Goal: Feedback & Contribution: Contribute content

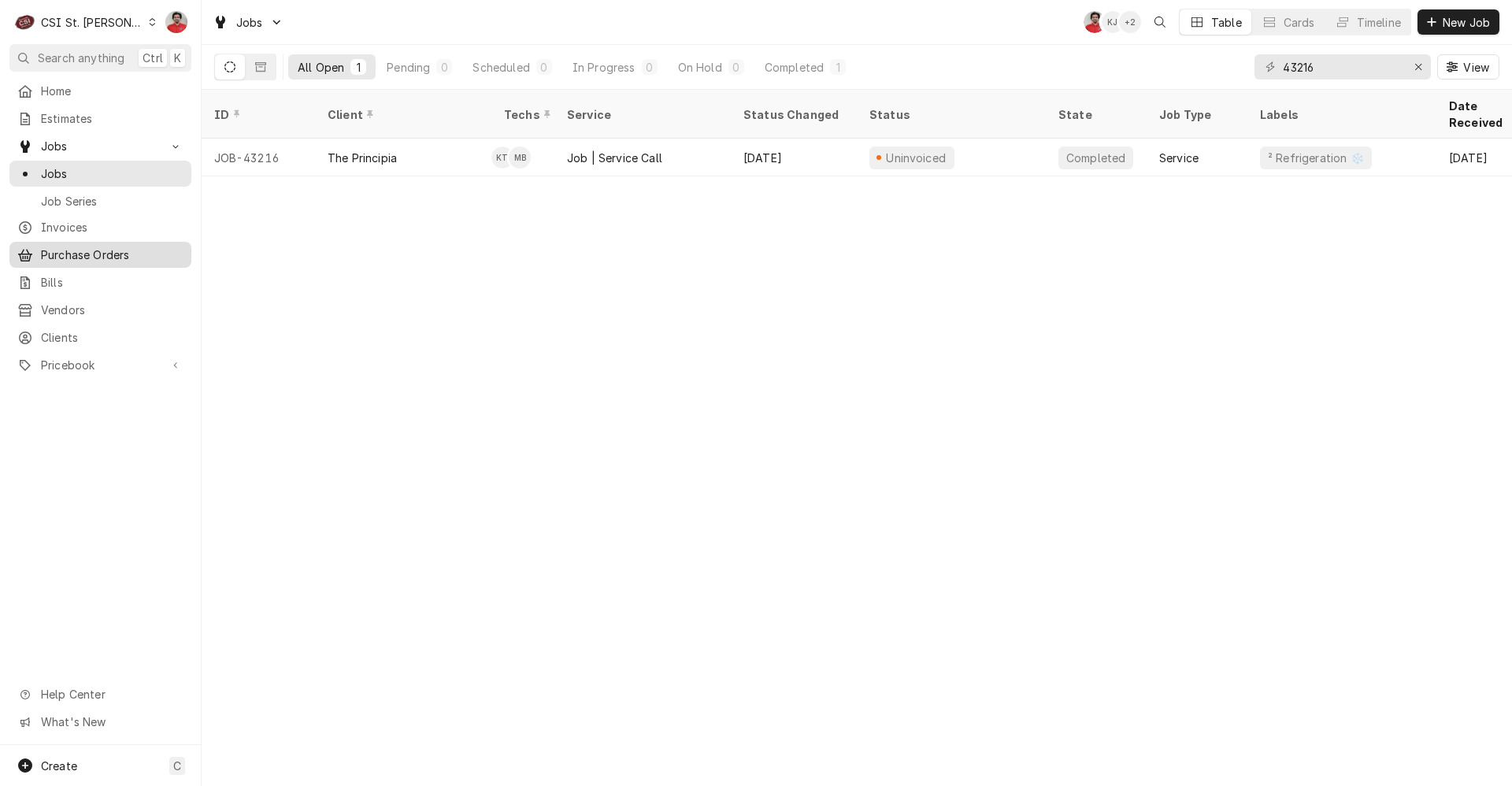
click at [94, 246] on span "Purchase Orders" at bounding box center [112, 254] width 142 height 16
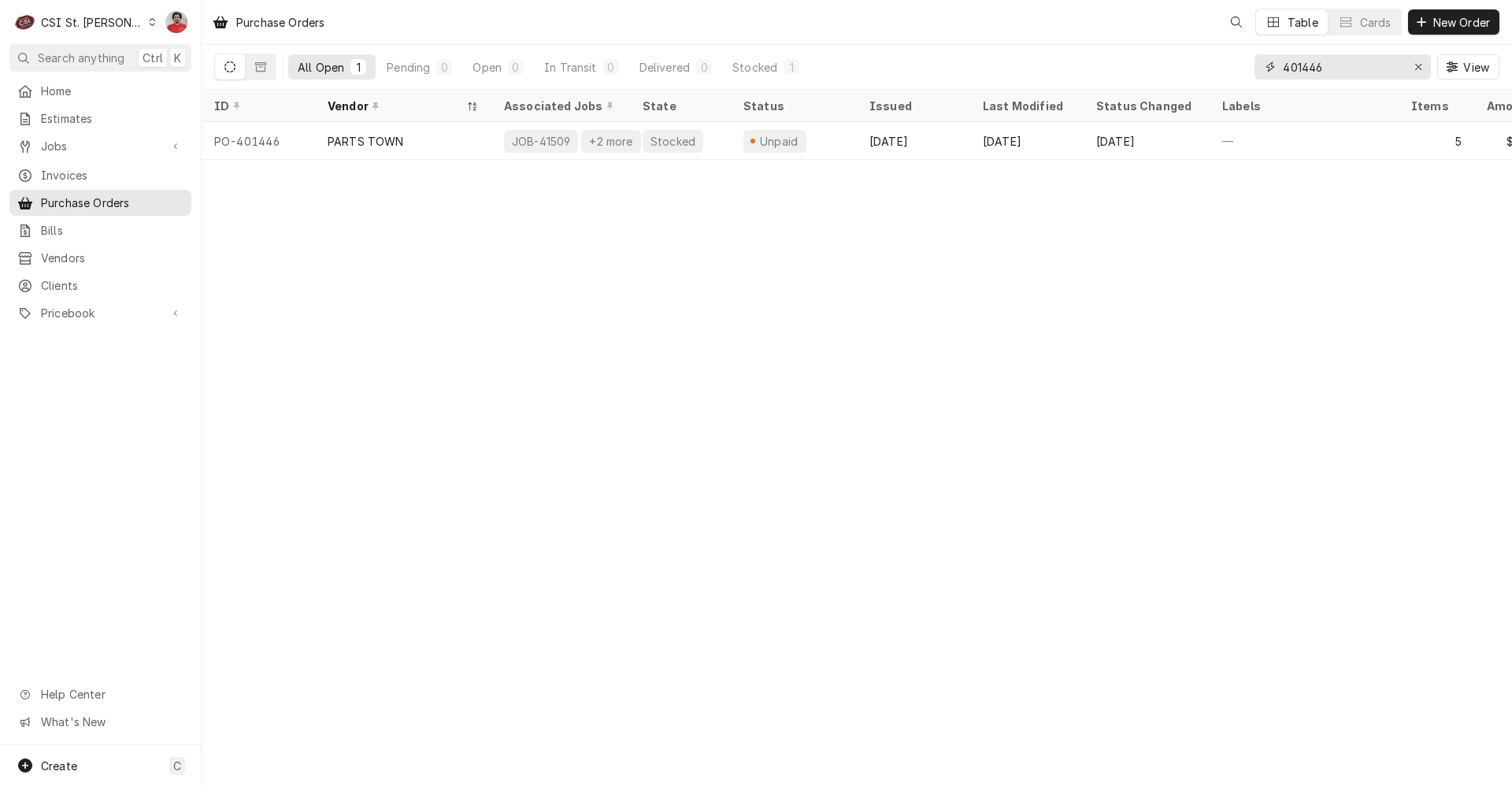
click at [1335, 60] on input "401446" at bounding box center [1342, 66] width 118 height 25
click at [1364, 55] on input "401464" at bounding box center [1342, 66] width 118 height 25
click at [1362, 57] on input "401464" at bounding box center [1342, 66] width 118 height 25
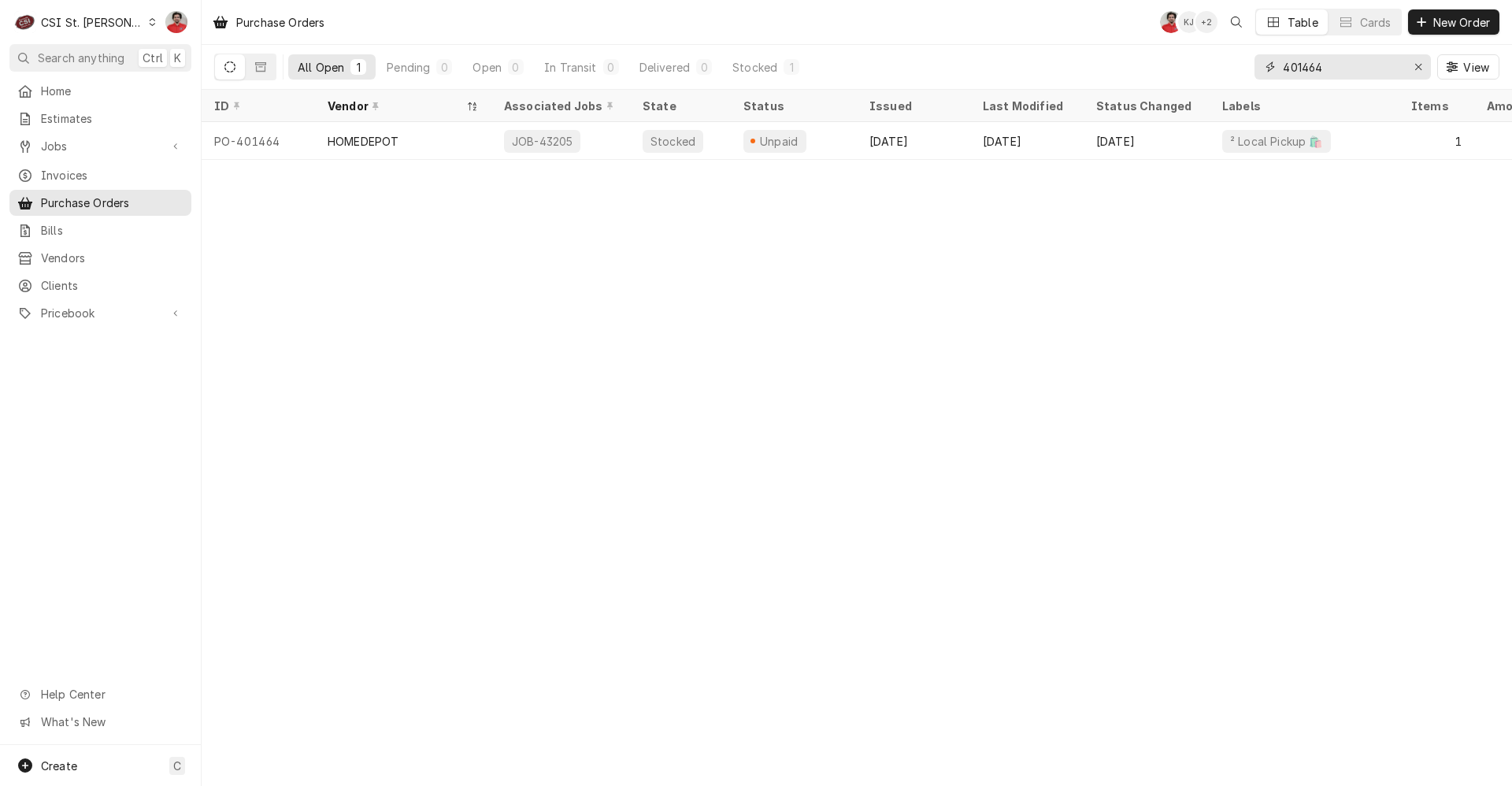
type input "4"
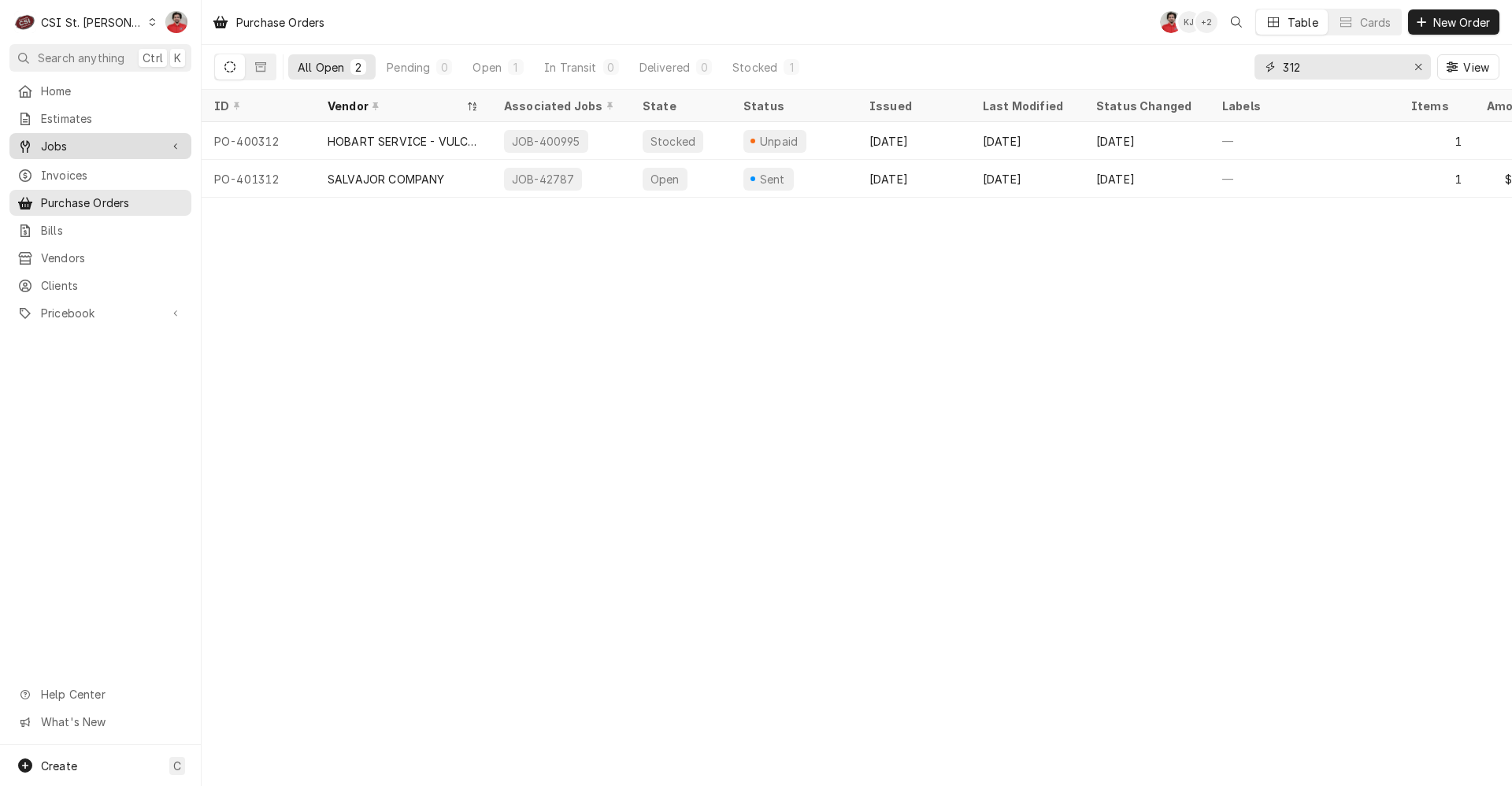
type input "312"
click at [77, 143] on span "Jobs" at bounding box center [100, 146] width 119 height 16
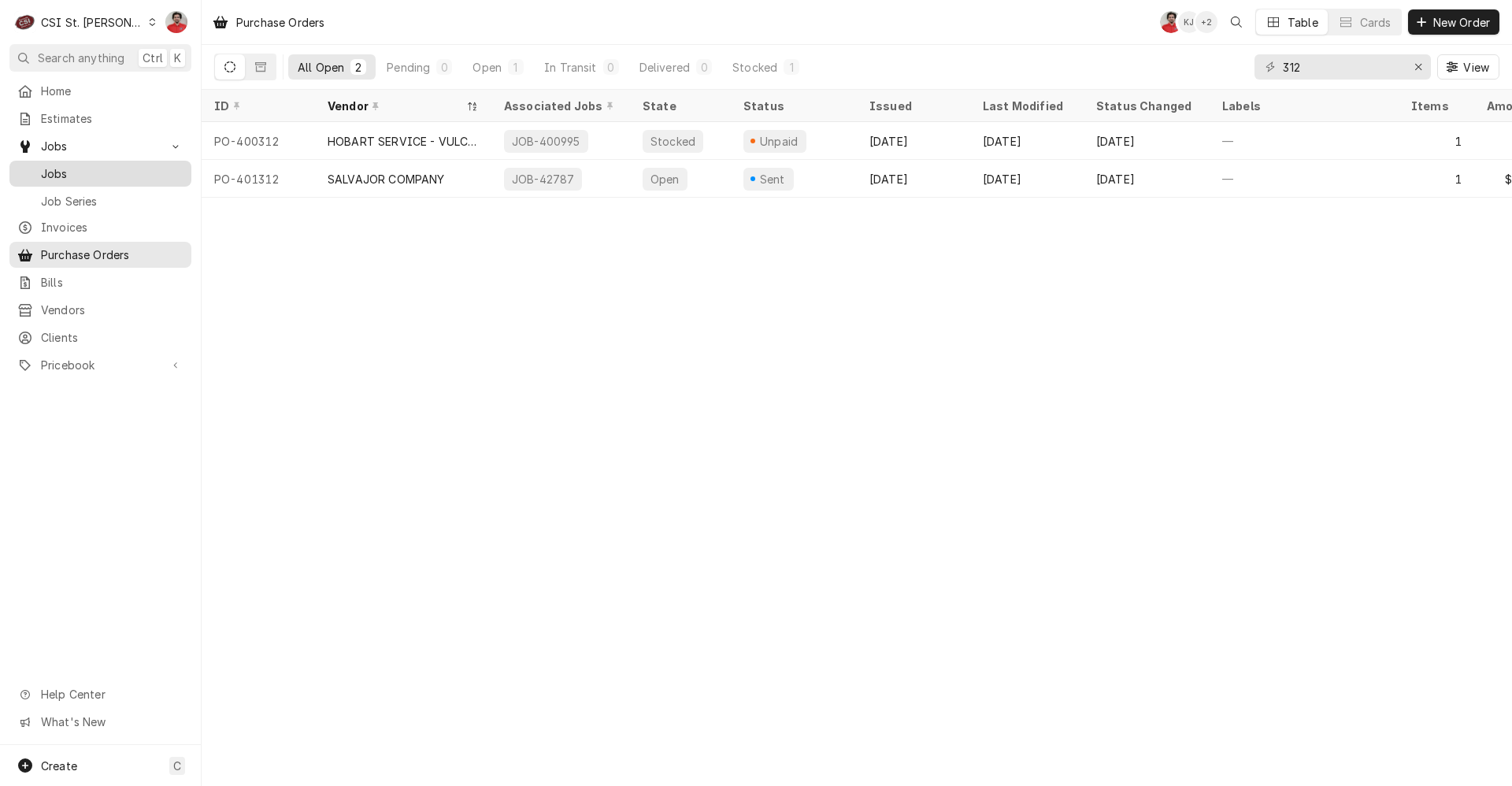
click at [77, 166] on span "Jobs" at bounding box center [112, 174] width 142 height 16
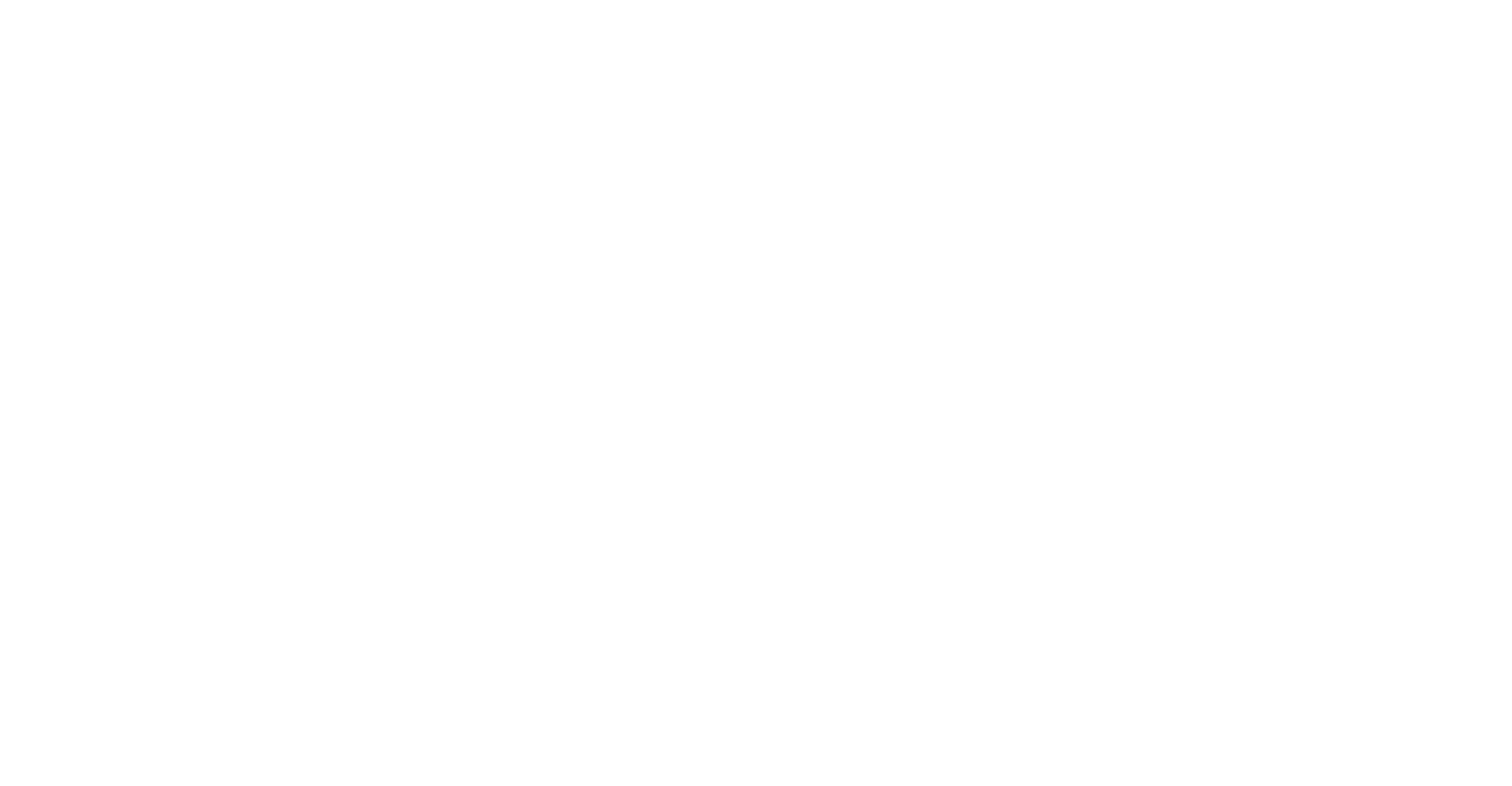
click at [1357, 66] on div "Dynamic Content Wrapper" at bounding box center [756, 393] width 1512 height 786
click at [1357, 65] on div "Dynamic Content Wrapper" at bounding box center [756, 393] width 1512 height 786
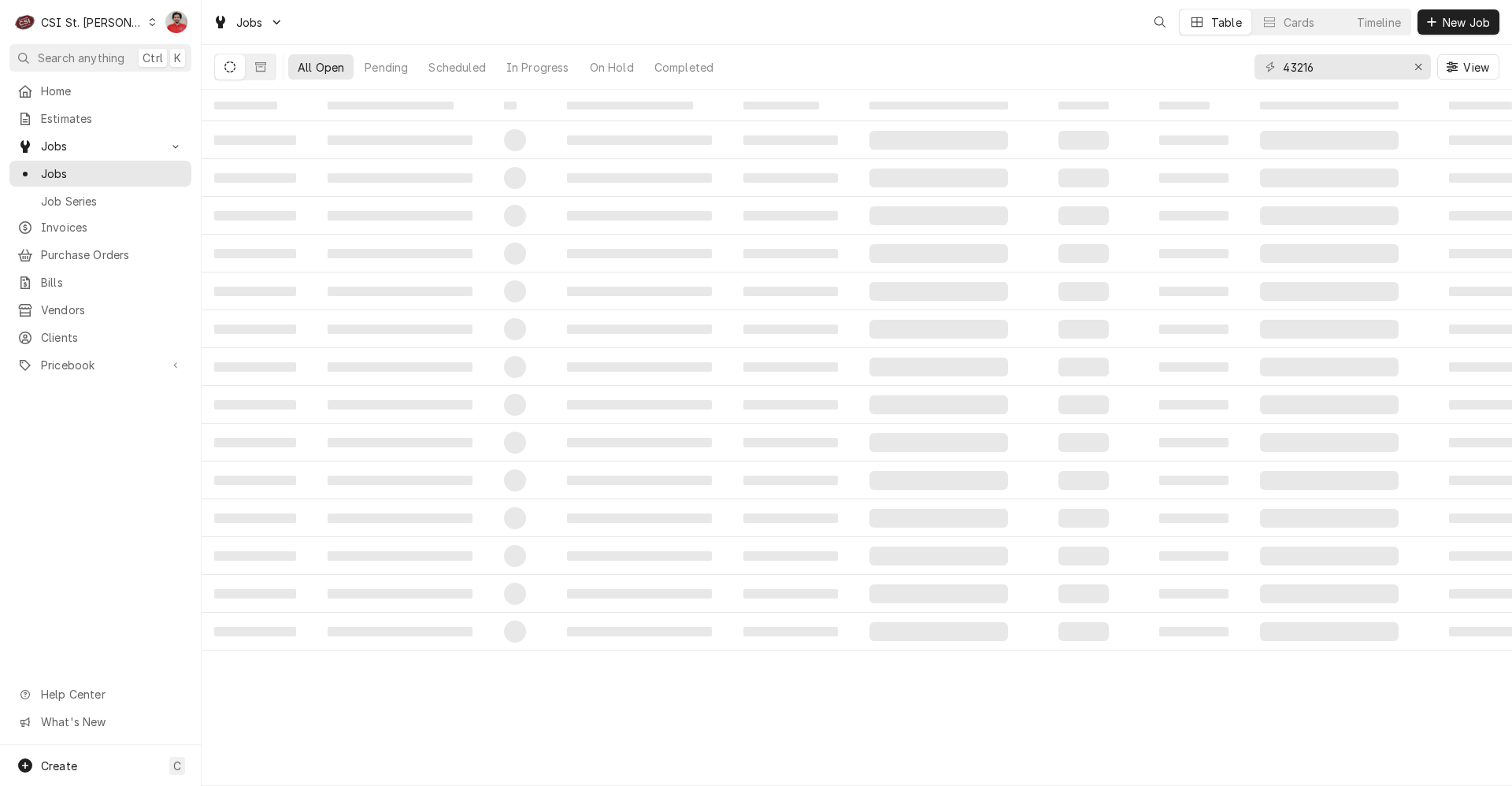
click at [1357, 65] on input "43216" at bounding box center [1342, 66] width 118 height 25
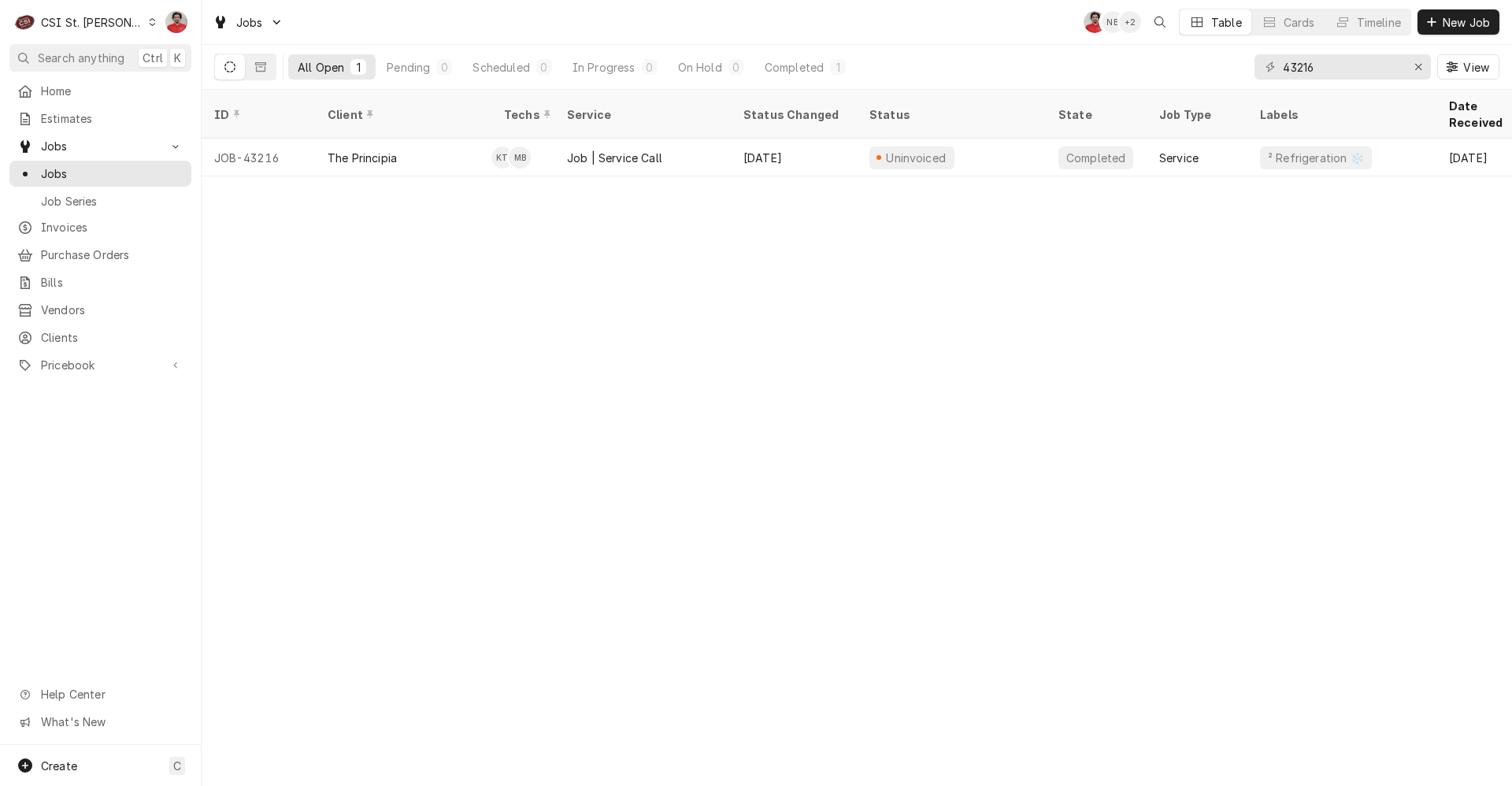
type input "4"
click at [1298, 66] on input "43128" at bounding box center [1342, 66] width 118 height 25
type input "4"
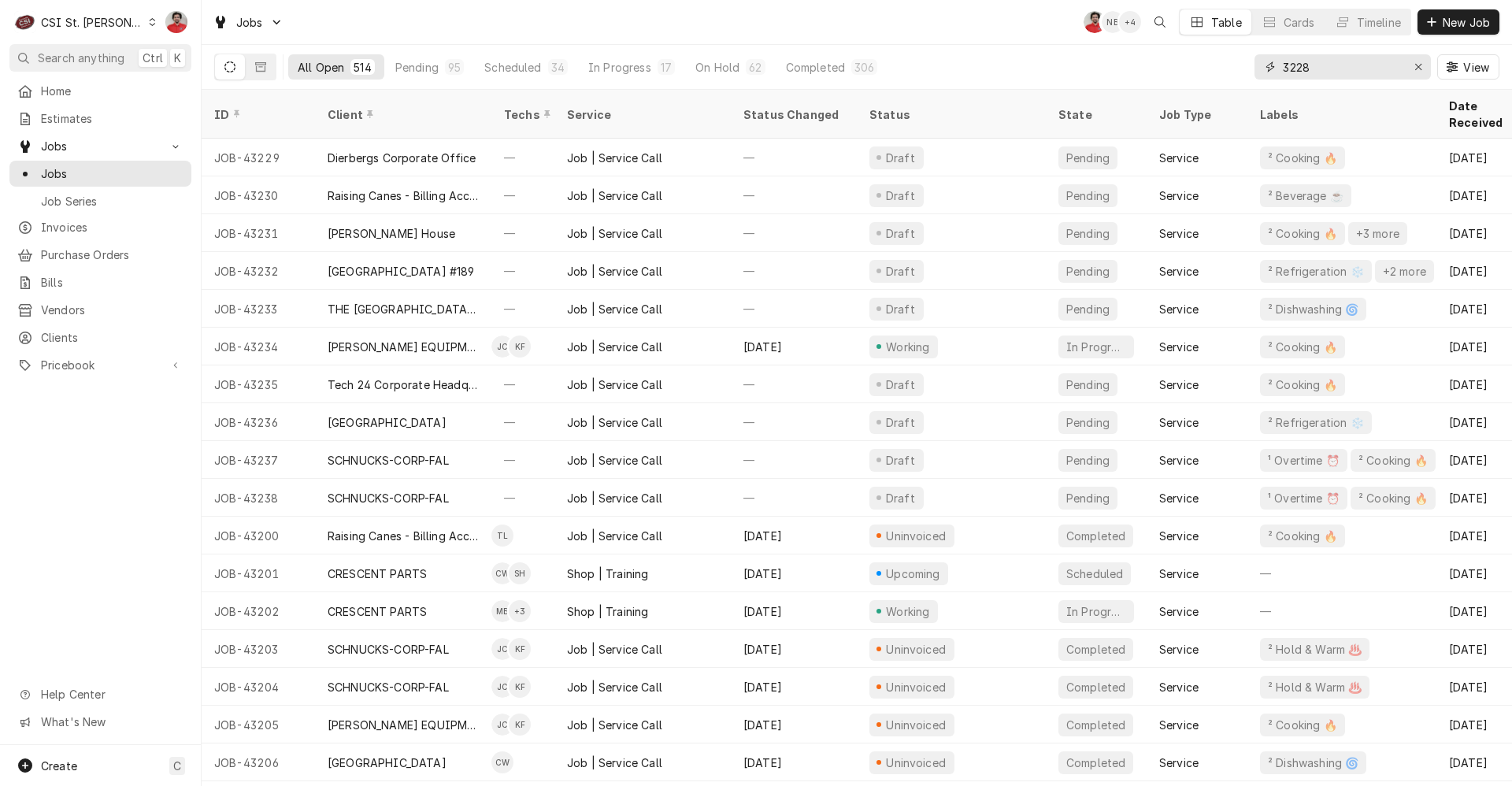
type input "3228"
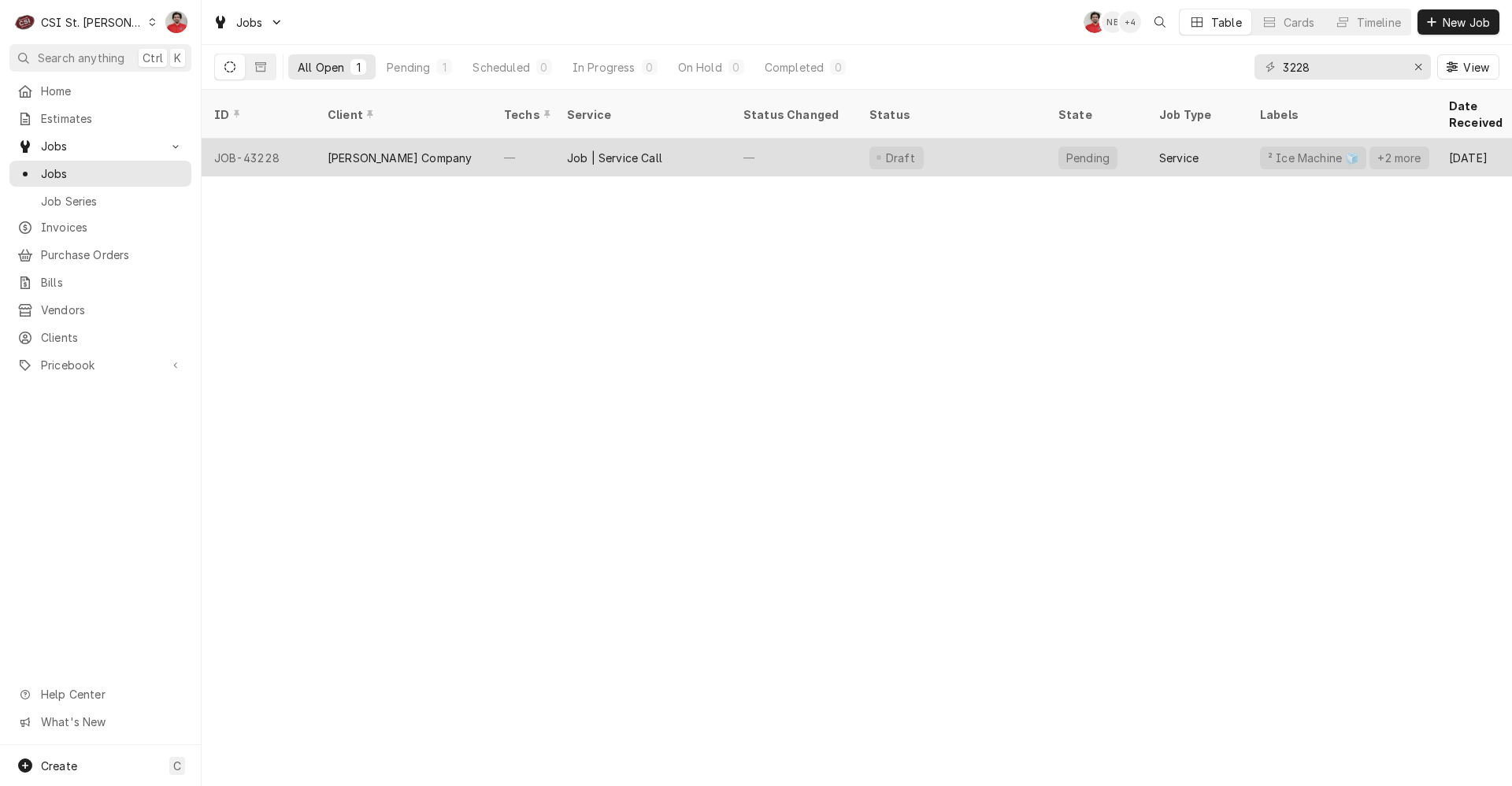
click at [946, 139] on div "Draft" at bounding box center [951, 158] width 189 height 38
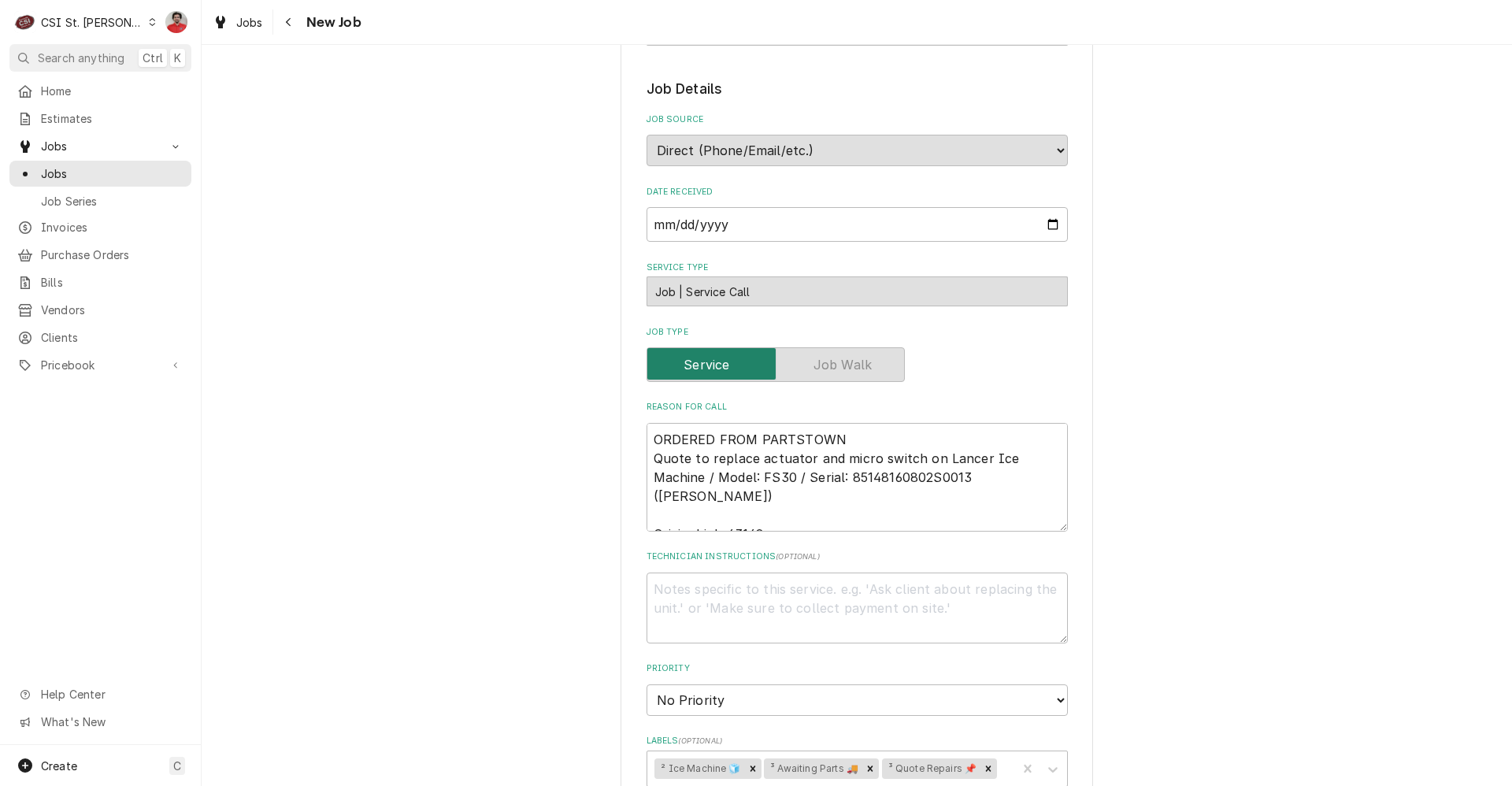
type textarea "x"
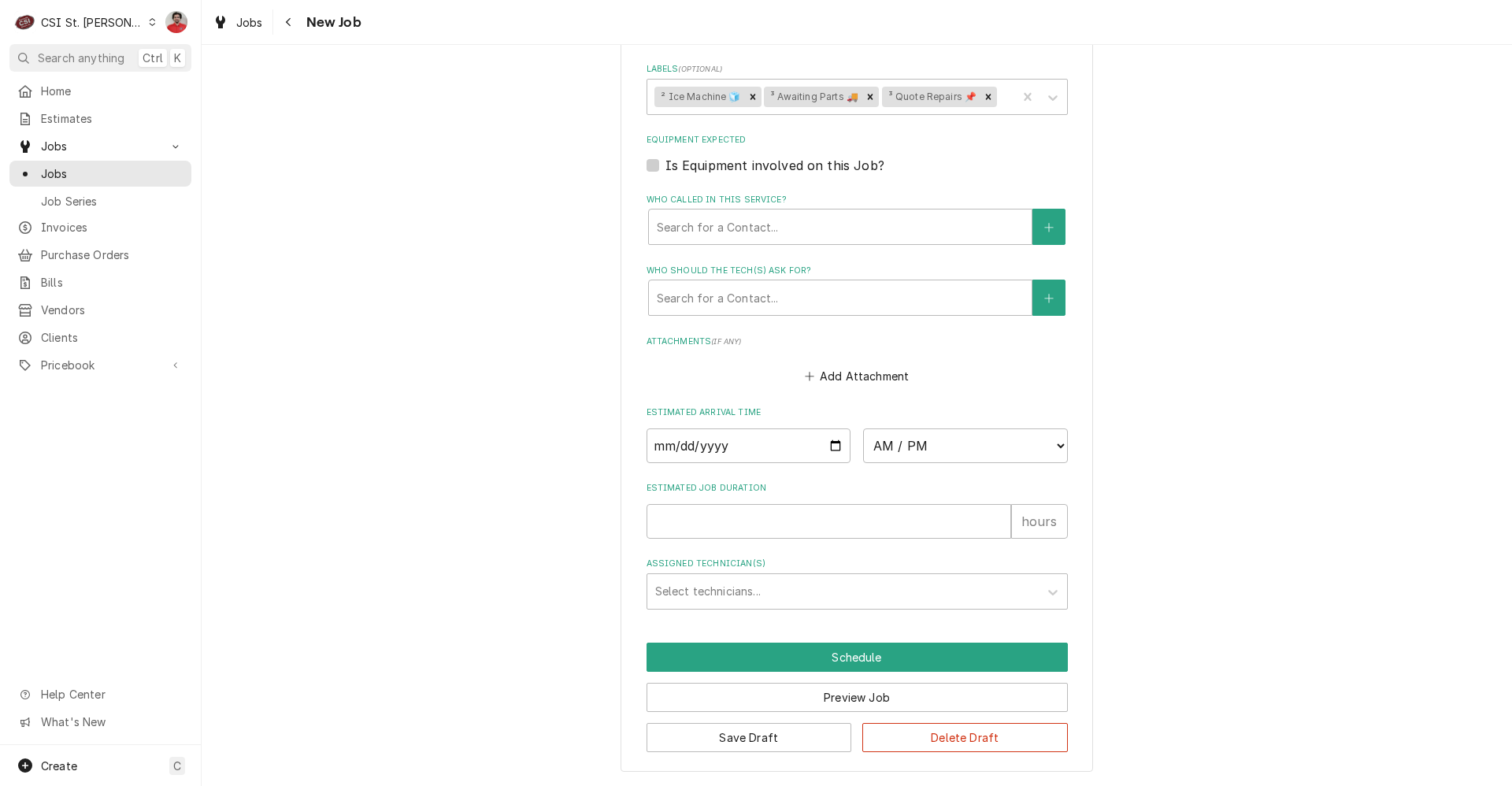
scroll to position [460, 0]
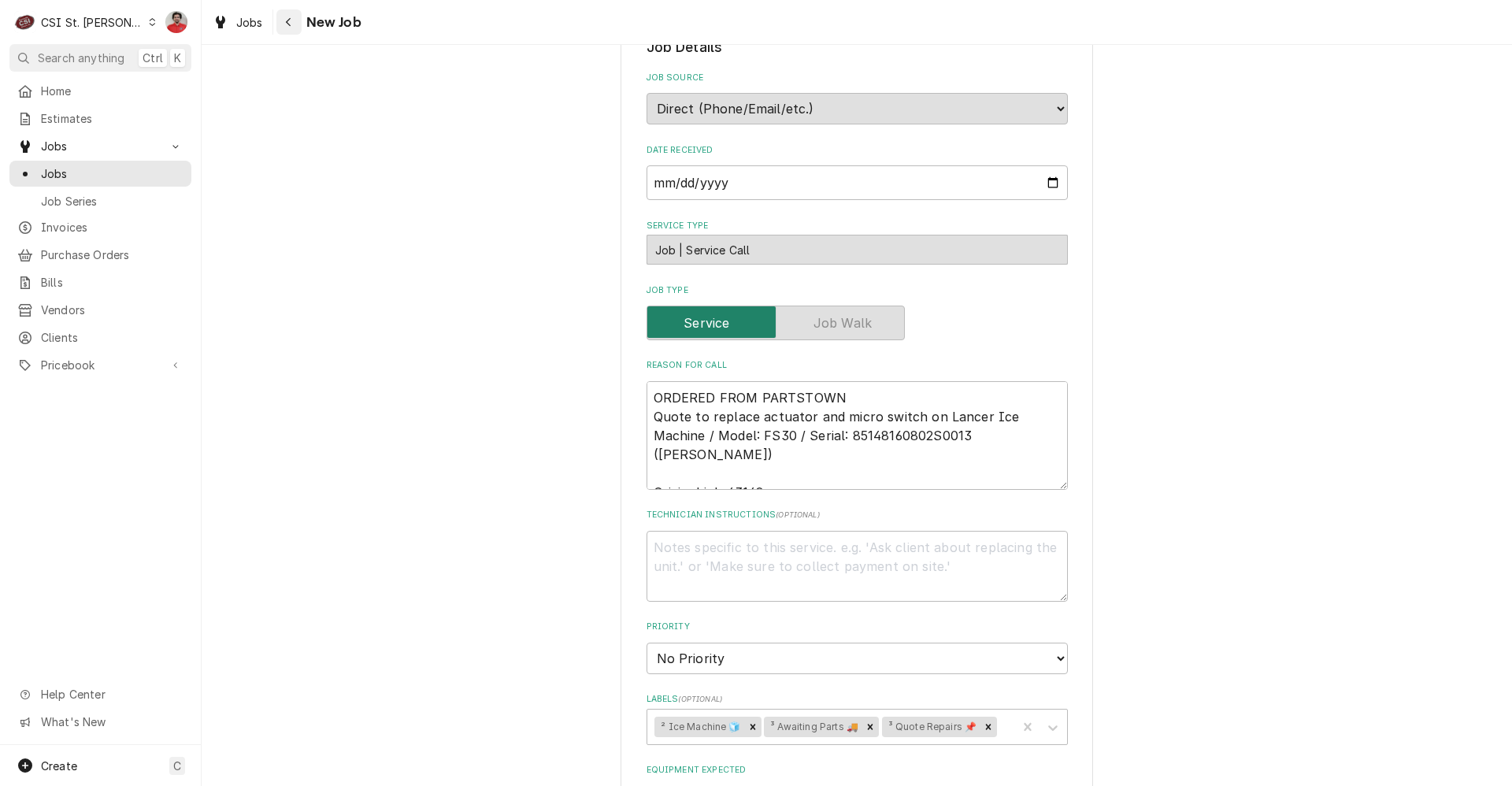
click at [281, 24] on div "Navigate back" at bounding box center [289, 22] width 15 height 15
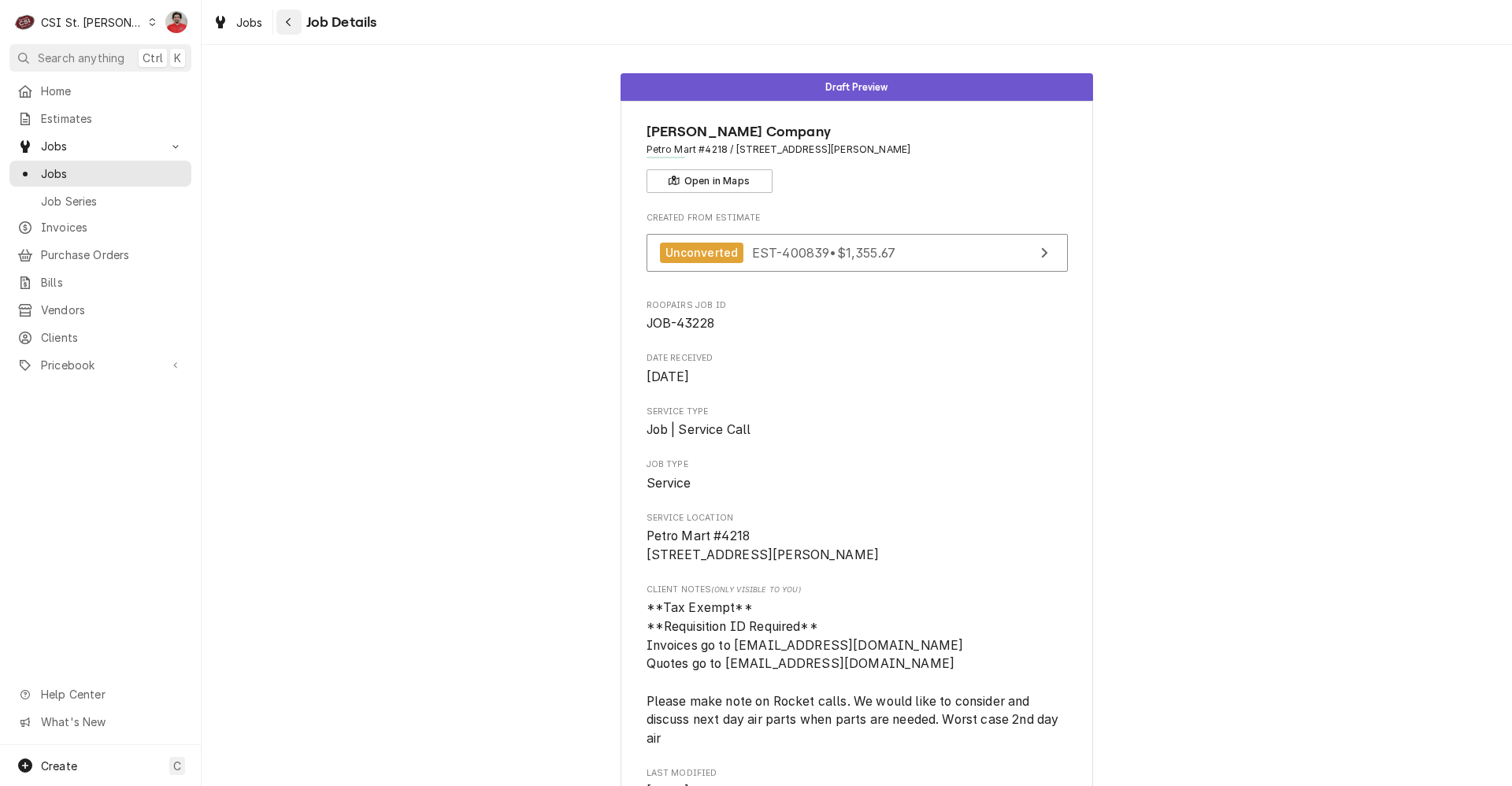
click at [286, 19] on icon "Navigate back" at bounding box center [289, 22] width 7 height 11
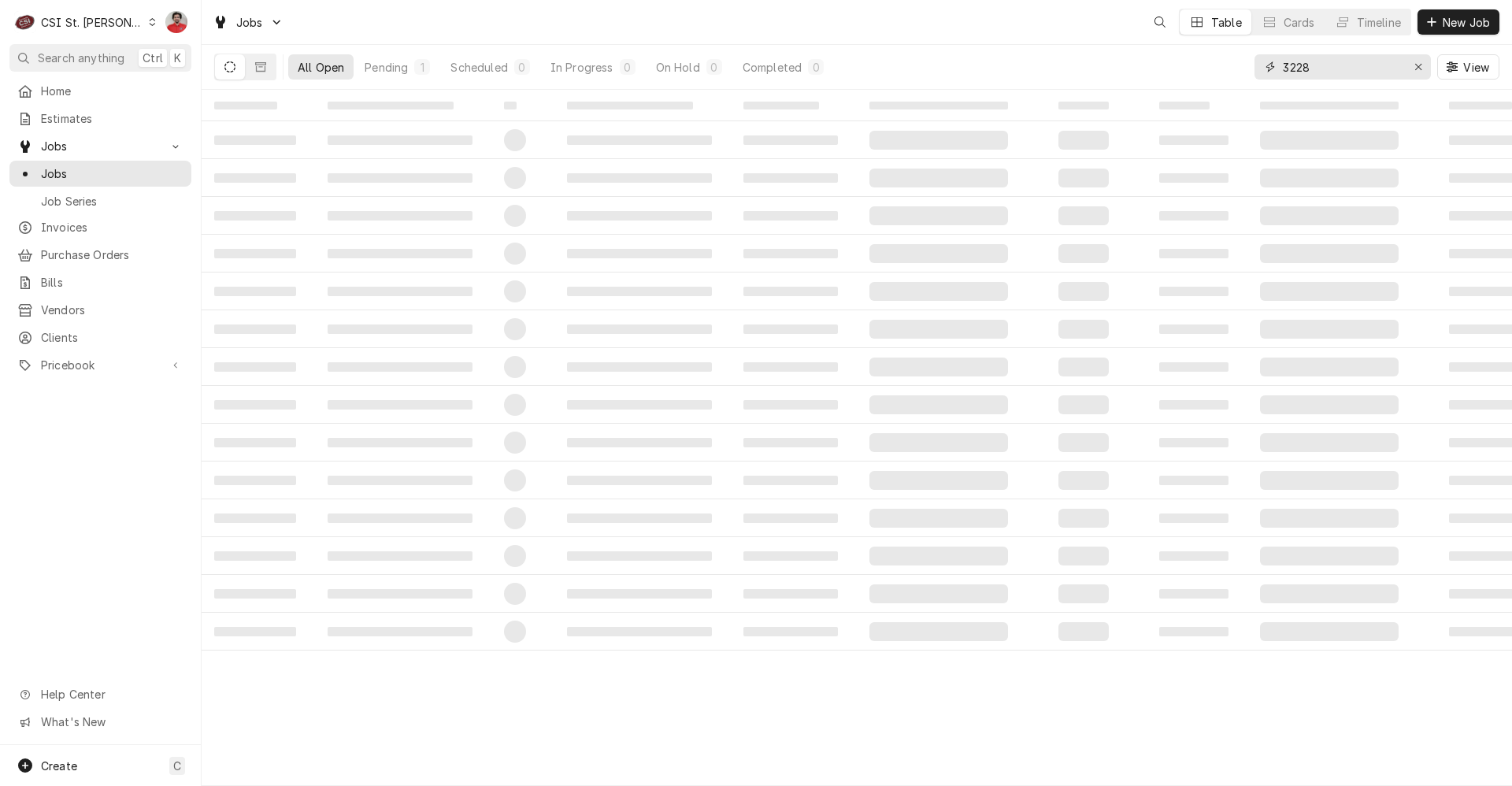
click at [1329, 74] on input "3228" at bounding box center [1342, 66] width 118 height 25
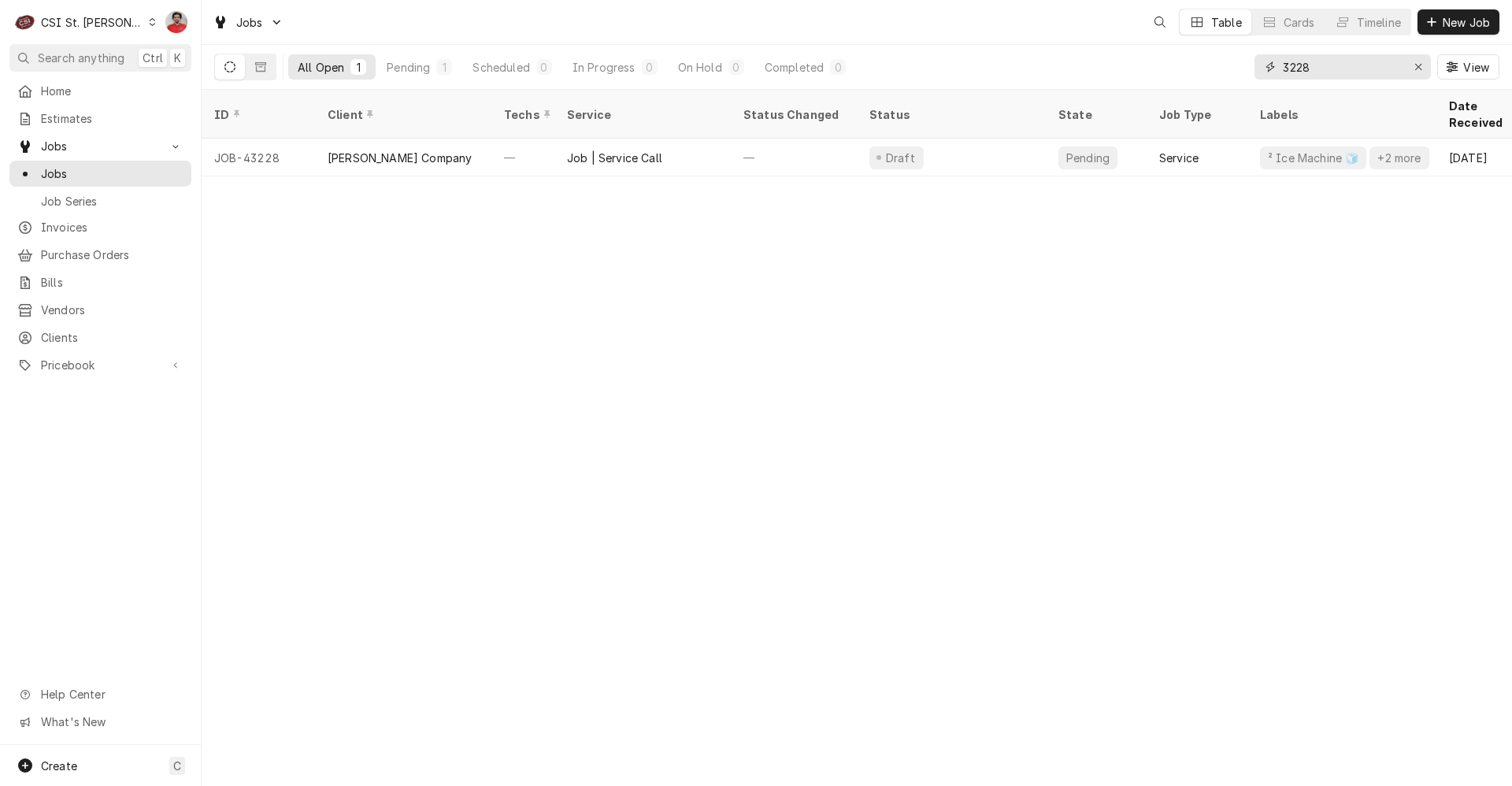
click at [1329, 74] on input "3228" at bounding box center [1342, 66] width 118 height 25
type input "43216"
click at [77, 246] on span "Purchase Orders" at bounding box center [112, 254] width 142 height 16
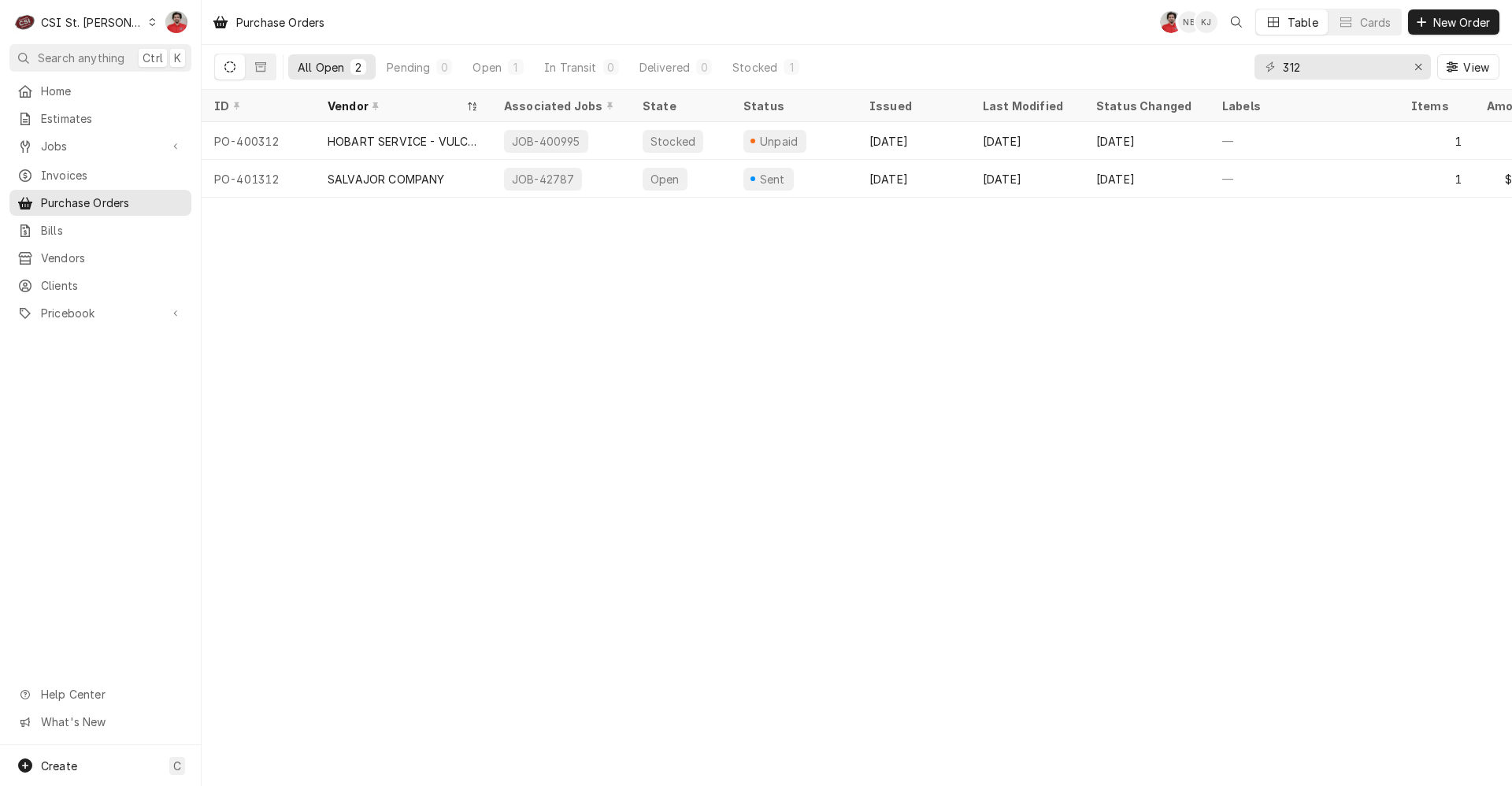
click at [1398, 82] on div "312 View" at bounding box center [1377, 67] width 245 height 44
click at [1374, 74] on input "312" at bounding box center [1342, 66] width 118 height 25
type input "4"
click at [1384, 74] on input "401458" at bounding box center [1342, 66] width 118 height 25
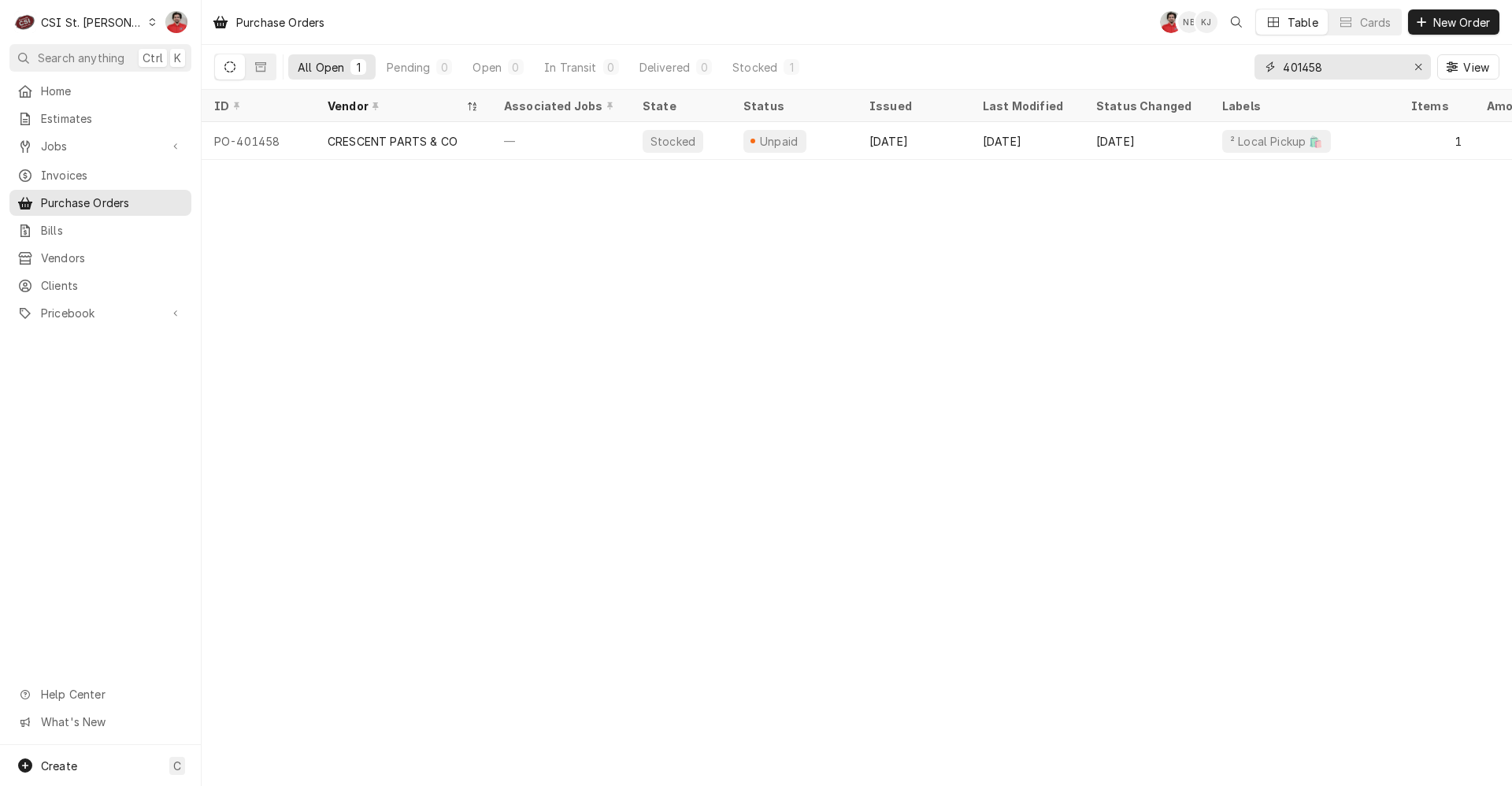
click at [1383, 73] on input "401458" at bounding box center [1342, 66] width 118 height 25
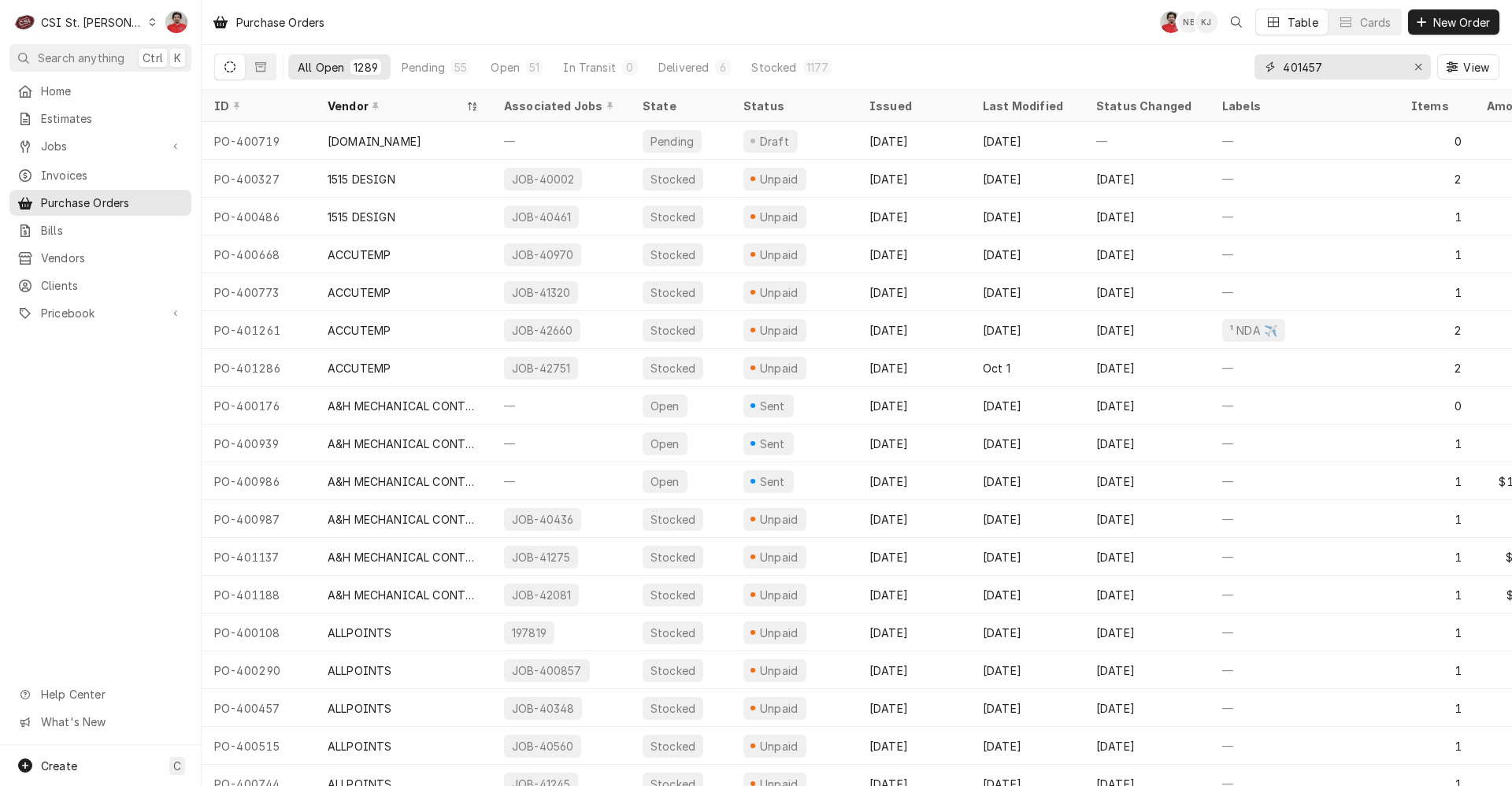
type input "401457"
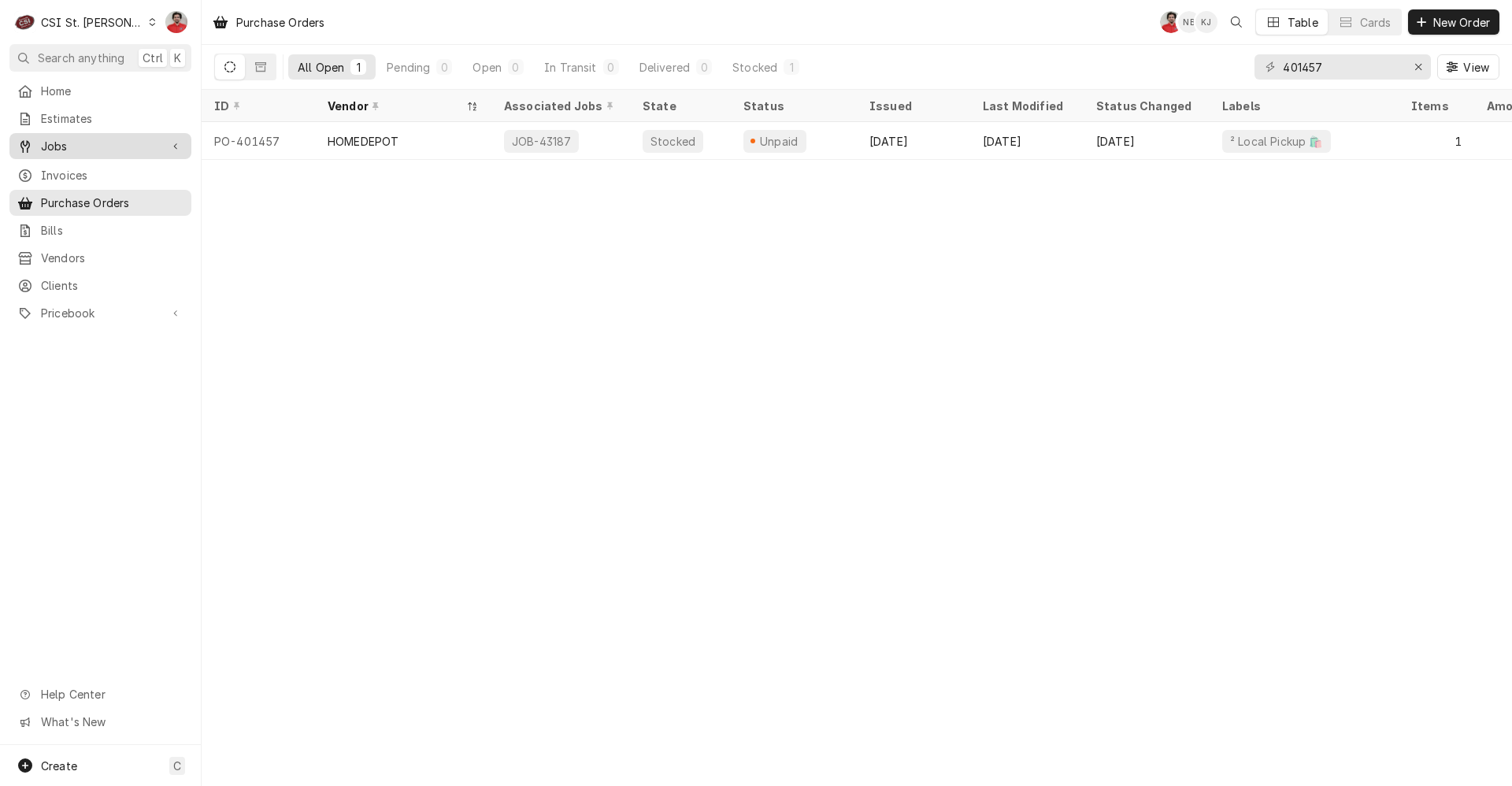
click at [141, 145] on span "Jobs" at bounding box center [100, 146] width 119 height 16
click at [137, 166] on span "Jobs" at bounding box center [112, 174] width 142 height 16
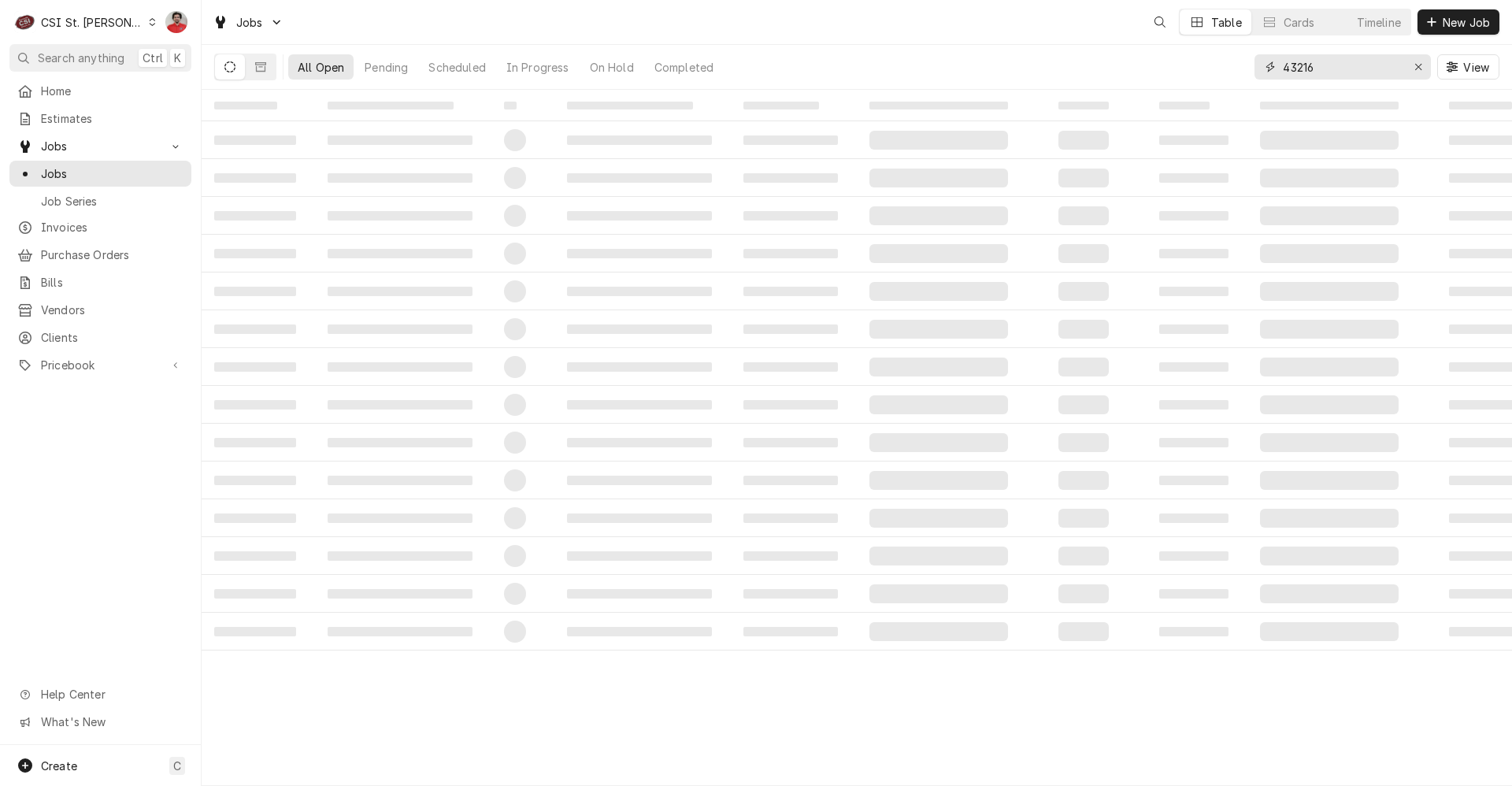
click at [1323, 66] on input "43216" at bounding box center [1342, 66] width 118 height 25
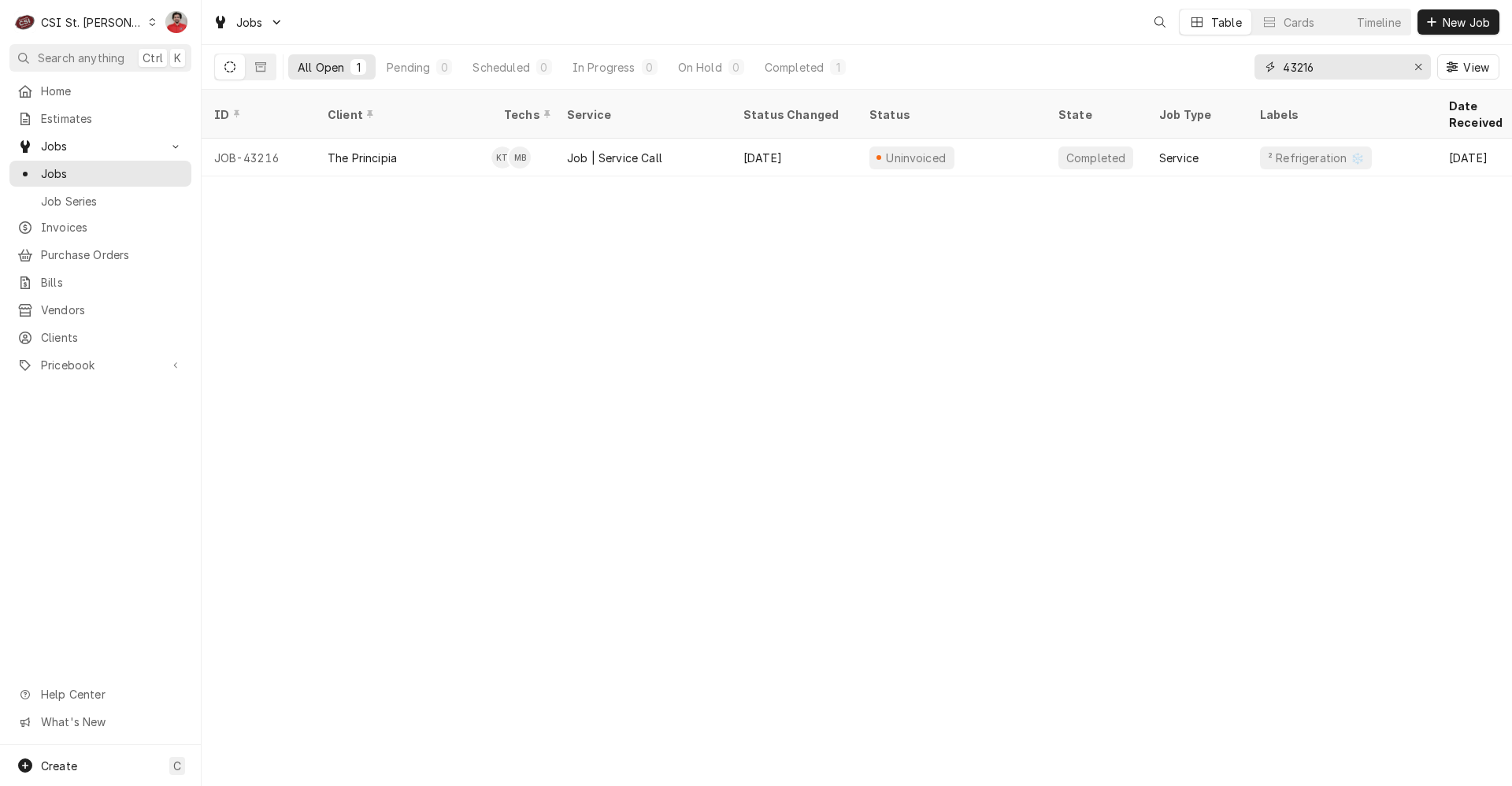
click at [1323, 66] on input "43216" at bounding box center [1342, 66] width 118 height 25
type input "4"
click at [1319, 71] on input "43217" at bounding box center [1342, 66] width 118 height 25
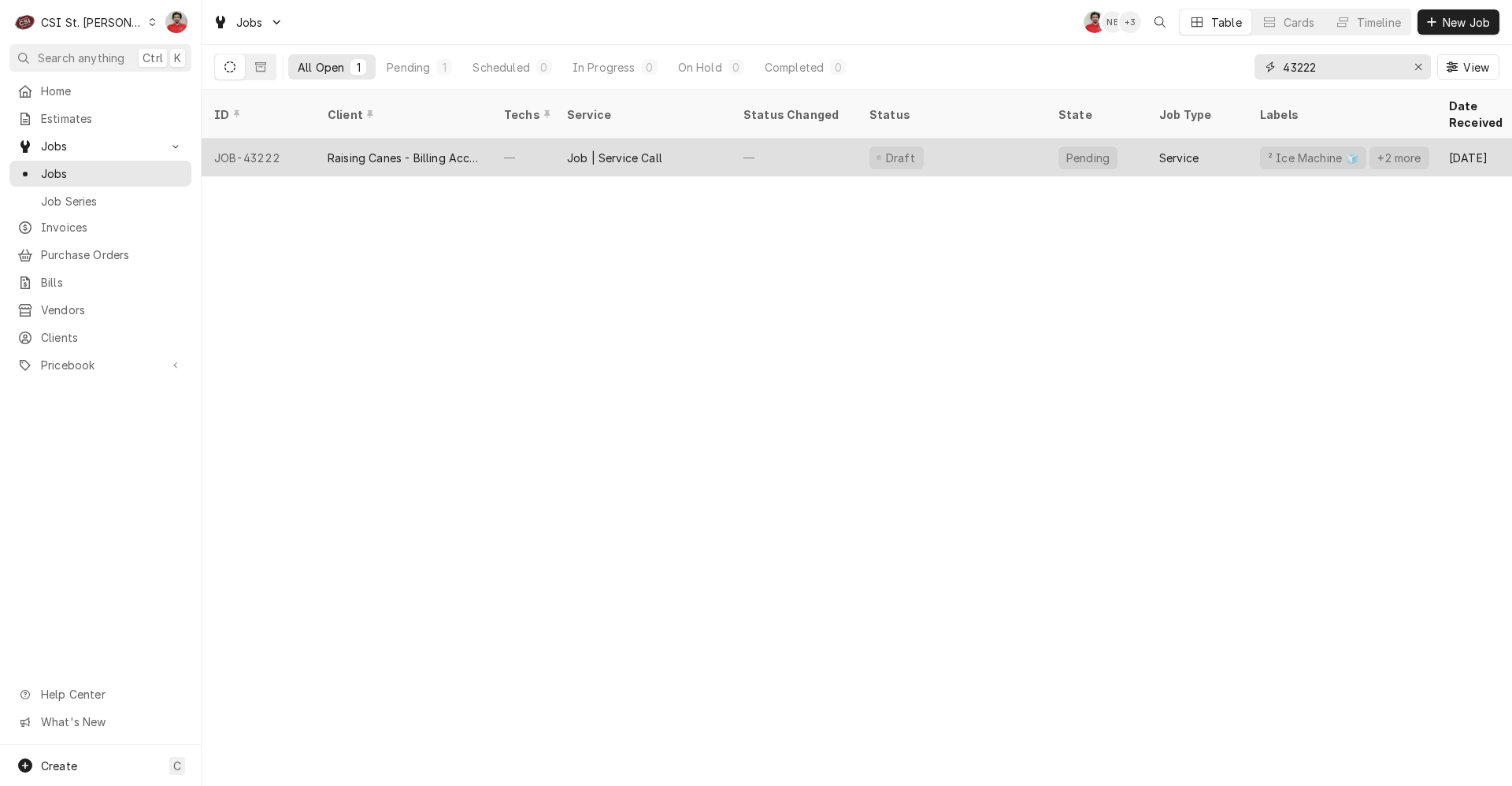
type input "43222"
click at [1016, 140] on div "Draft" at bounding box center [951, 158] width 189 height 38
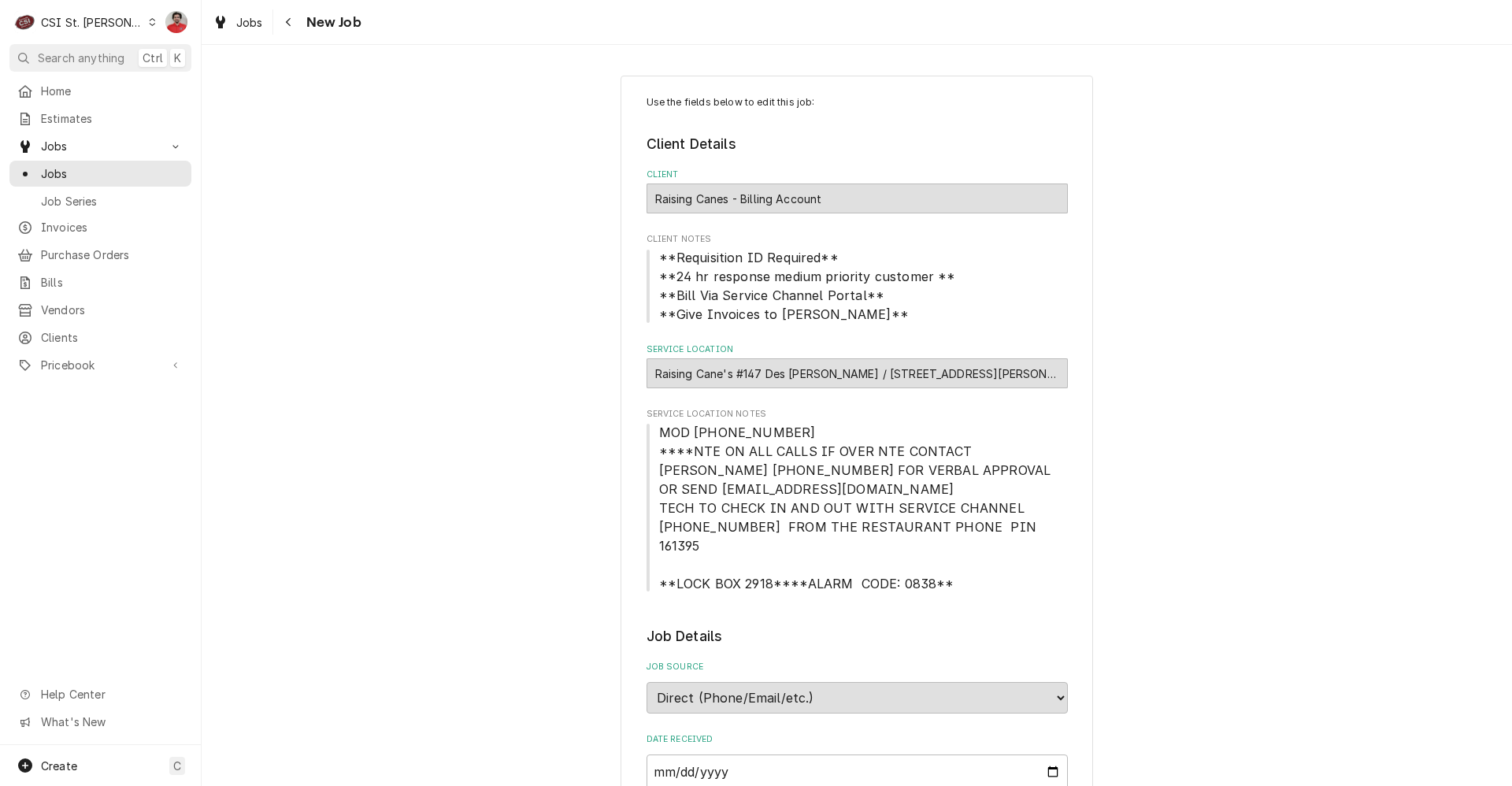
type textarea "x"
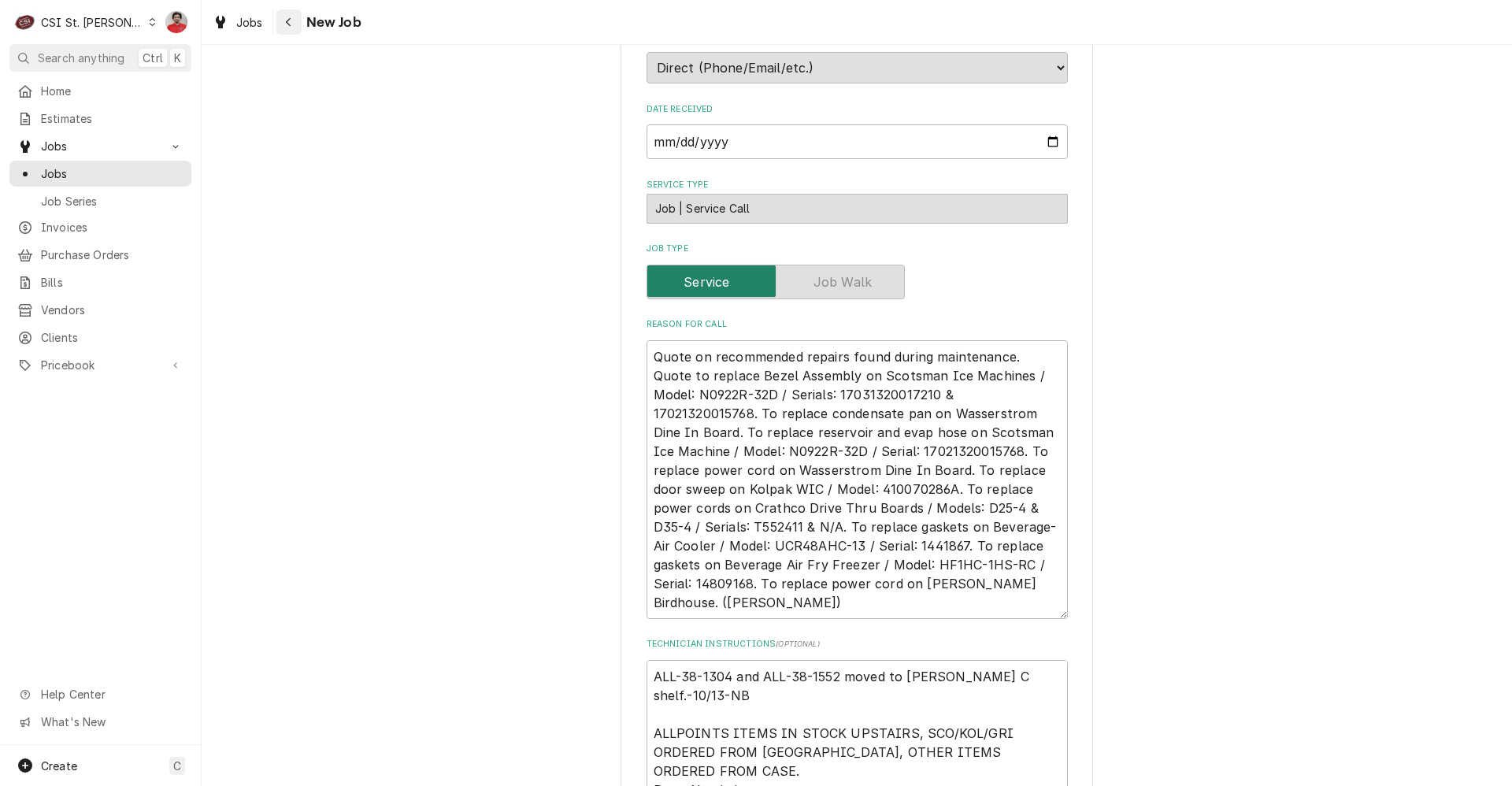
click at [290, 24] on icon "Navigate back" at bounding box center [289, 22] width 7 height 11
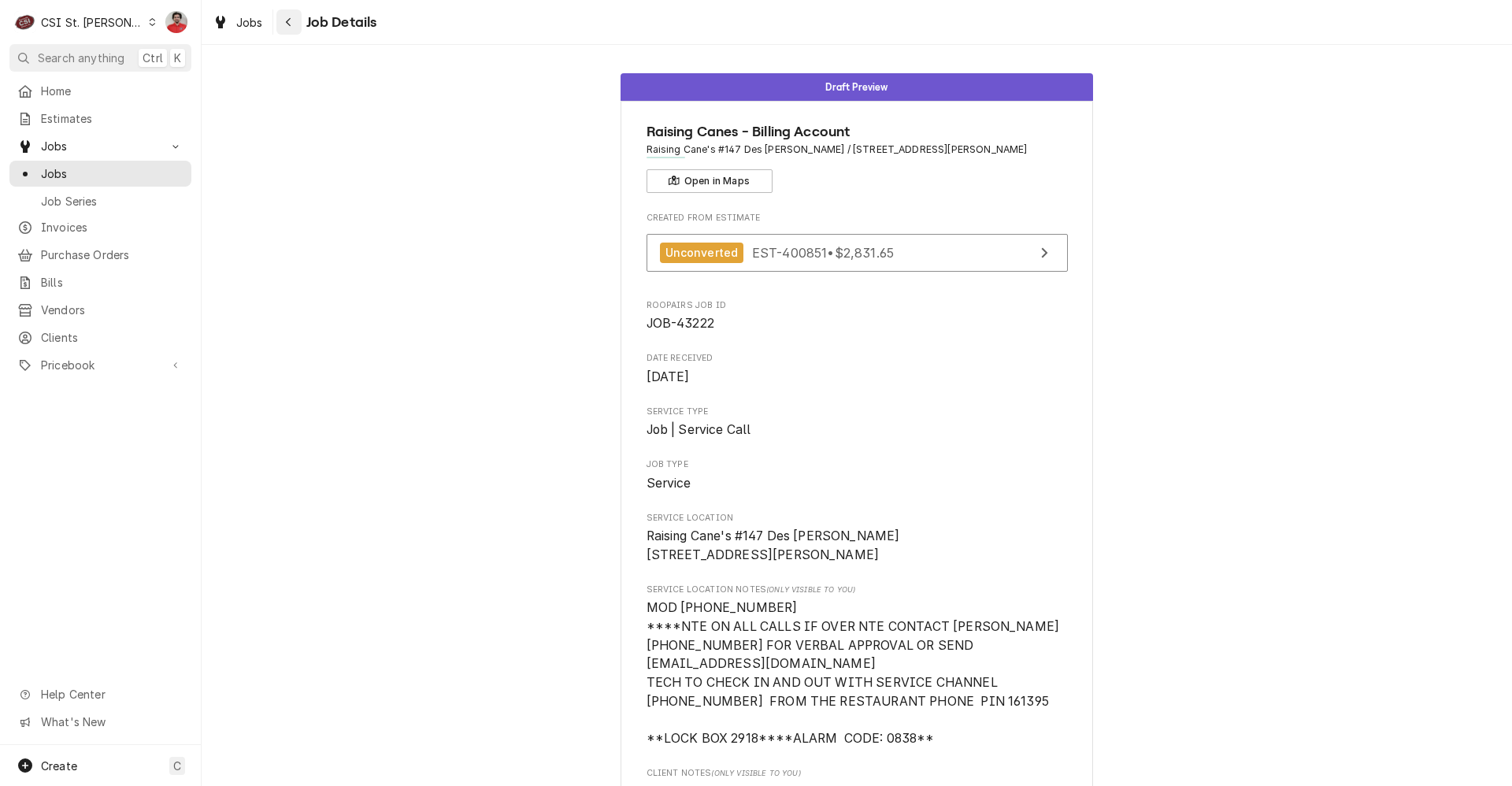
click at [285, 15] on div "Navigate back" at bounding box center [289, 22] width 15 height 15
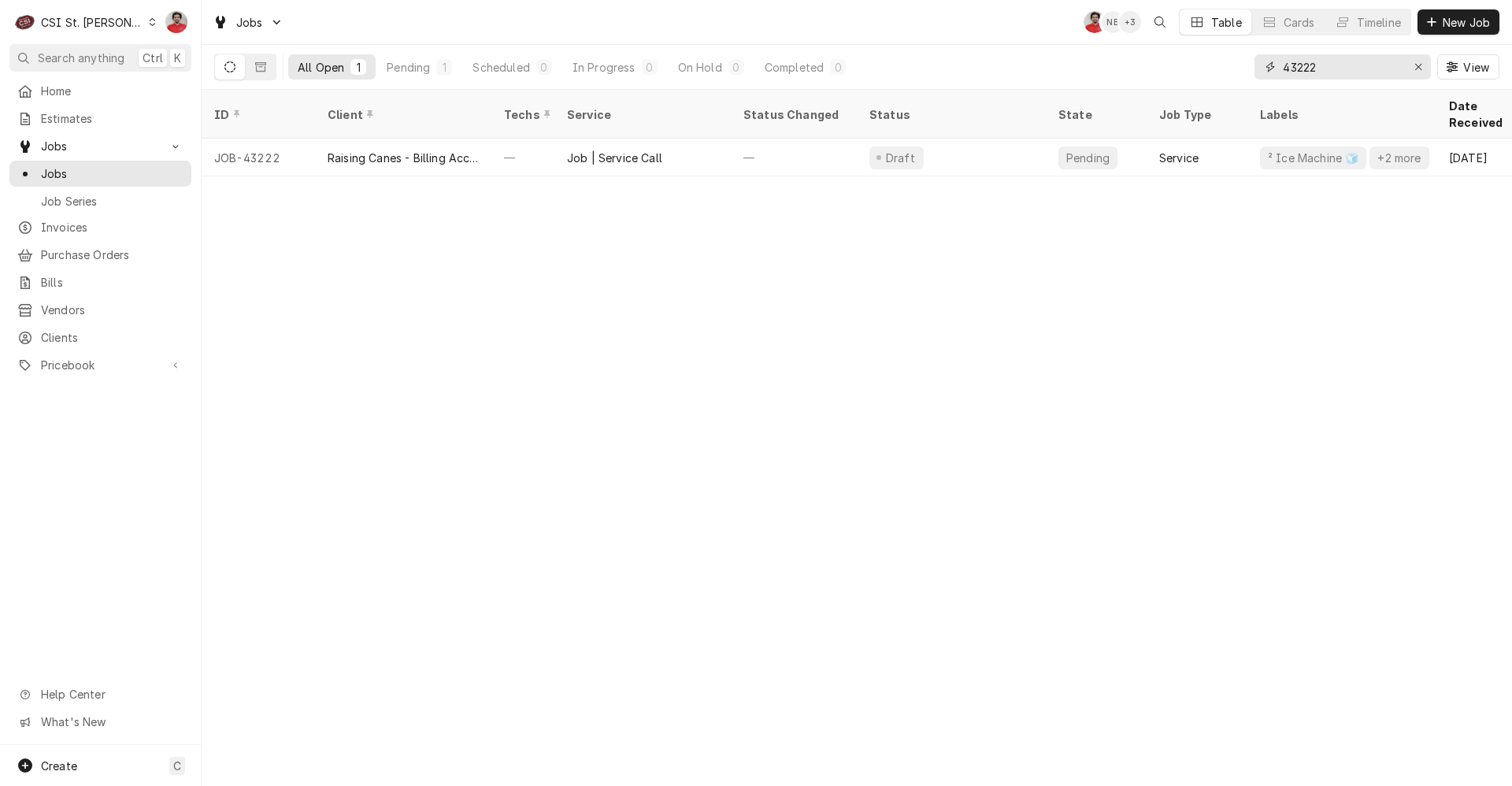
click at [1326, 70] on input "43222" at bounding box center [1342, 66] width 118 height 25
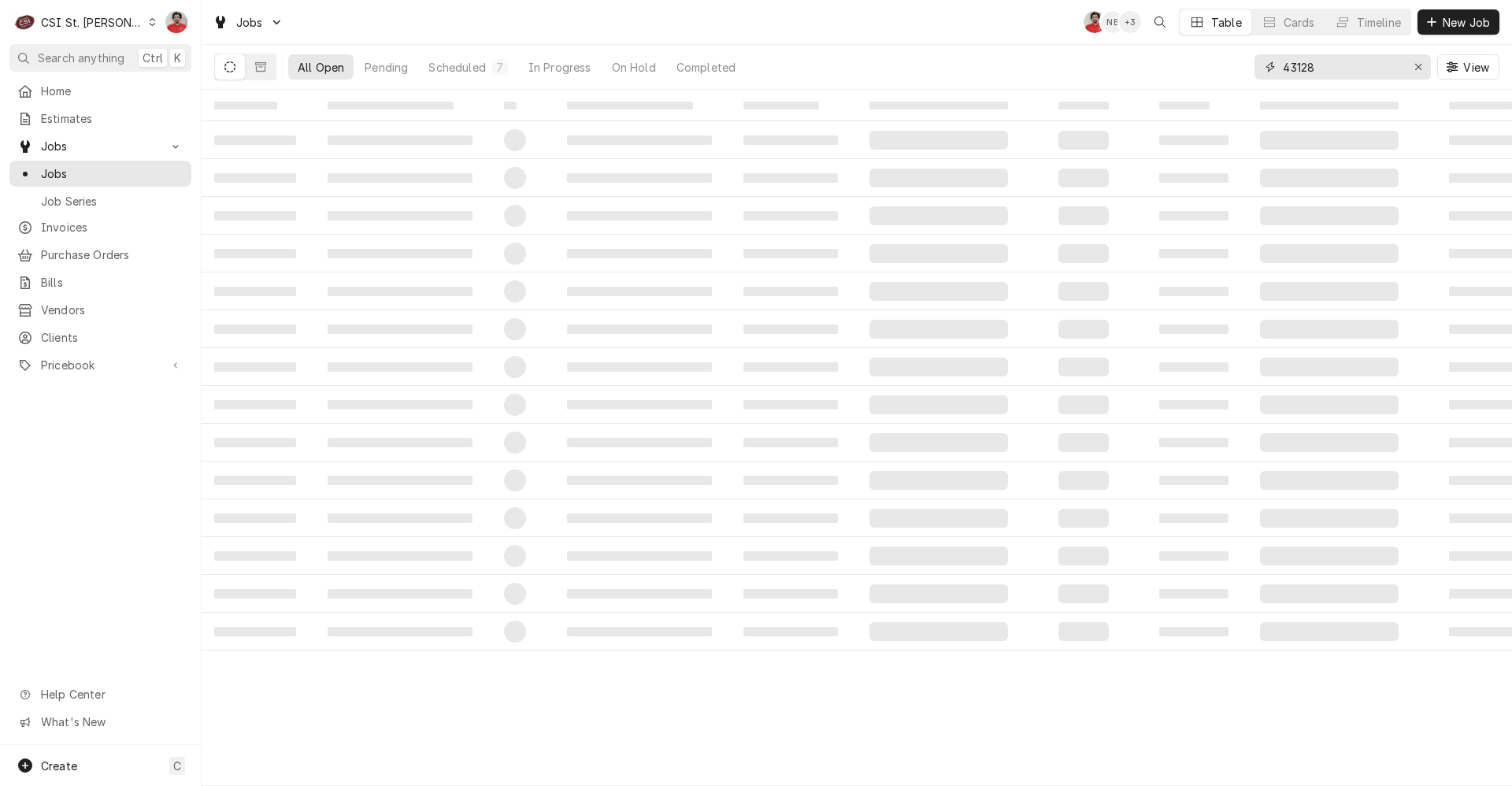
type input "43128"
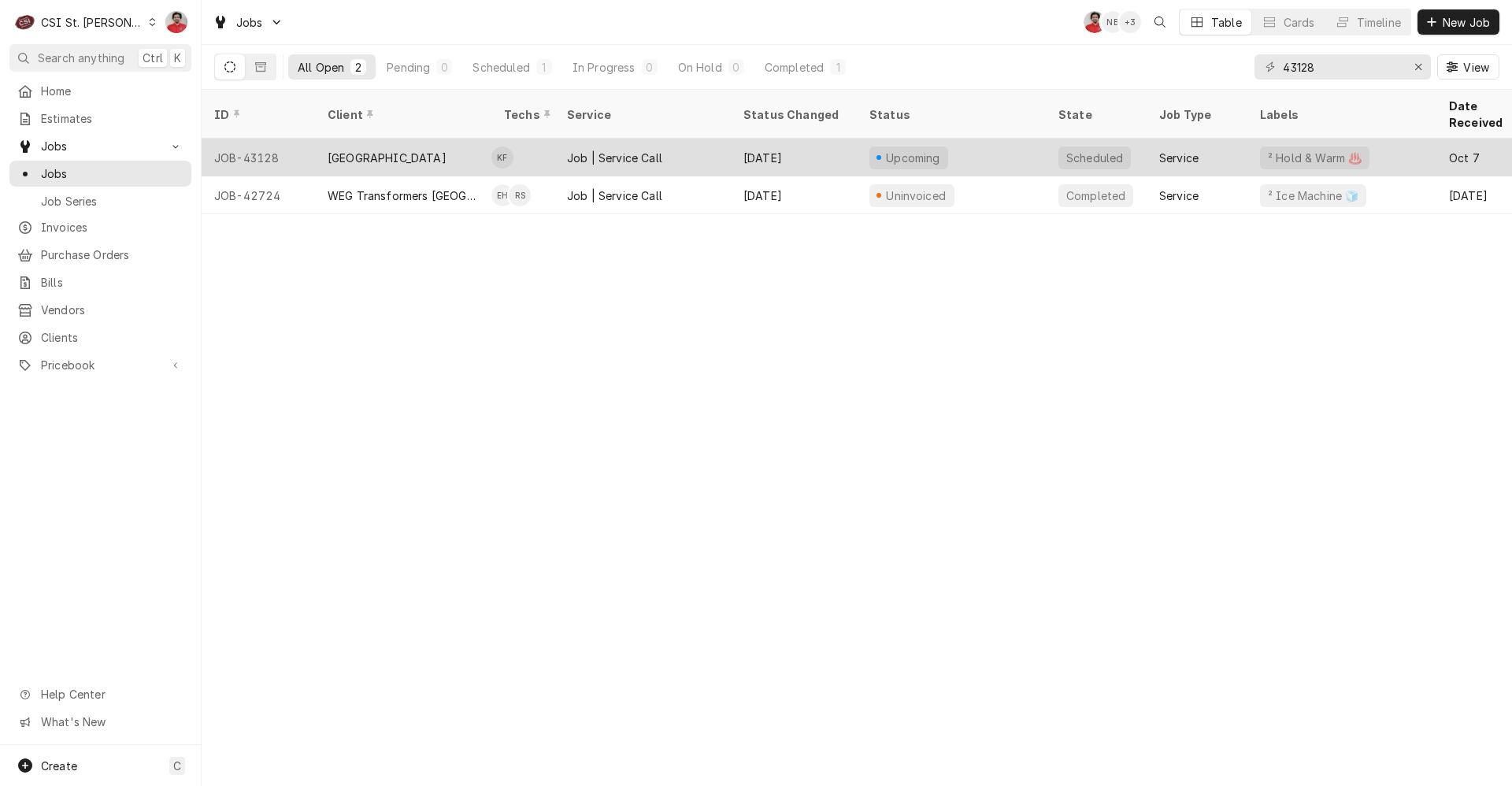
click at [867, 139] on div "Upcoming" at bounding box center [951, 158] width 189 height 38
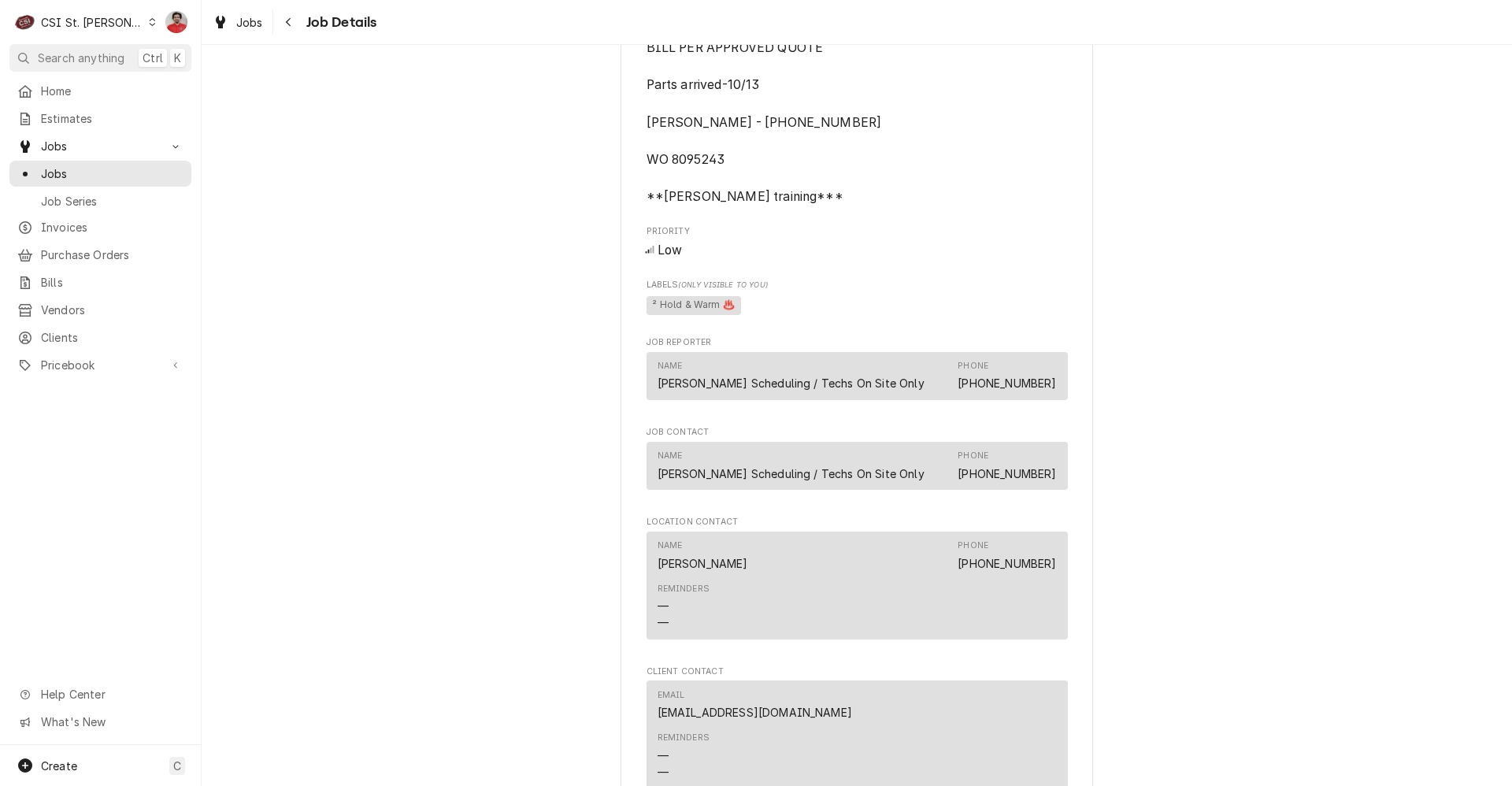
scroll to position [2205, 0]
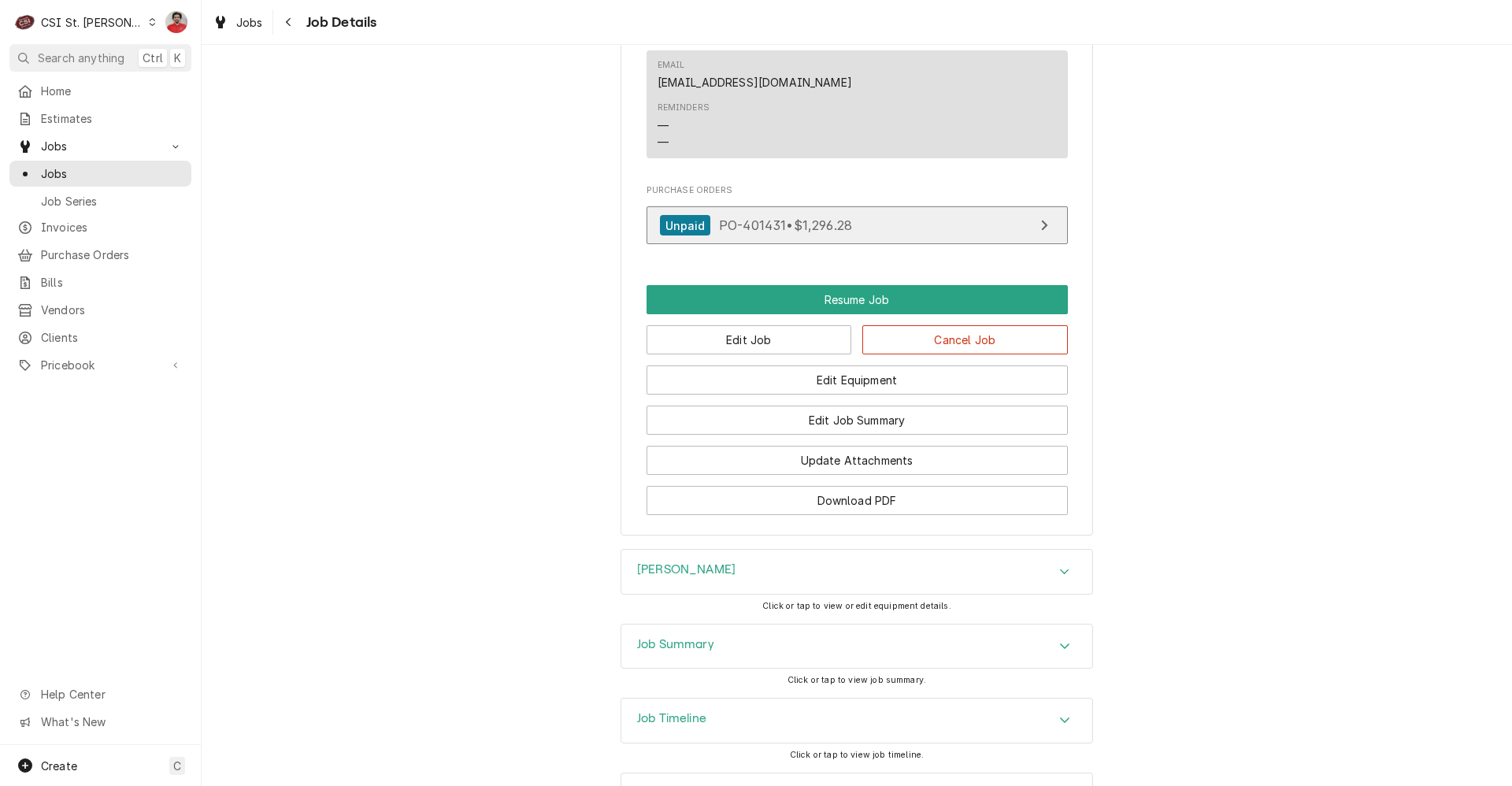
click at [812, 245] on link "Unpaid PO-401431 • $1,296.28" at bounding box center [857, 225] width 421 height 39
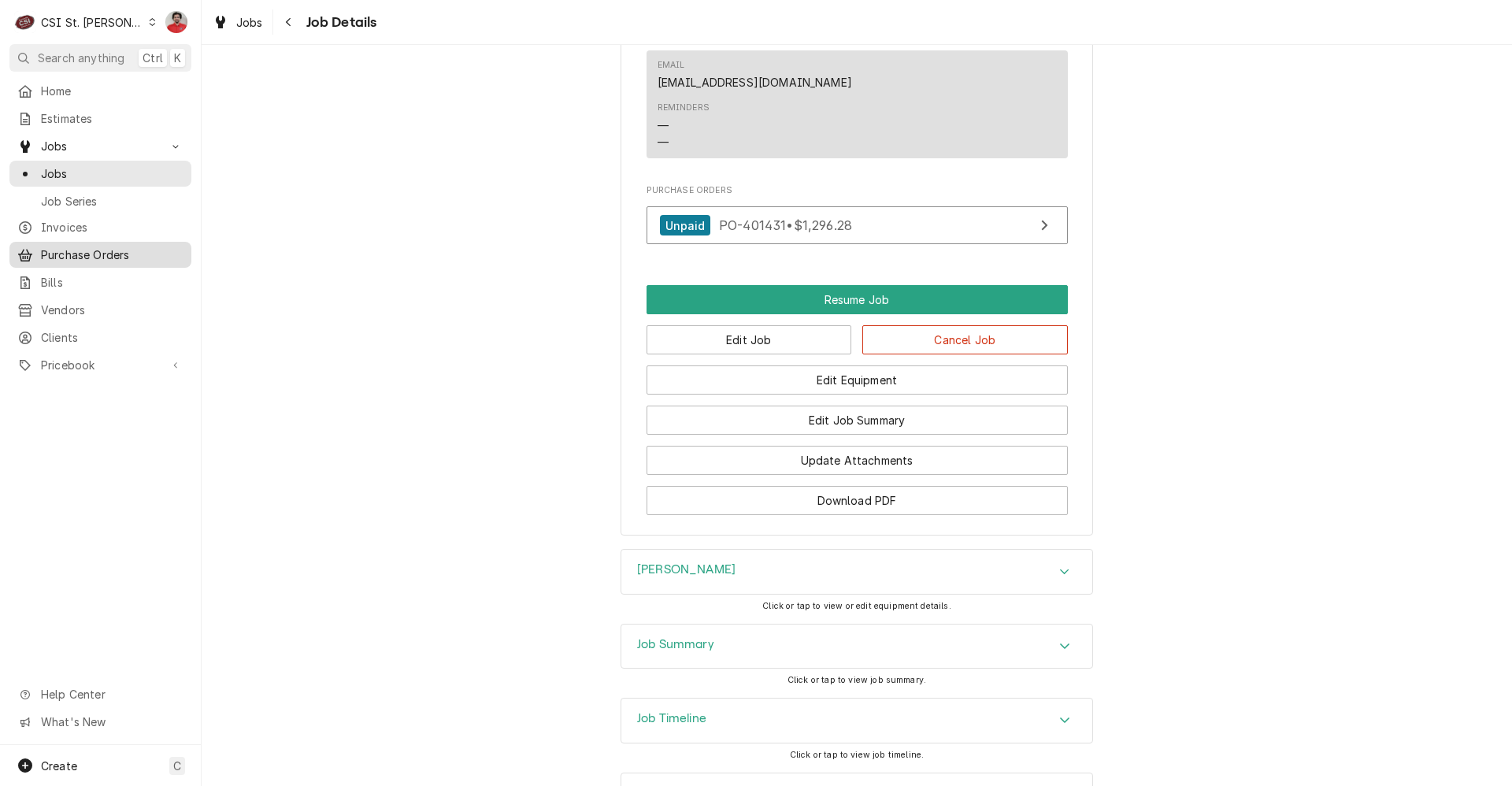
click at [123, 251] on span "Purchase Orders" at bounding box center [112, 254] width 142 height 16
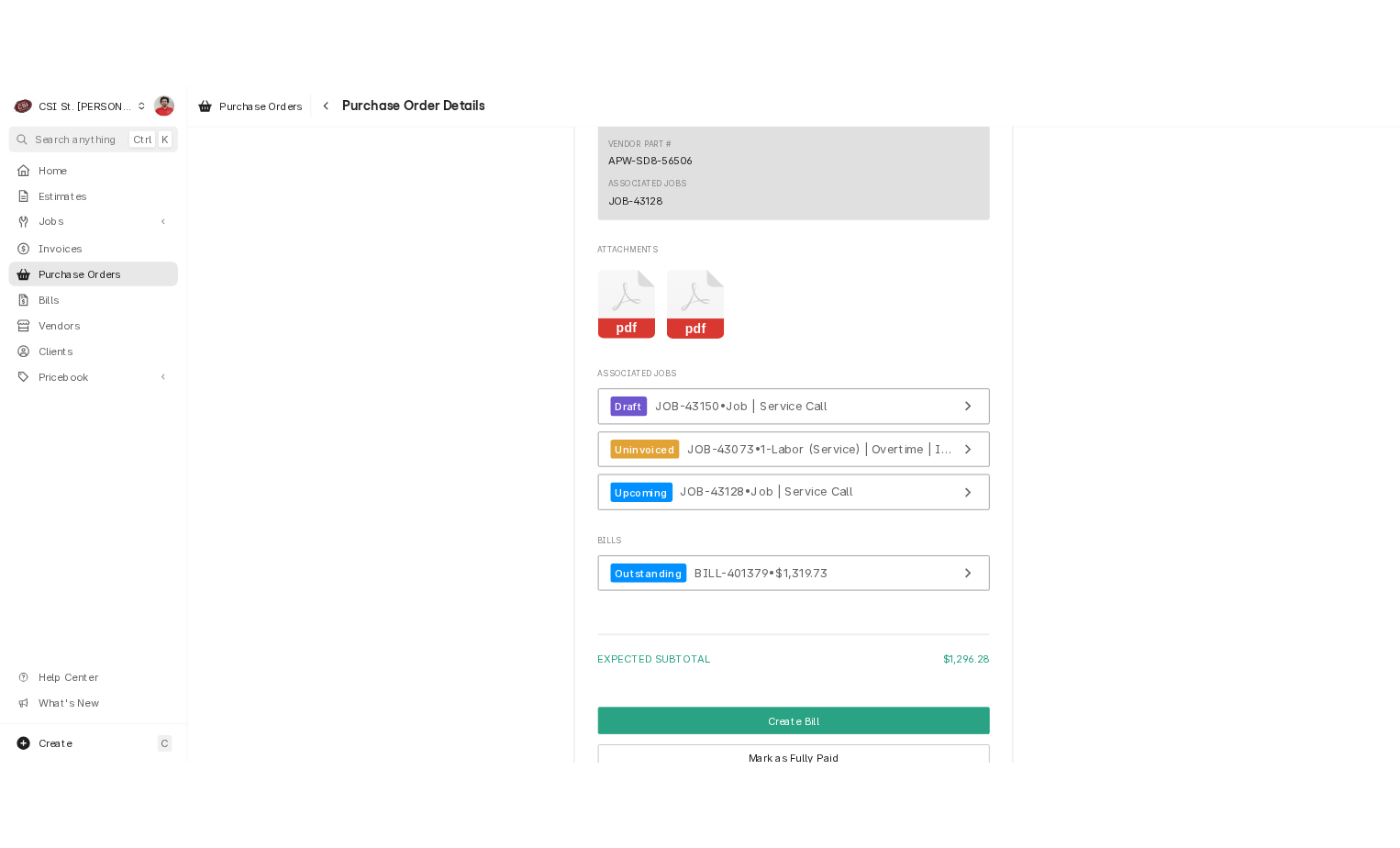
scroll to position [4041, 0]
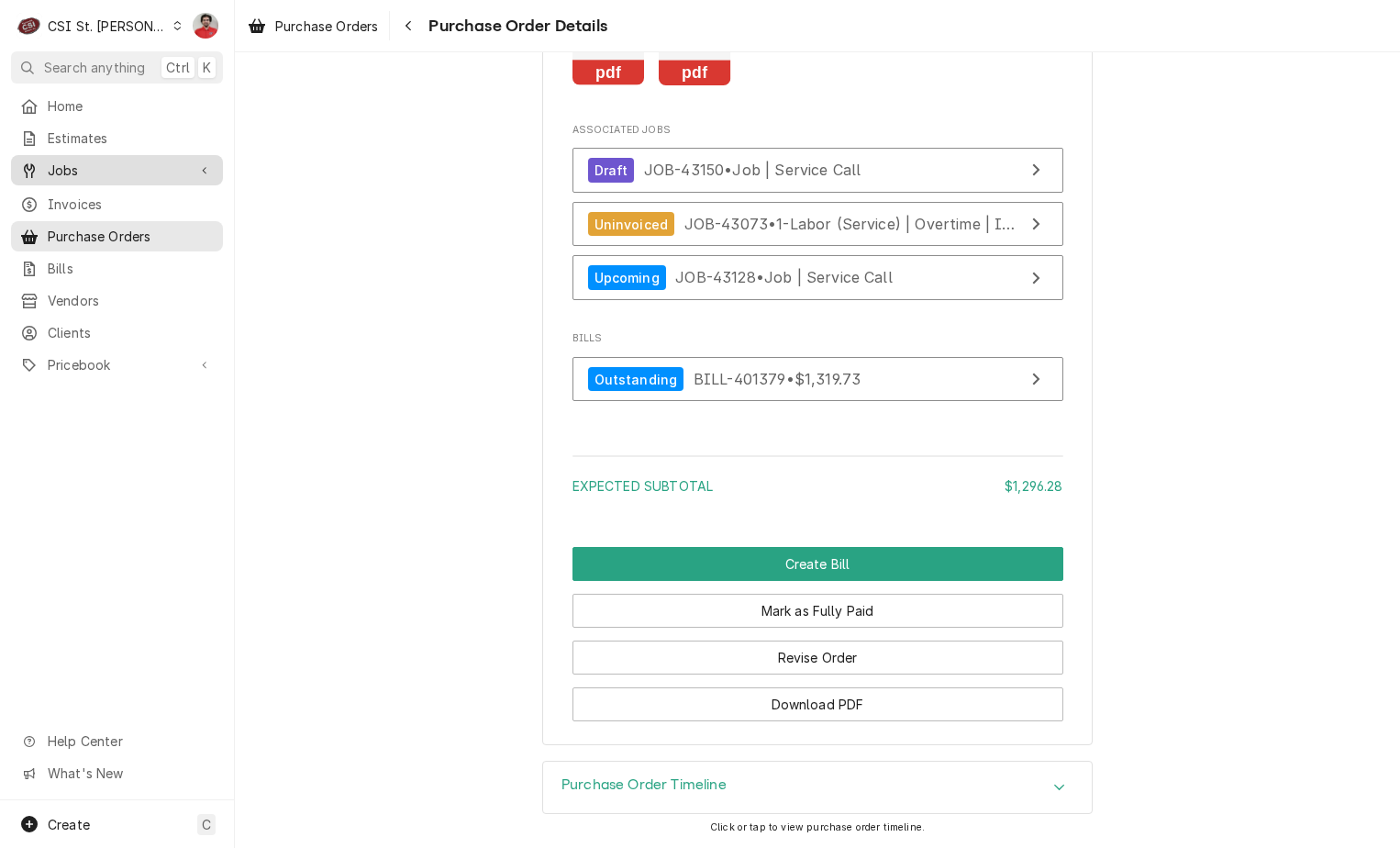
click at [102, 162] on span "Jobs" at bounding box center [117, 170] width 138 height 19
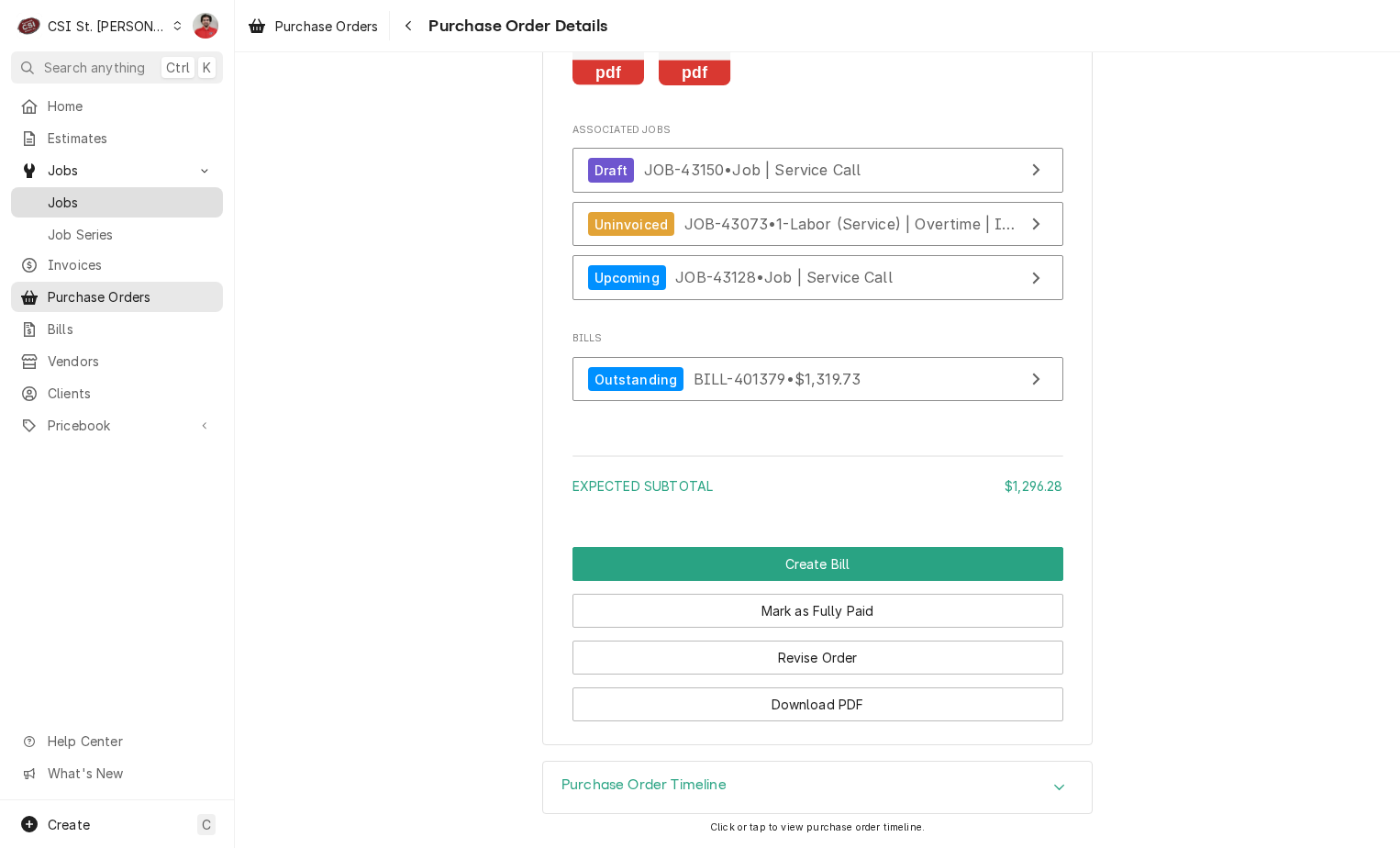
click at [115, 207] on link "Jobs" at bounding box center [117, 202] width 212 height 30
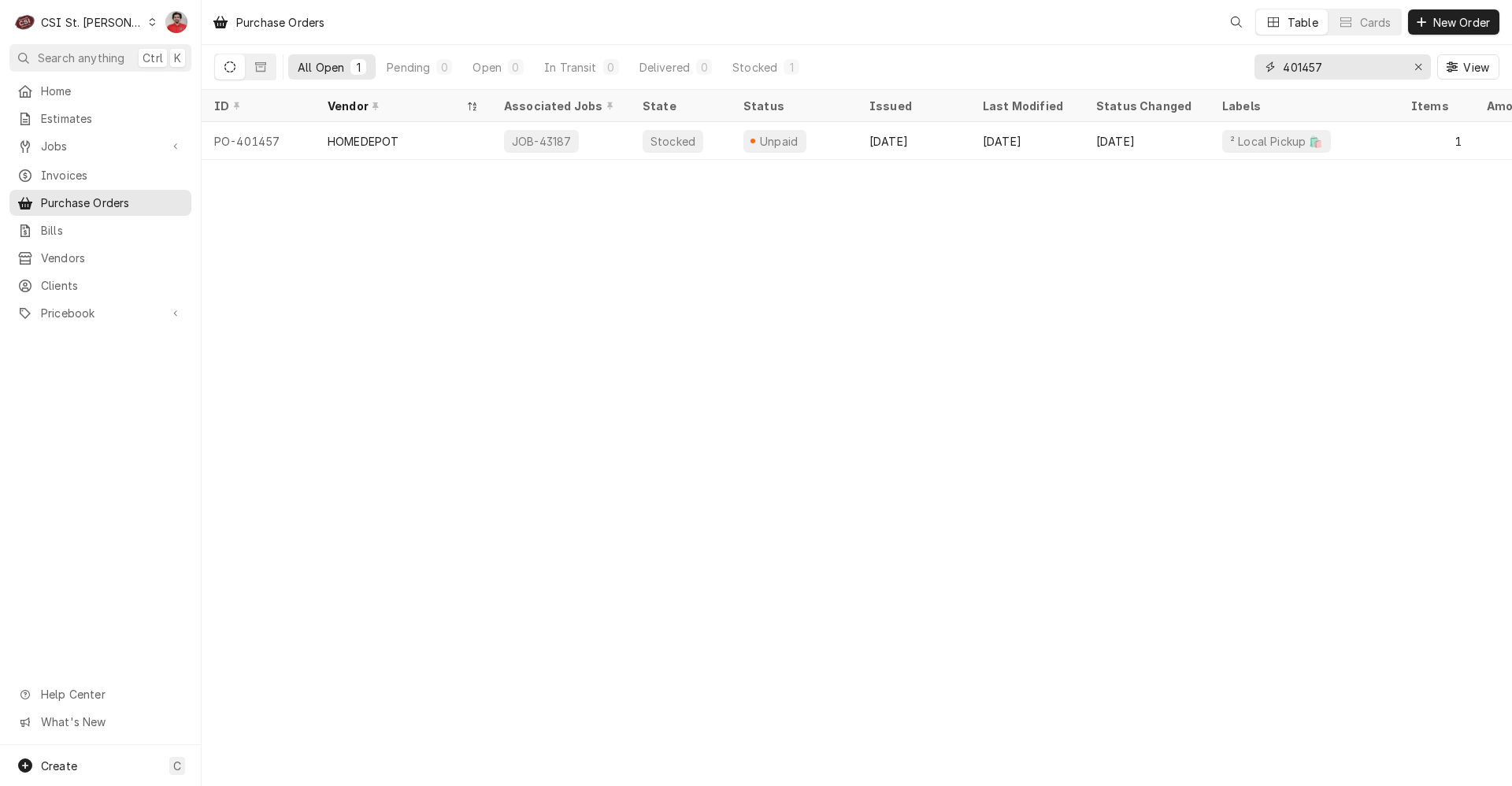
click at [1321, 66] on input "401457" at bounding box center [1342, 66] width 118 height 25
type input "401415"
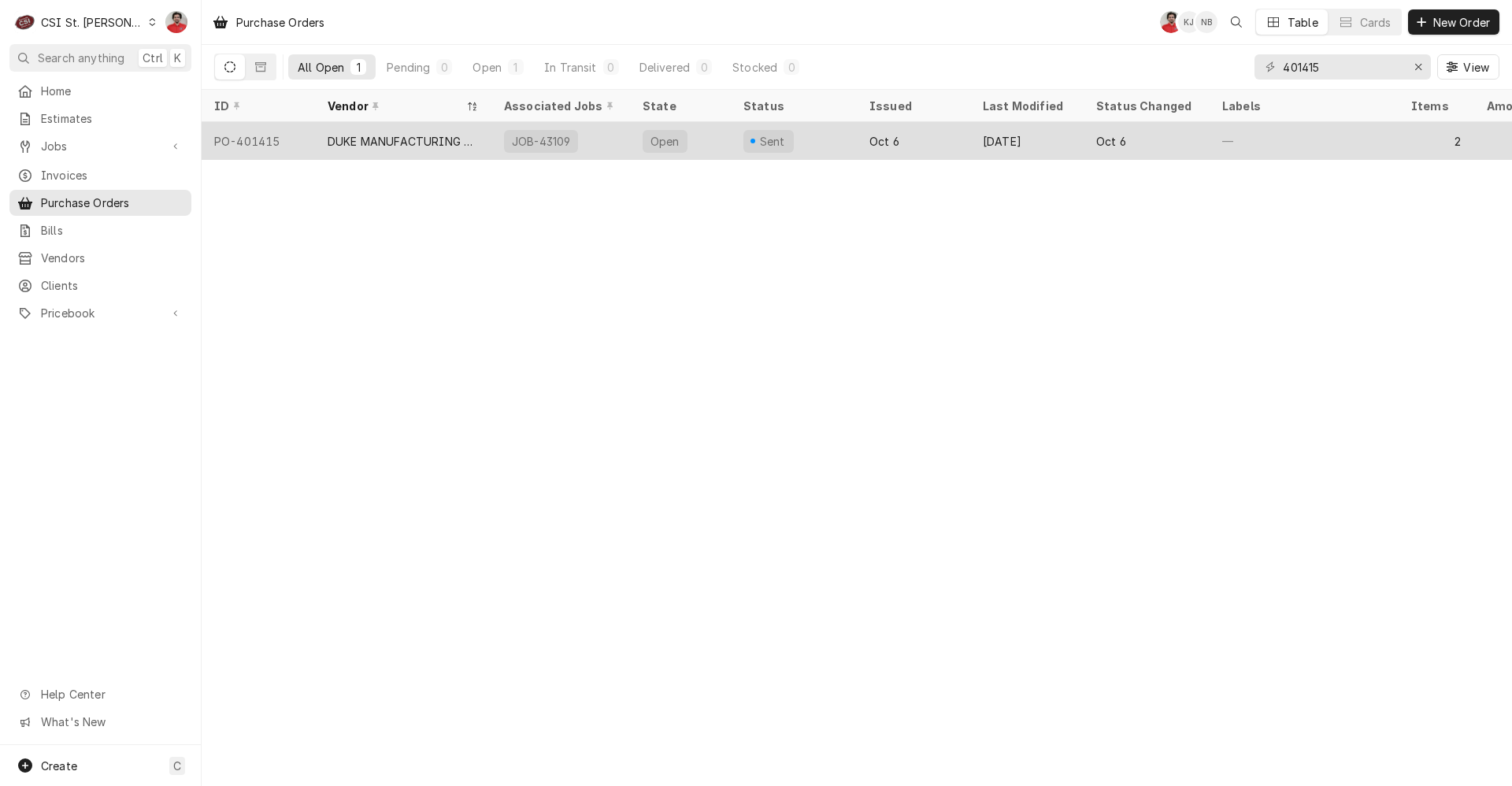
click at [608, 140] on div "JOB-43109" at bounding box center [561, 141] width 139 height 38
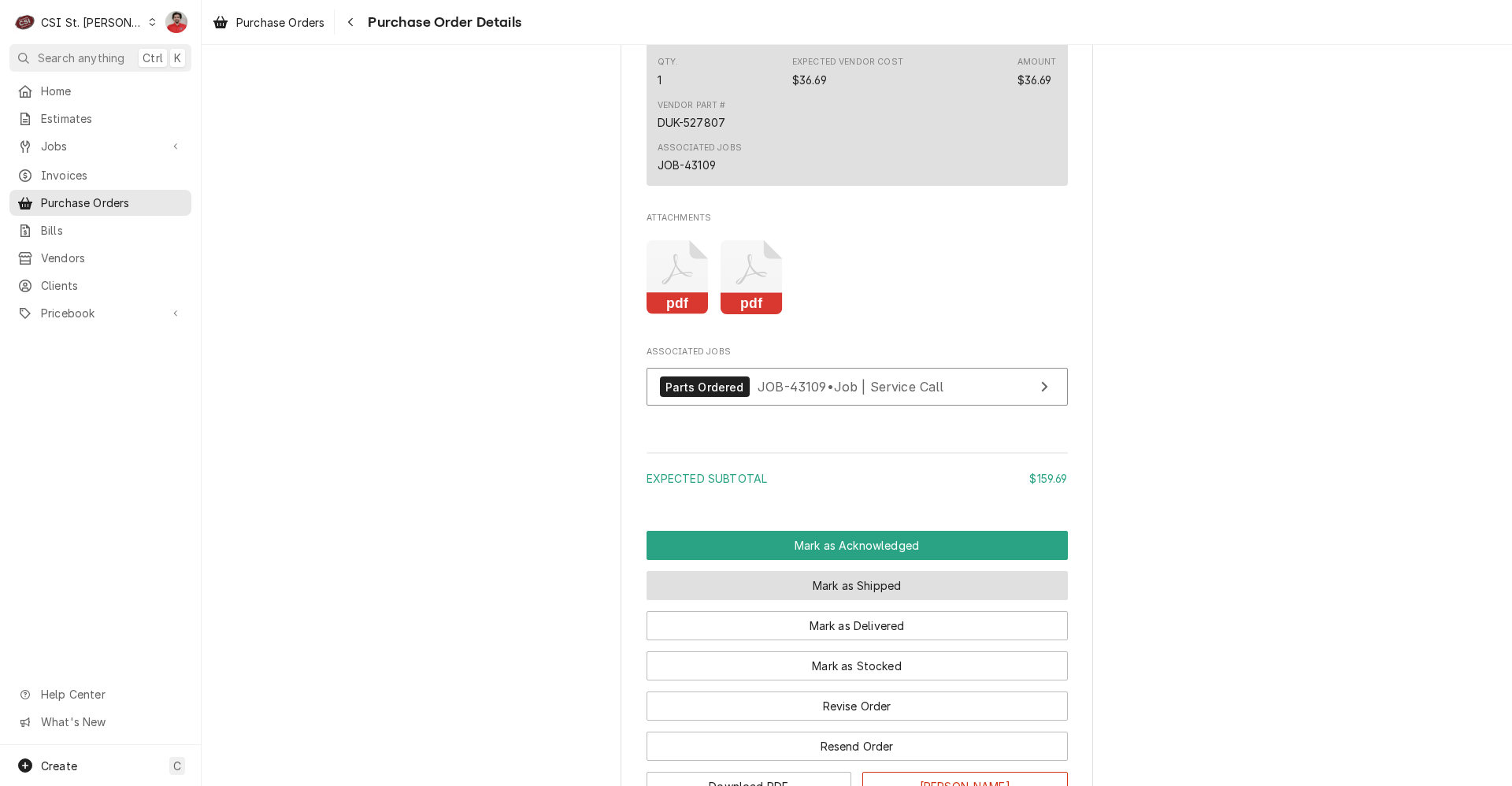
scroll to position [1417, 0]
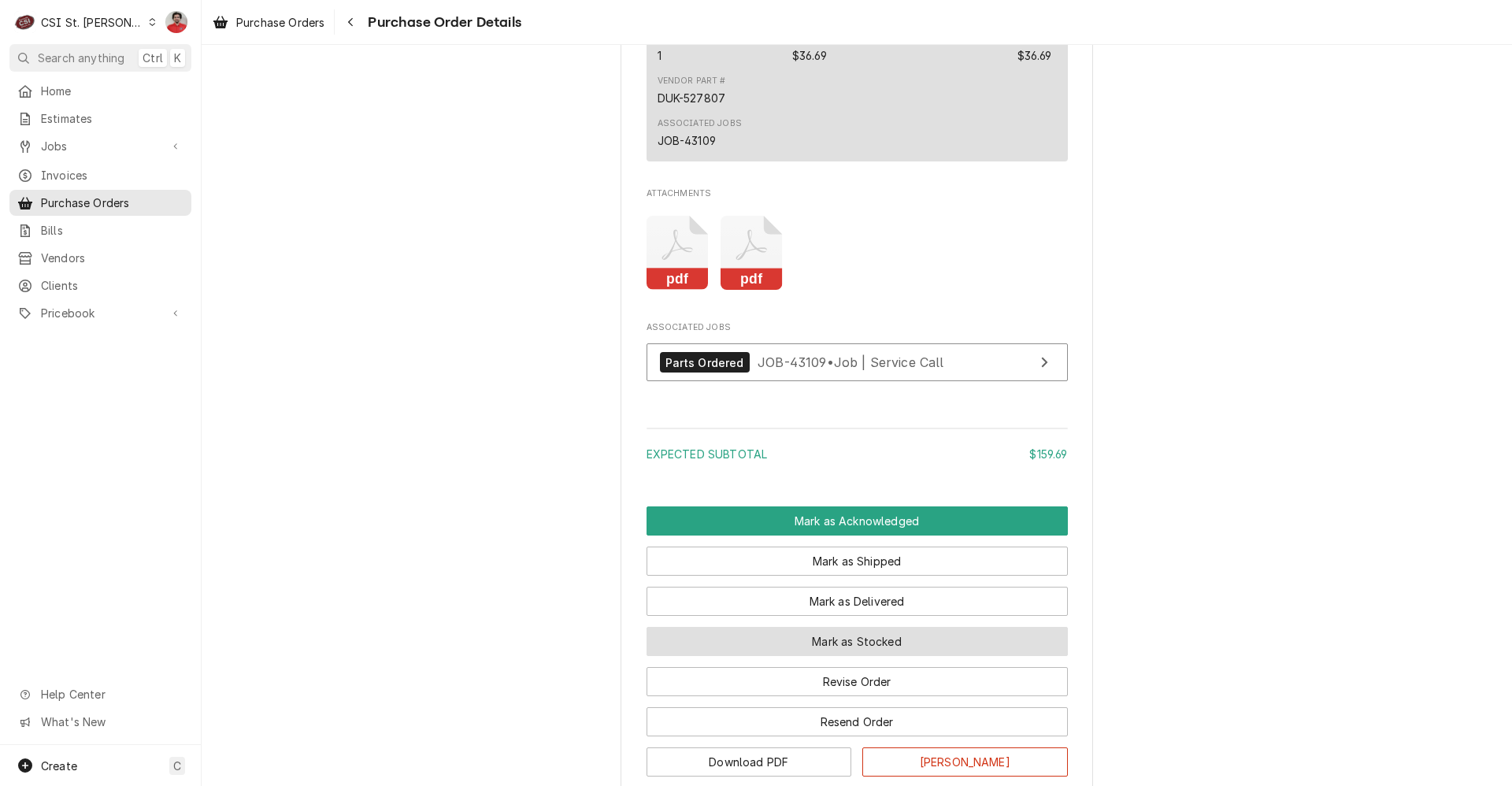
click at [899, 656] on button "Mark as Stocked" at bounding box center [857, 641] width 421 height 29
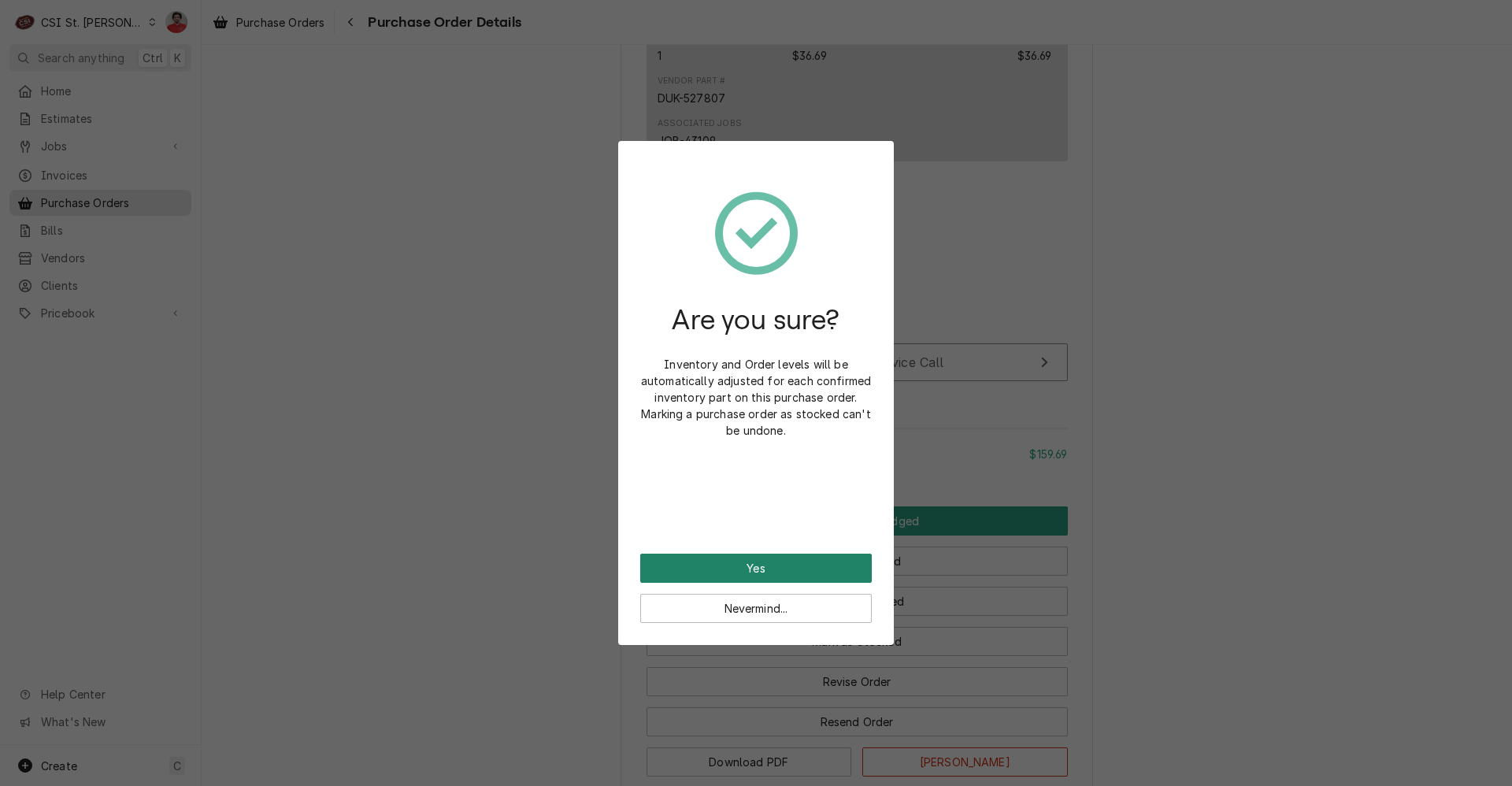
click at [794, 567] on button "Yes" at bounding box center [756, 568] width 232 height 29
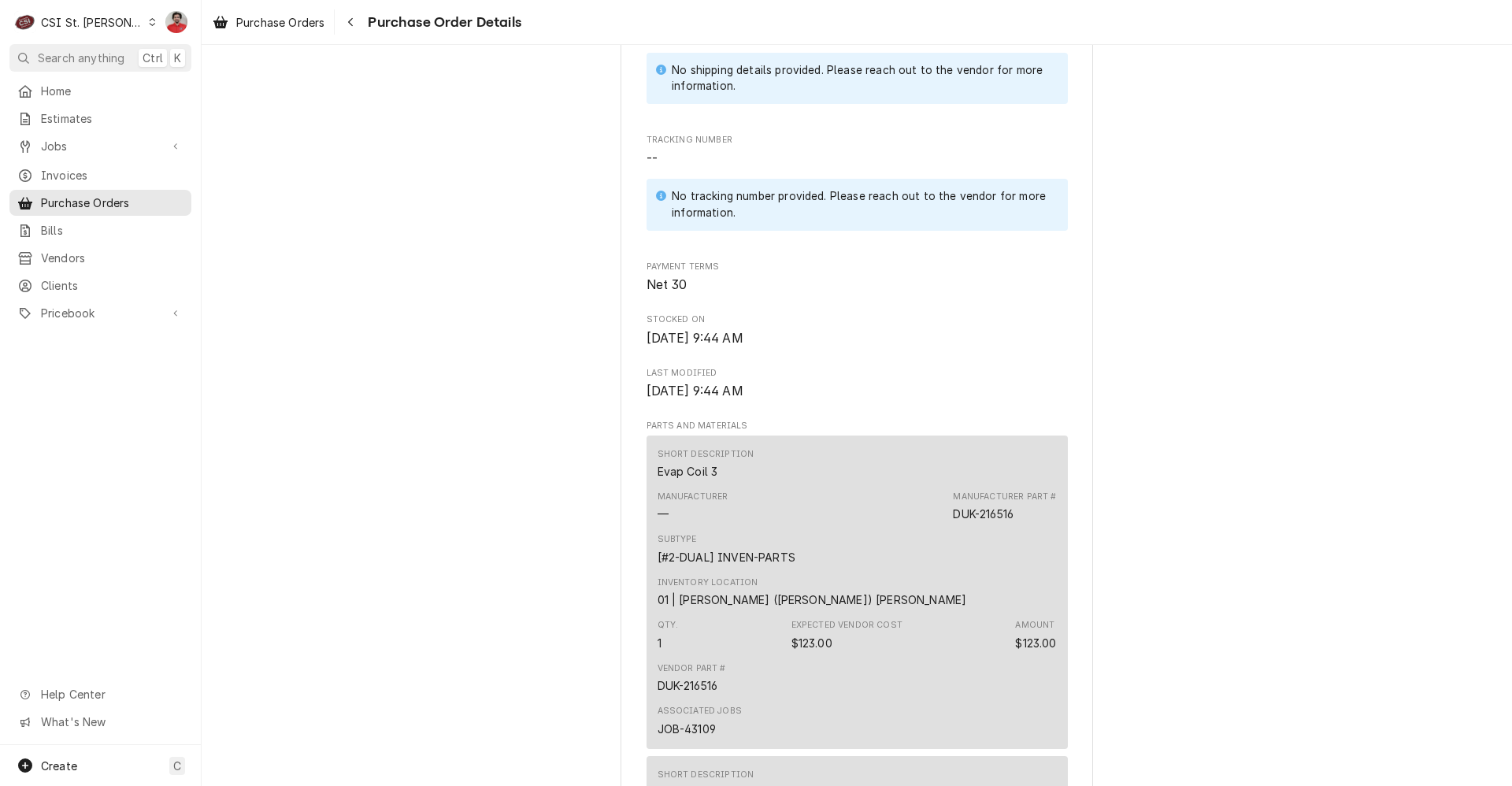
scroll to position [1339, 0]
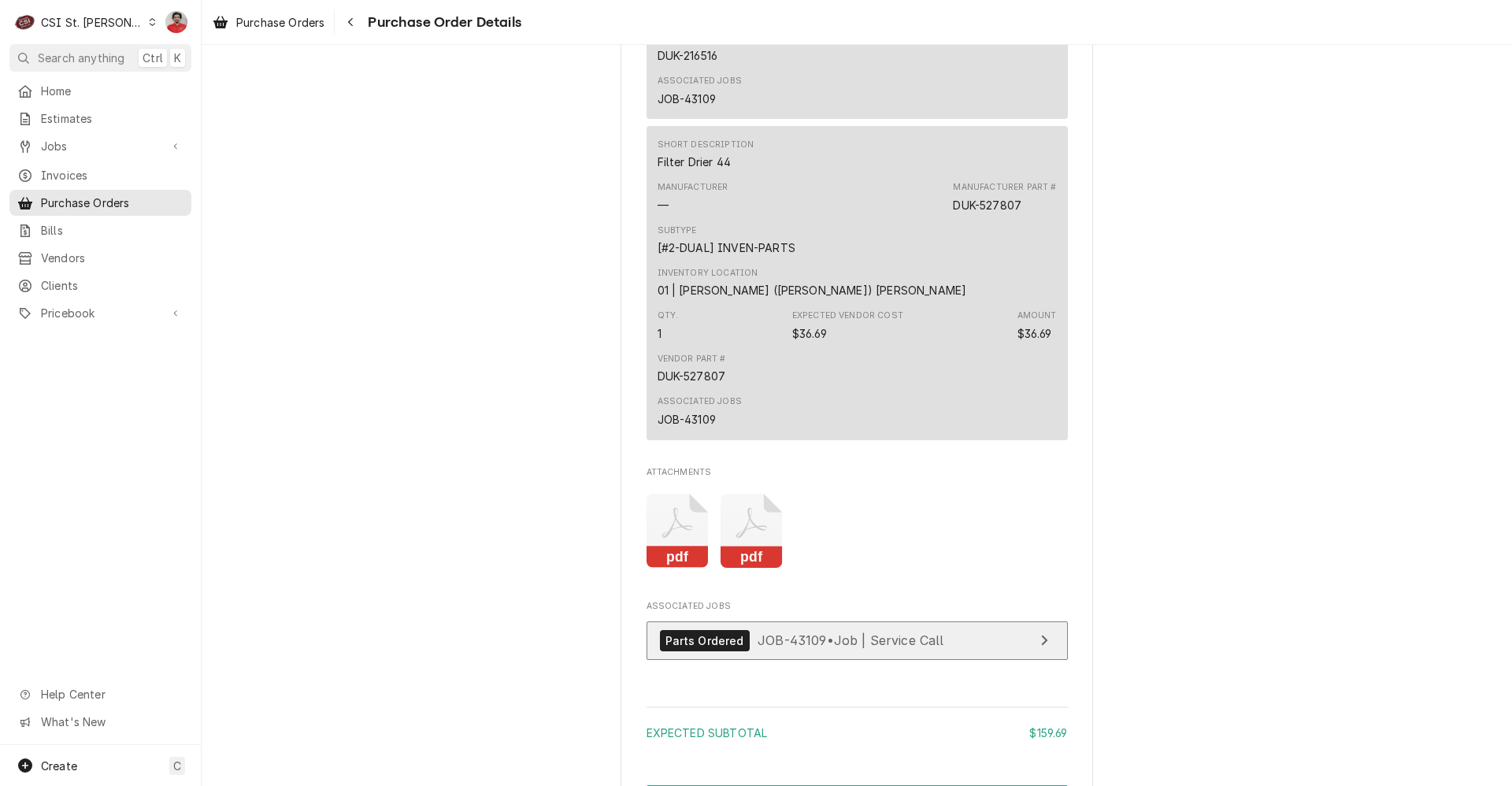
click at [800, 656] on link "Parts Ordered JOB-43109 • Job | Service Call" at bounding box center [857, 641] width 421 height 39
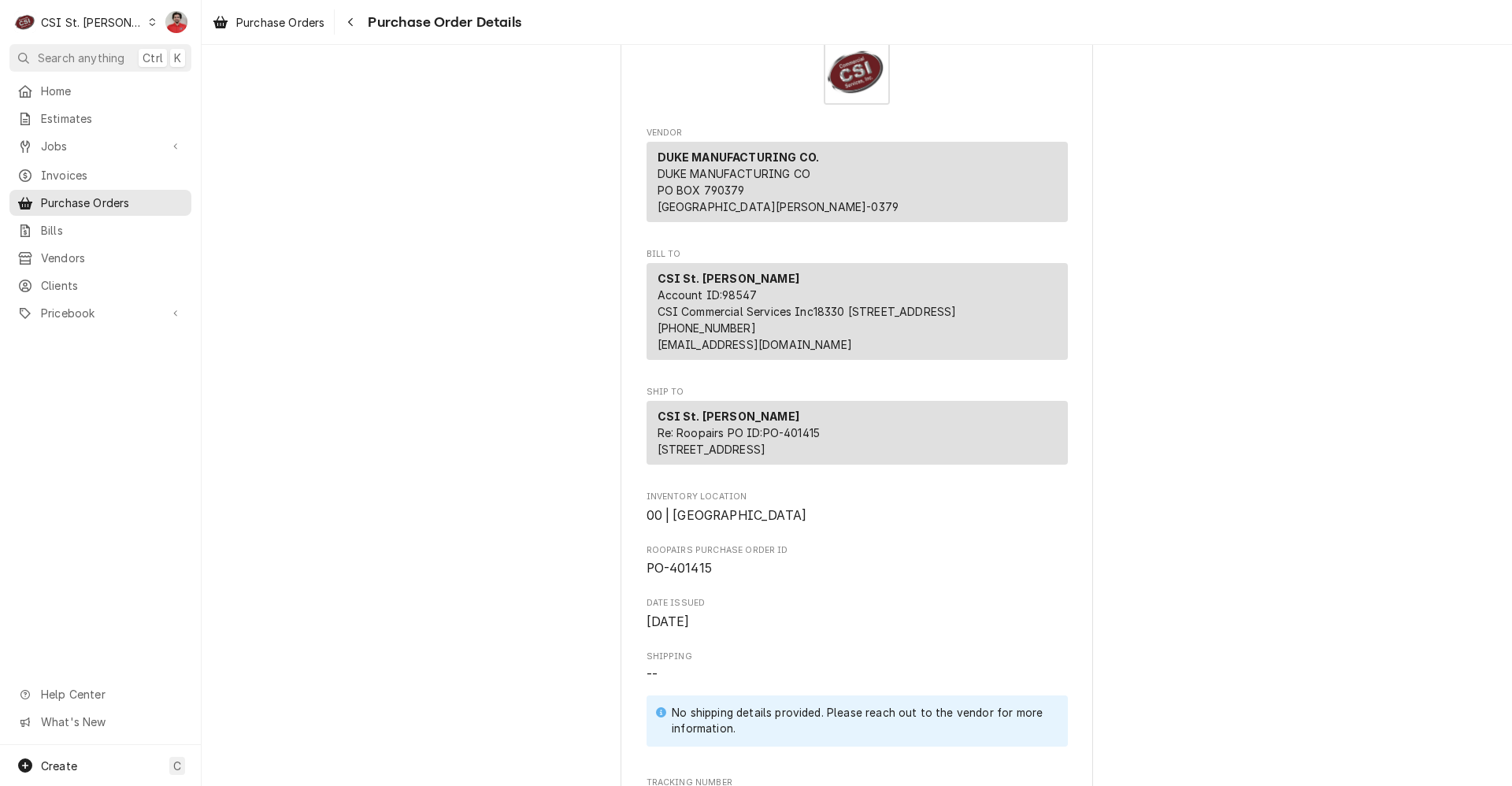
scroll to position [0, 0]
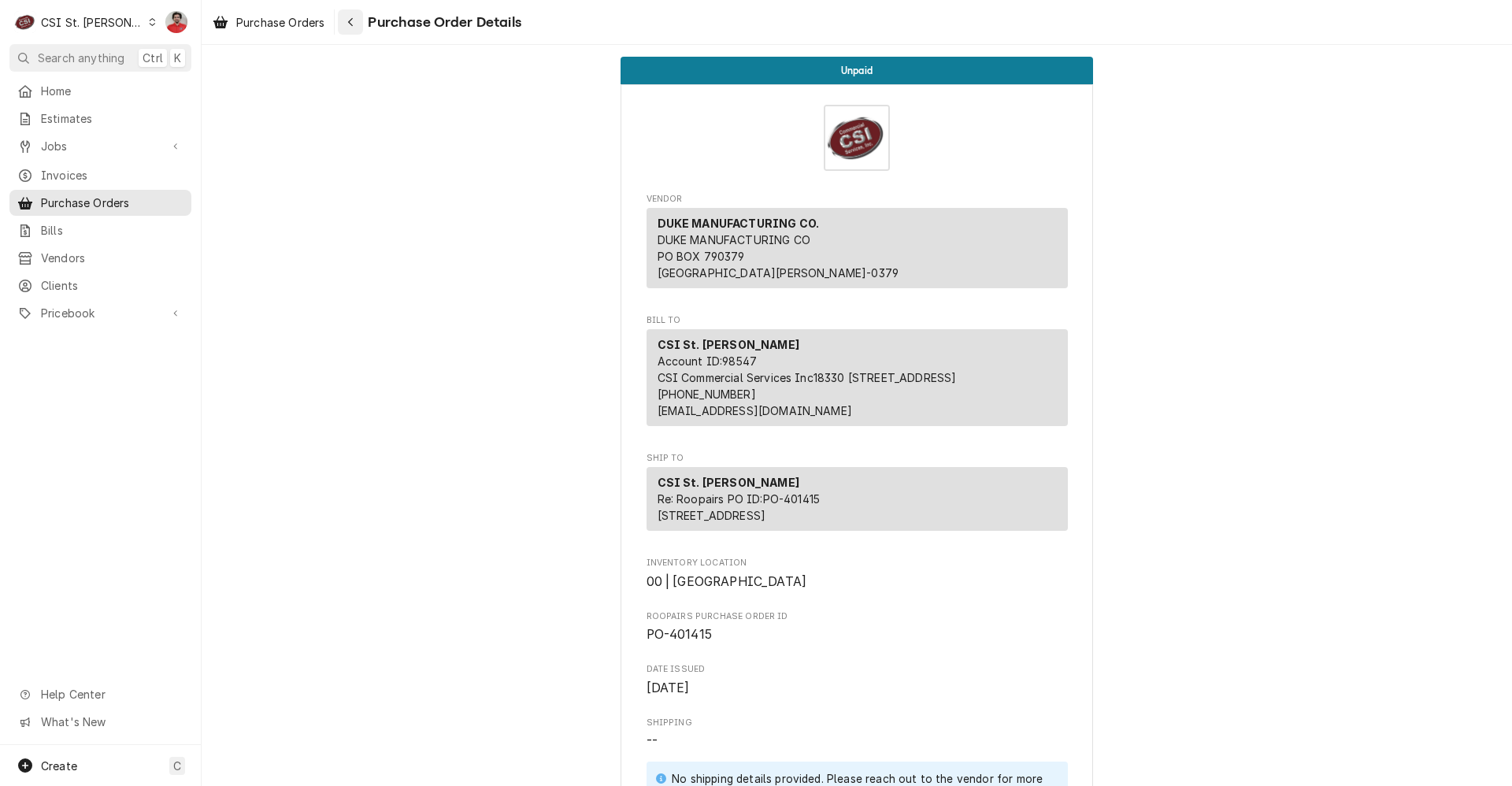
click at [355, 18] on icon "Navigate back" at bounding box center [351, 22] width 7 height 11
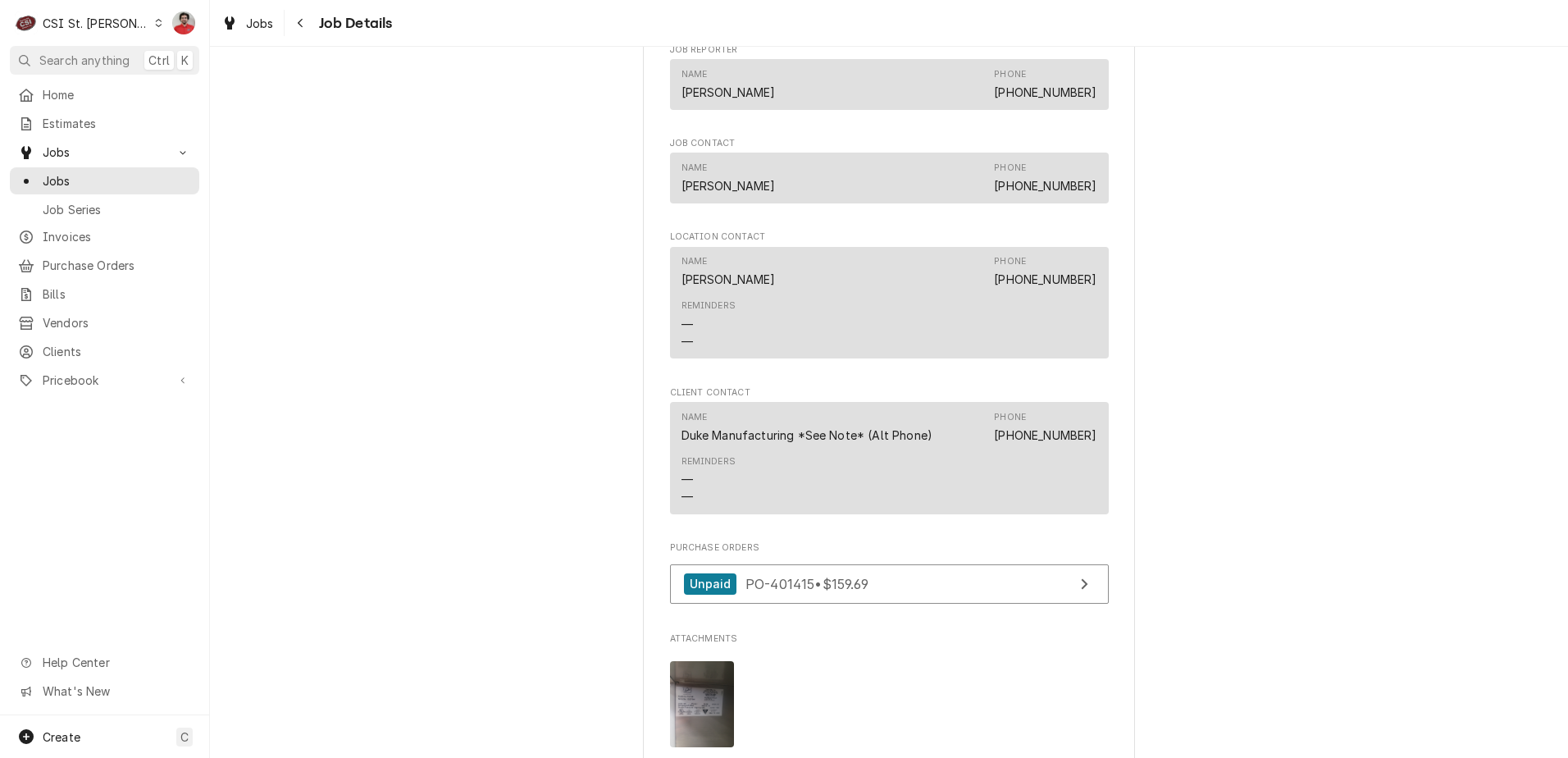
scroll to position [2542, 0]
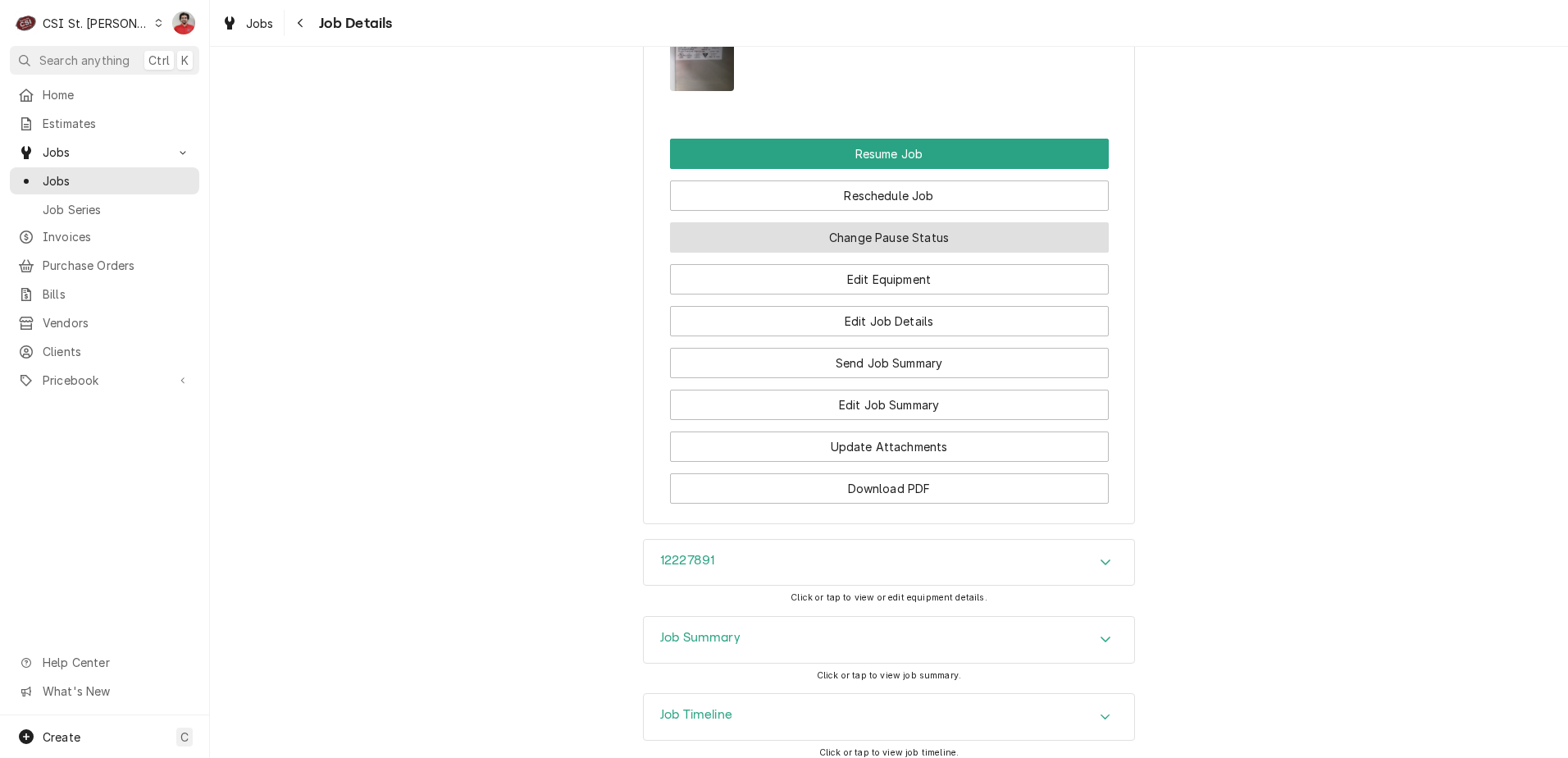
click at [869, 252] on button "Change Pause Status" at bounding box center [889, 237] width 439 height 30
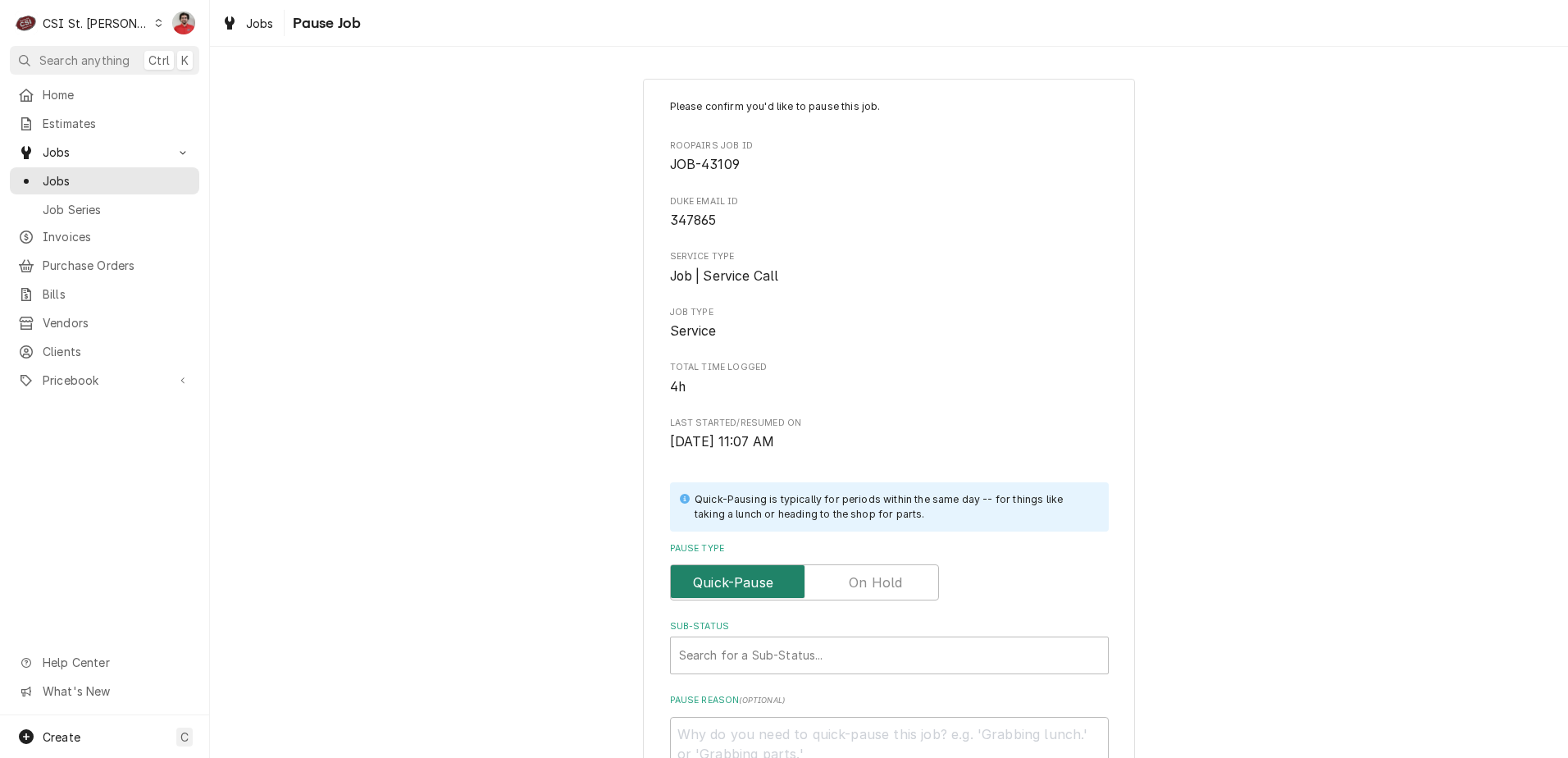
click at [844, 570] on input "Pause Type" at bounding box center [805, 582] width 254 height 36
checkbox input "true"
click at [833, 658] on div "Sub-Status" at bounding box center [890, 655] width 421 height 29
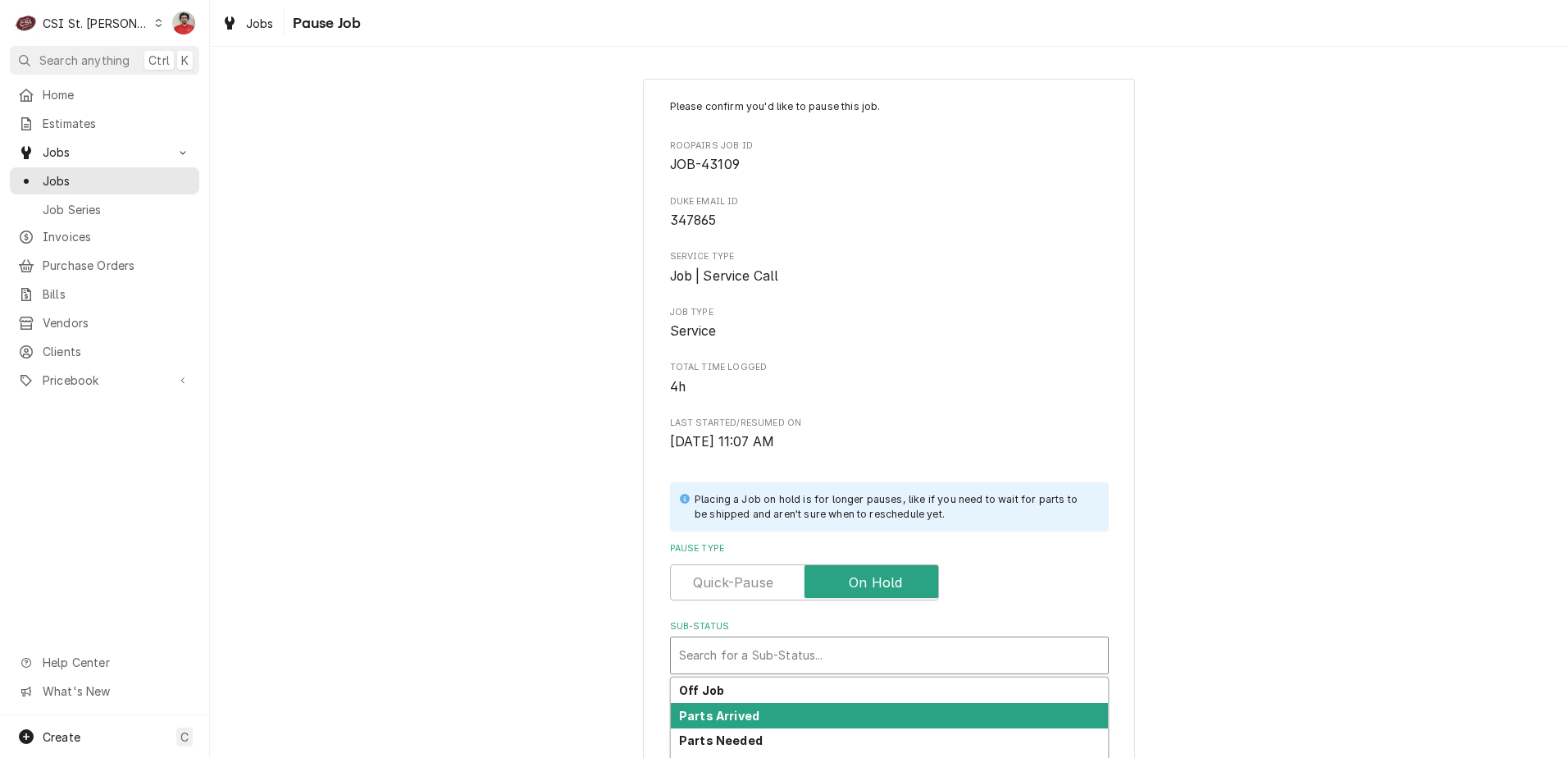
click at [818, 706] on div "Parts Arrived" at bounding box center [889, 715] width 437 height 25
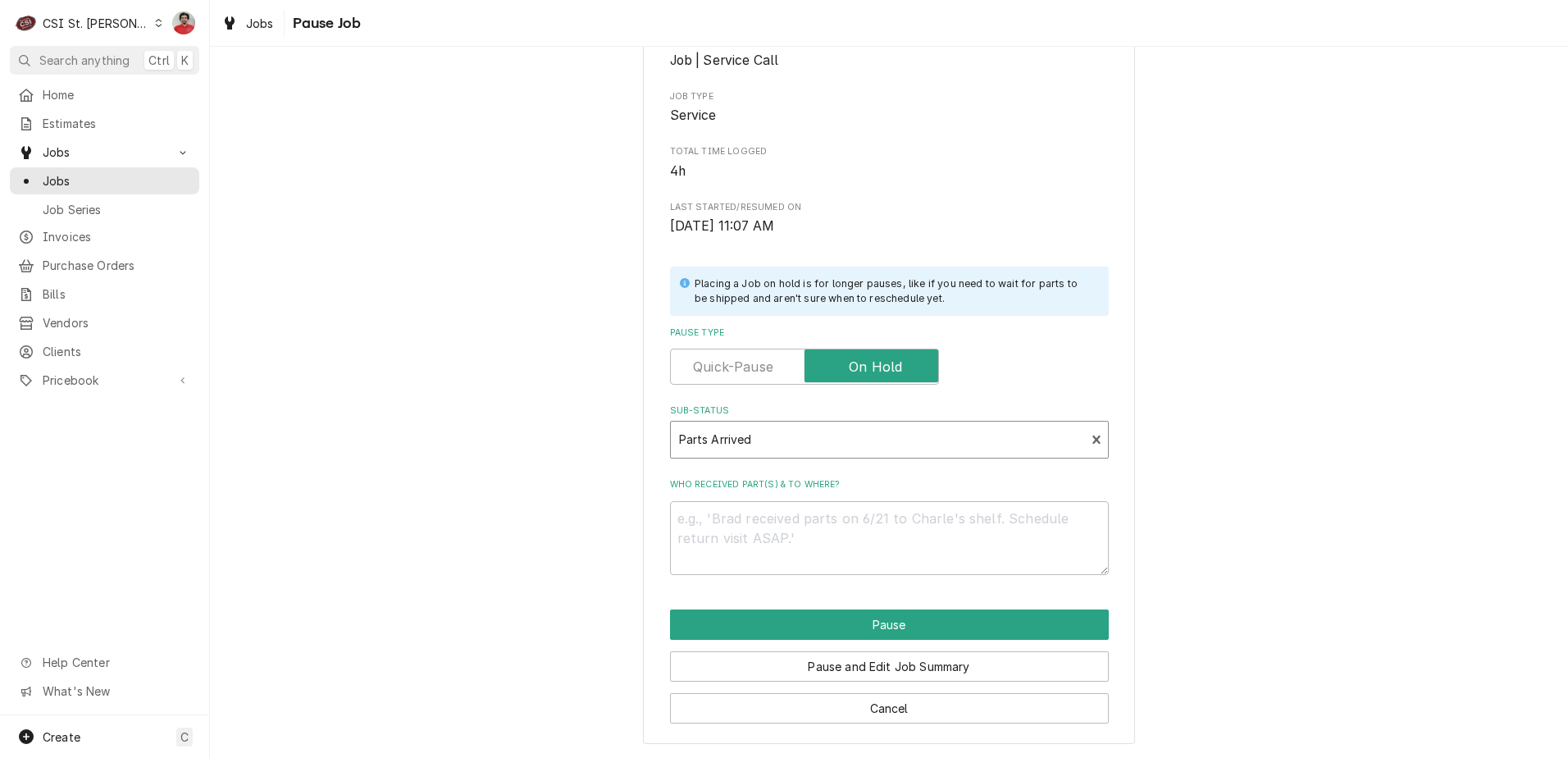
scroll to position [216, 0]
click at [773, 500] on div "Who received part(s) & to where?" at bounding box center [889, 525] width 439 height 96
click at [764, 531] on textarea "Who received part(s) & to where?" at bounding box center [889, 538] width 439 height 74
type textarea "x"
type textarea "R"
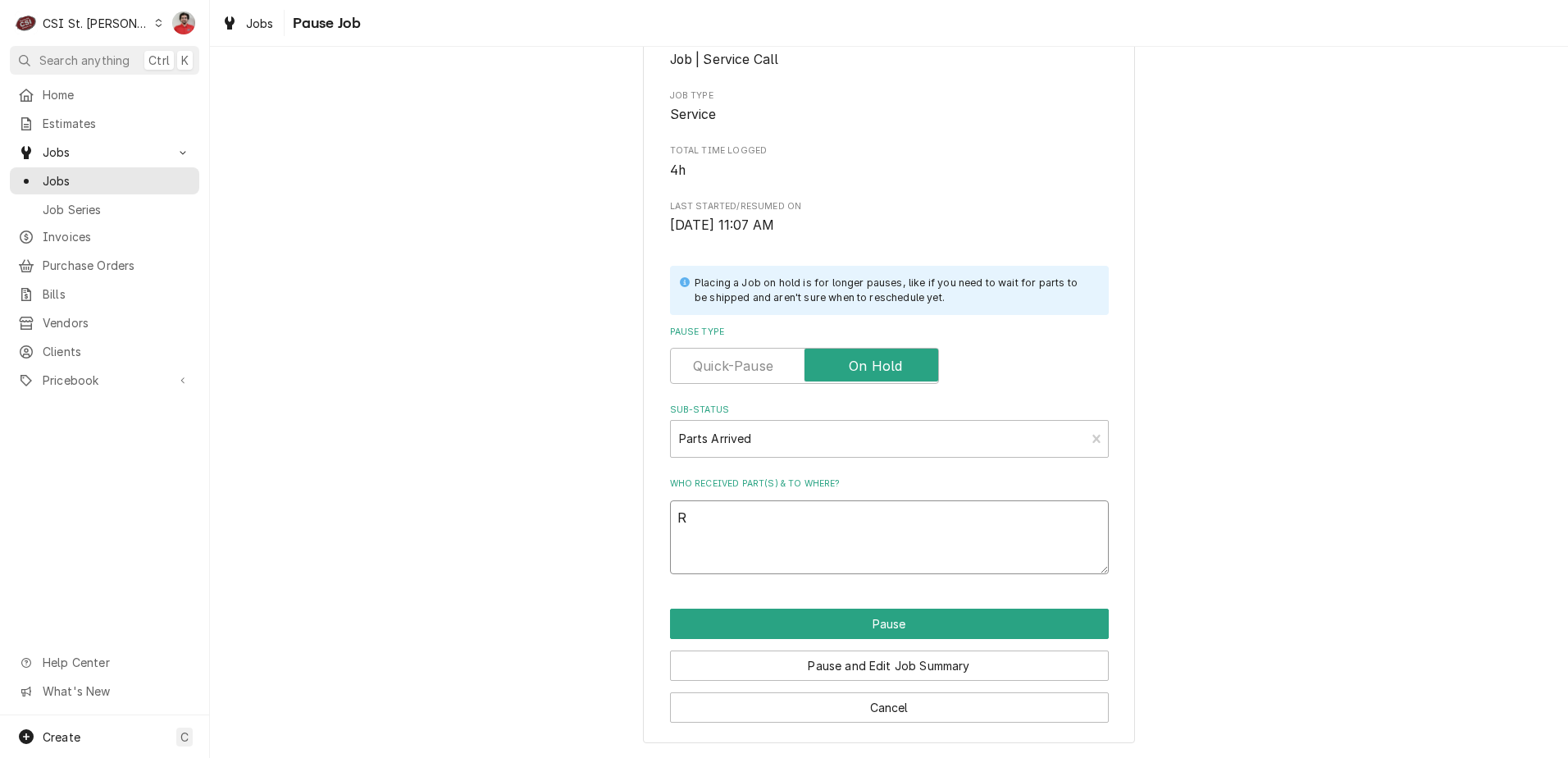
type textarea "x"
type textarea "Re"
type textarea "x"
type textarea "Rec"
type textarea "x"
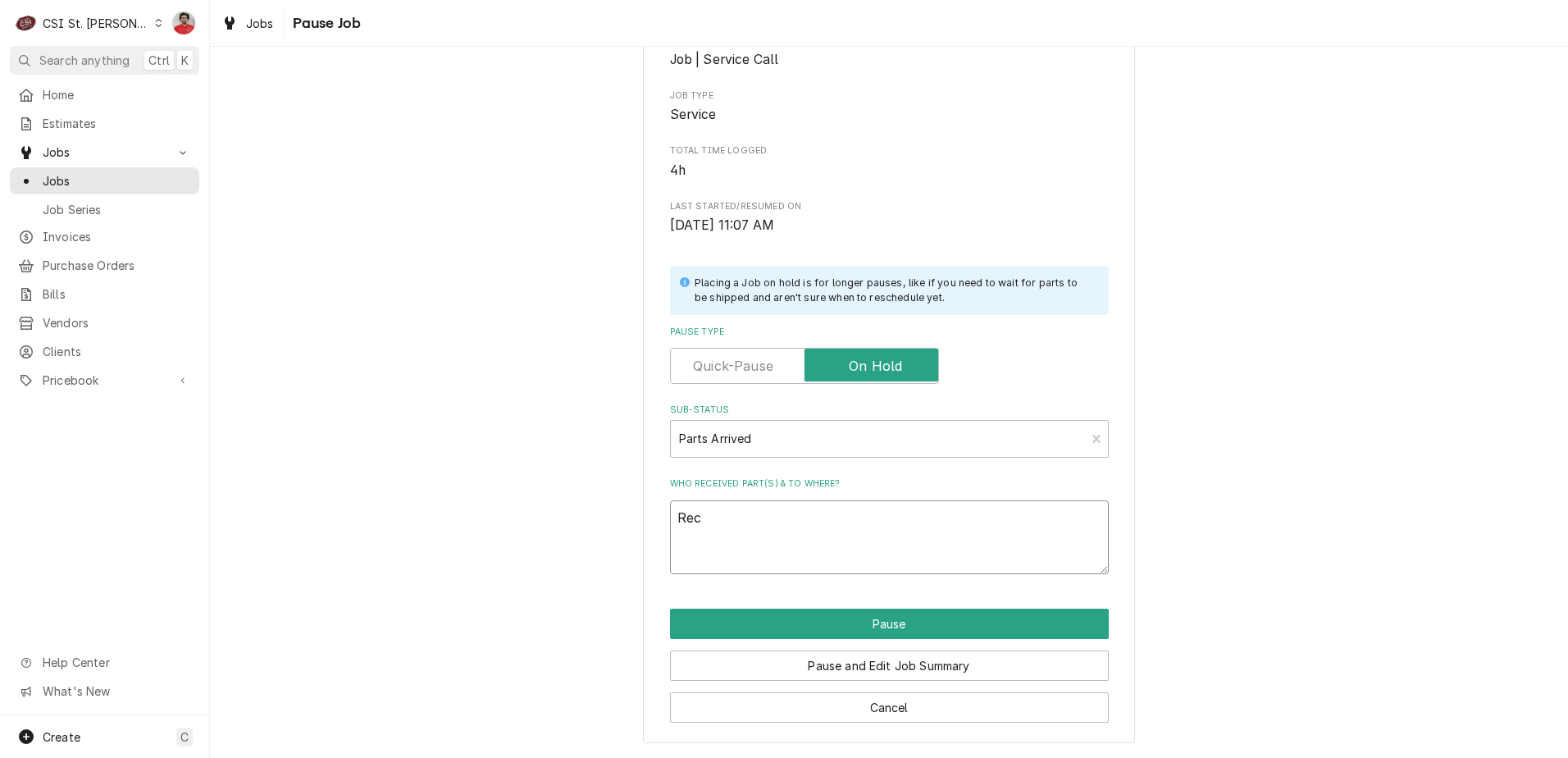
type textarea "Rece"
type textarea "x"
type textarea "Recei"
type textarea "x"
type textarea "Receiv"
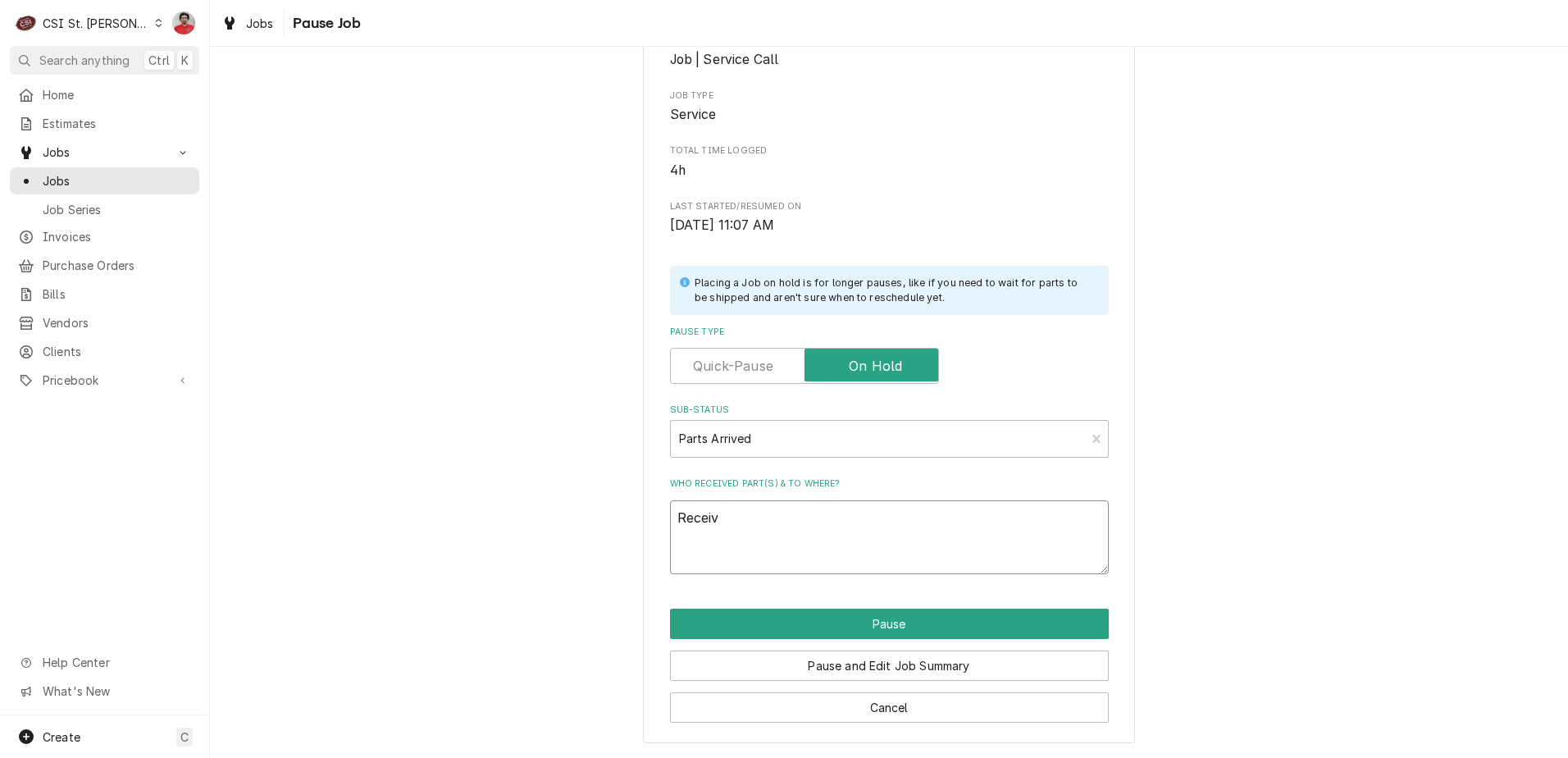
type textarea "x"
type textarea "Receive"
type textarea "x"
type textarea "Received"
type textarea "x"
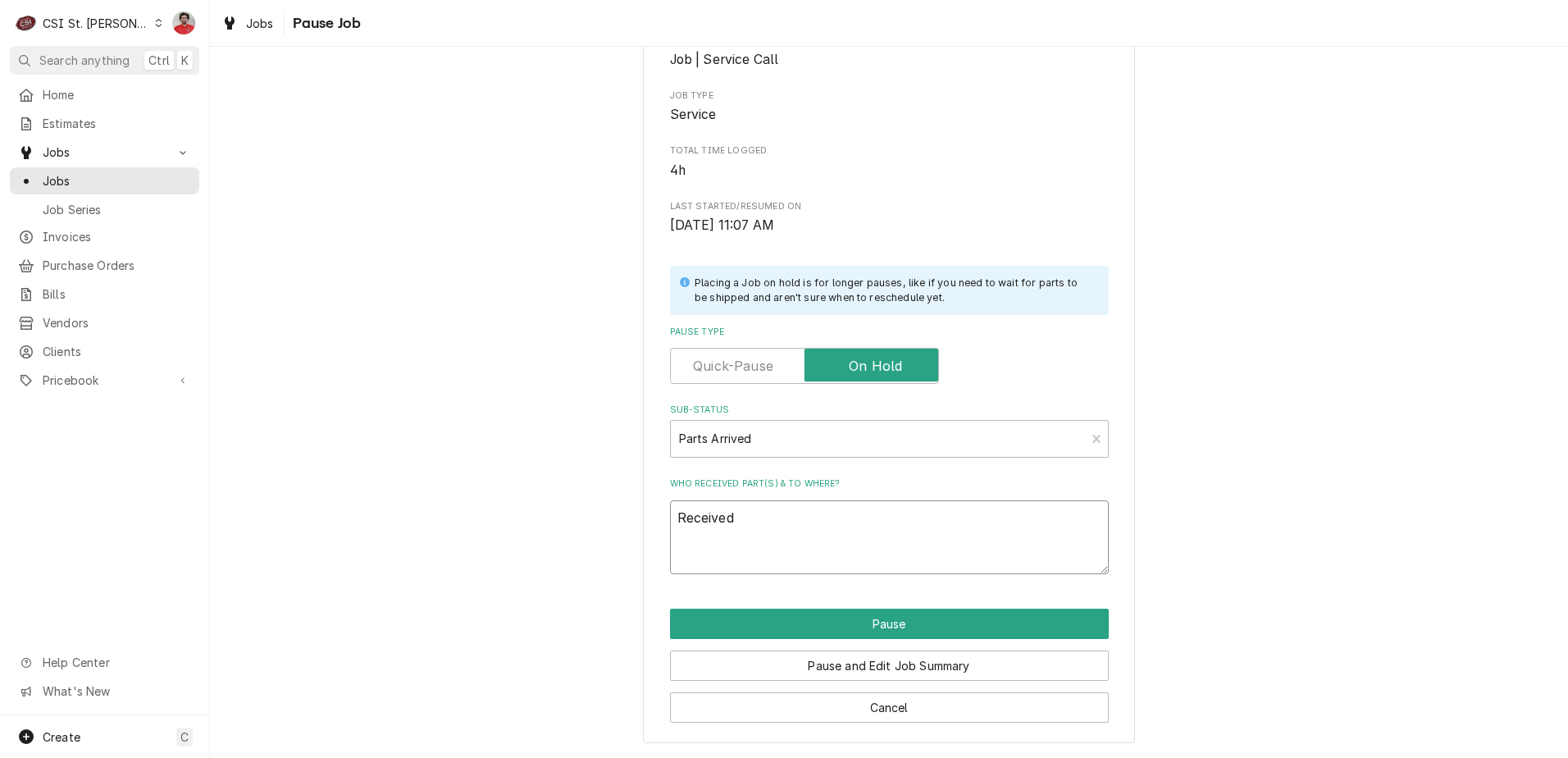
type textarea "Received"
type textarea "x"
type textarea "Received F"
type textarea "x"
type textarea "Received FI"
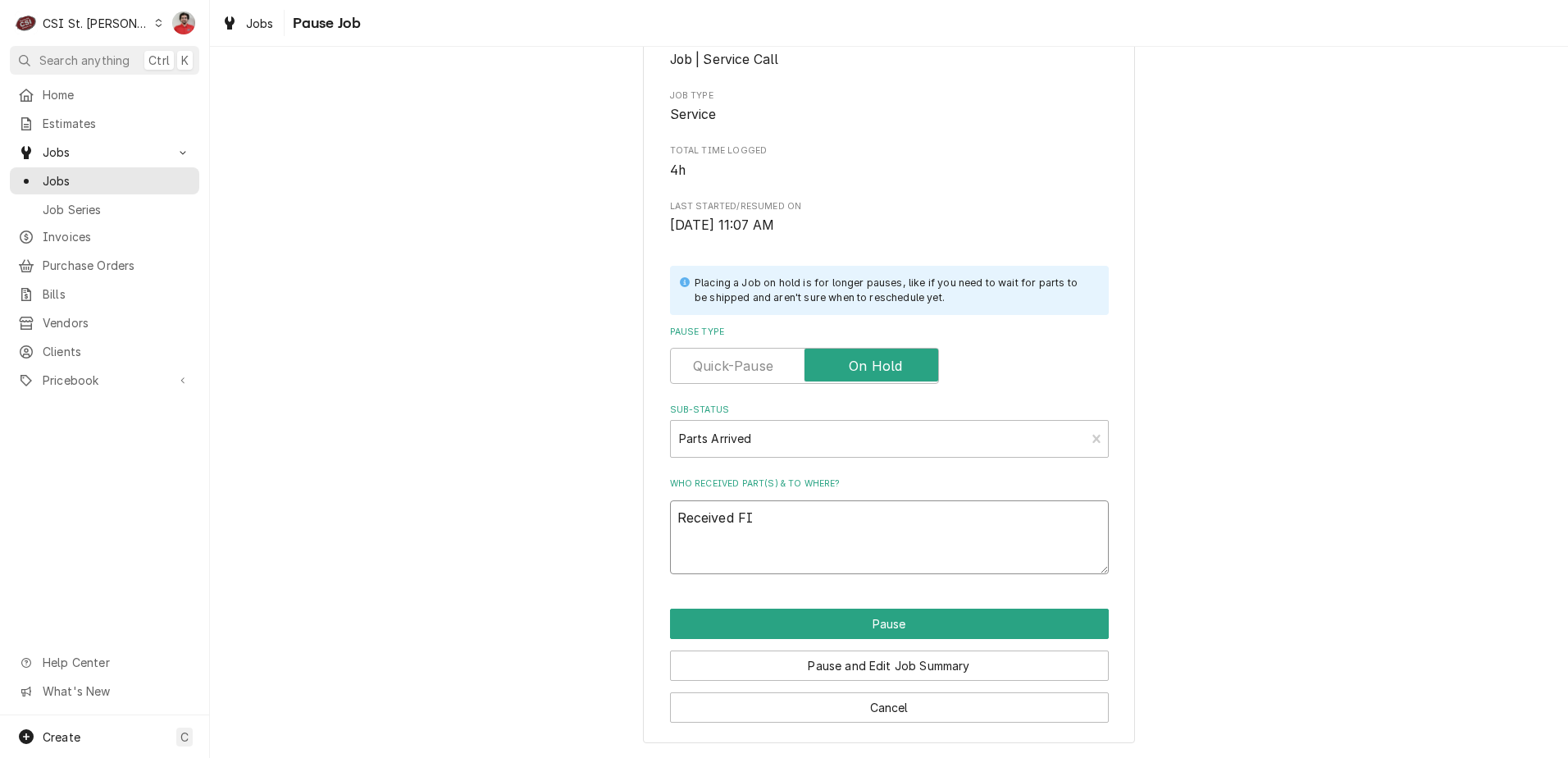
type textarea "x"
type textarea "Received FIl"
type textarea "x"
type textarea "Received FIlt"
type textarea "x"
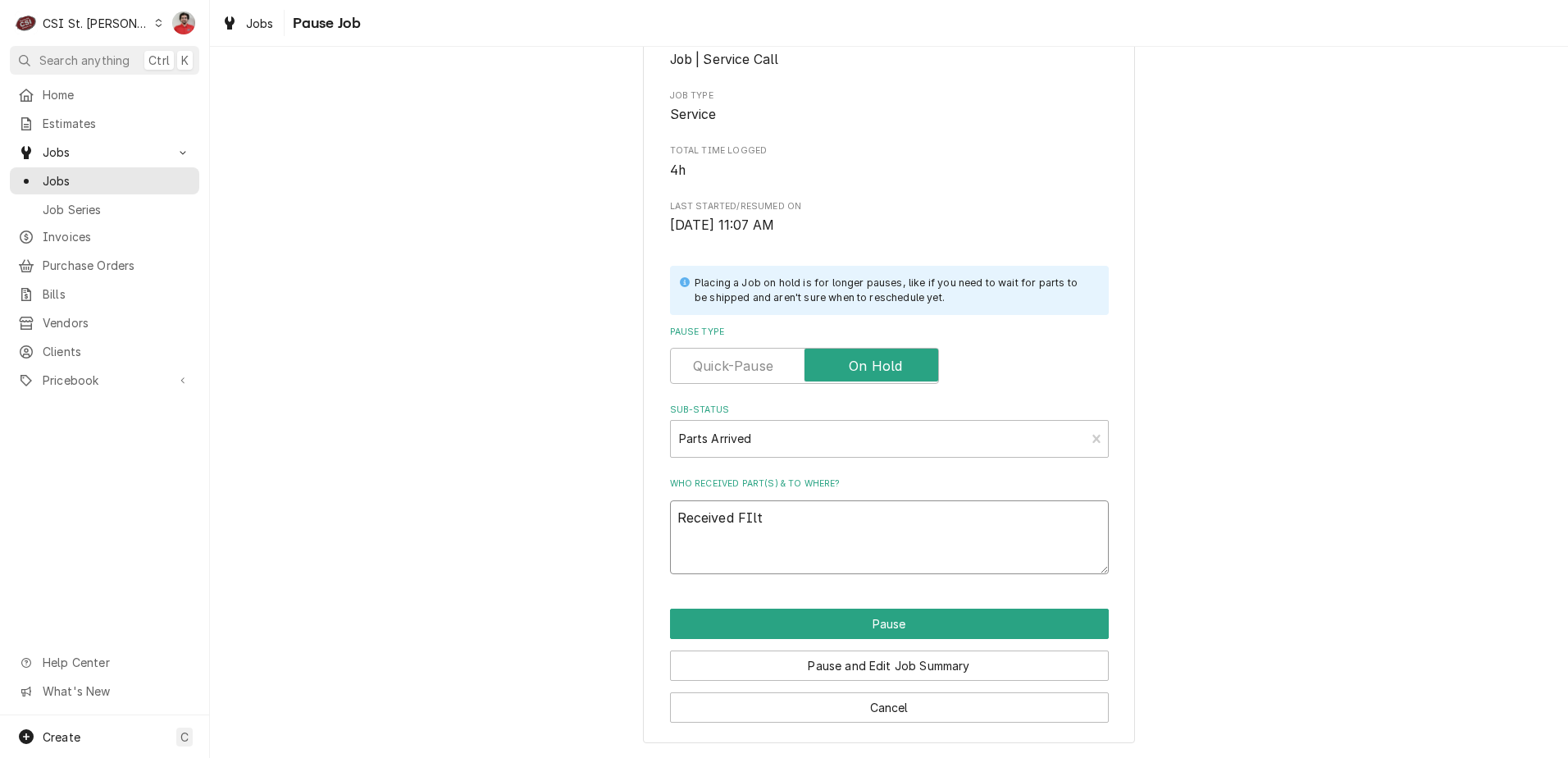
type textarea "Received FIlte"
type textarea "x"
type textarea "Received FIlter"
type textarea "x"
type textarea "Received FIlter"
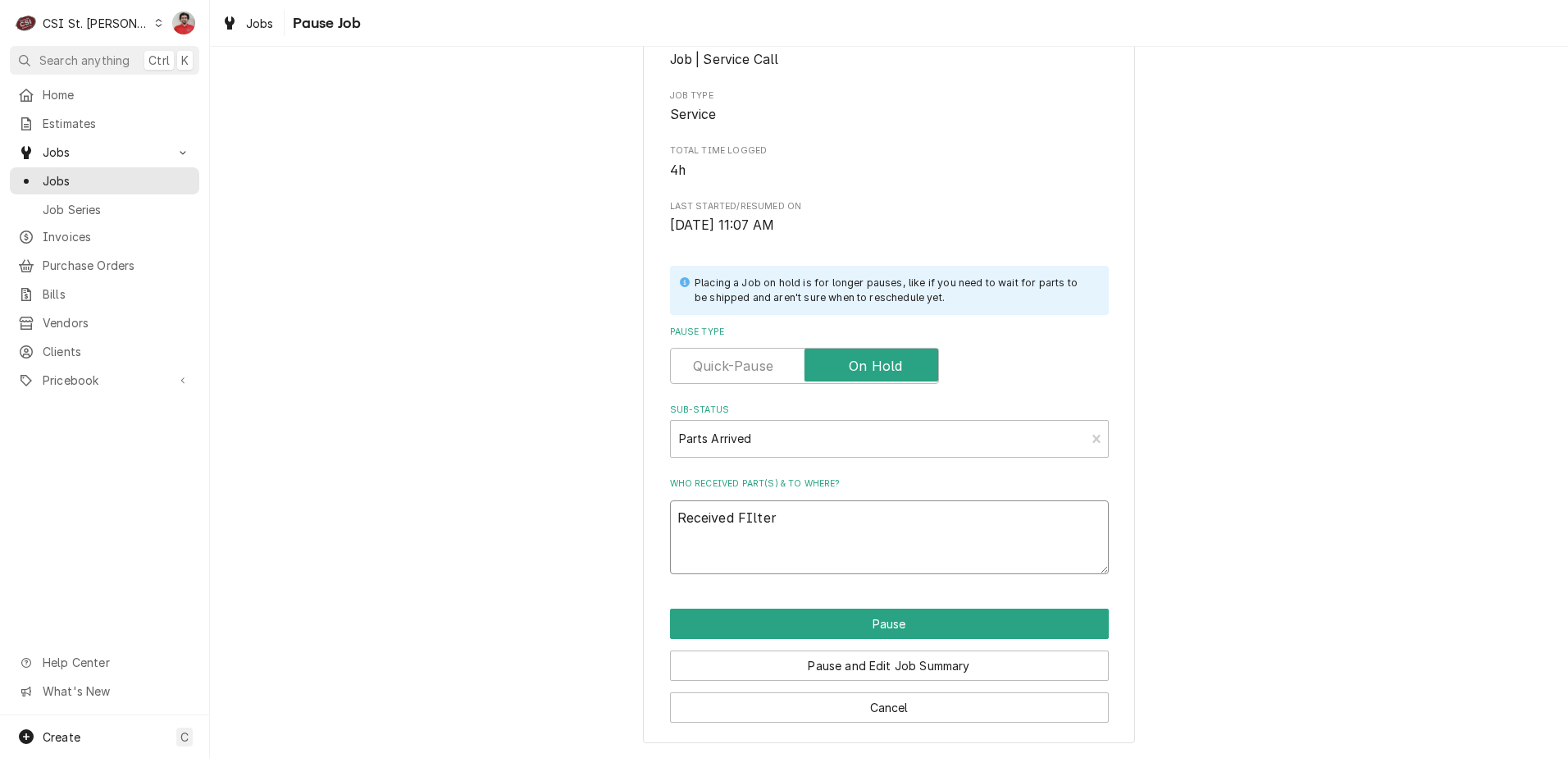
type textarea "x"
type textarea "Received FIlter d"
type textarea "x"
type textarea "Received FIlter dr"
type textarea "x"
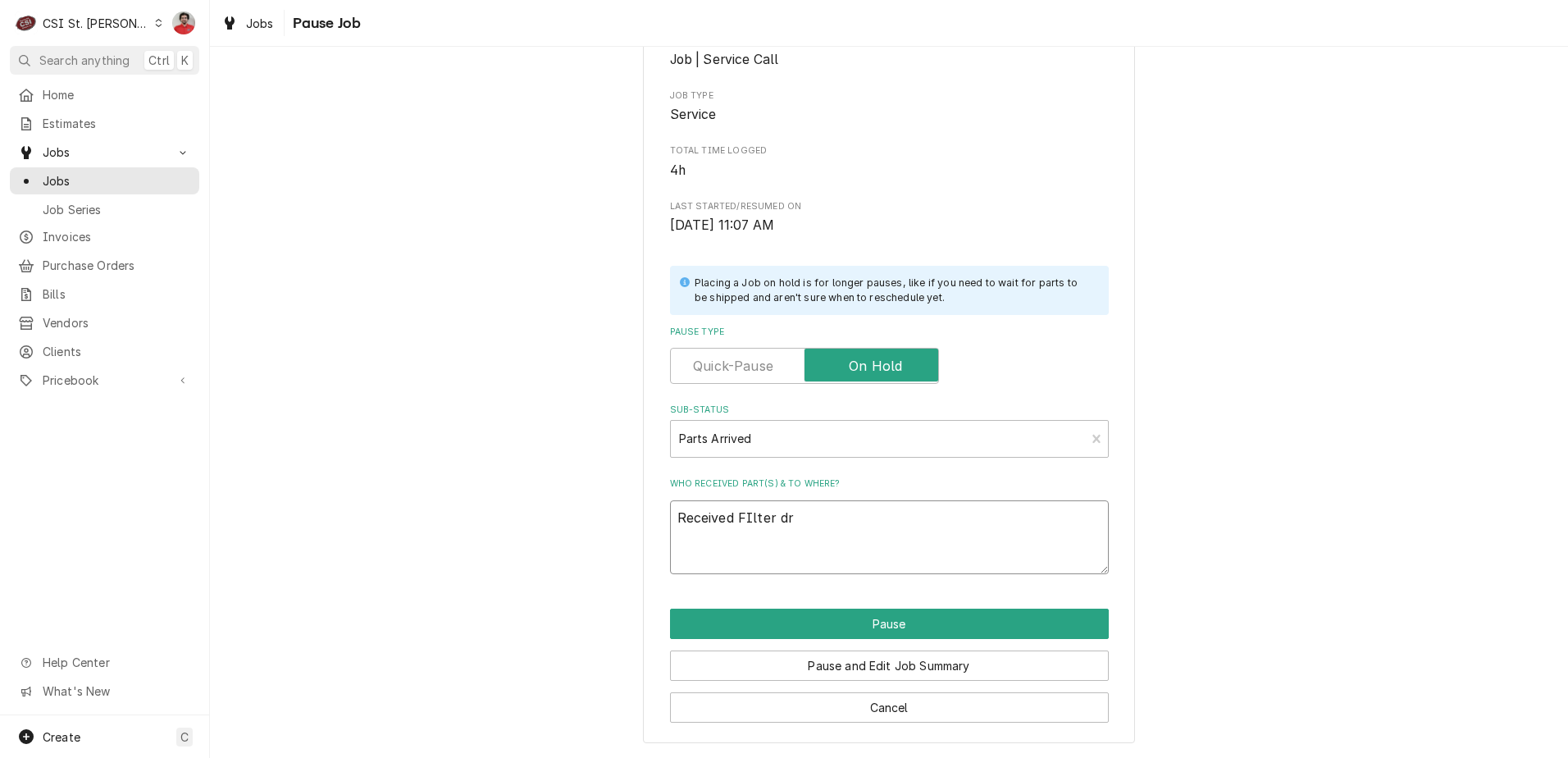
type textarea "Received FIlter dri"
type textarea "x"
type textarea "Received FIlter drie"
type textarea "x"
type textarea "Received FIlter drier"
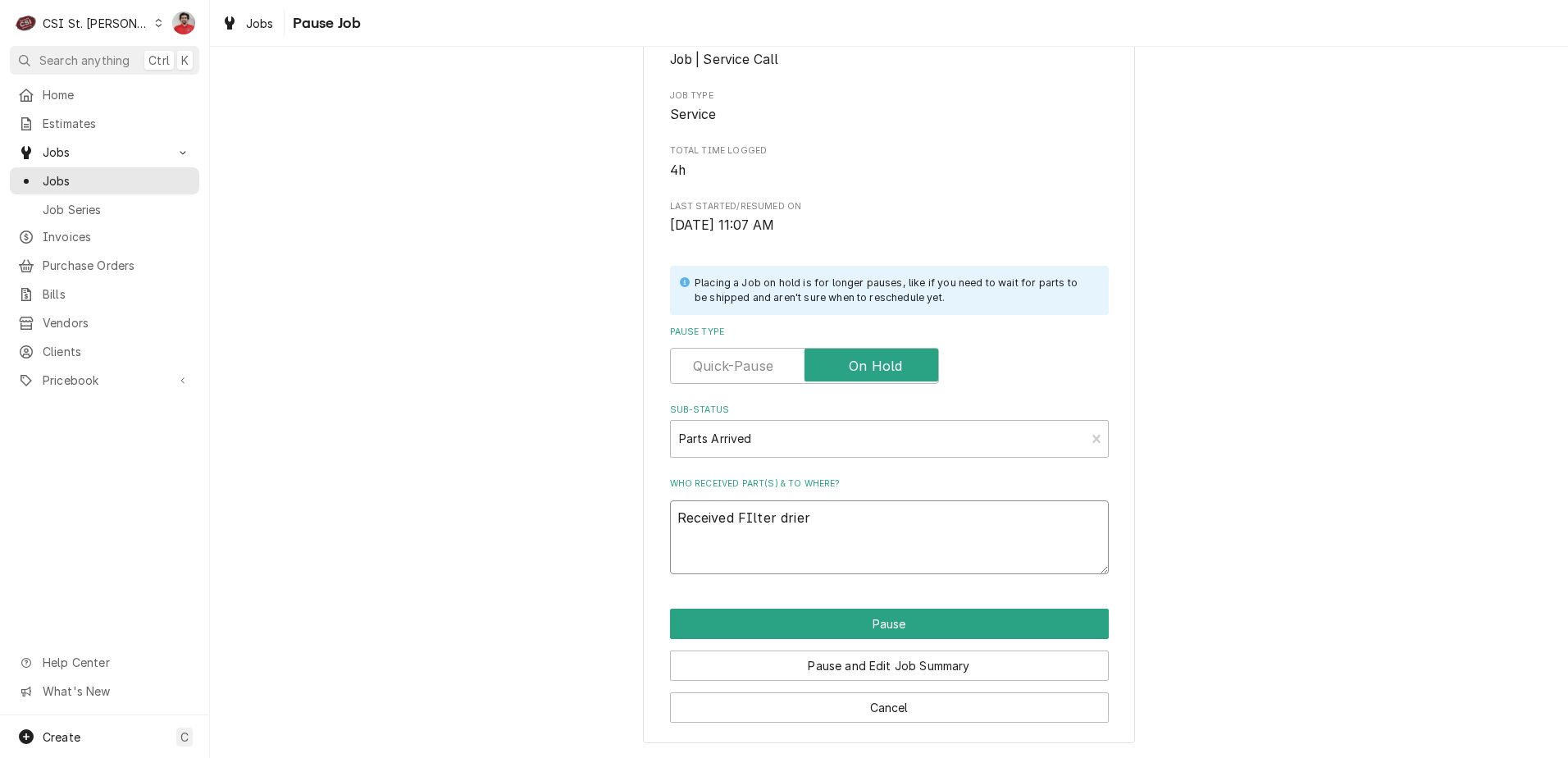
type textarea "x"
type textarea "Received FIlter drier"
type textarea "x"
type textarea "Received FIlter drier a"
type textarea "x"
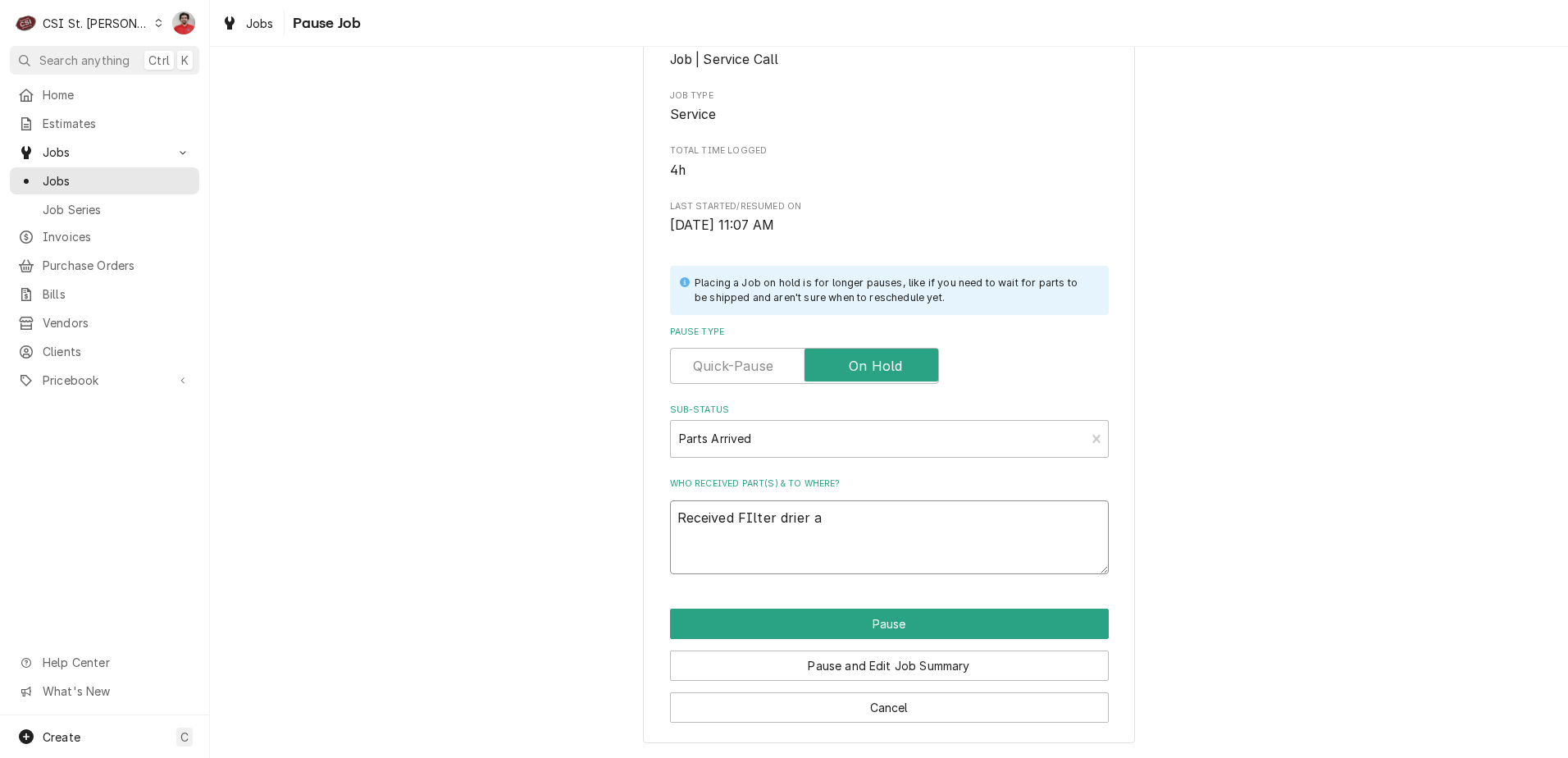
type textarea "Received FIlter drier an"
type textarea "x"
type textarea "Received FIlter drier and"
type textarea "x"
type textarea "Received FIlter drier and"
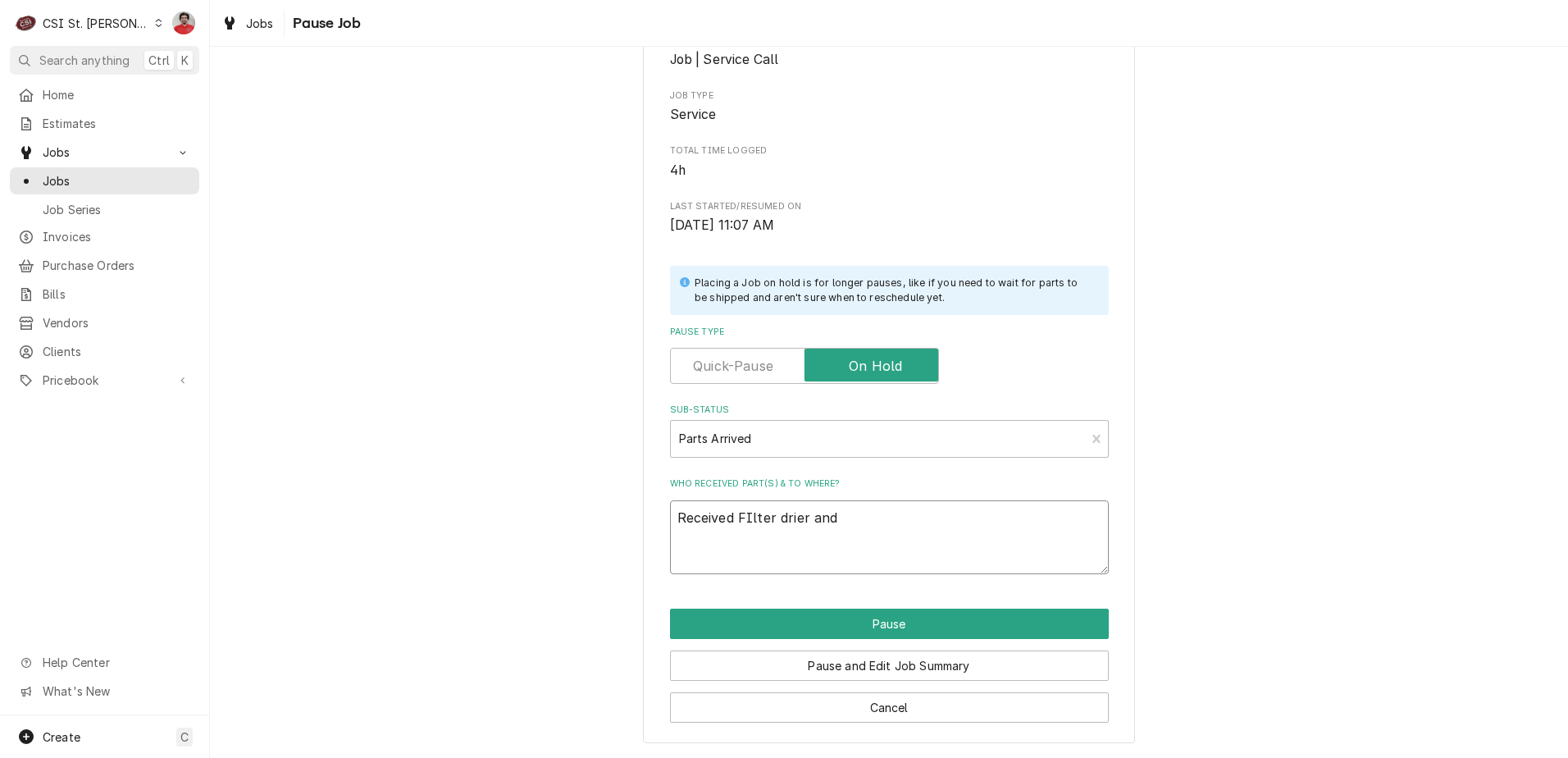
type textarea "x"
type textarea "Received FIlter drier and c"
type textarea "x"
type textarea "Received FIlter drier and"
type textarea "x"
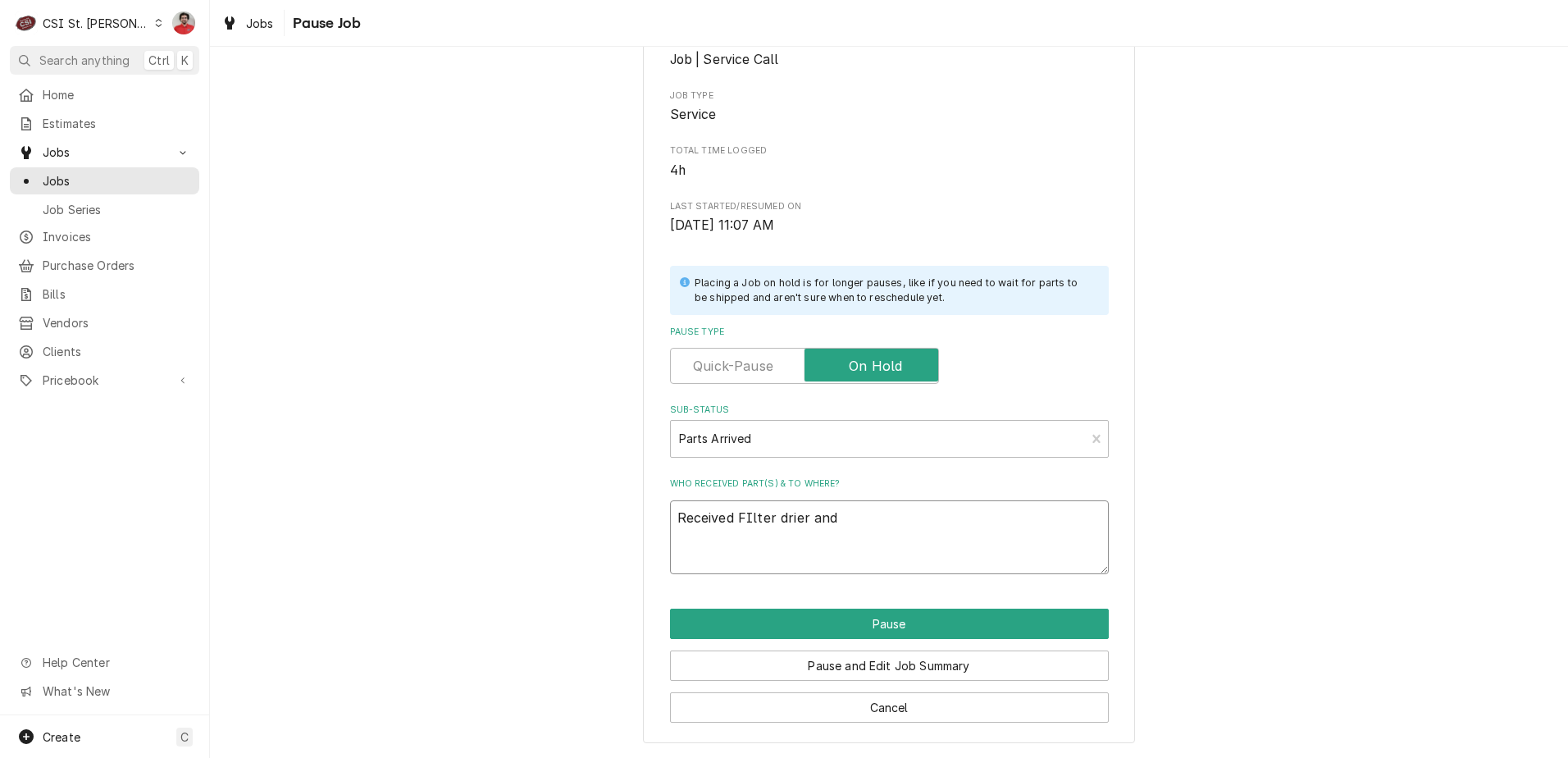
type textarea "Received FIlter drier and E"
type textarea "x"
type textarea "Received FIlter drier and Ev"
type textarea "x"
type textarea "Received FIlter drier and Eva"
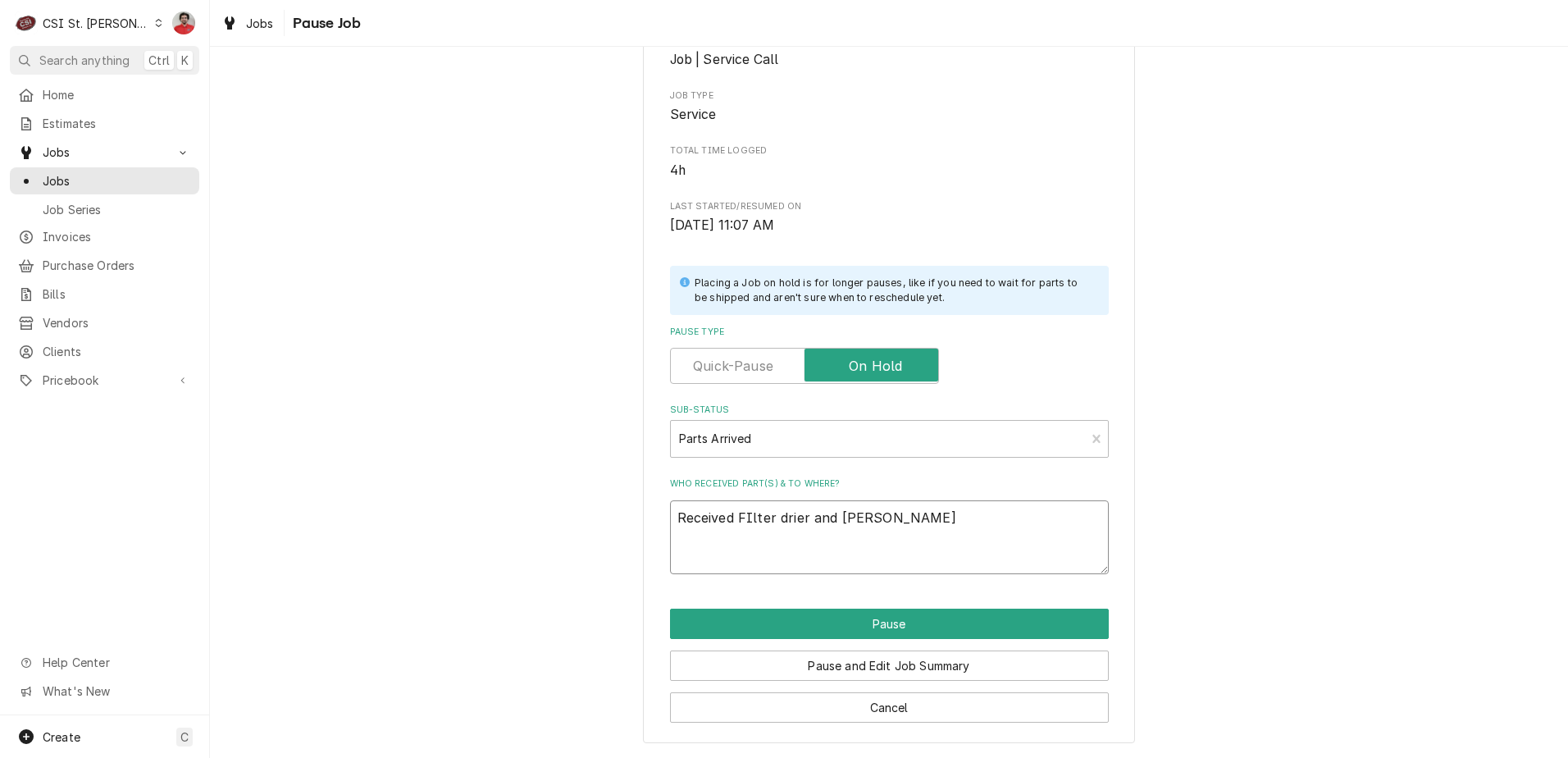
type textarea "x"
type textarea "Received FIlter drier and Evap"
type textarea "x"
type textarea "Received FIlter drier and Evap C"
type textarea "x"
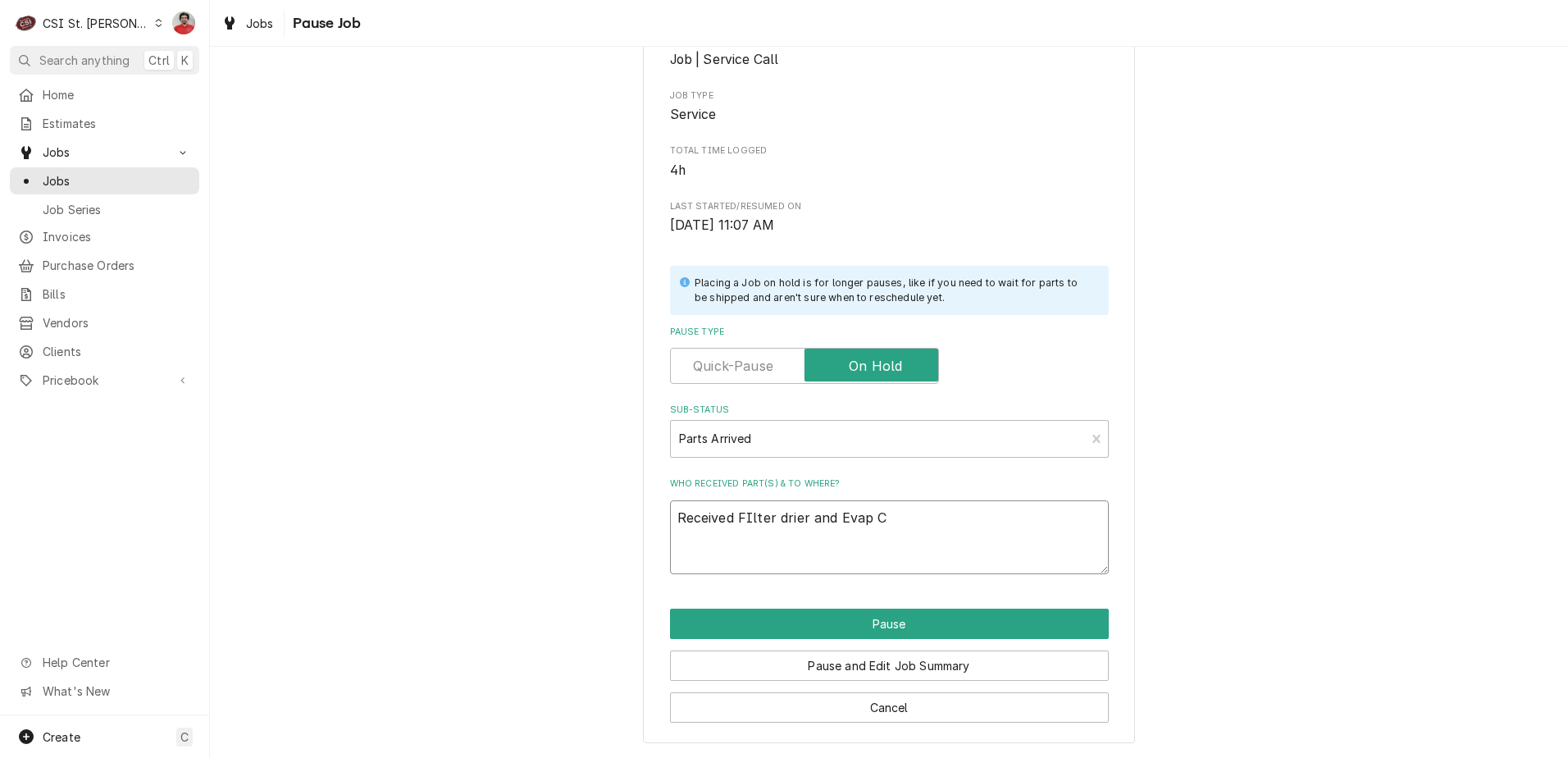
type textarea "Received FIlter drier and Evap CO"
type textarea "x"
type textarea "Received FIlter drier and Evap COi"
type textarea "x"
type textarea "Received FIlter drier and Evap COil"
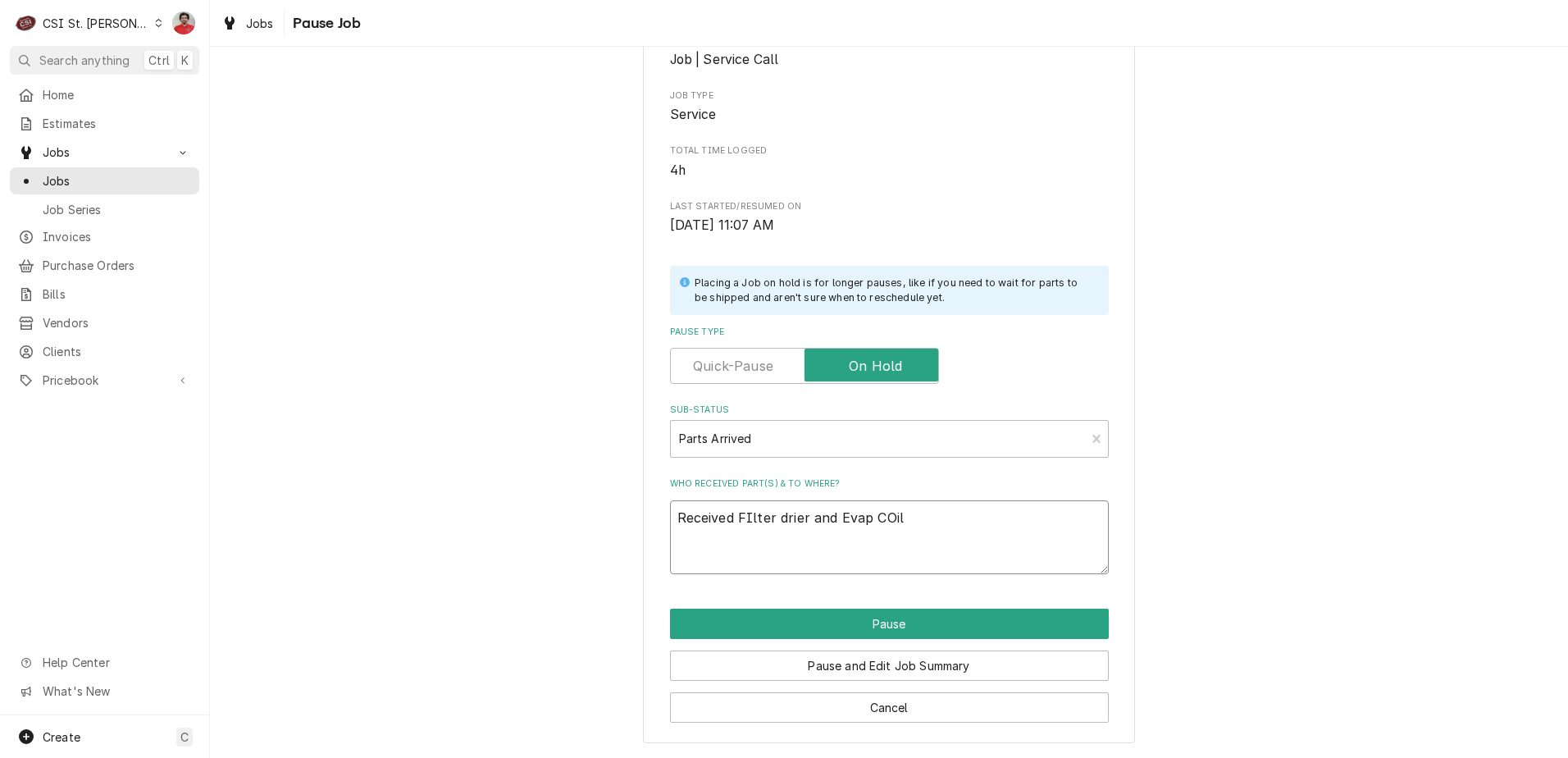
type textarea "x"
type textarea "Received FIlter drier and Evap COil"
type textarea "x"
type textarea "Received FIlter drier and Evap COil t"
type textarea "x"
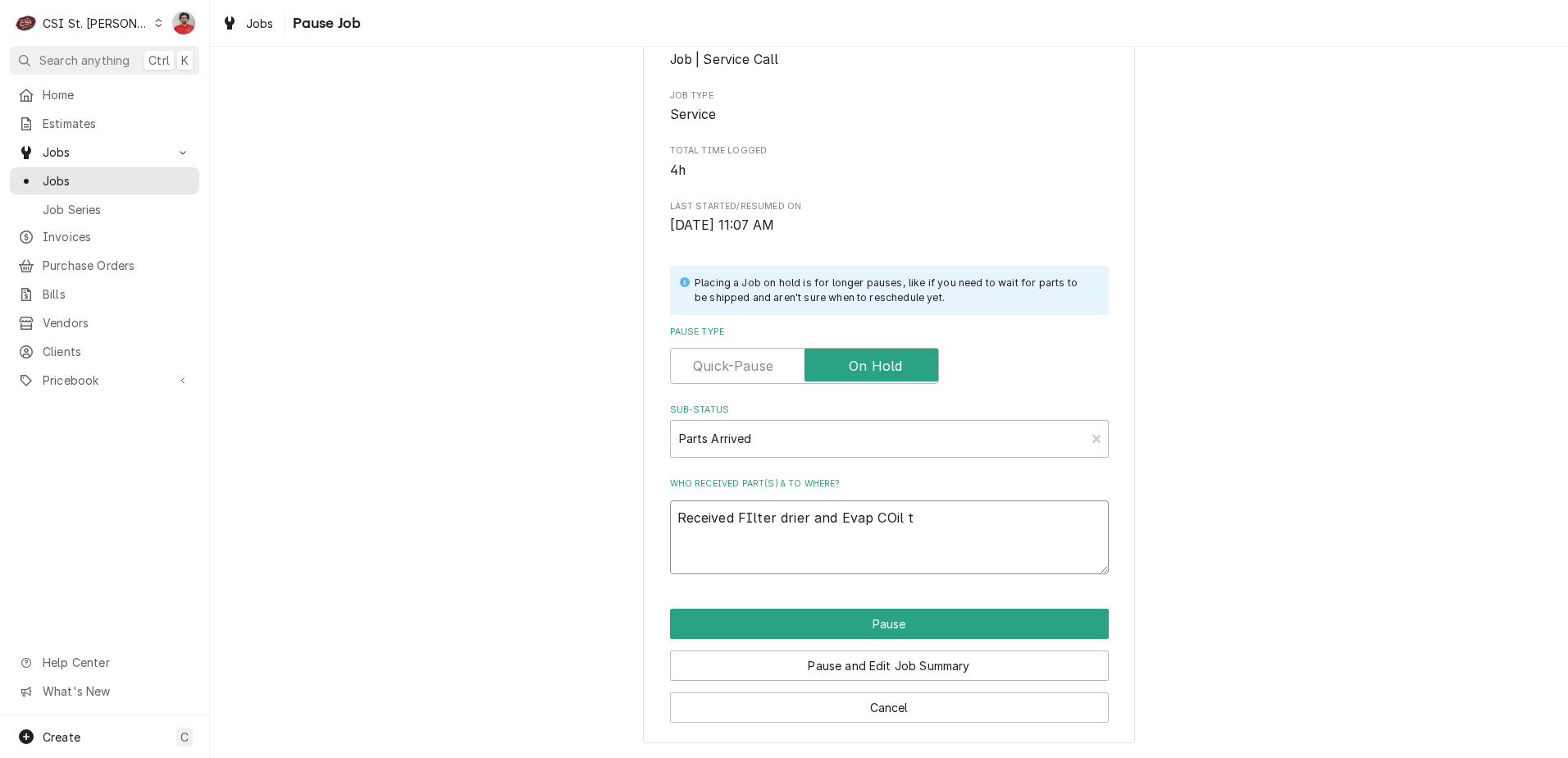
type textarea "Received FIlter drier and Evap COil to"
type textarea "x"
type textarea "Received FIlter drier and Evap COil to"
type textarea "x"
type textarea "Received FIlter drier and Evap COil to B"
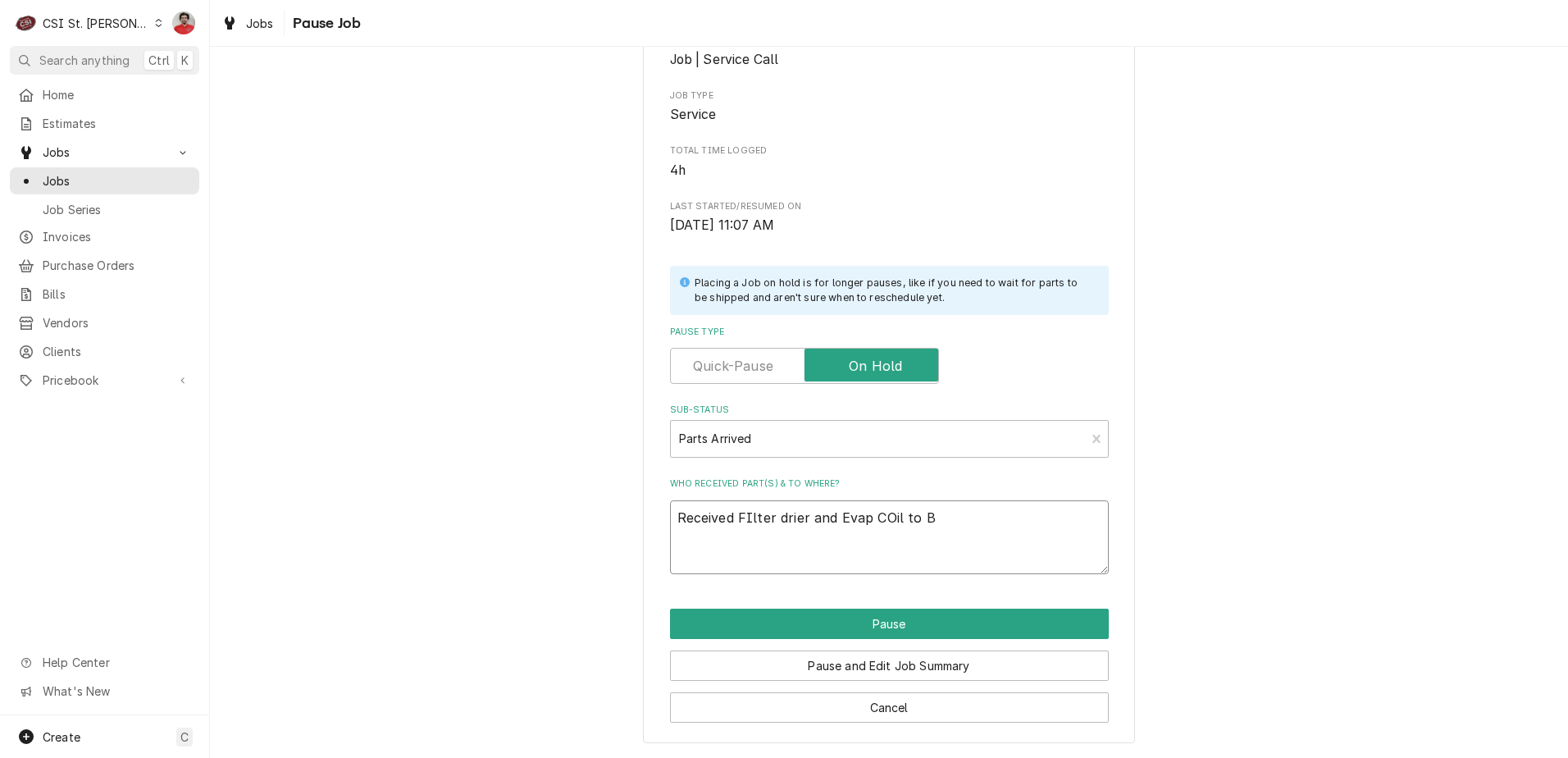
type textarea "x"
type textarea "Received FIlter drier and Evap COil to Br"
type textarea "x"
type textarea "Received FIlter drier and Evap COil to Bra"
type textarea "x"
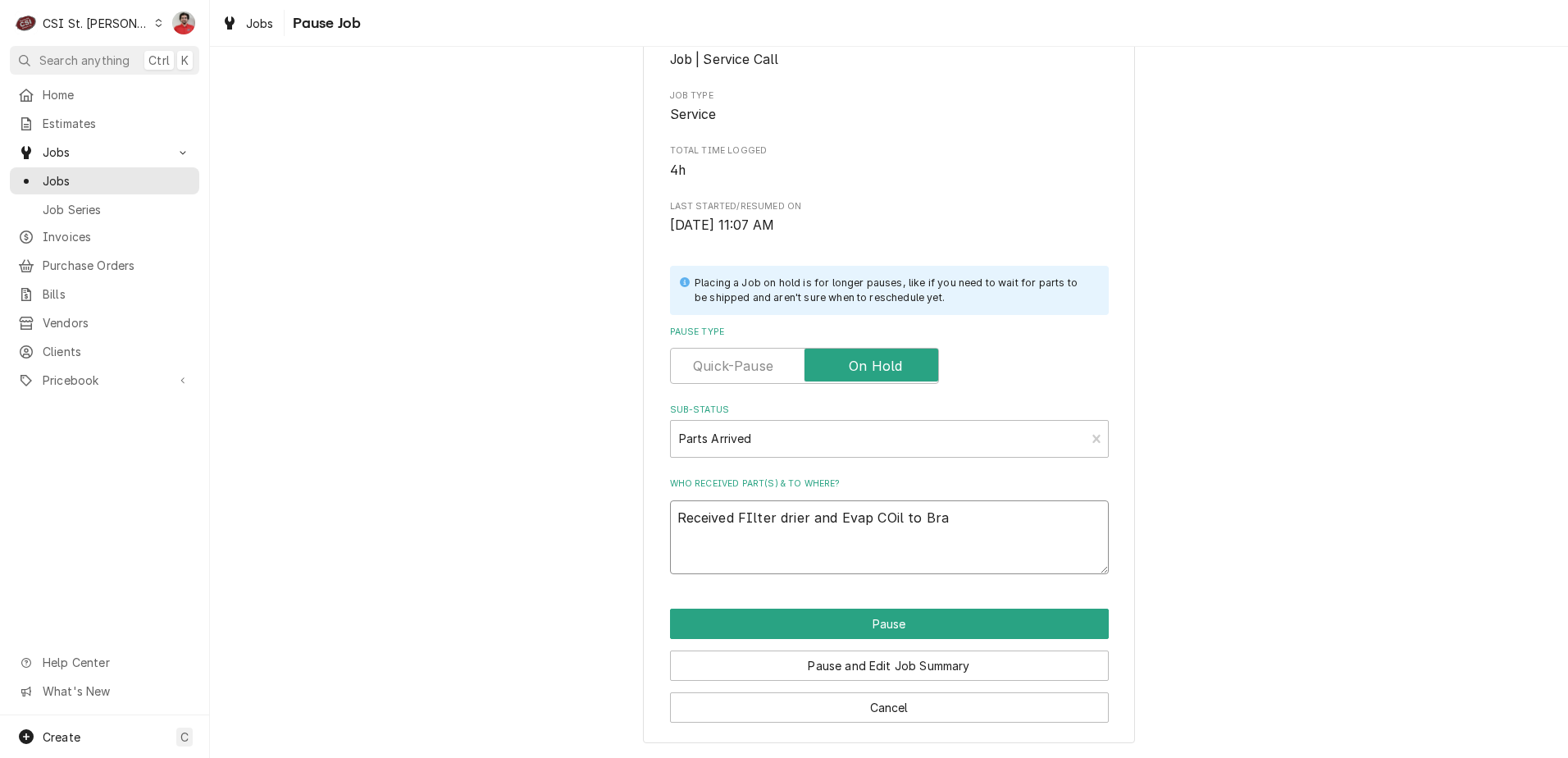
type textarea "Received FIlter drier and Evap COil to Brad"
type textarea "x"
type textarea "Received FIlter drier and Evap COil to Brad"
type textarea "x"
type textarea "Received FIlter drier and Evap COil to Brad C"
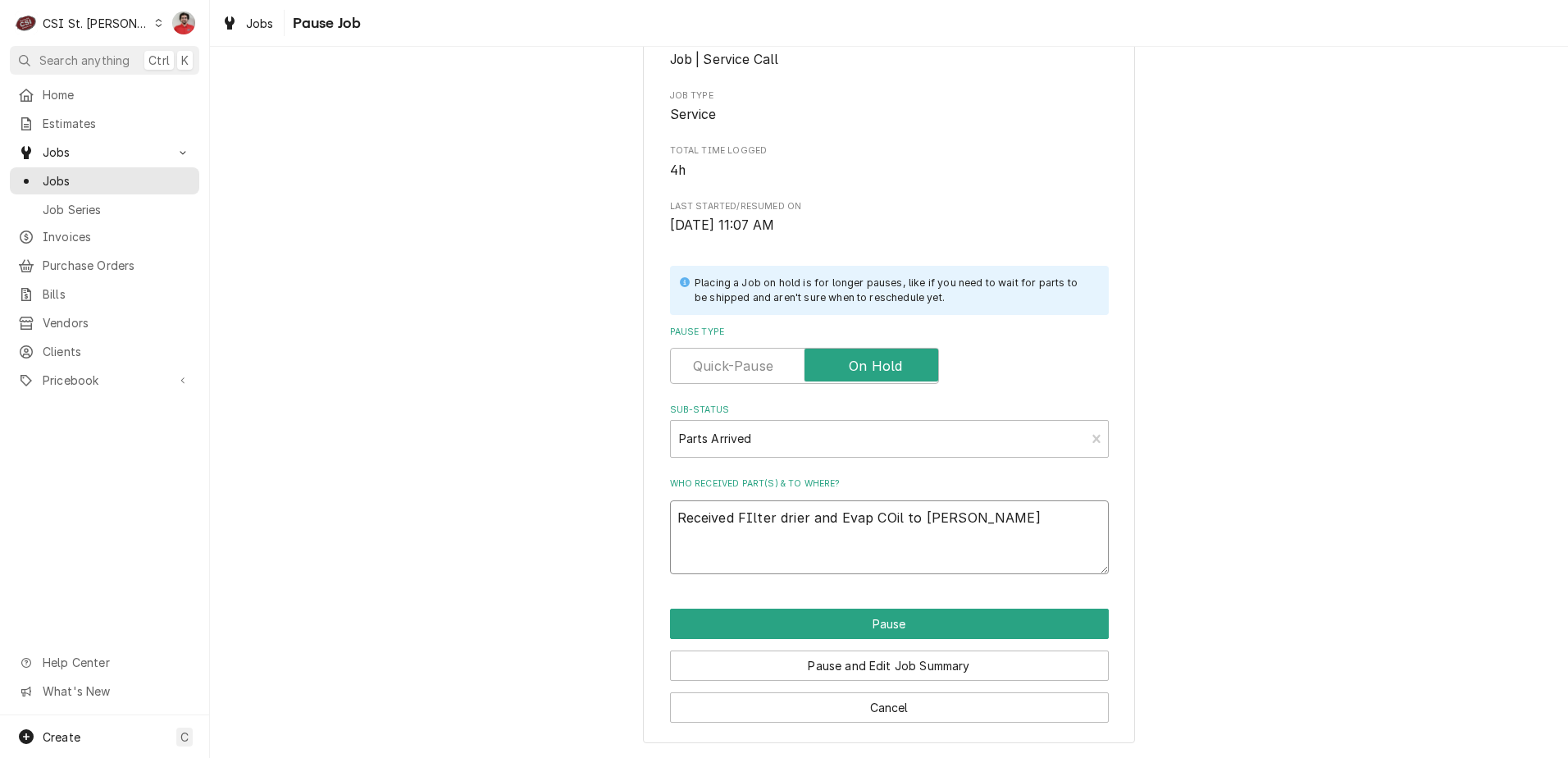
type textarea "x"
type textarea "Received FIlter drier and Evap COil to Brad C'"
type textarea "x"
type textarea "Received FIlter drier and Evap COil to Brad C's"
type textarea "x"
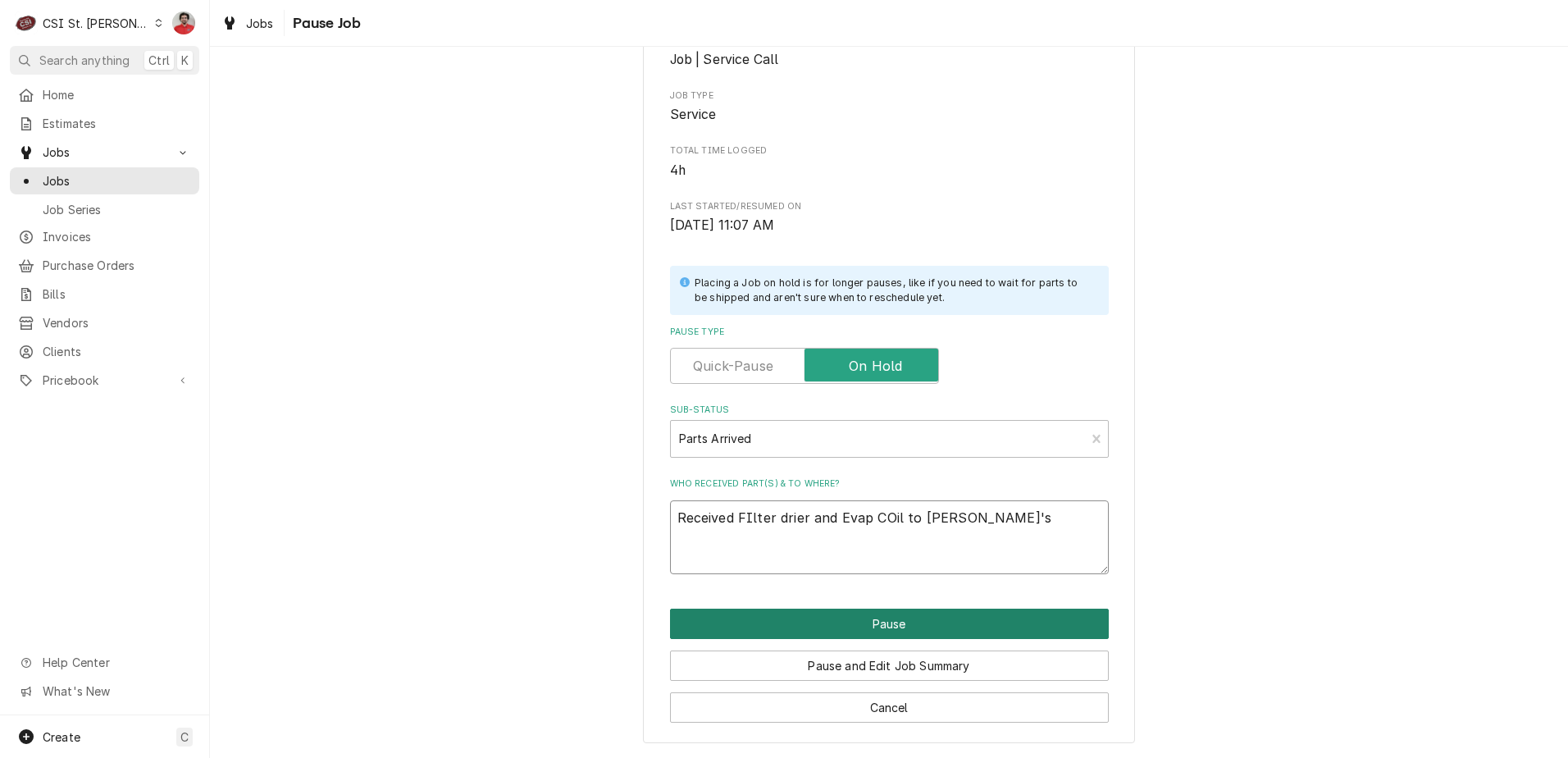
type textarea "Received FIlter drier and Evap COil to Brad C's"
type textarea "x"
type textarea "Received FIlter drier and Evap COil to Brad C's s"
type textarea "x"
type textarea "Received FIlter drier and Evap COil to Brad C's she"
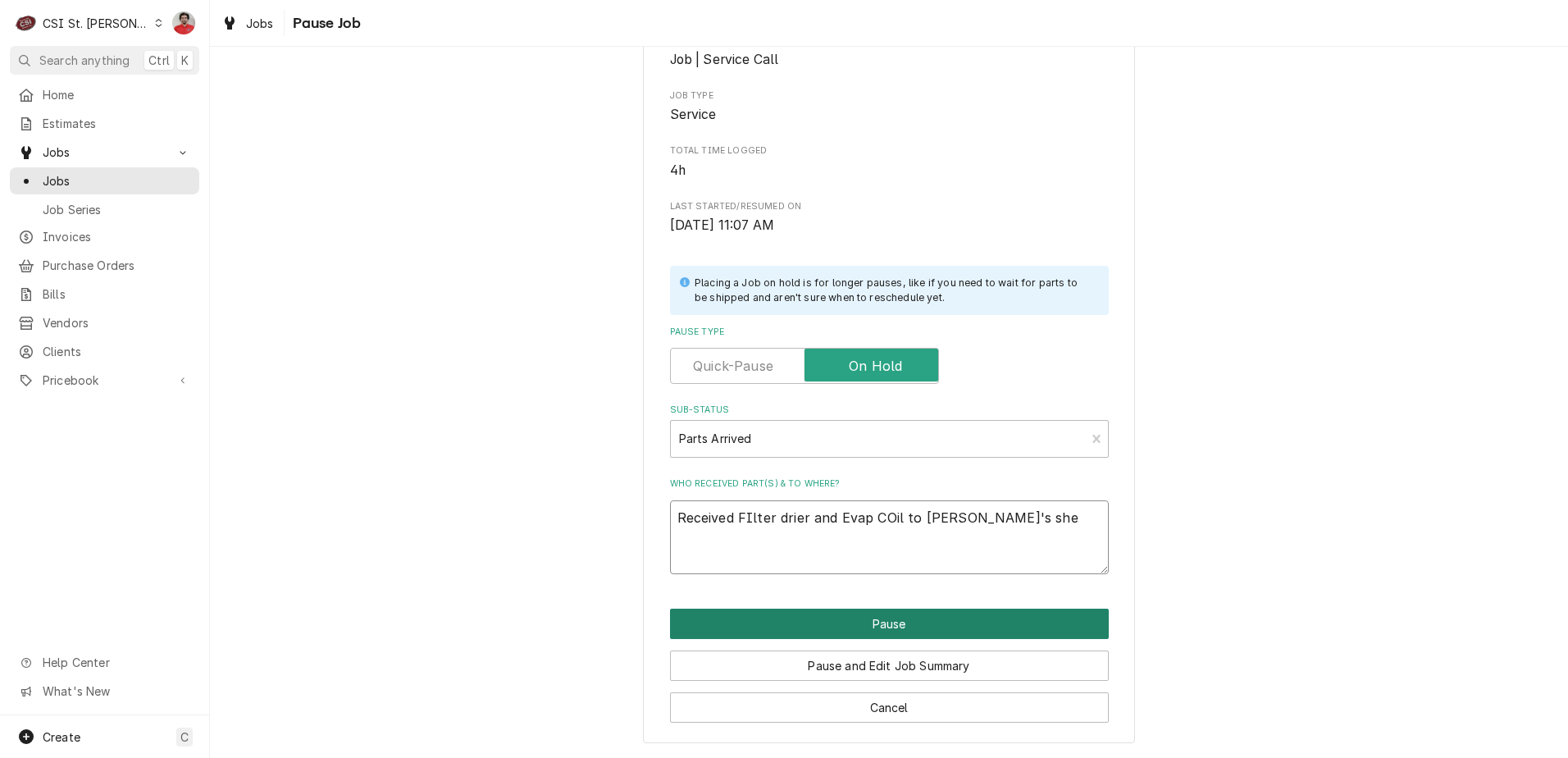
type textarea "x"
type textarea "Received FIlter drier and Evap COil to Brad C's shel"
type textarea "x"
type textarea "Received FIlter drier and Evap COil to Brad C's shelf"
click at [967, 618] on button "Pause" at bounding box center [889, 623] width 439 height 30
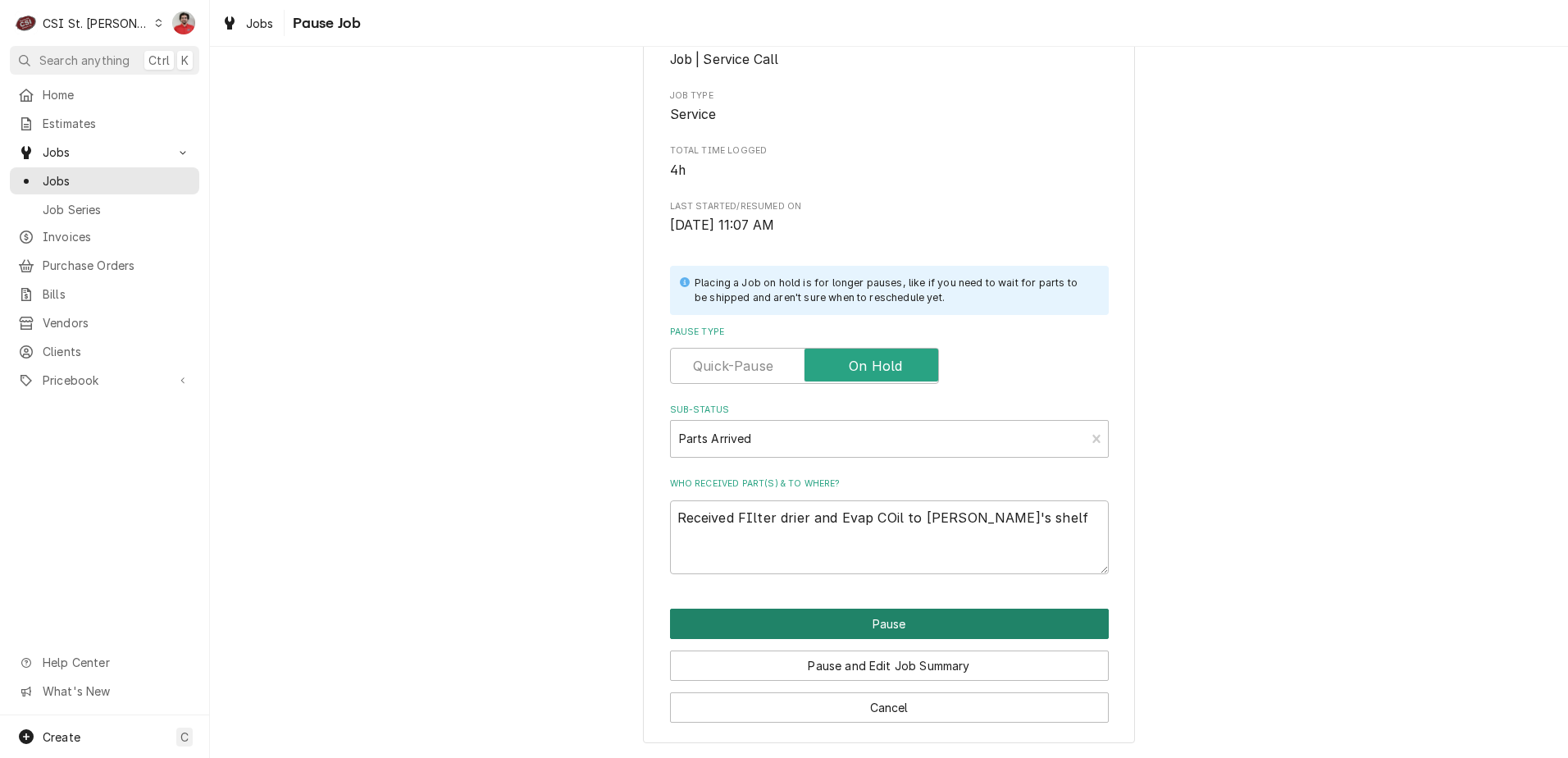
type textarea "x"
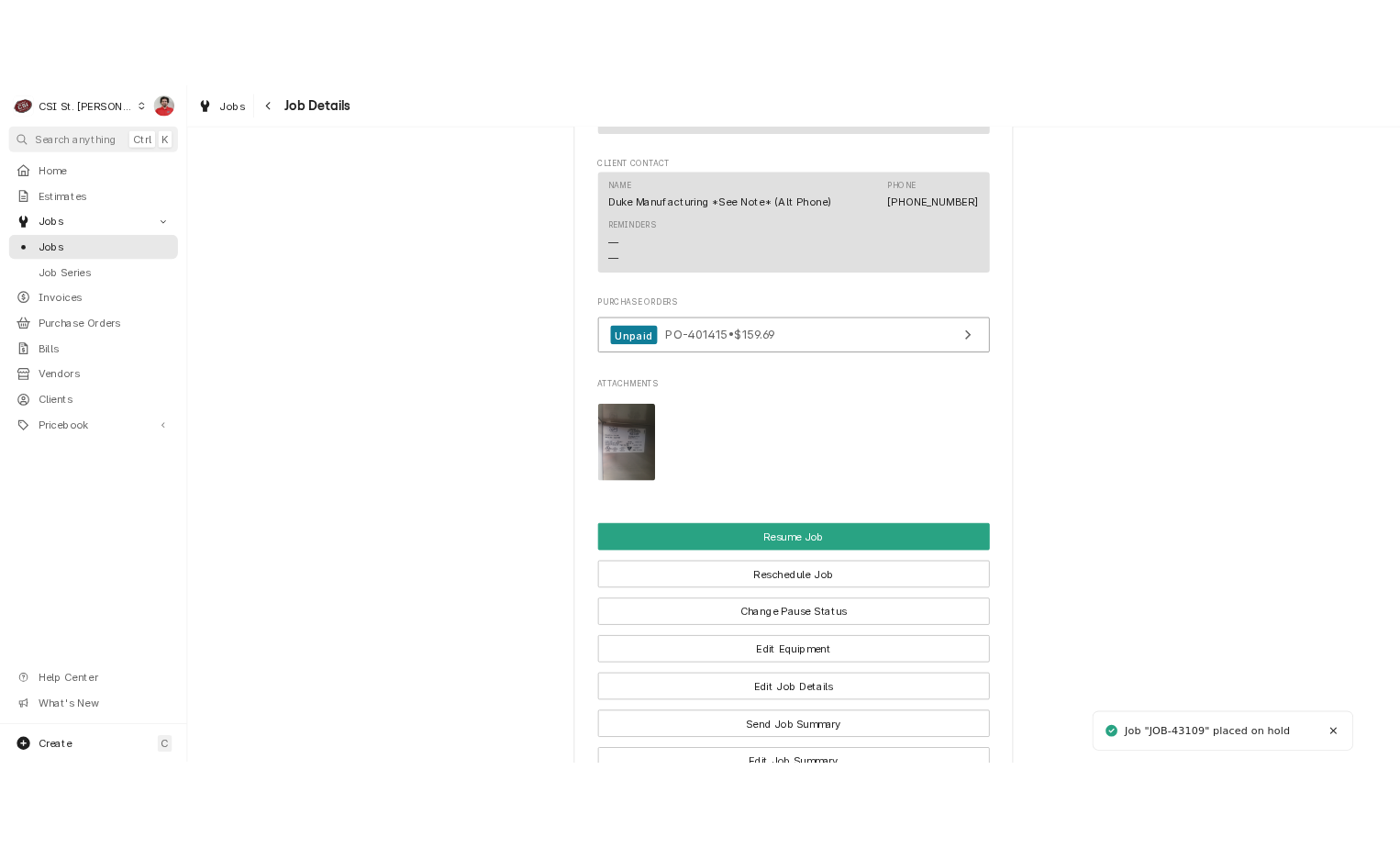
scroll to position [2902, 0]
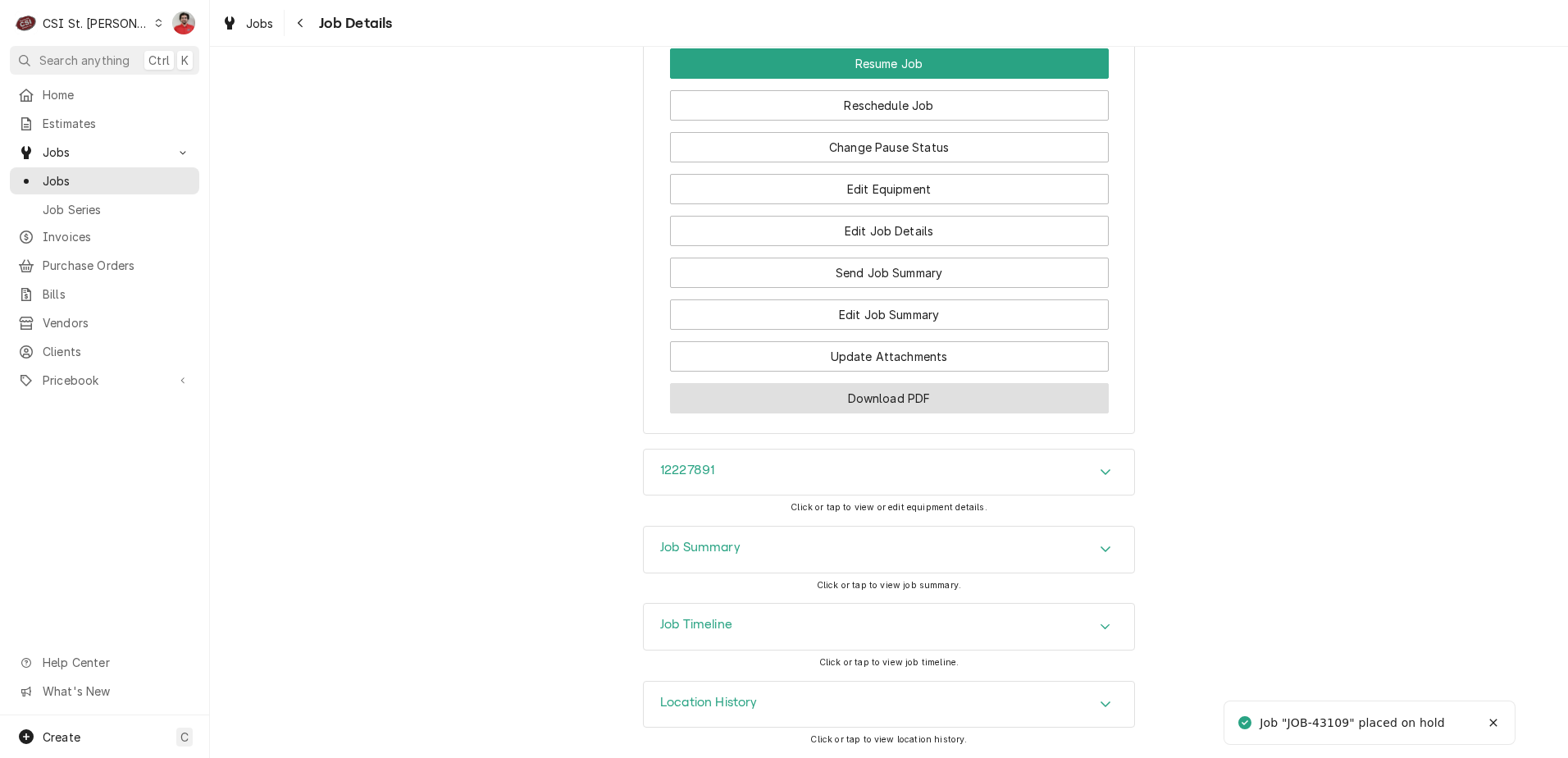
click at [892, 406] on button "Download PDF" at bounding box center [889, 398] width 439 height 30
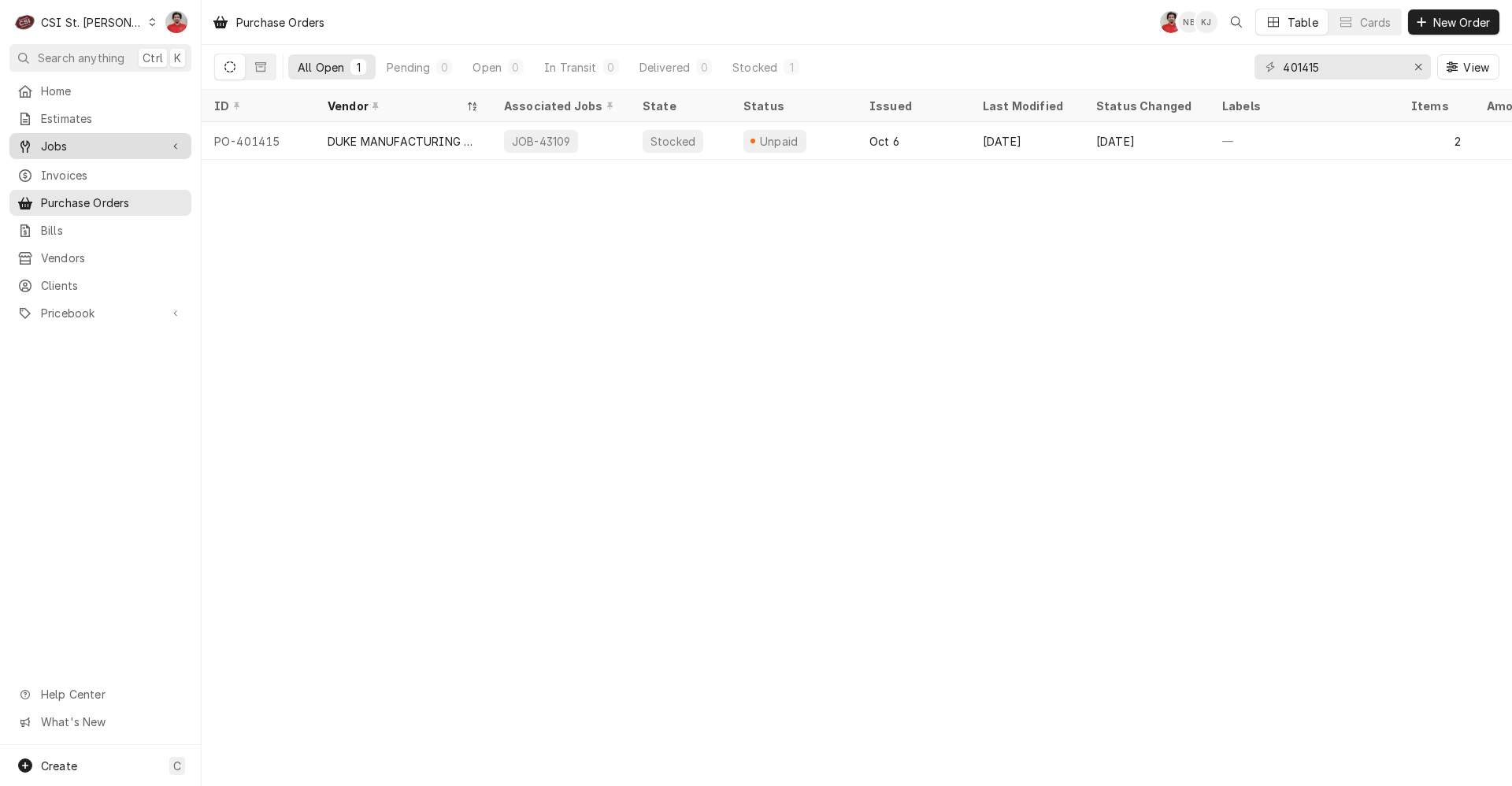
drag, startPoint x: 85, startPoint y: 141, endPoint x: 82, endPoint y: 150, distance: 9.5
click at [85, 141] on span "Jobs" at bounding box center [100, 146] width 119 height 16
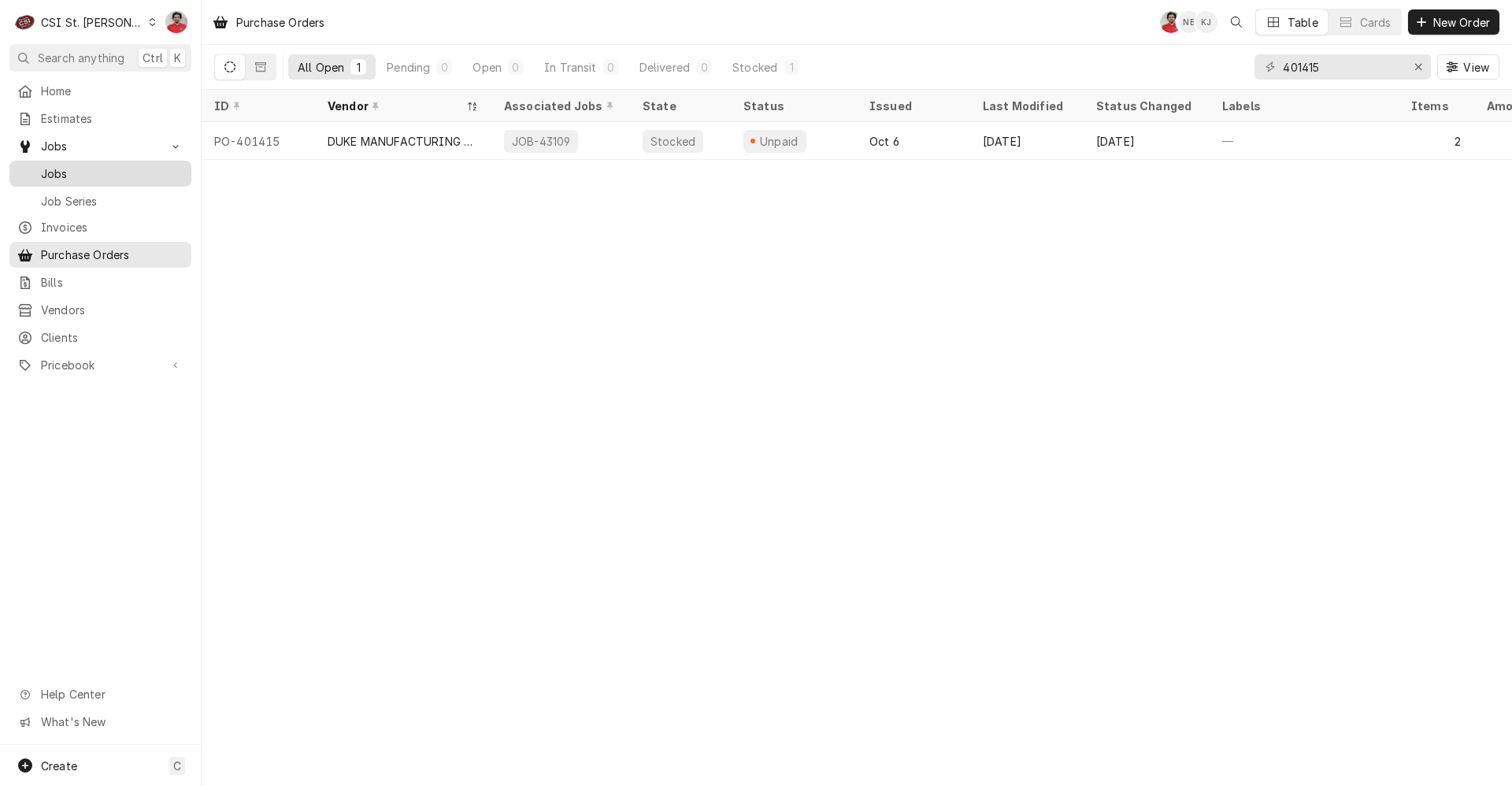
click at [80, 170] on span "Jobs" at bounding box center [112, 174] width 142 height 16
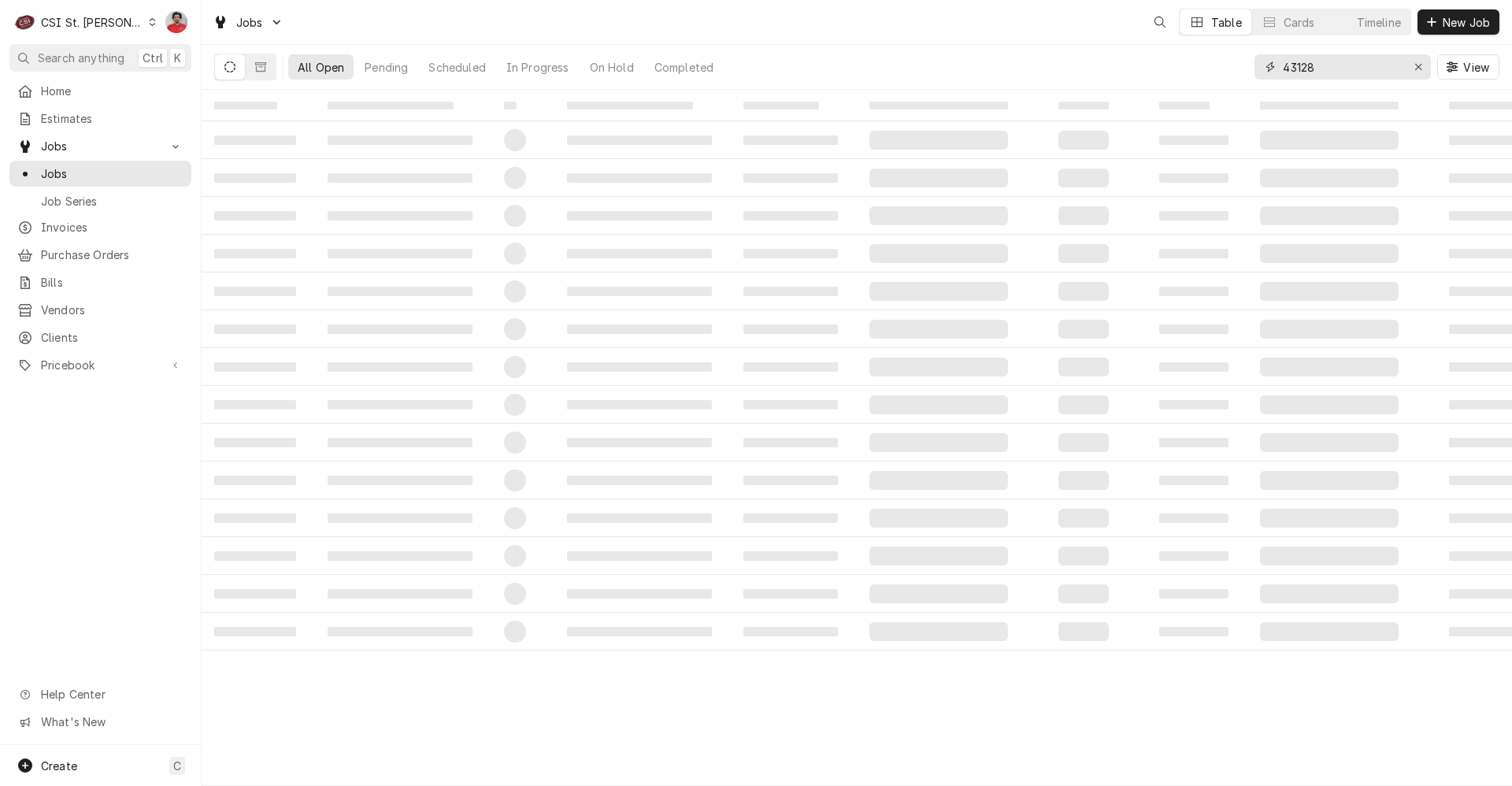
click at [1310, 62] on input "43128" at bounding box center [1342, 66] width 118 height 25
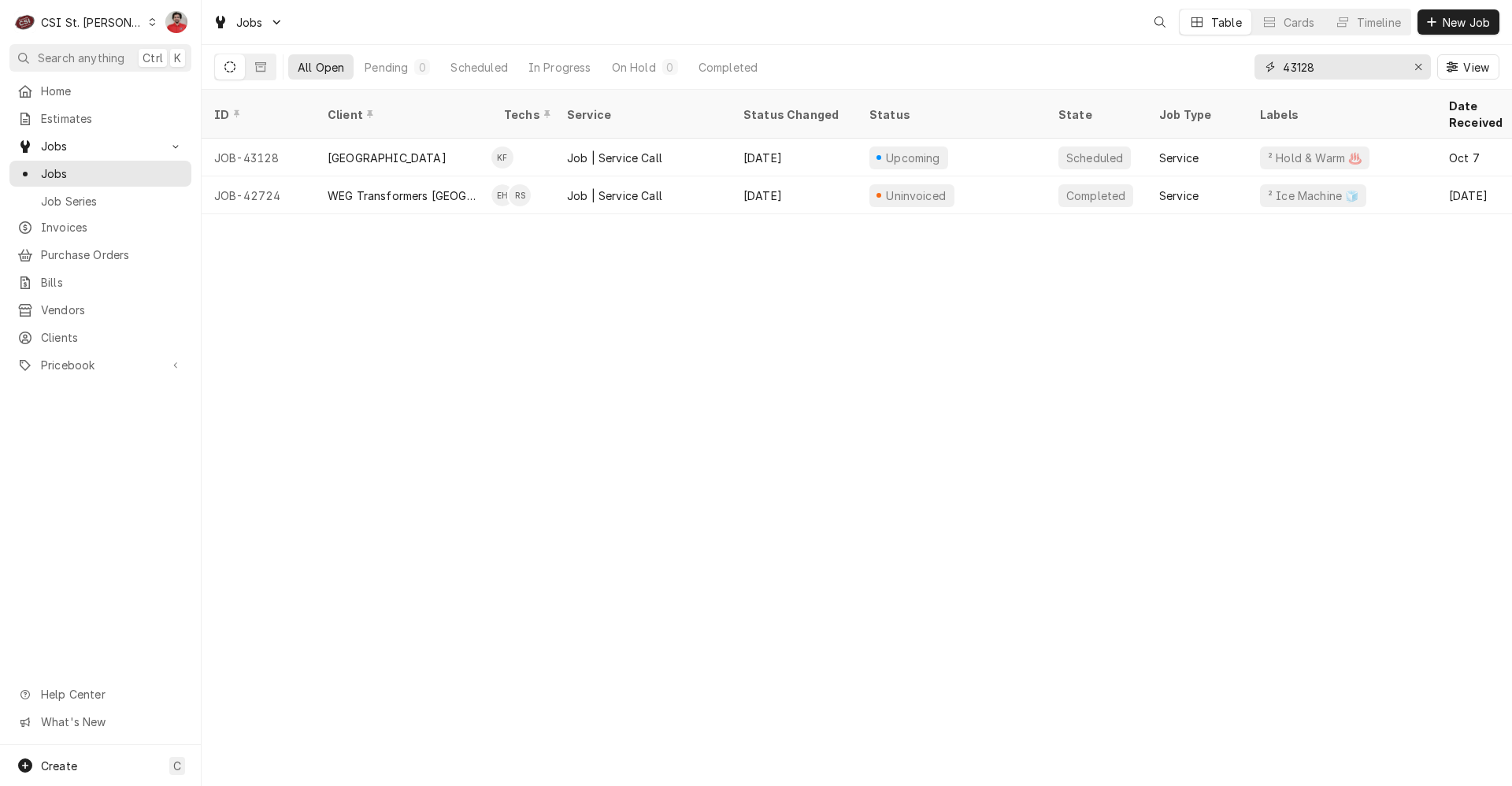
click at [1310, 62] on input "43128" at bounding box center [1342, 66] width 118 height 25
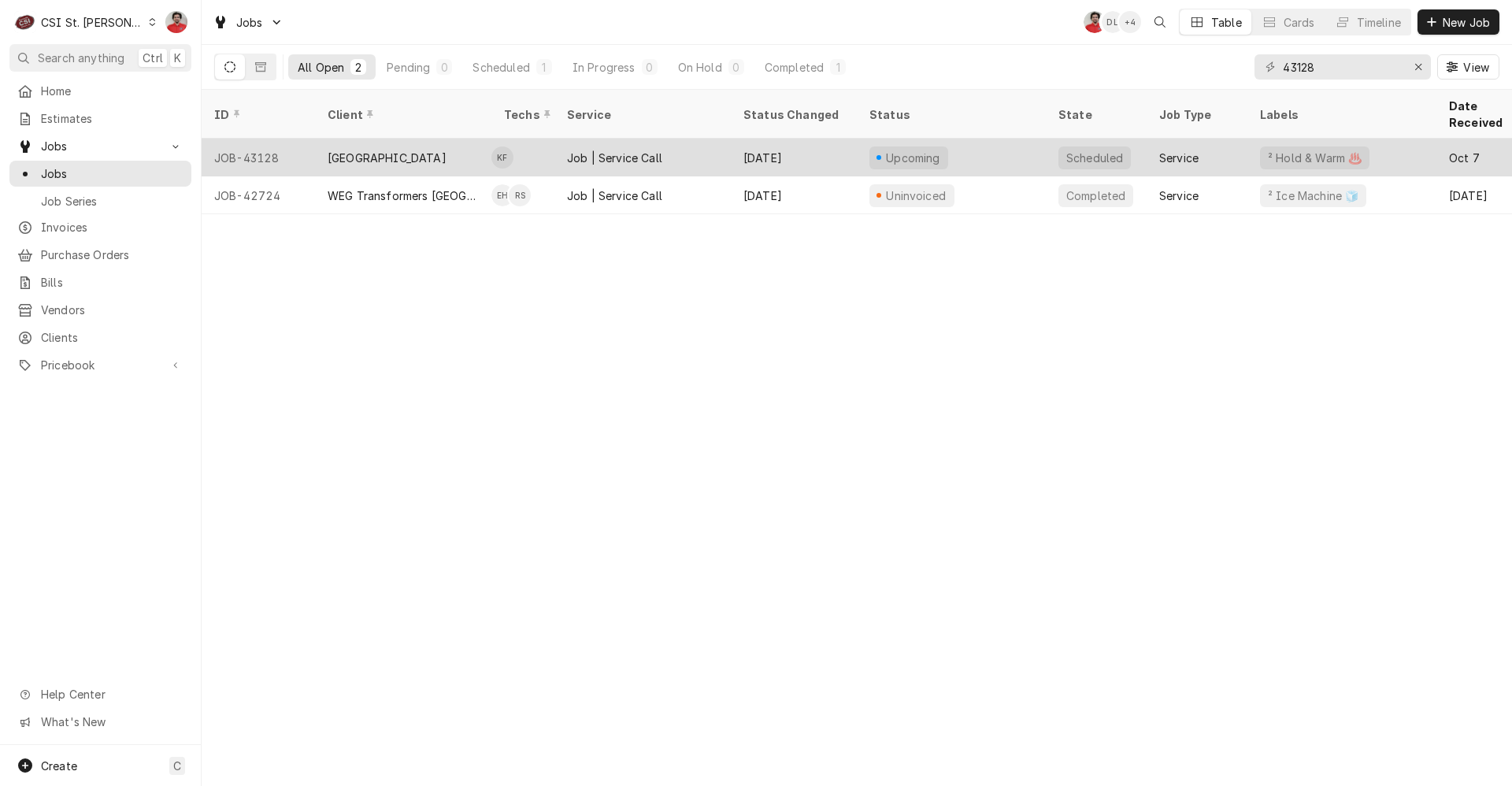
click at [554, 139] on div "Job | Service Call" at bounding box center [642, 158] width 176 height 38
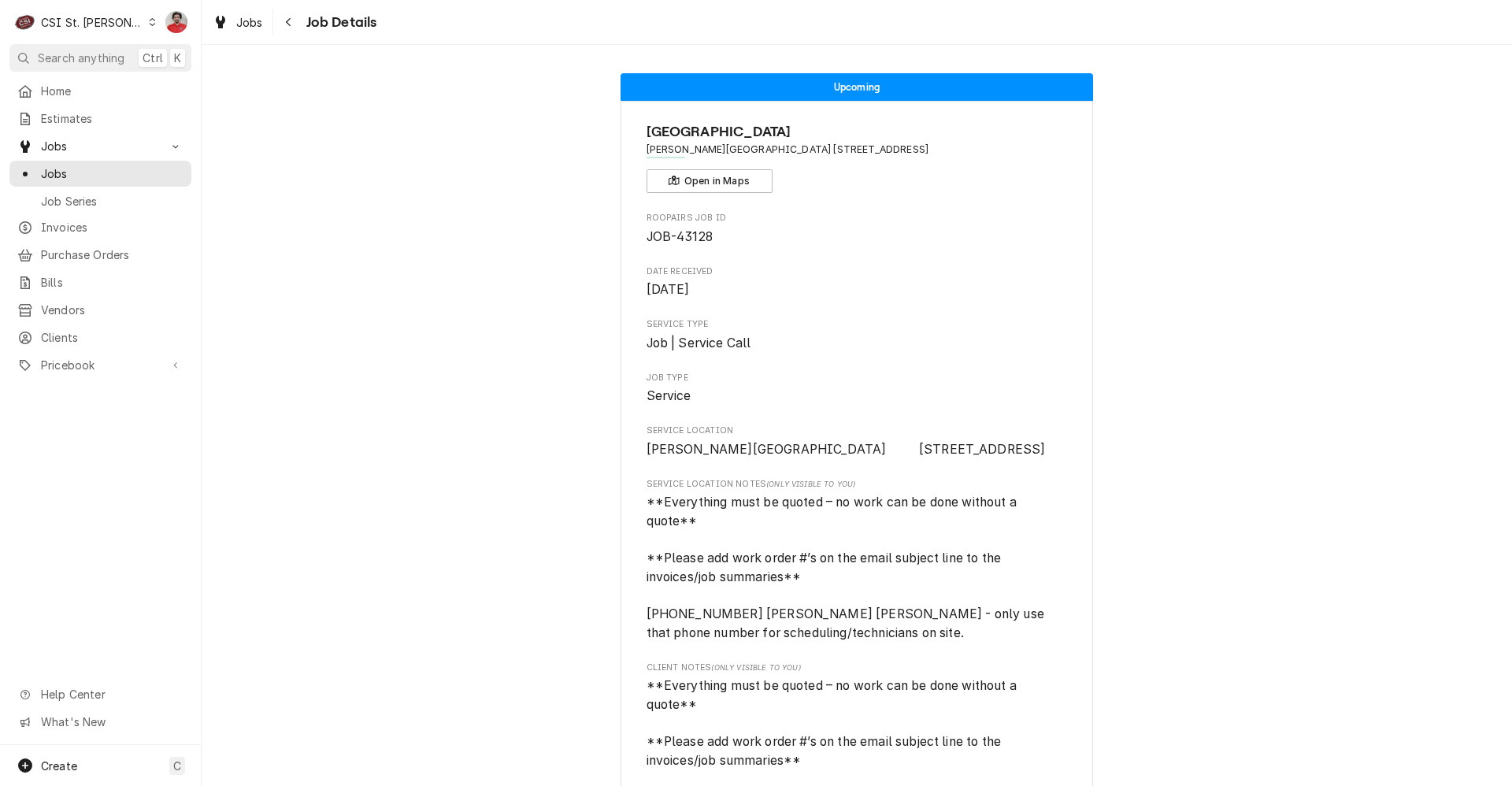
scroll to position [708, 0]
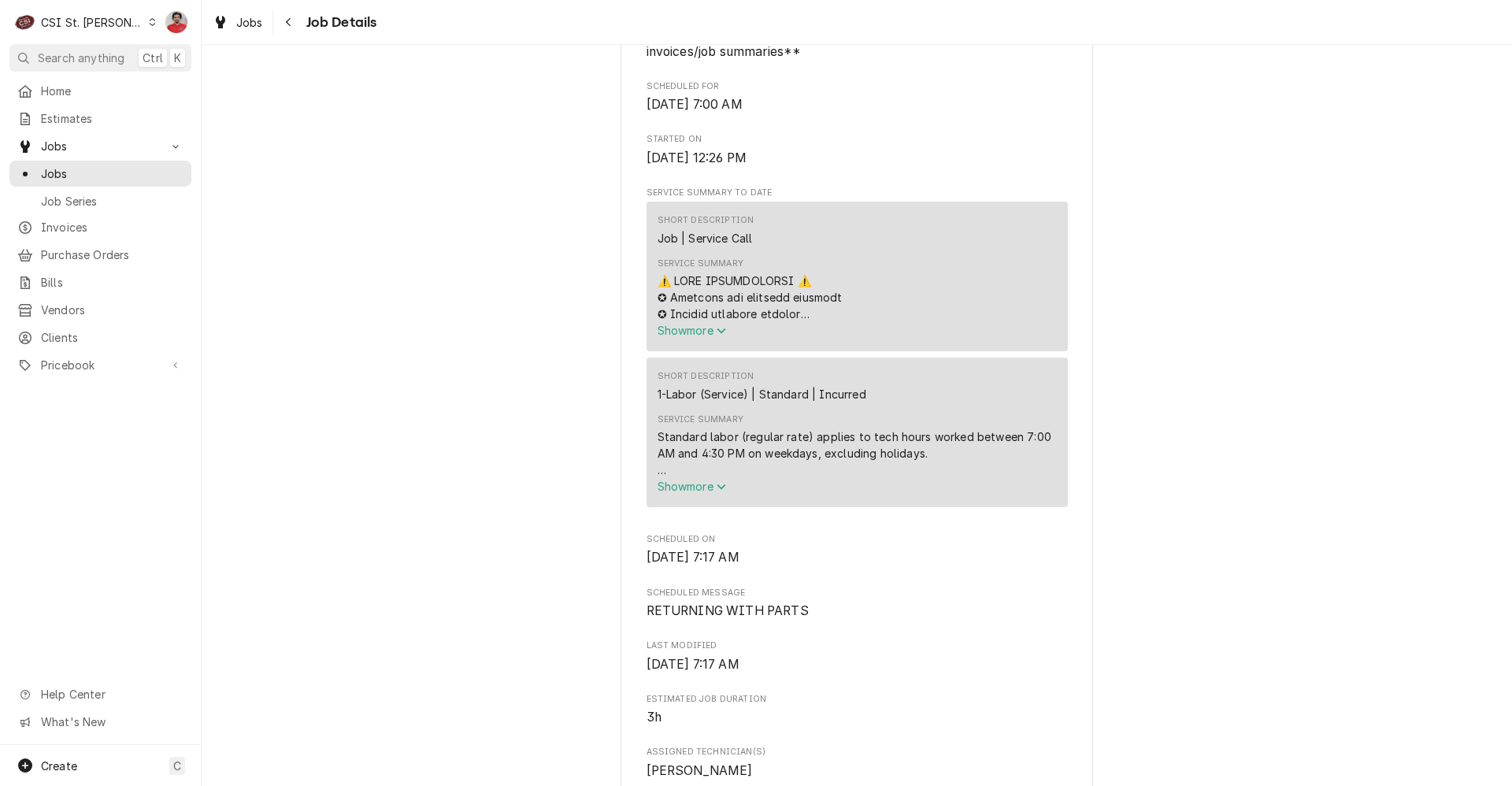
click at [705, 338] on button "Show more" at bounding box center [857, 330] width 399 height 16
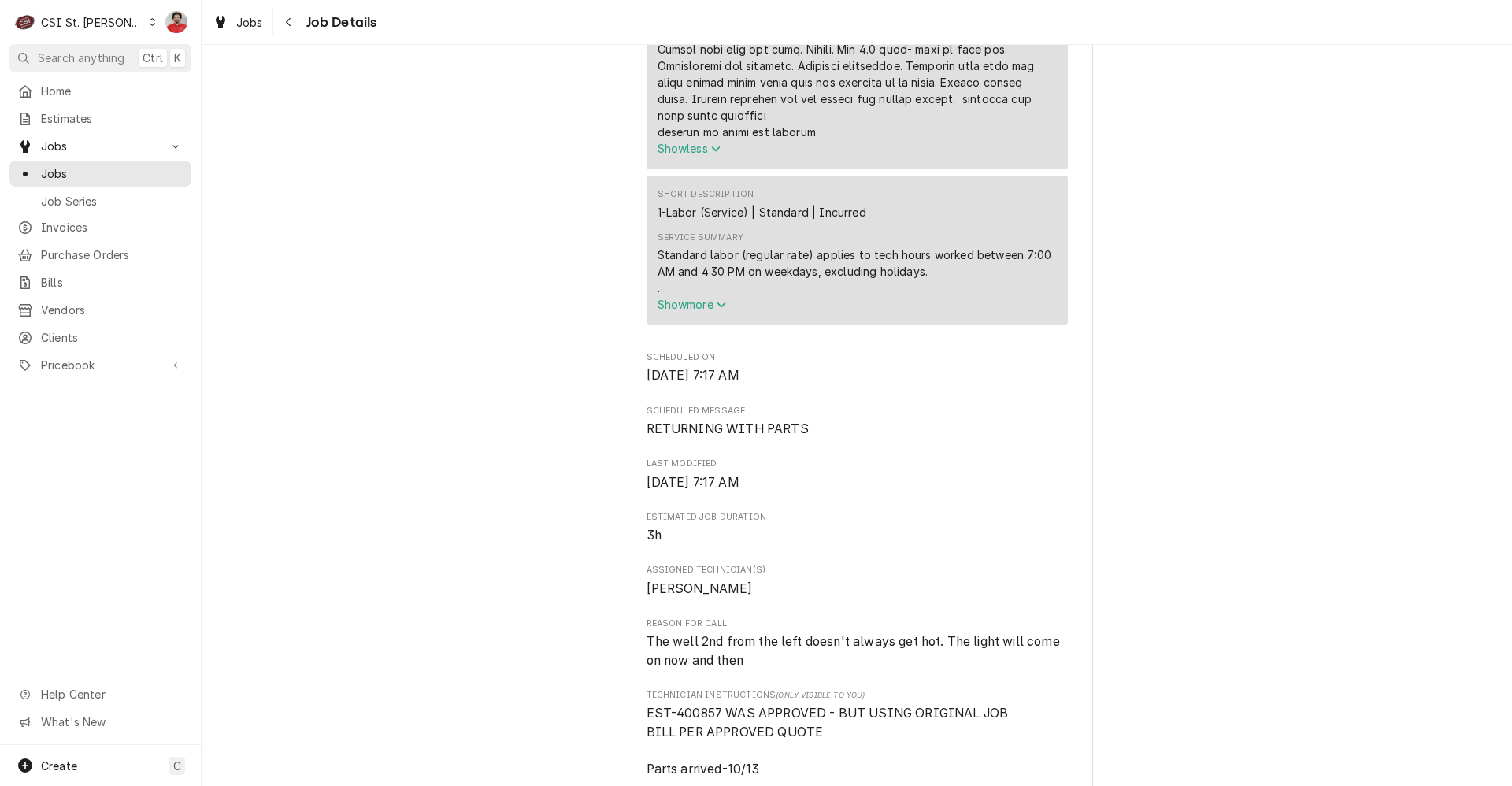
scroll to position [2047, 0]
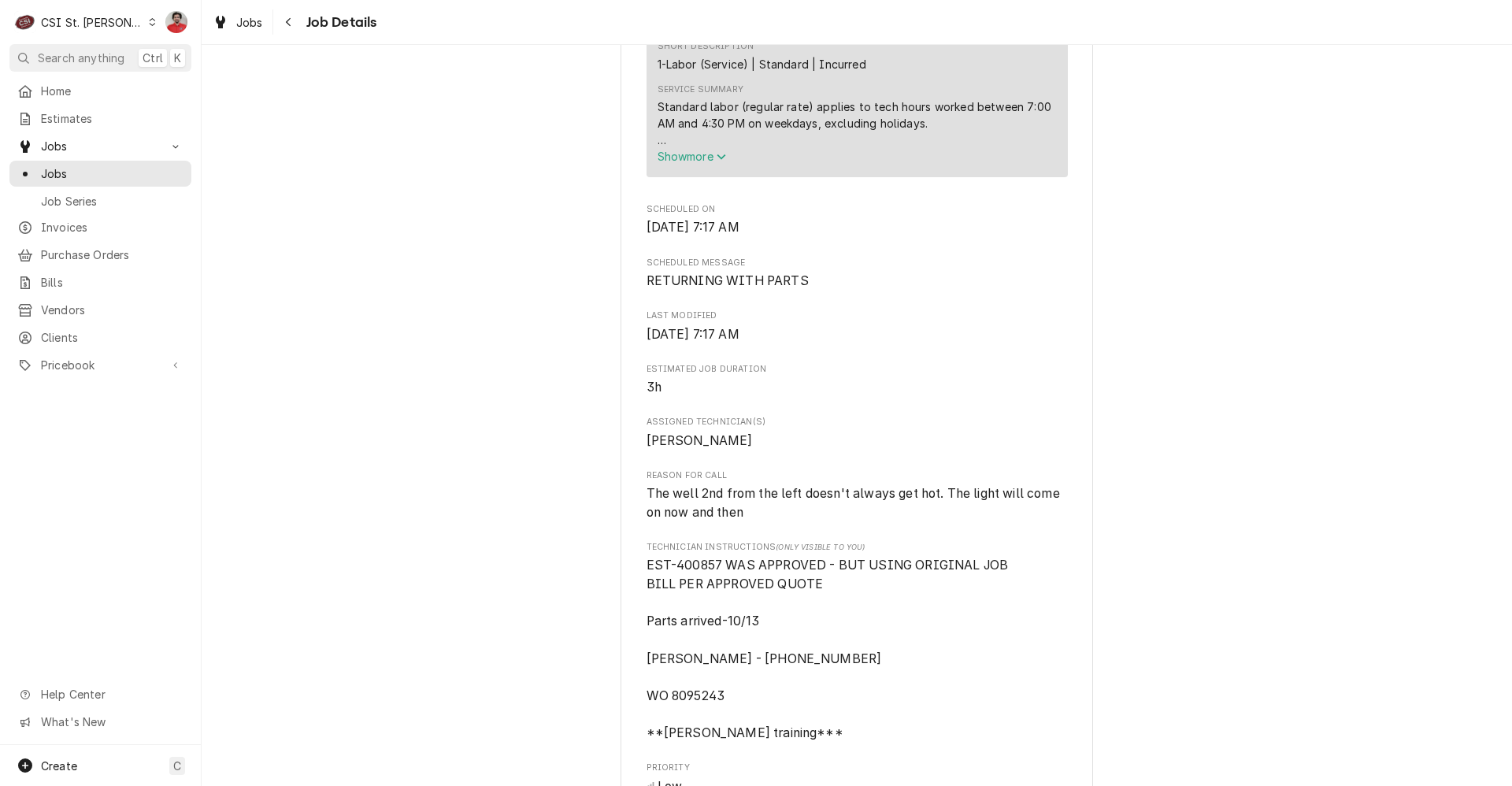
click at [684, 165] on button "Show more" at bounding box center [857, 156] width 399 height 16
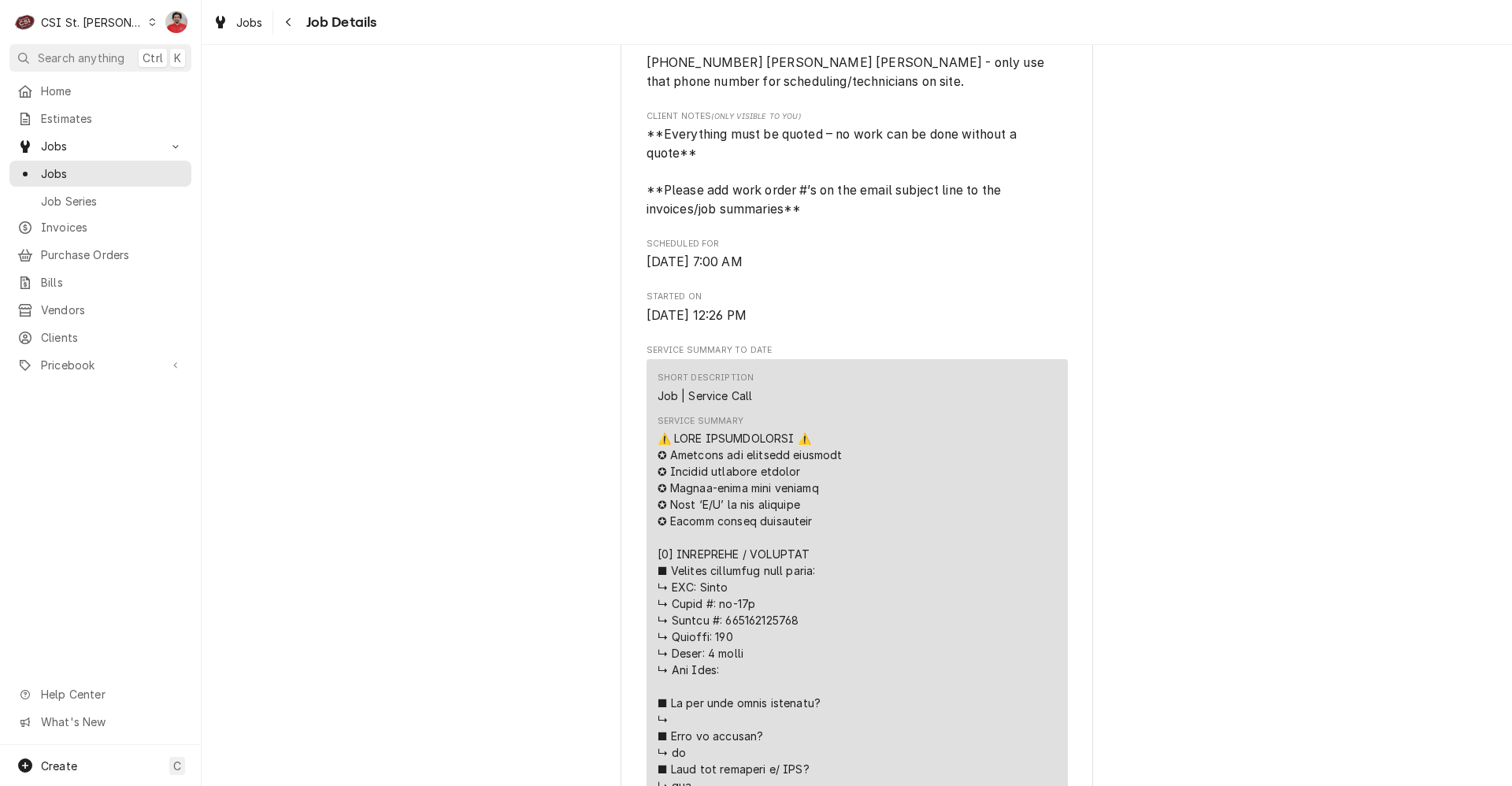
scroll to position [0, 0]
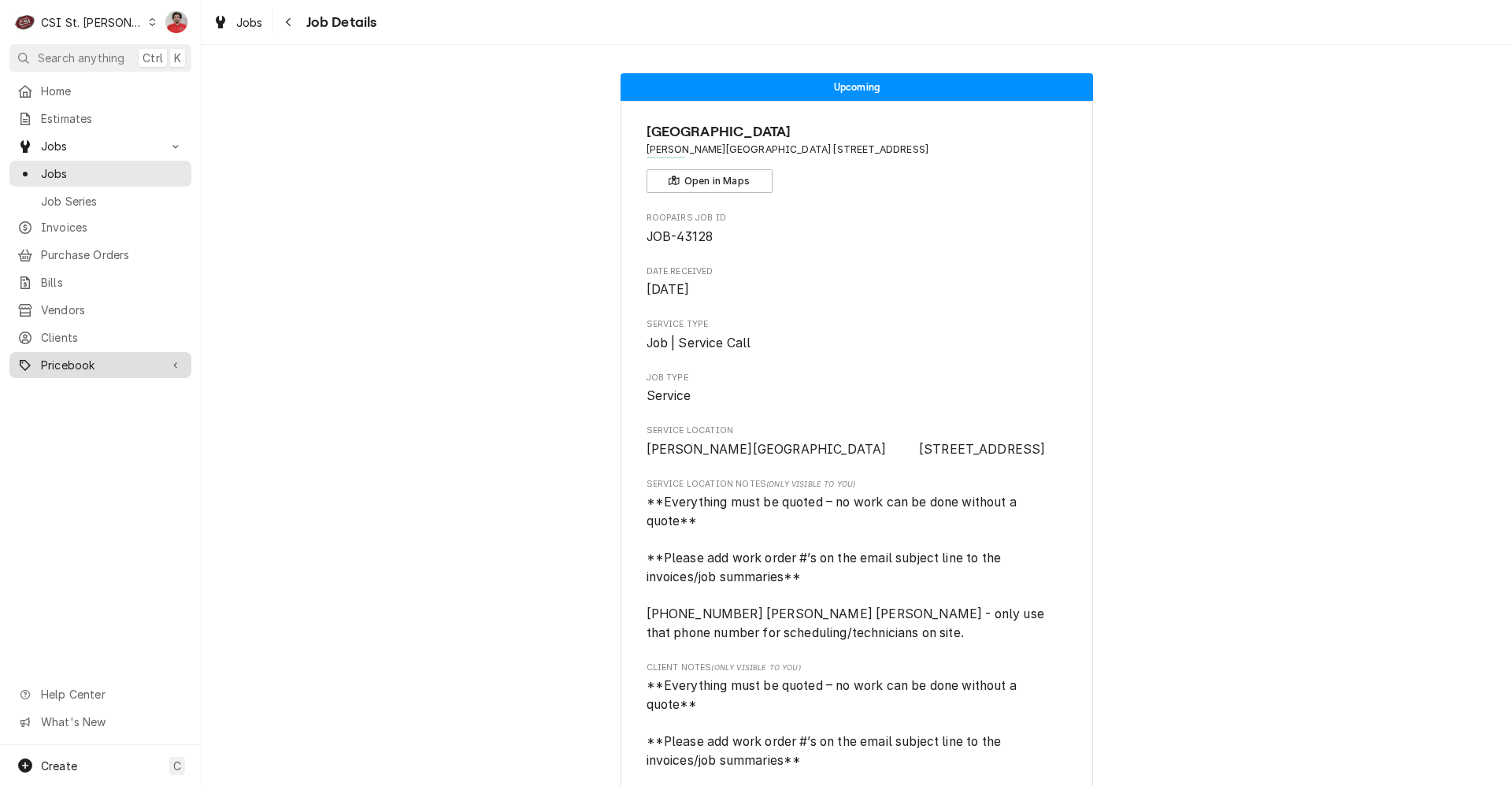
click at [73, 356] on span "Pricebook" at bounding box center [100, 364] width 119 height 16
click at [85, 414] on span "Parts & Materials" at bounding box center [112, 420] width 142 height 16
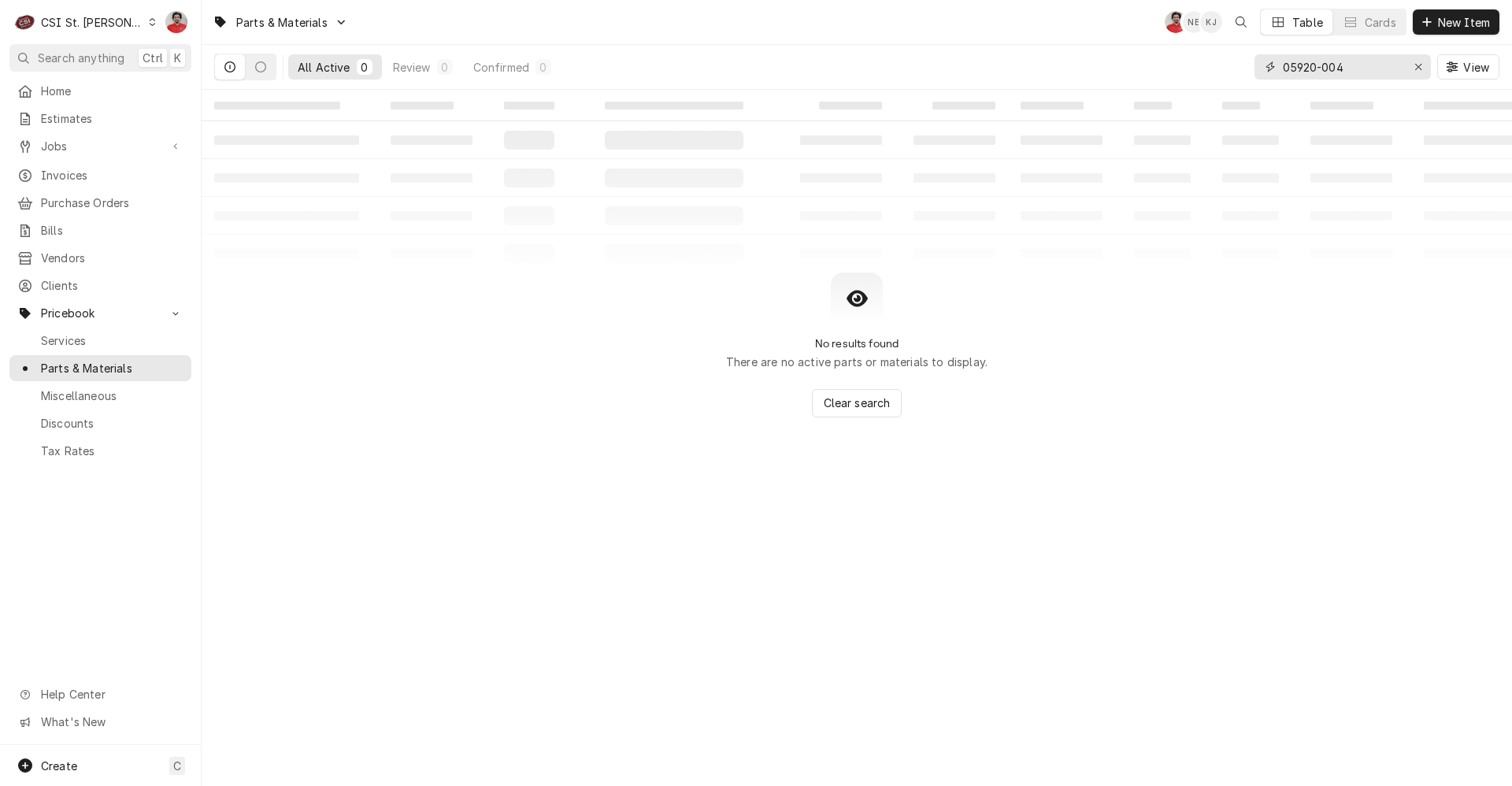
click at [1389, 58] on input "05920-004" at bounding box center [1342, 66] width 118 height 25
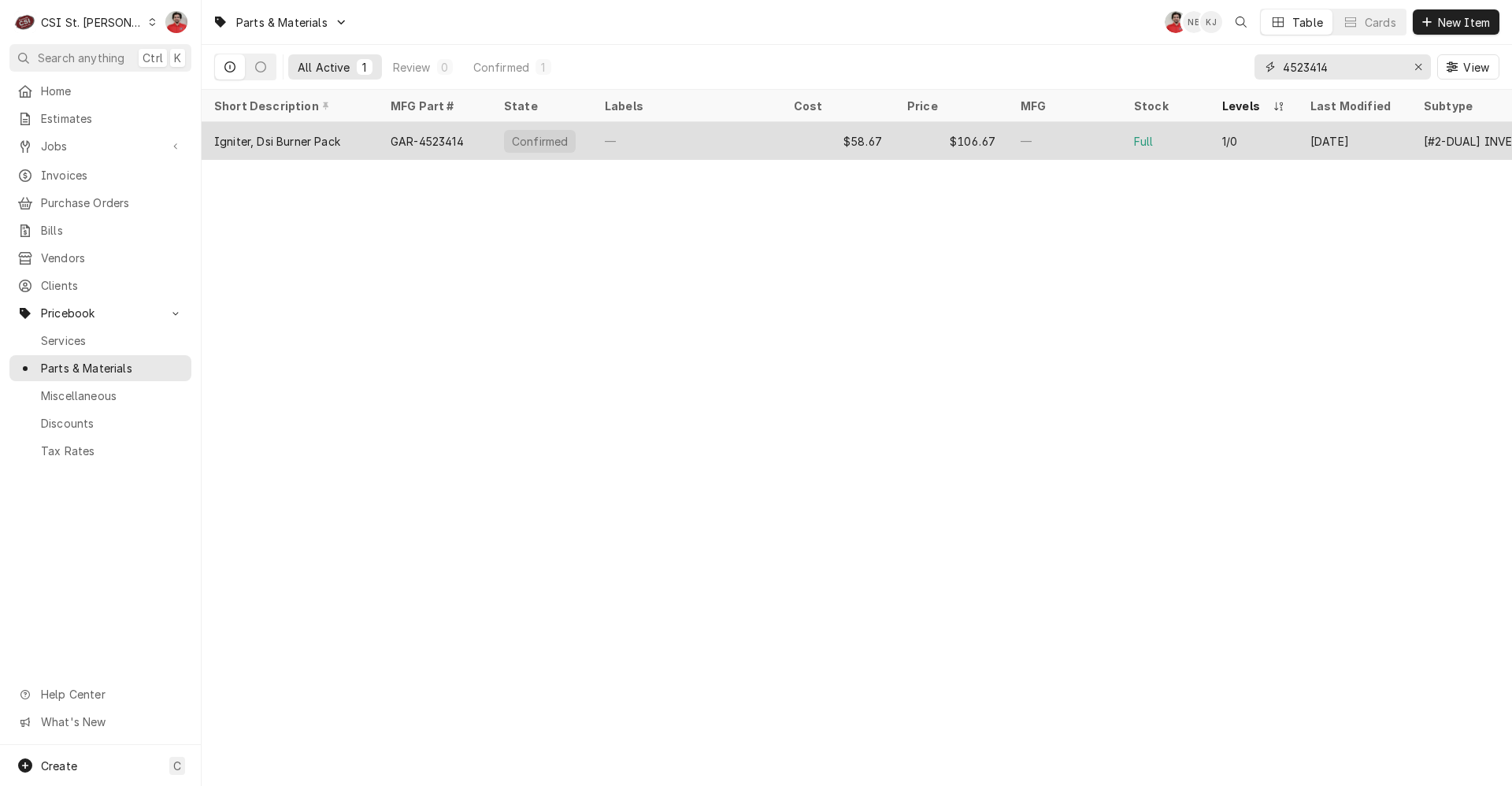
type input "4523414"
click at [1040, 129] on div "—" at bounding box center [1064, 141] width 113 height 38
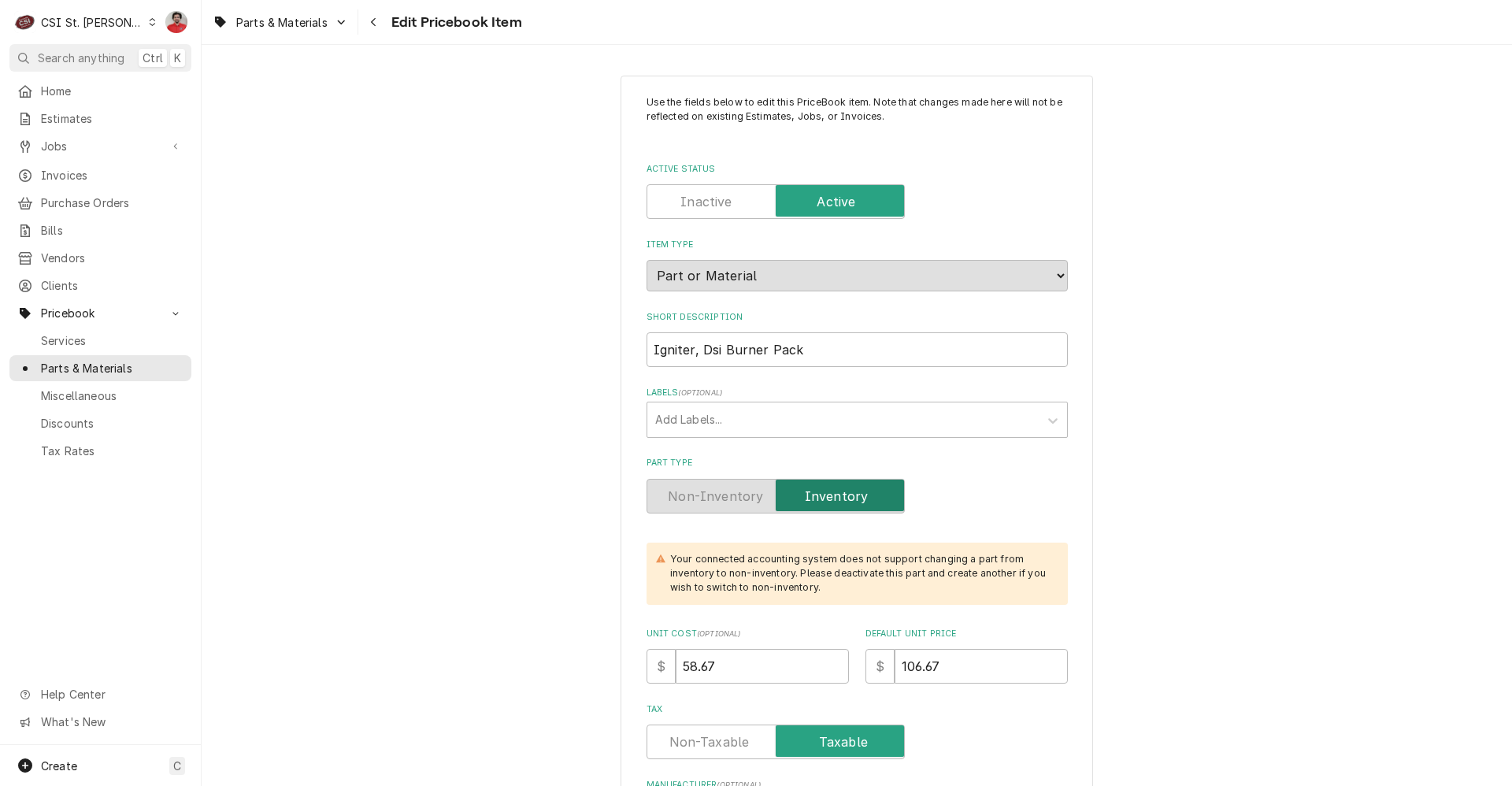
type textarea "x"
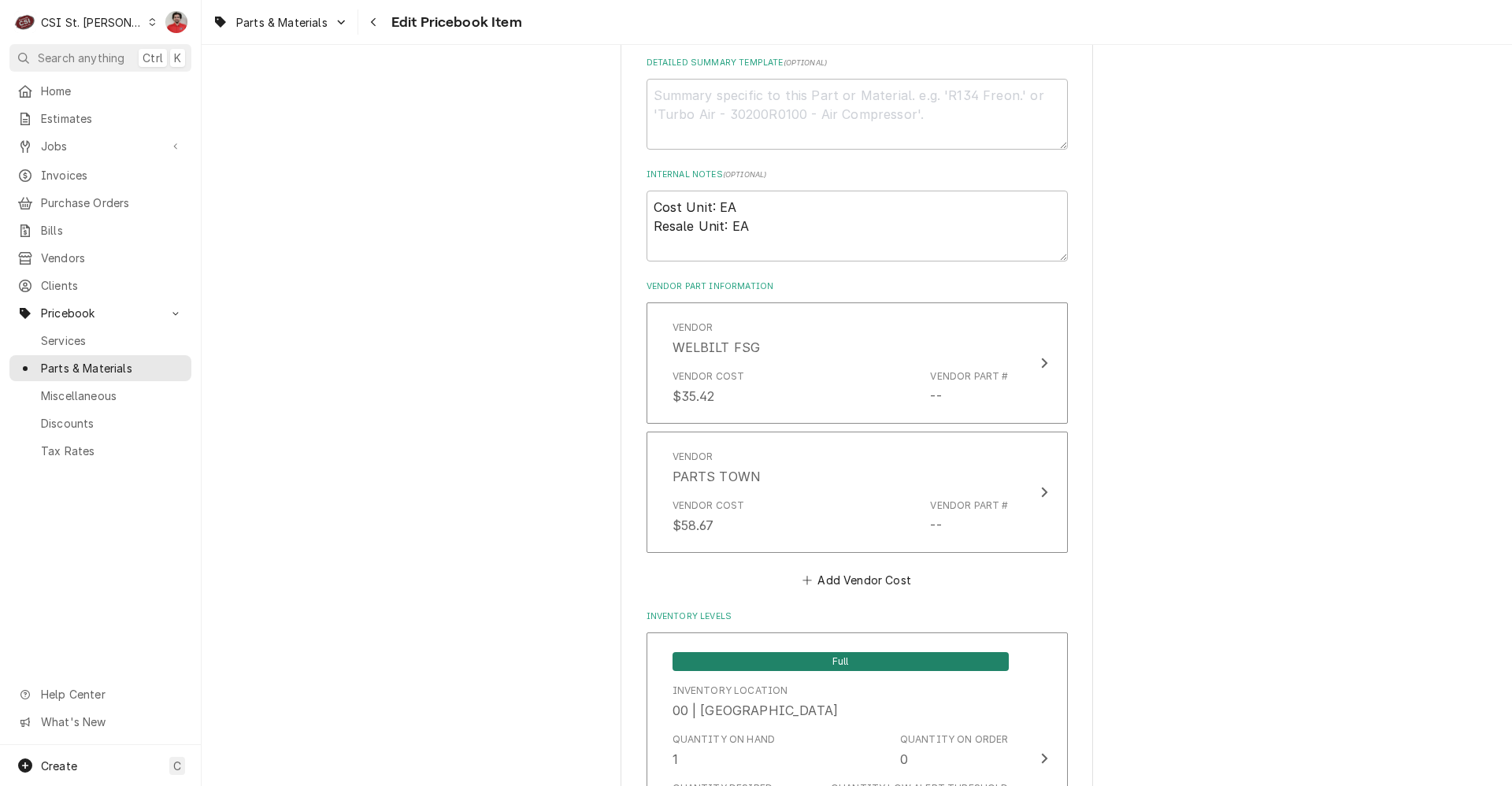
scroll to position [1496, 0]
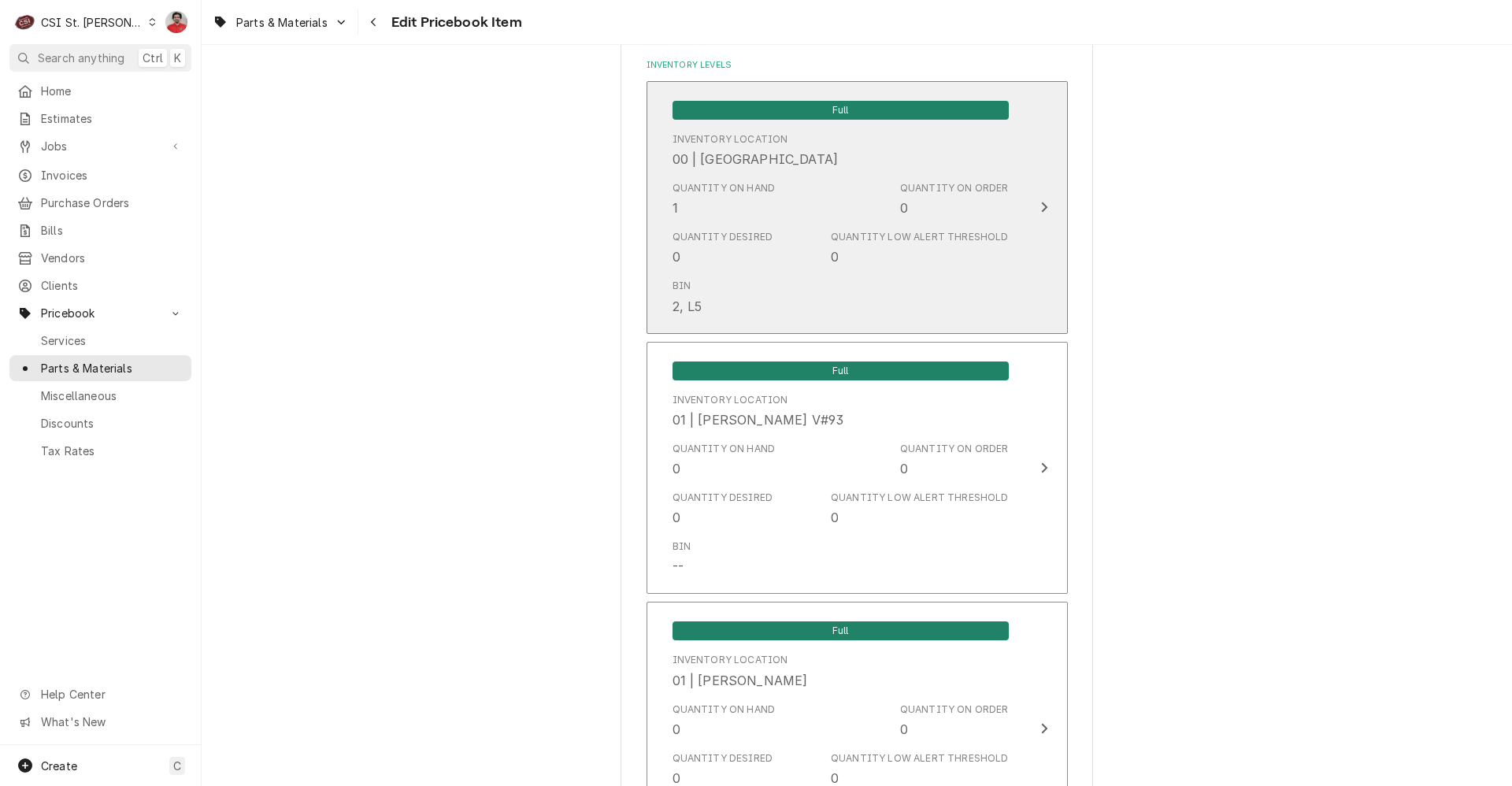
click at [807, 208] on div "Quantity on Hand 1 Quantity on Order 0" at bounding box center [840, 199] width 336 height 48
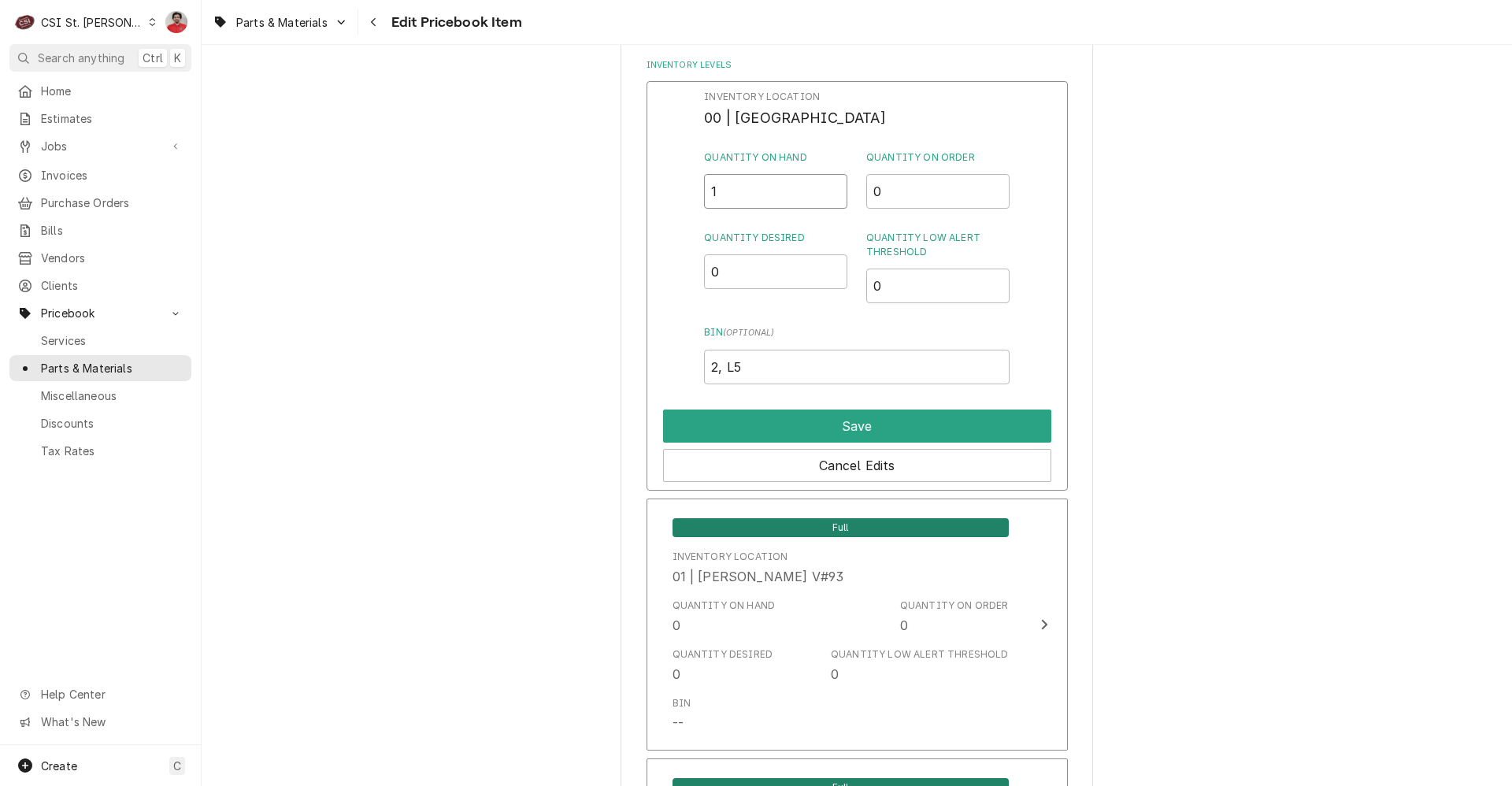
drag, startPoint x: 736, startPoint y: 204, endPoint x: 614, endPoint y: 204, distance: 122.0
type input "0"
click at [718, 420] on button "Save" at bounding box center [857, 426] width 388 height 33
type textarea "x"
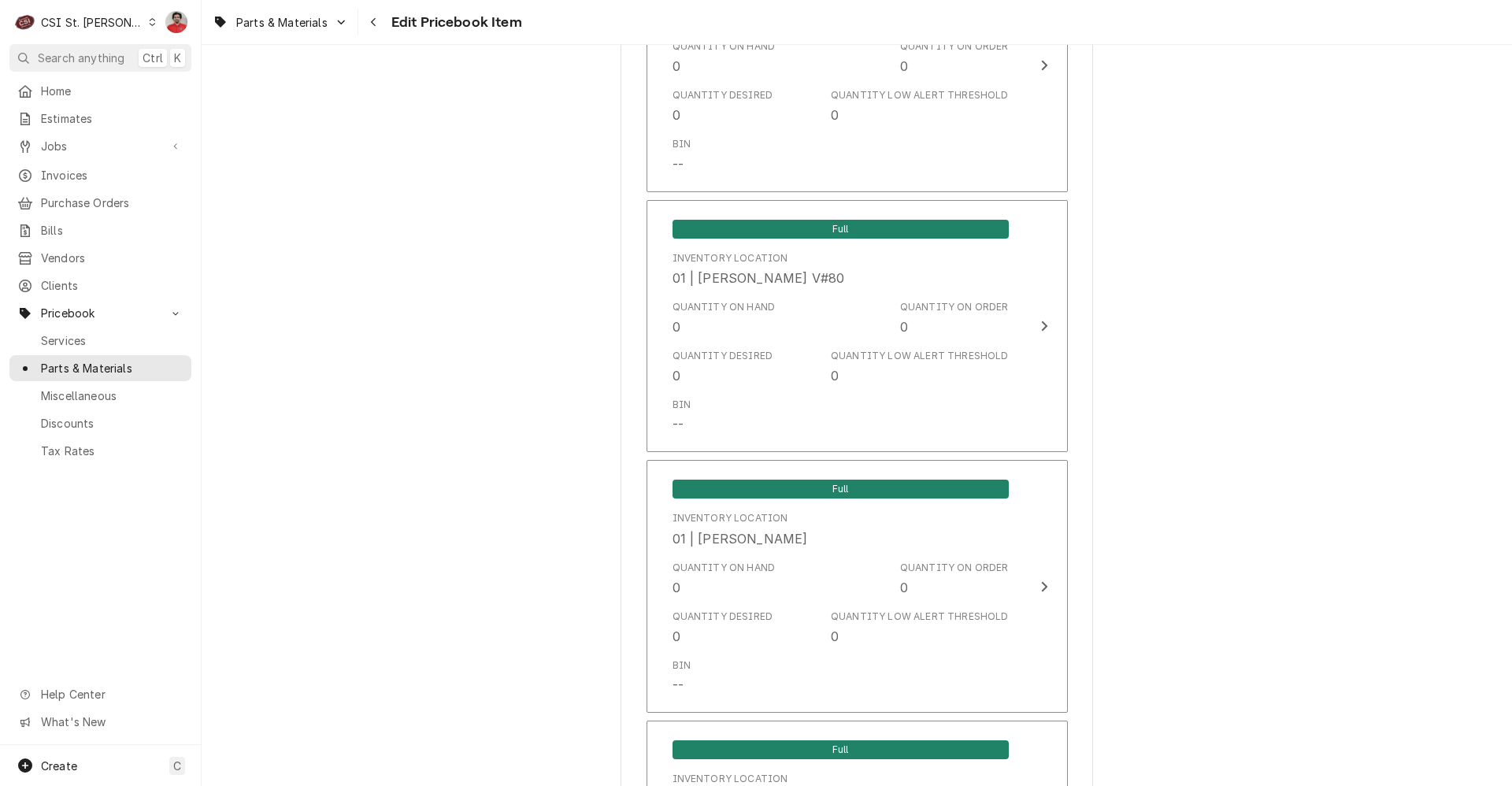
scroll to position [3936, 0]
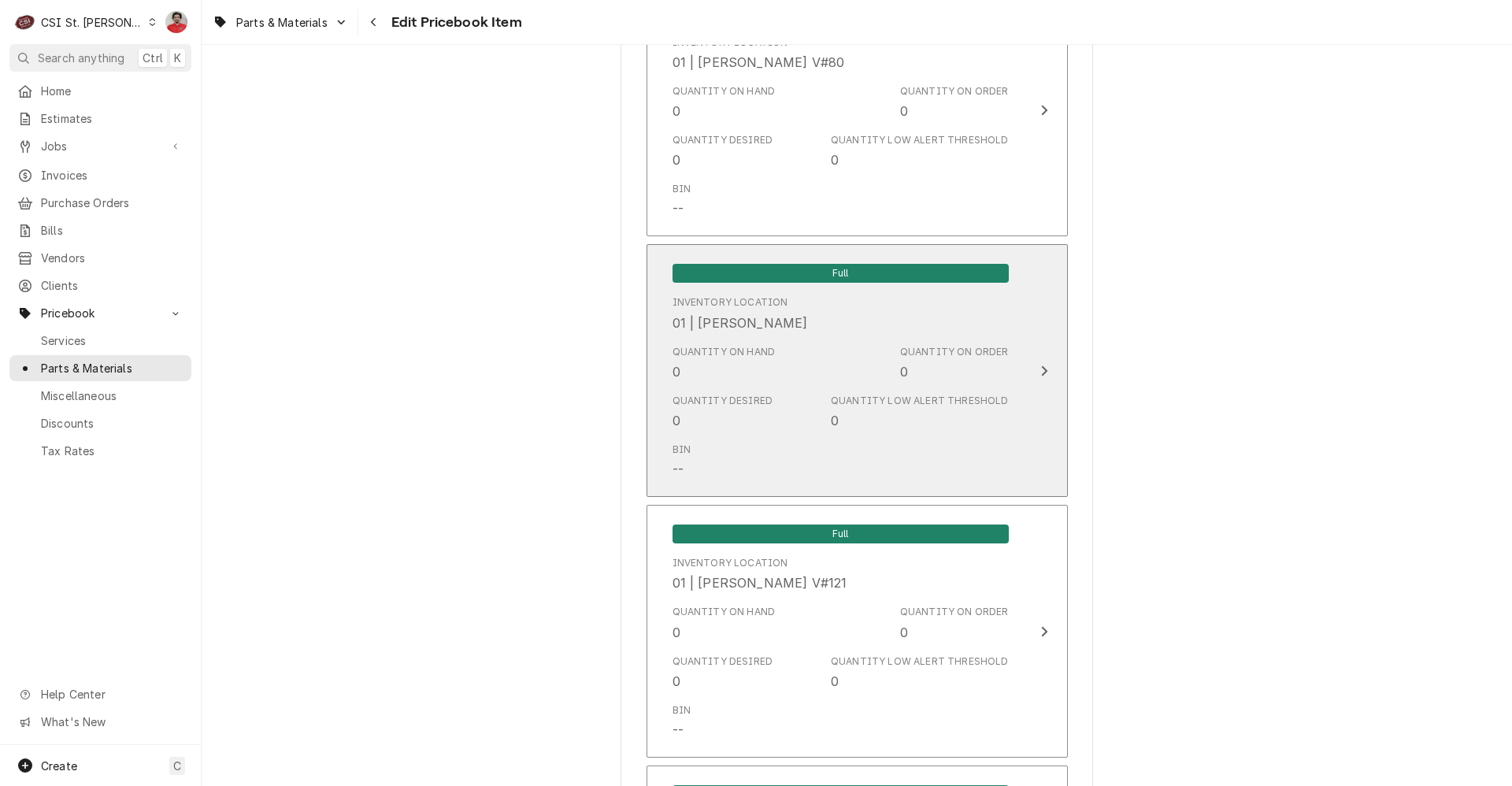
click at [739, 385] on div "Quantity on Hand 0 Quantity on Order 0" at bounding box center [840, 363] width 336 height 48
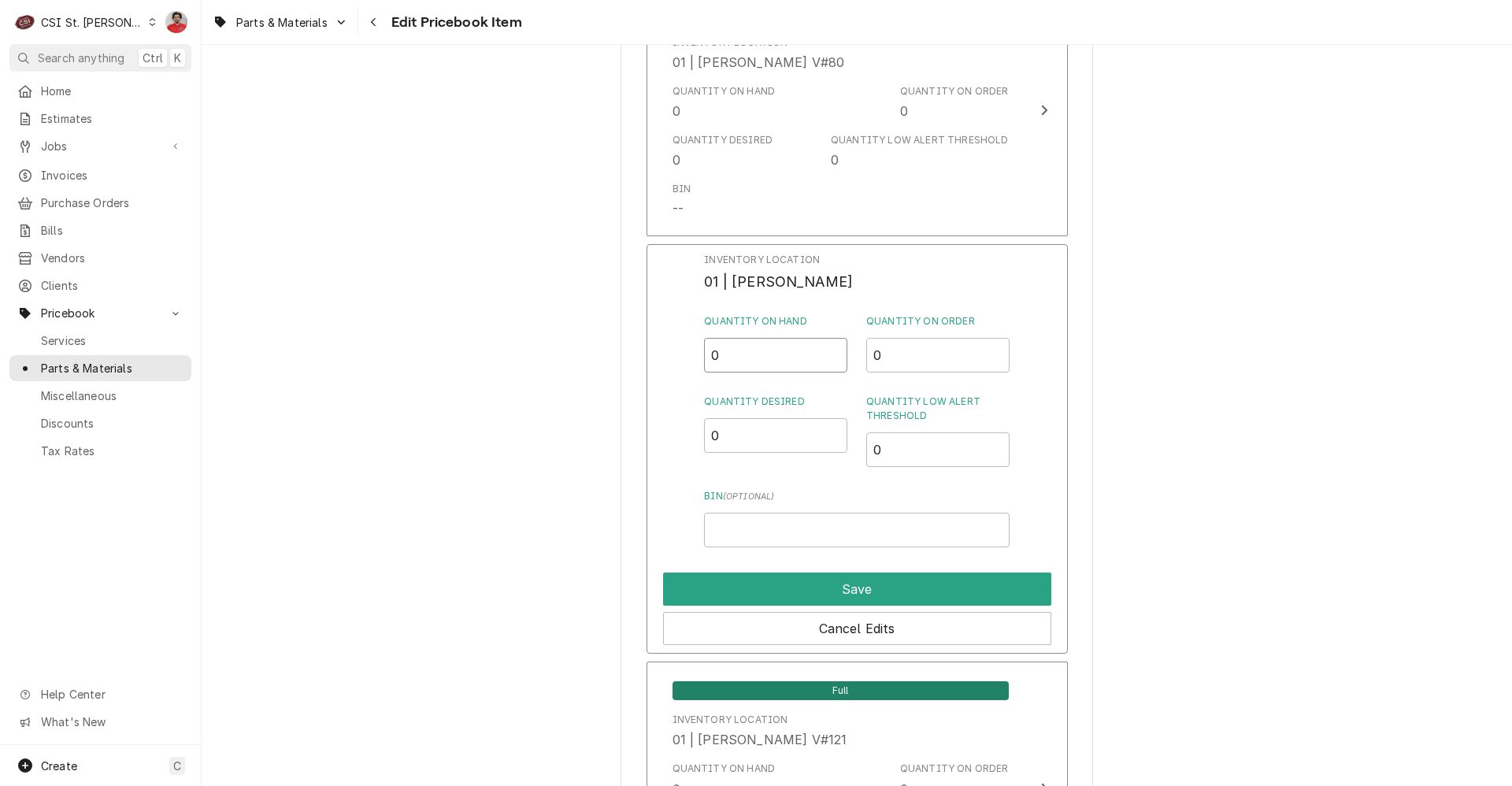
click at [670, 358] on div "Inventory Location 01 | KEVIN JORDAN Quantity on Hand 0 Quantity on Order 0 Qua…" at bounding box center [857, 448] width 421 height 410
type input "1"
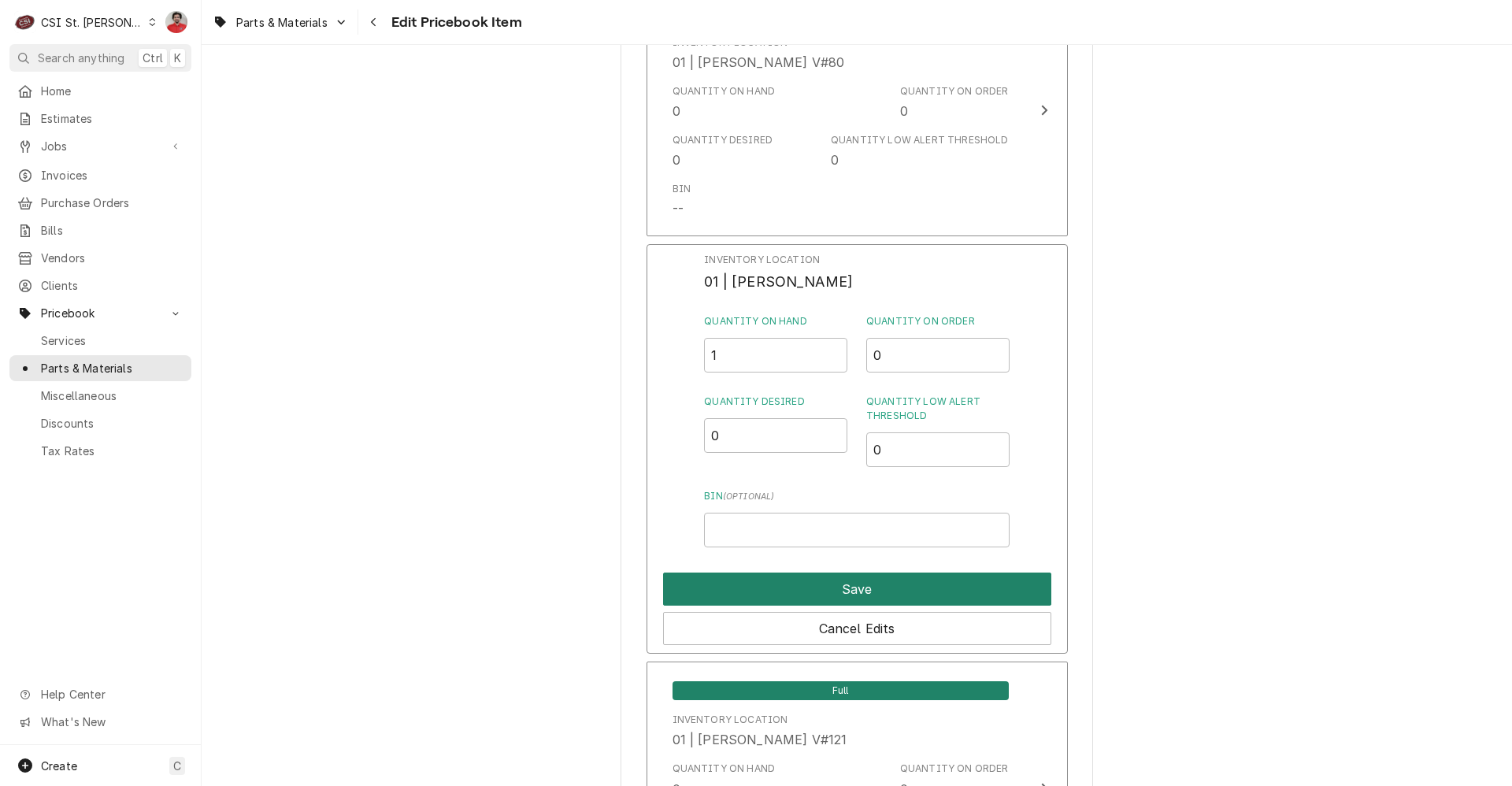
click at [710, 579] on button "Save" at bounding box center [857, 589] width 388 height 33
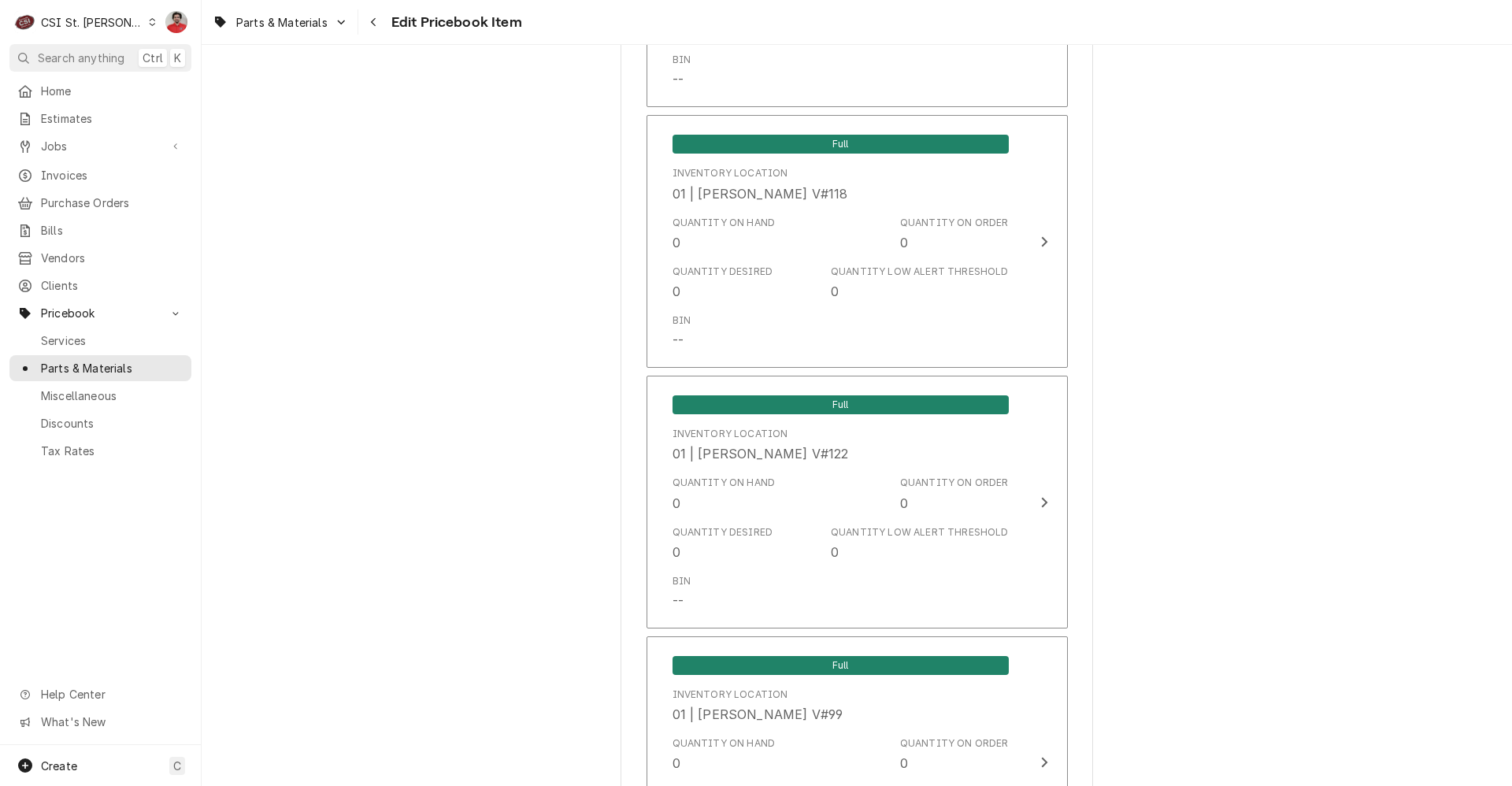
scroll to position [5353, 0]
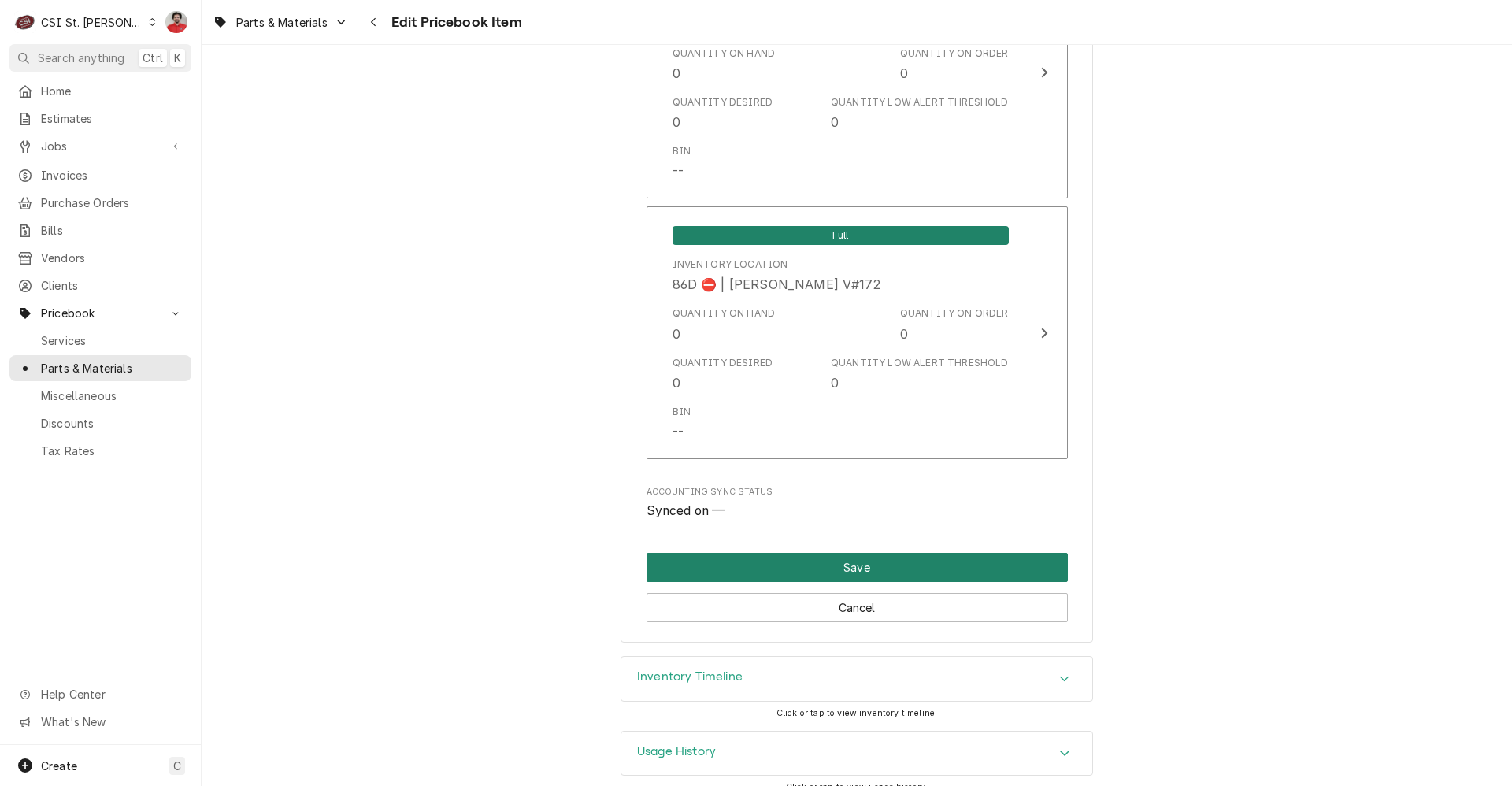
click at [808, 553] on button "Save" at bounding box center [857, 567] width 421 height 29
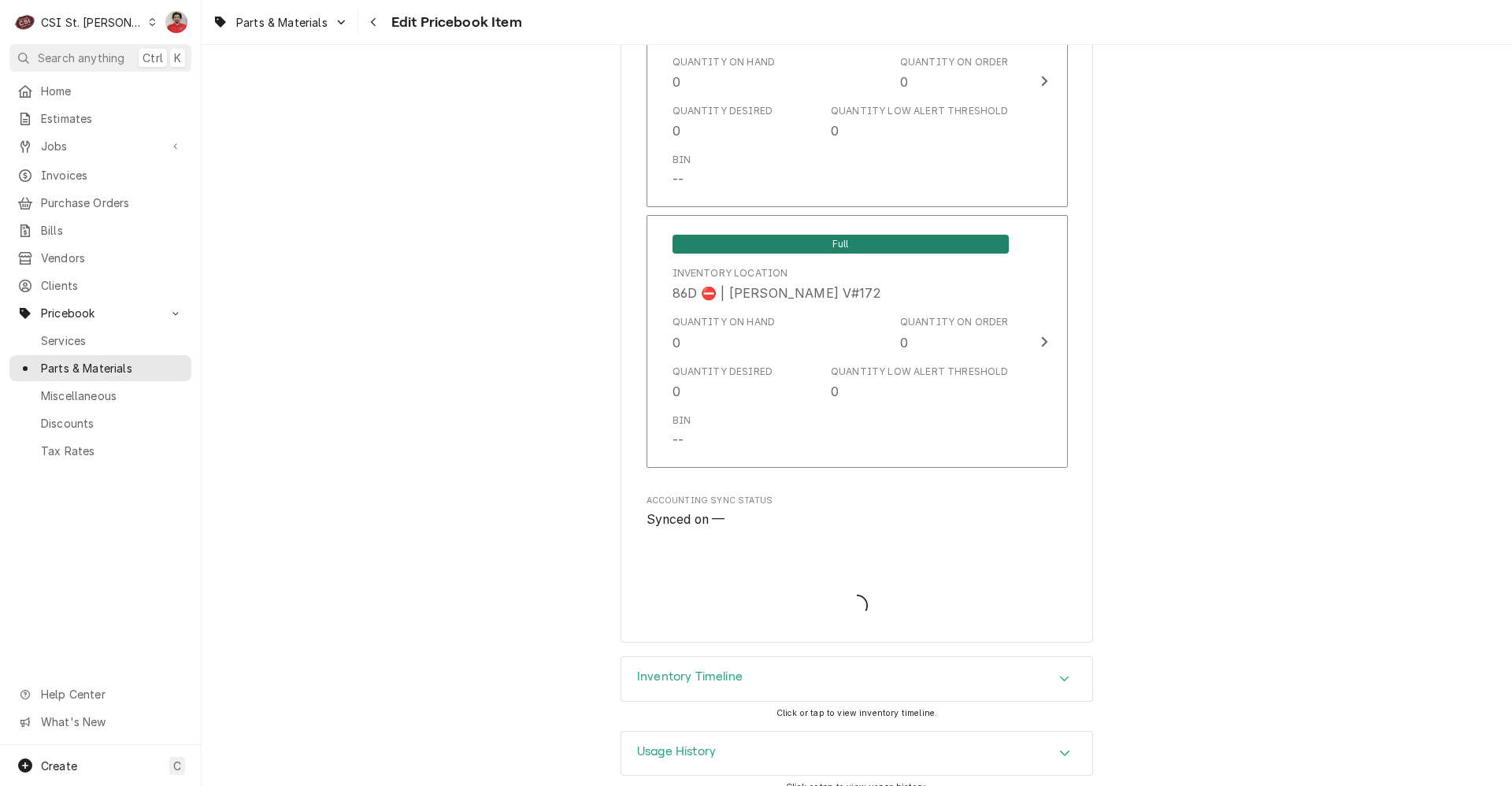
type textarea "x"
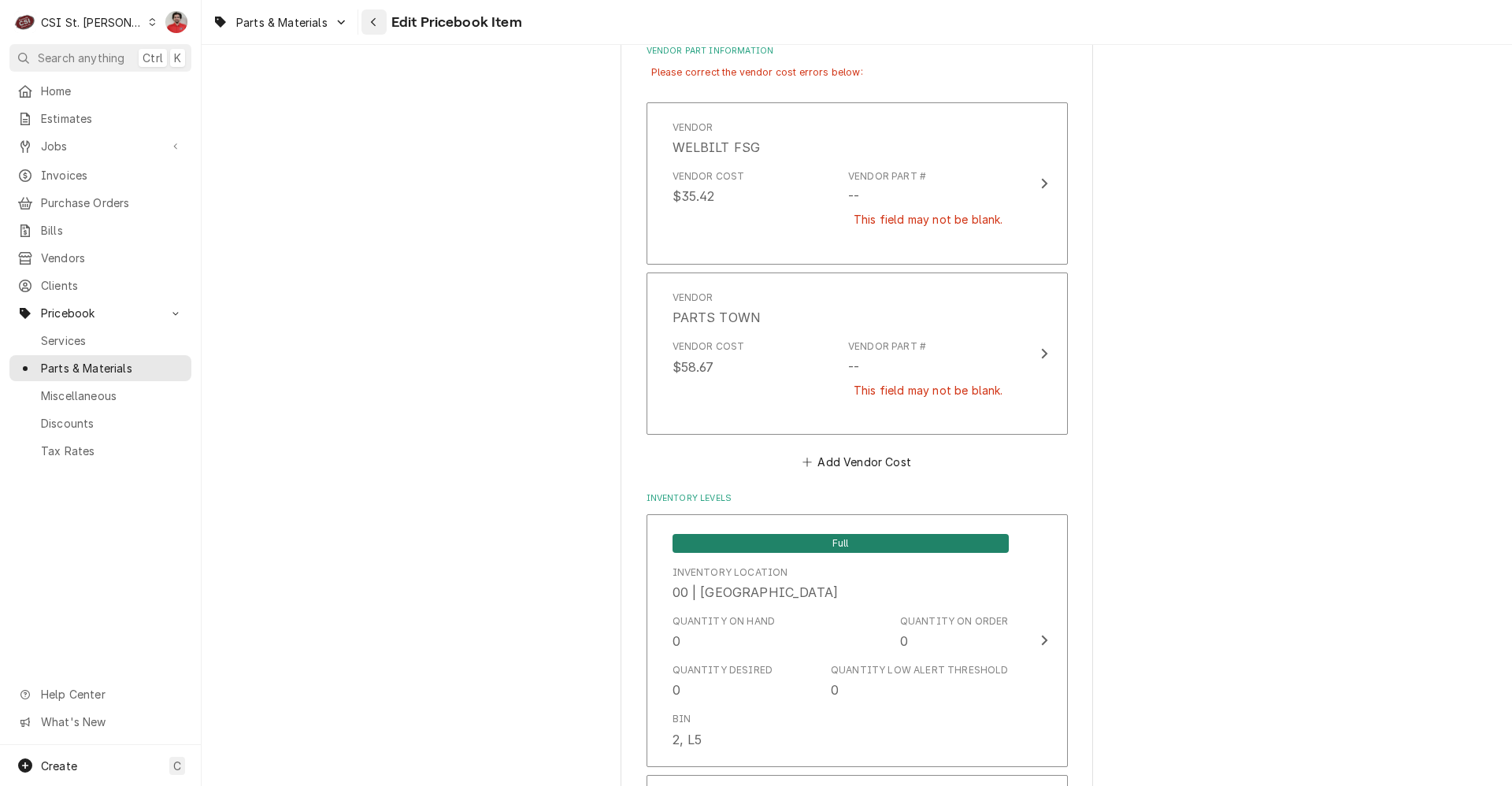
click at [381, 23] on div "Navigate back" at bounding box center [373, 22] width 15 height 15
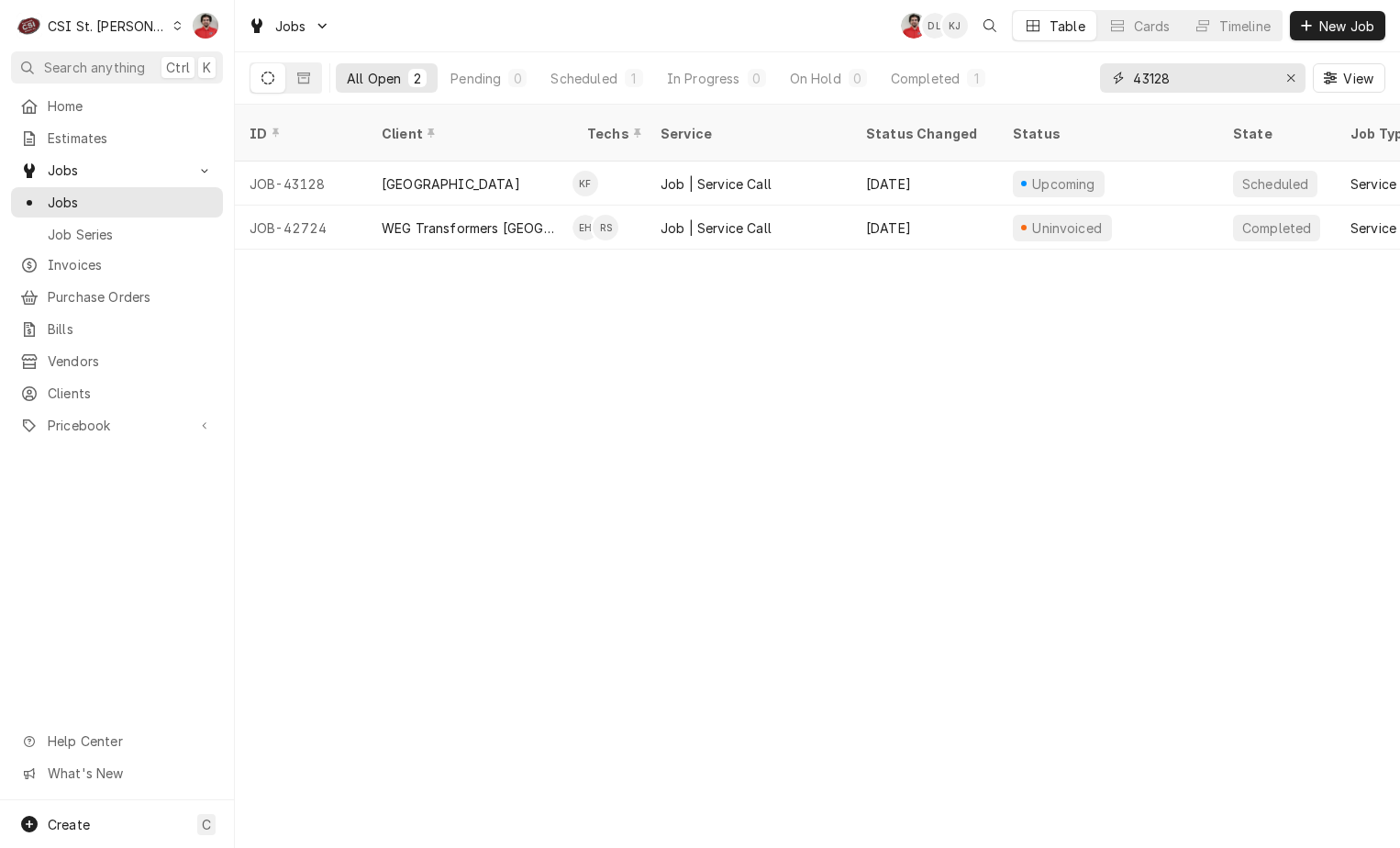
click at [1204, 72] on input "43128" at bounding box center [1202, 77] width 137 height 29
type input "43178"
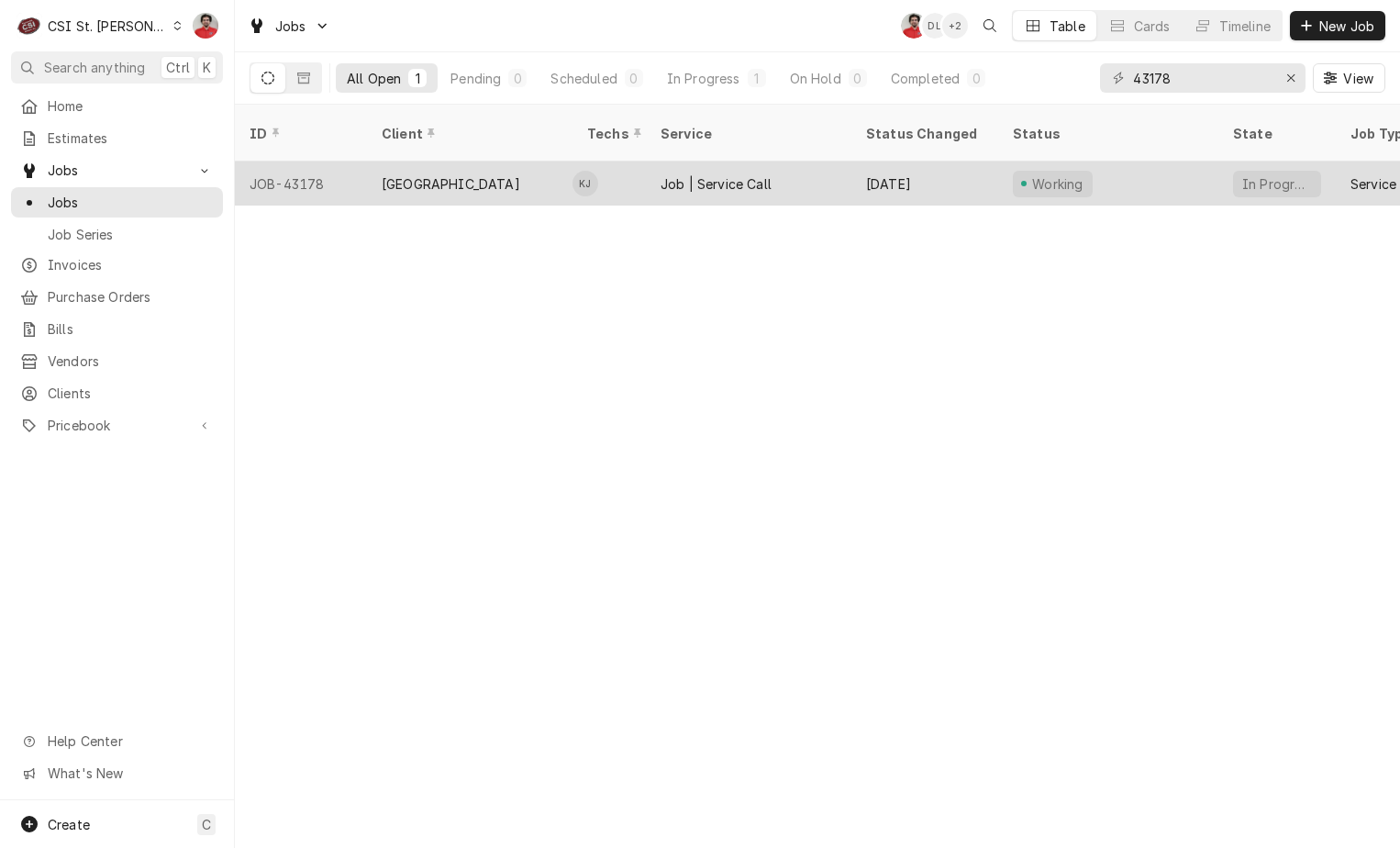
click at [447, 174] on div "[GEOGRAPHIC_DATA]" at bounding box center [450, 184] width 138 height 19
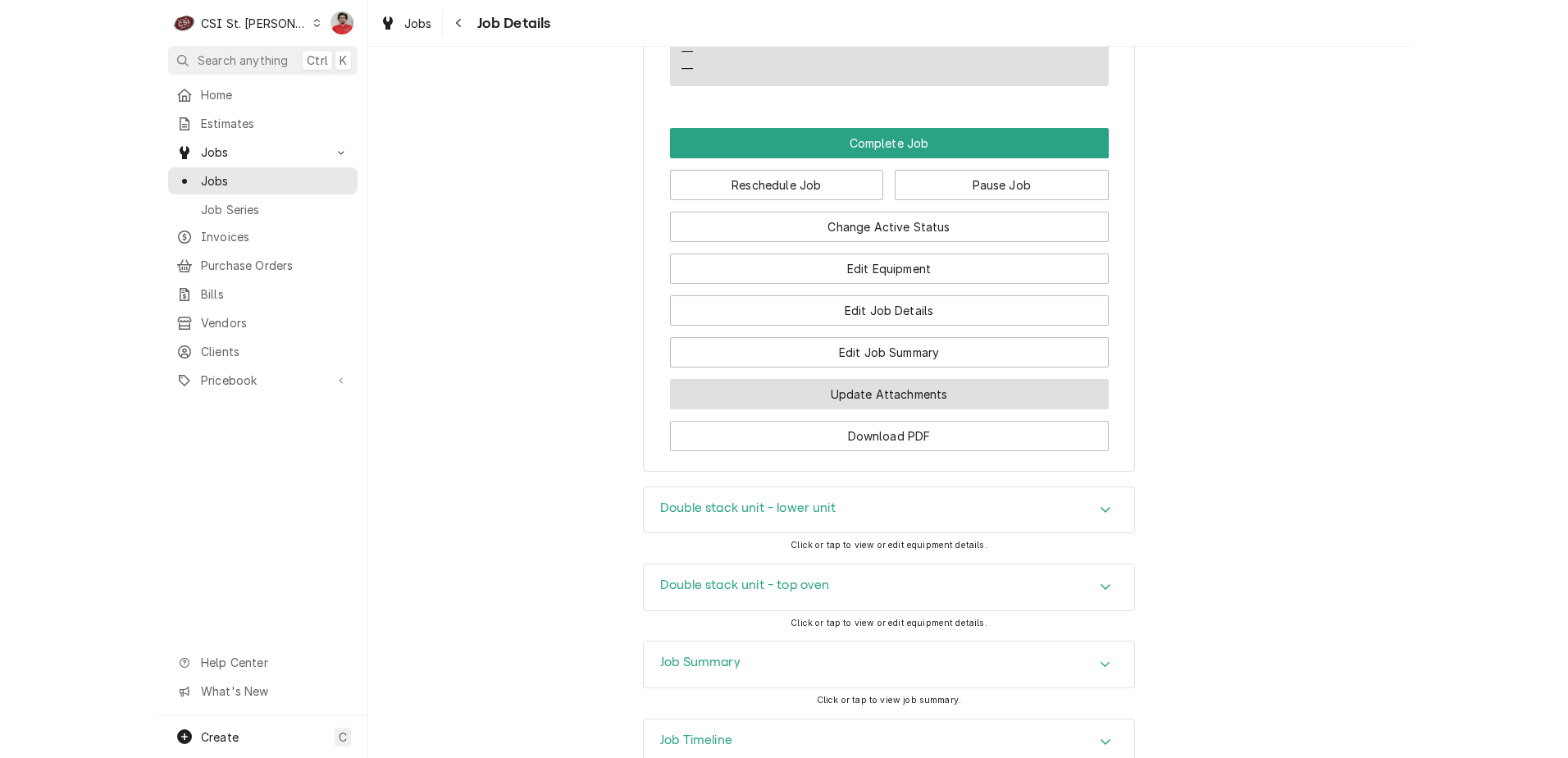
scroll to position [1623, 0]
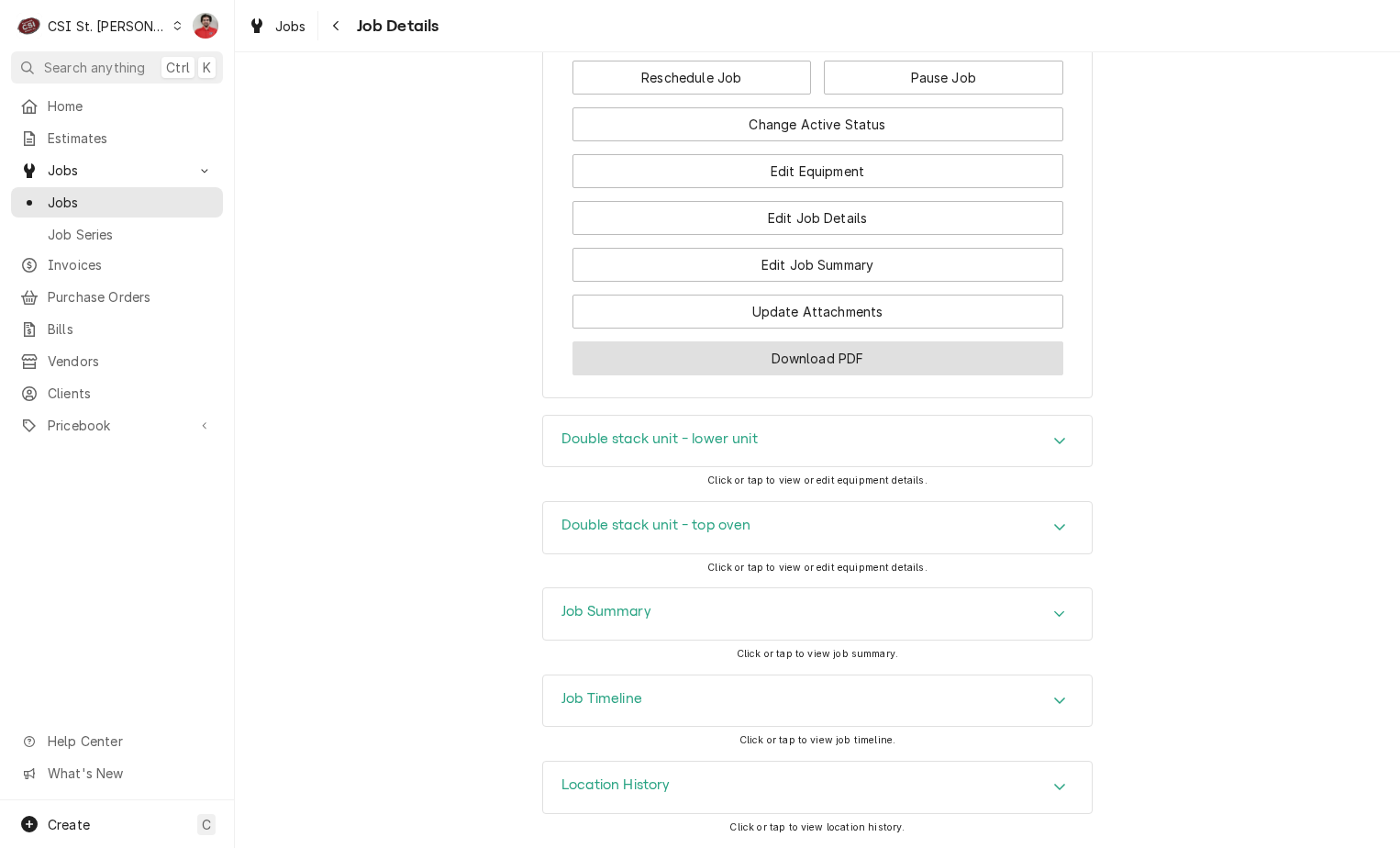
click at [811, 347] on button "Download PDF" at bounding box center [817, 359] width 491 height 34
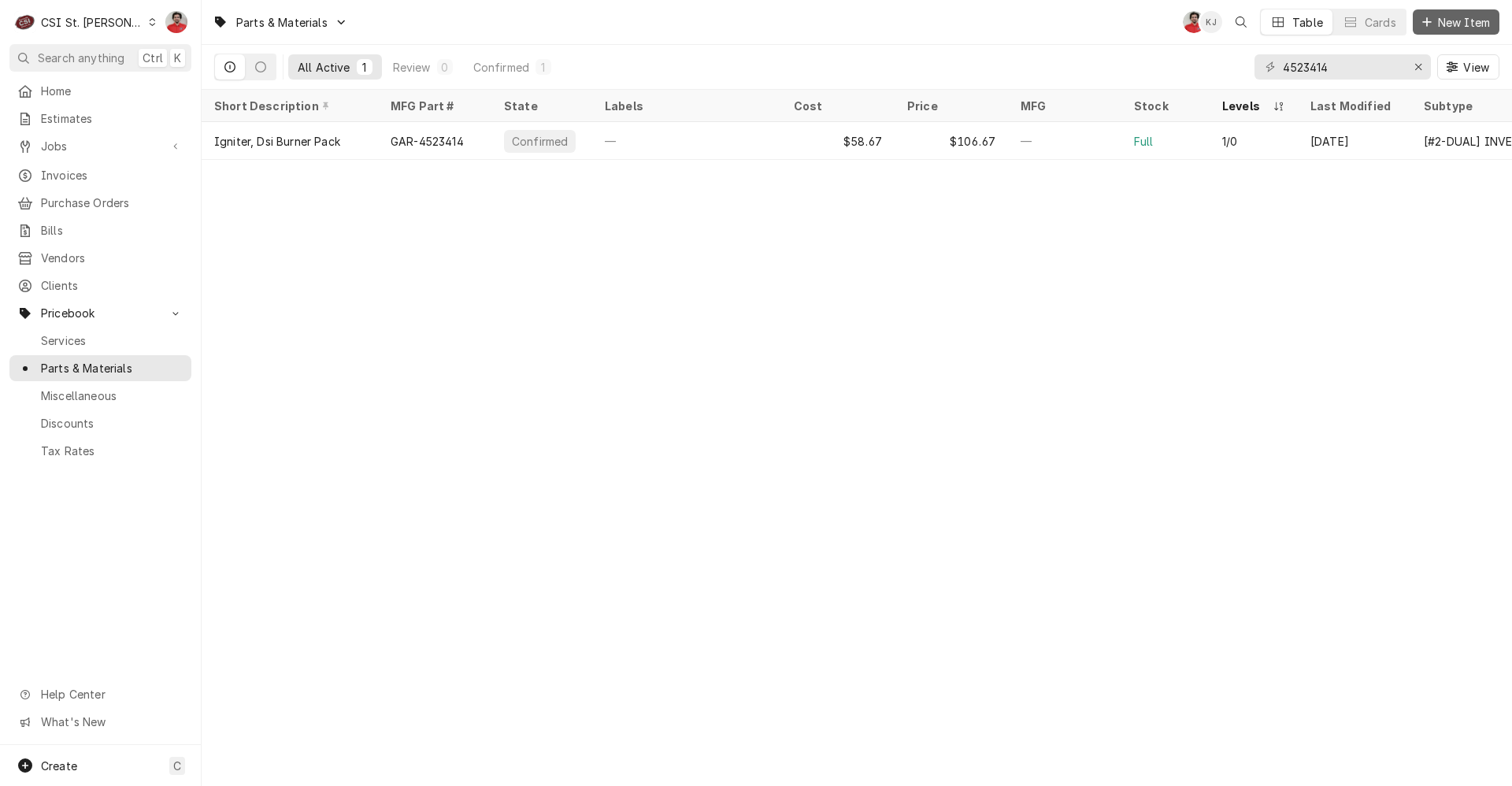
click at [1468, 23] on span "New Item" at bounding box center [1464, 23] width 58 height 16
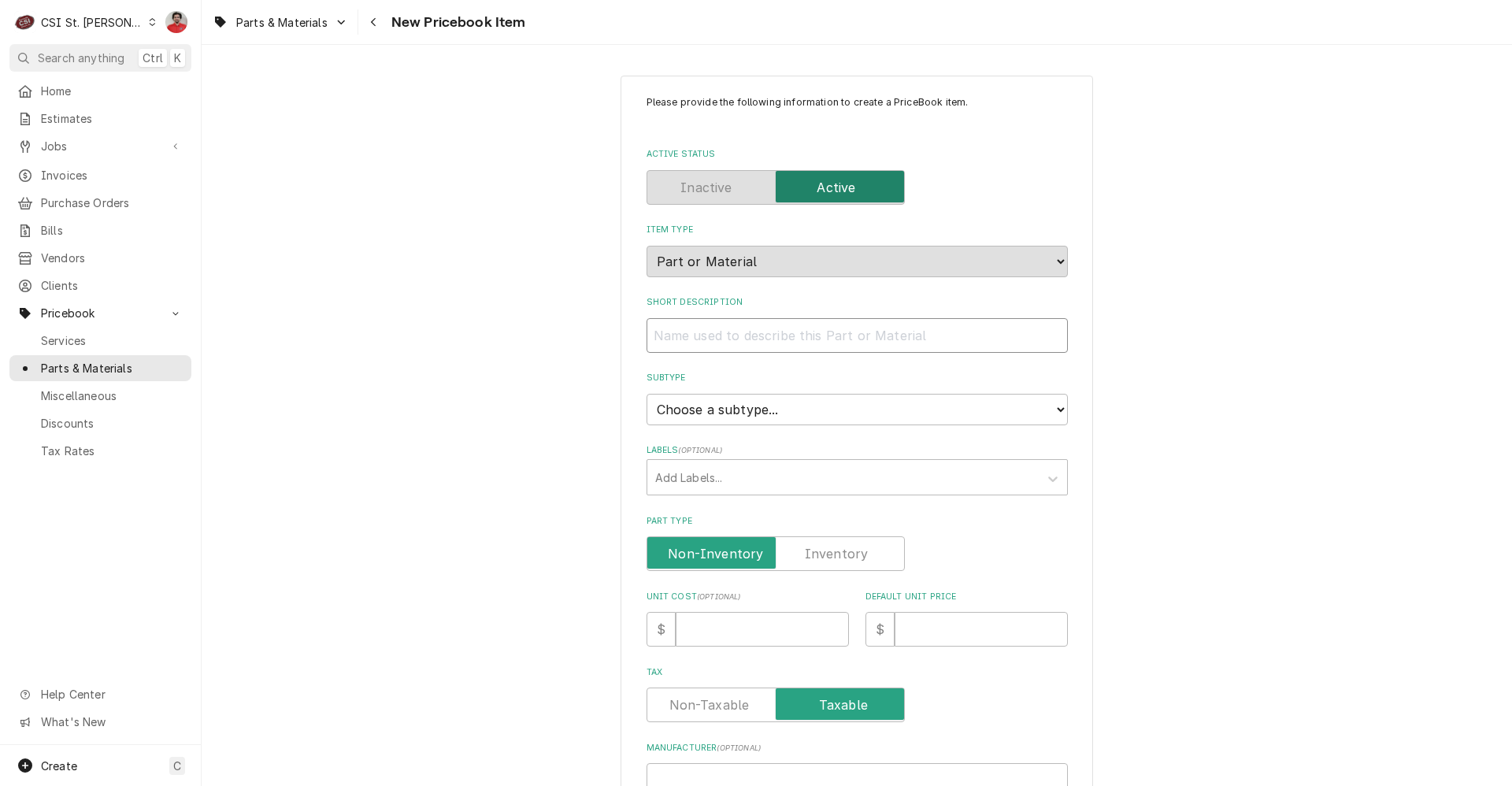
click at [747, 329] on input "Short Description" at bounding box center [857, 335] width 421 height 35
click at [817, 334] on input "Short Description" at bounding box center [857, 335] width 421 height 35
click at [665, 341] on input "Short Description" at bounding box center [857, 335] width 421 height 35
type textarea "x"
type input "B"
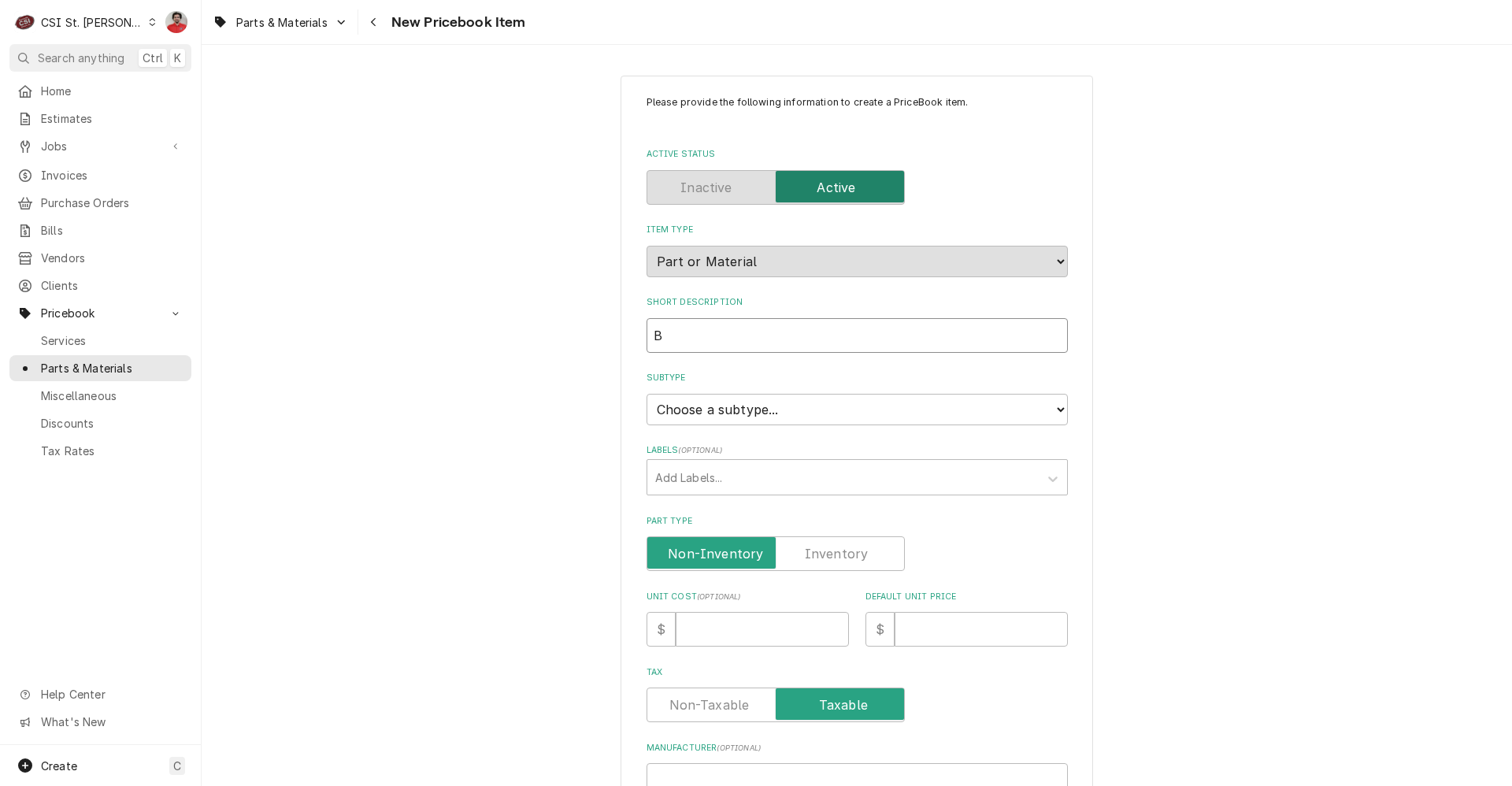
type textarea "x"
type input "BE"
type textarea "x"
type input "BEAR"
type textarea "x"
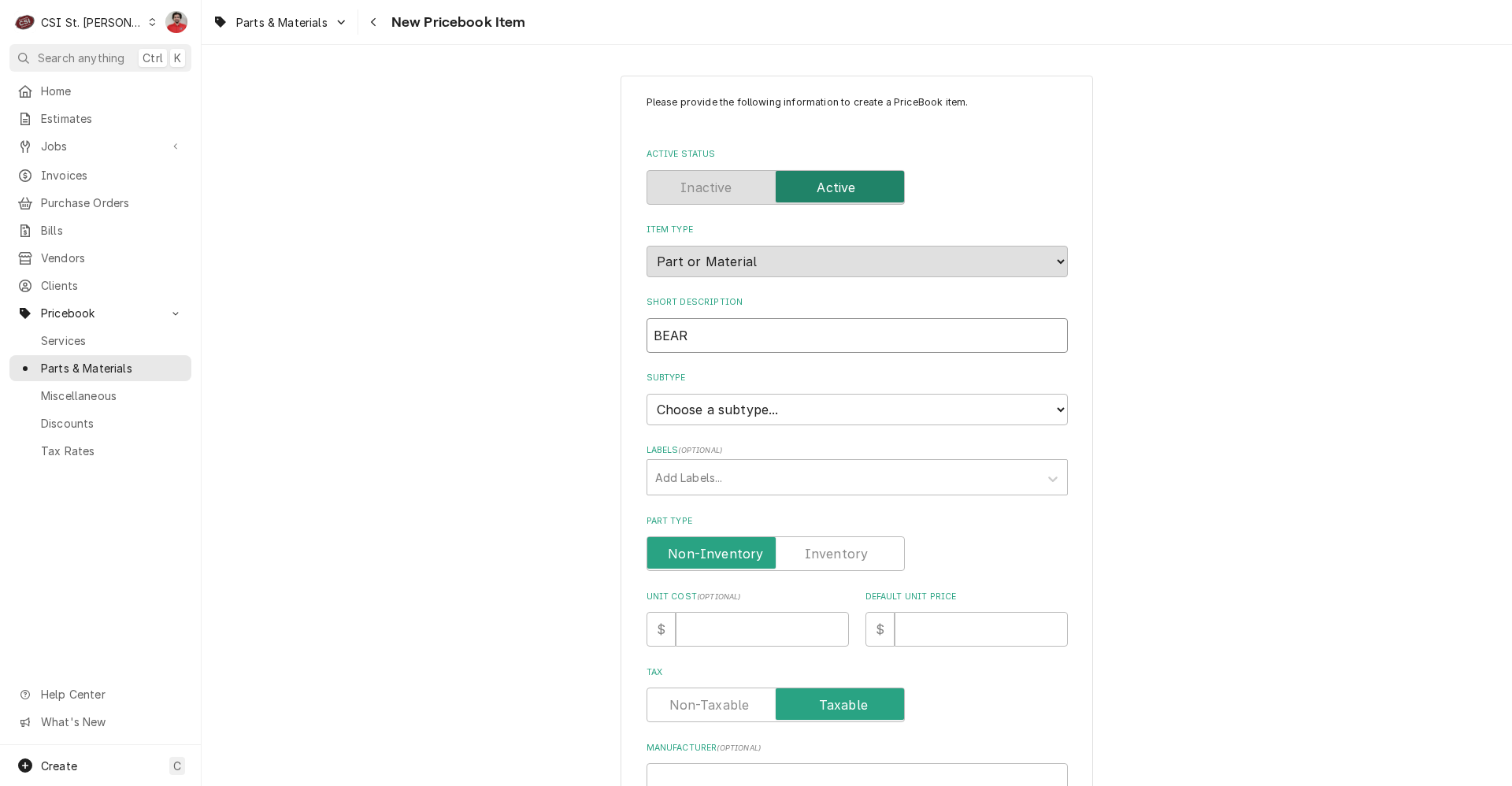
type input "BEARI"
type textarea "x"
type input "BEARIN"
type textarea "x"
type input "BEARING"
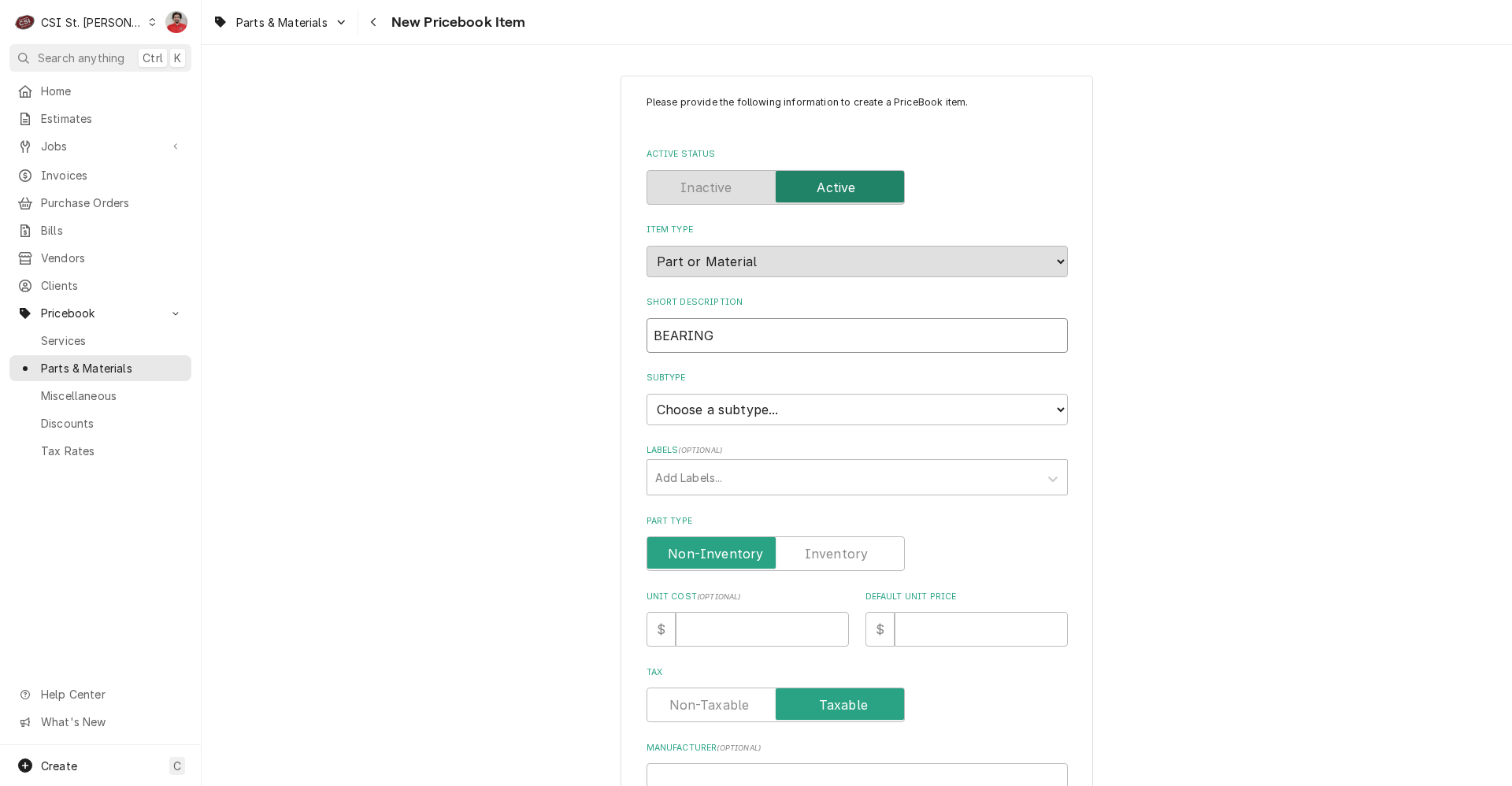
type textarea "x"
type input "BEARING"
type textarea "x"
type input "BEARING H"
type textarea "x"
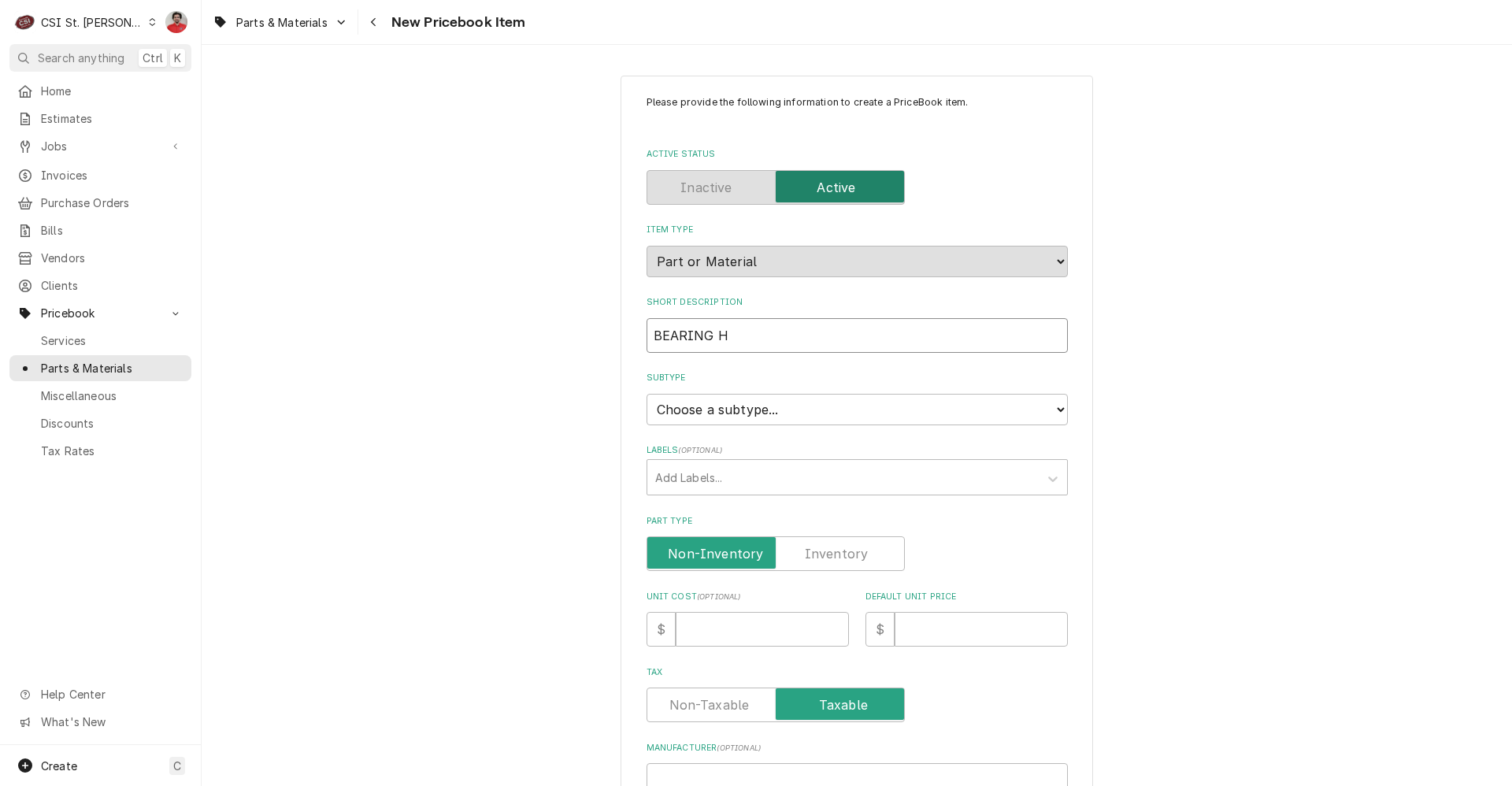
type input "BEARING HU"
type textarea "x"
type input "BEARING HUB"
type textarea "x"
type input "BEARING HUB"
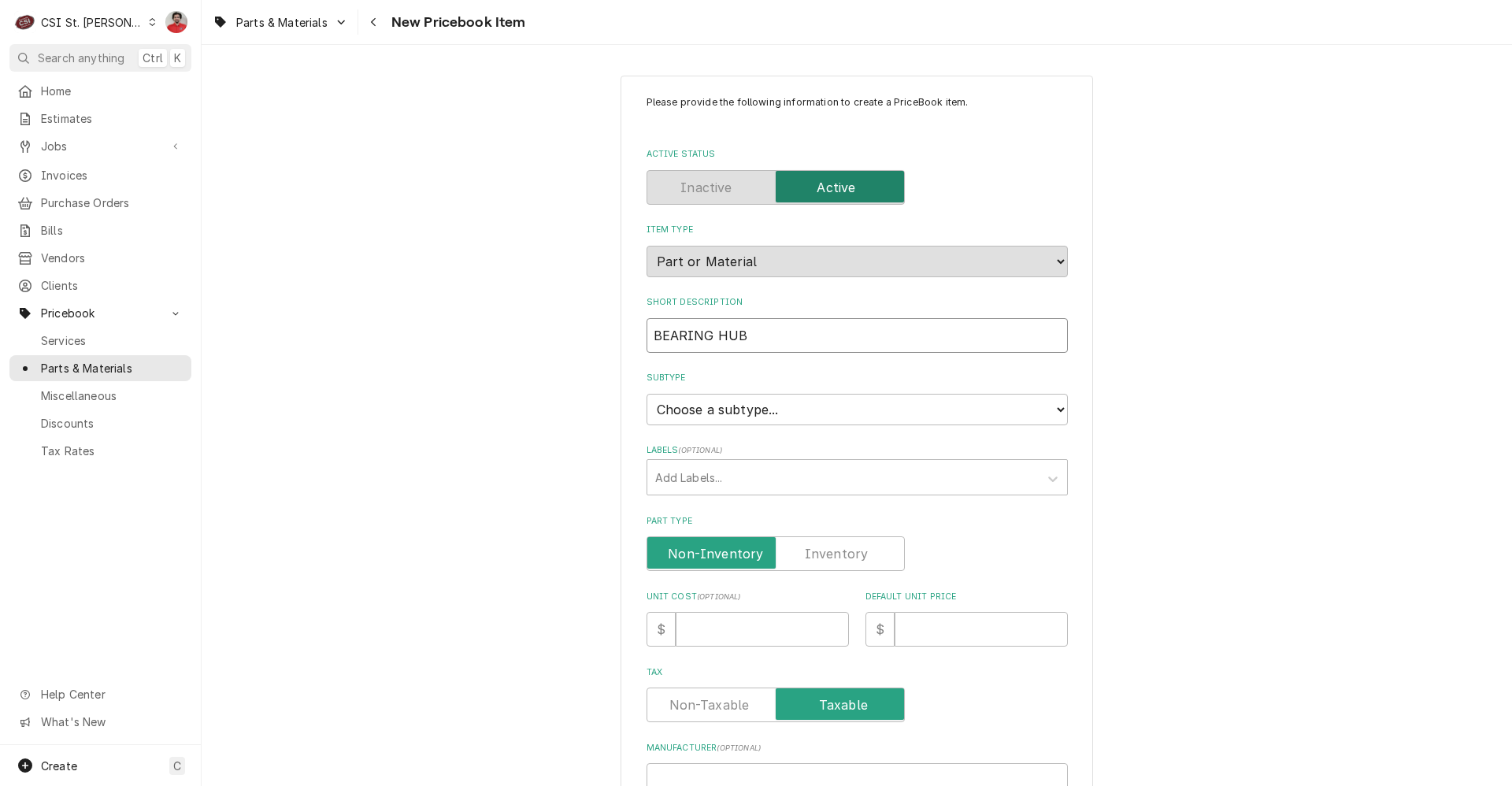
type textarea "x"
type input "BEARING HUB S"
type textarea "x"
type input "BEARING HUB SE"
type textarea "x"
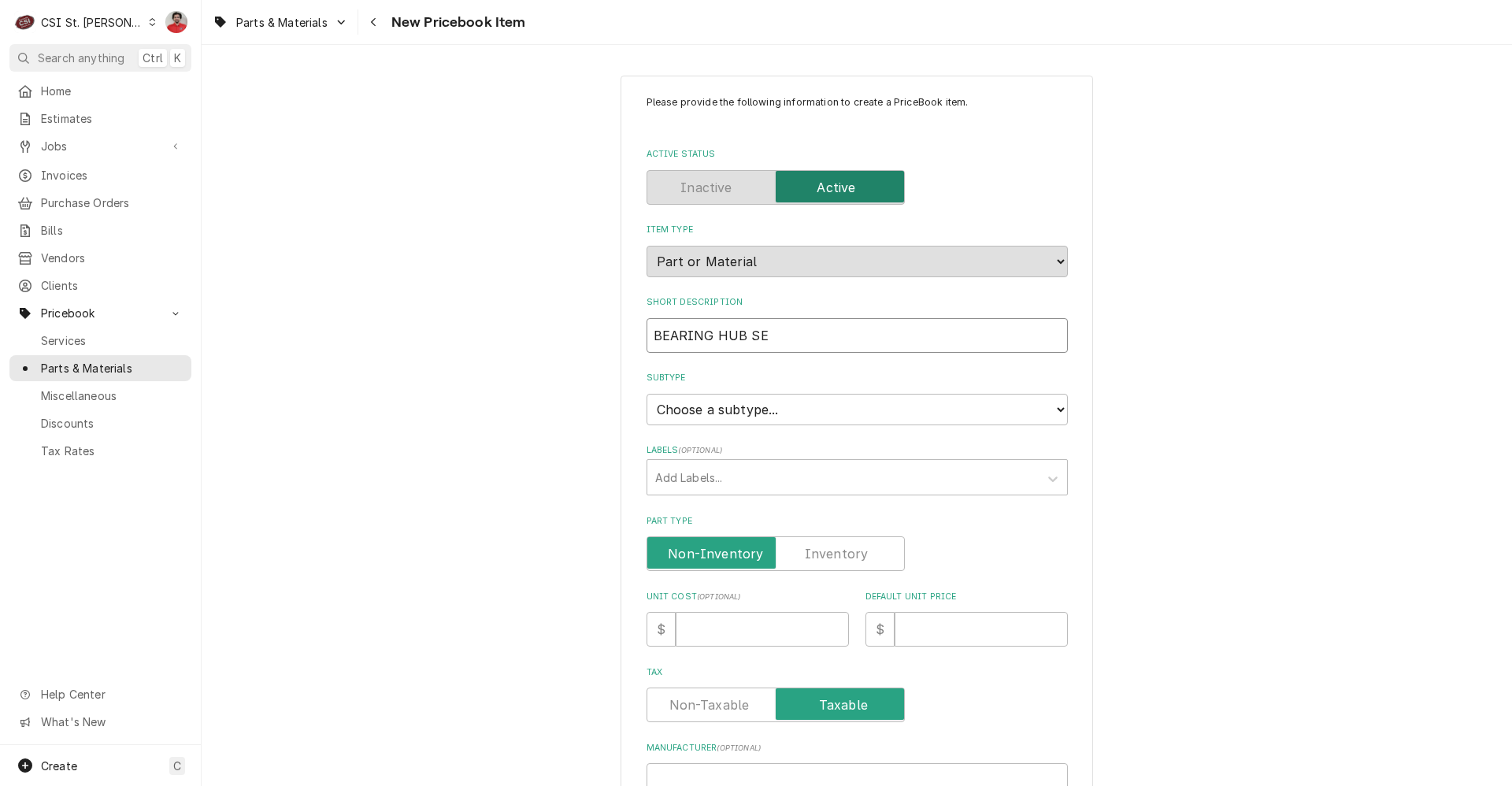
type input "BEARING HUB SER"
type textarea "x"
type input "BEARING HUB SERV"
type textarea "x"
type input "BEARING HUB SERVI"
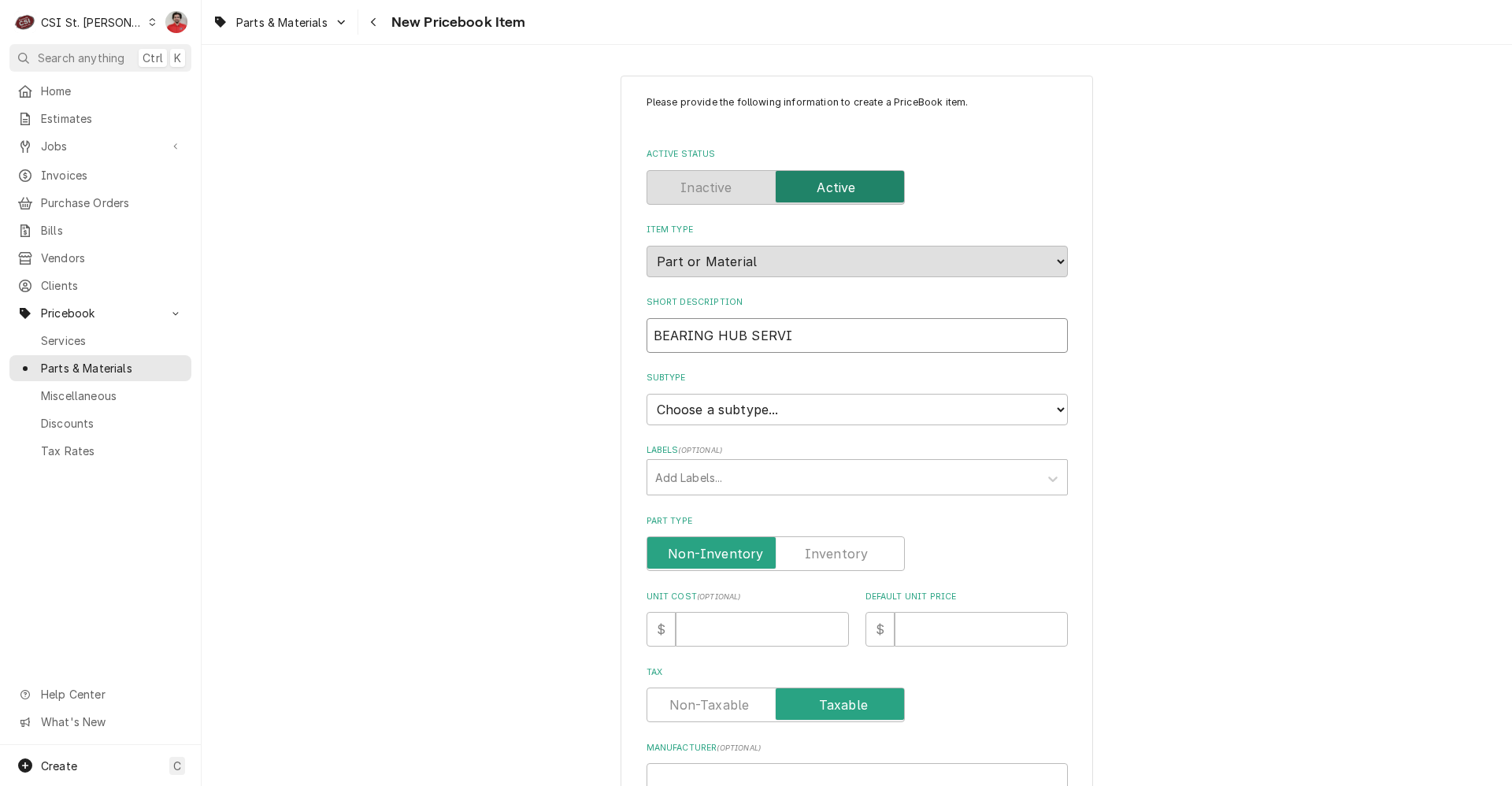
type textarea "x"
type input "BEARING HUB SERVIC"
type textarea "x"
type input "BEARING HUB SERVICE"
type textarea "x"
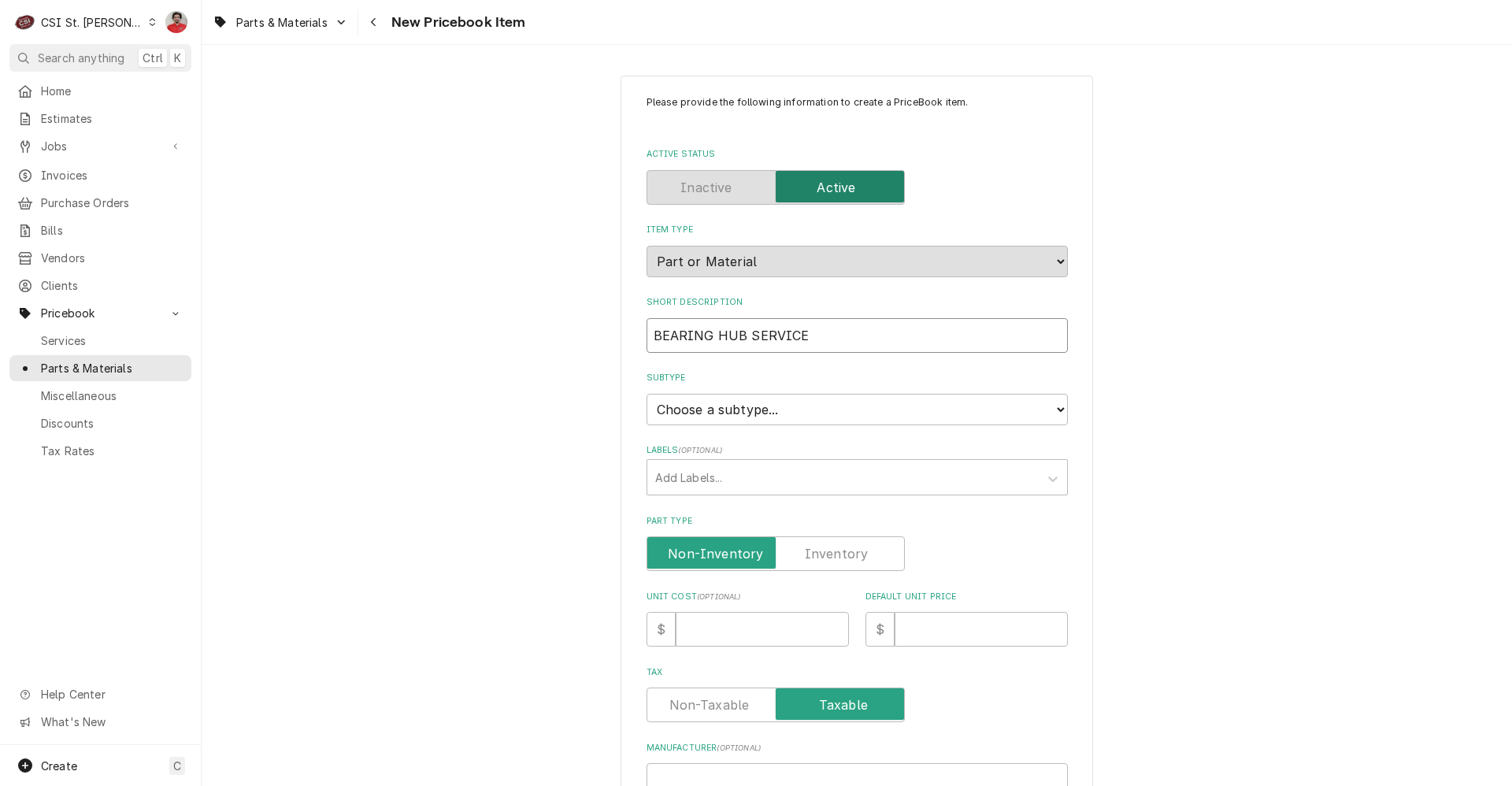
type input "BEARING HUB SERVICE"
type textarea "x"
type input "BEARING HUB SERVICE K"
type textarea "x"
type input "BEARING HUB SERVICE KI"
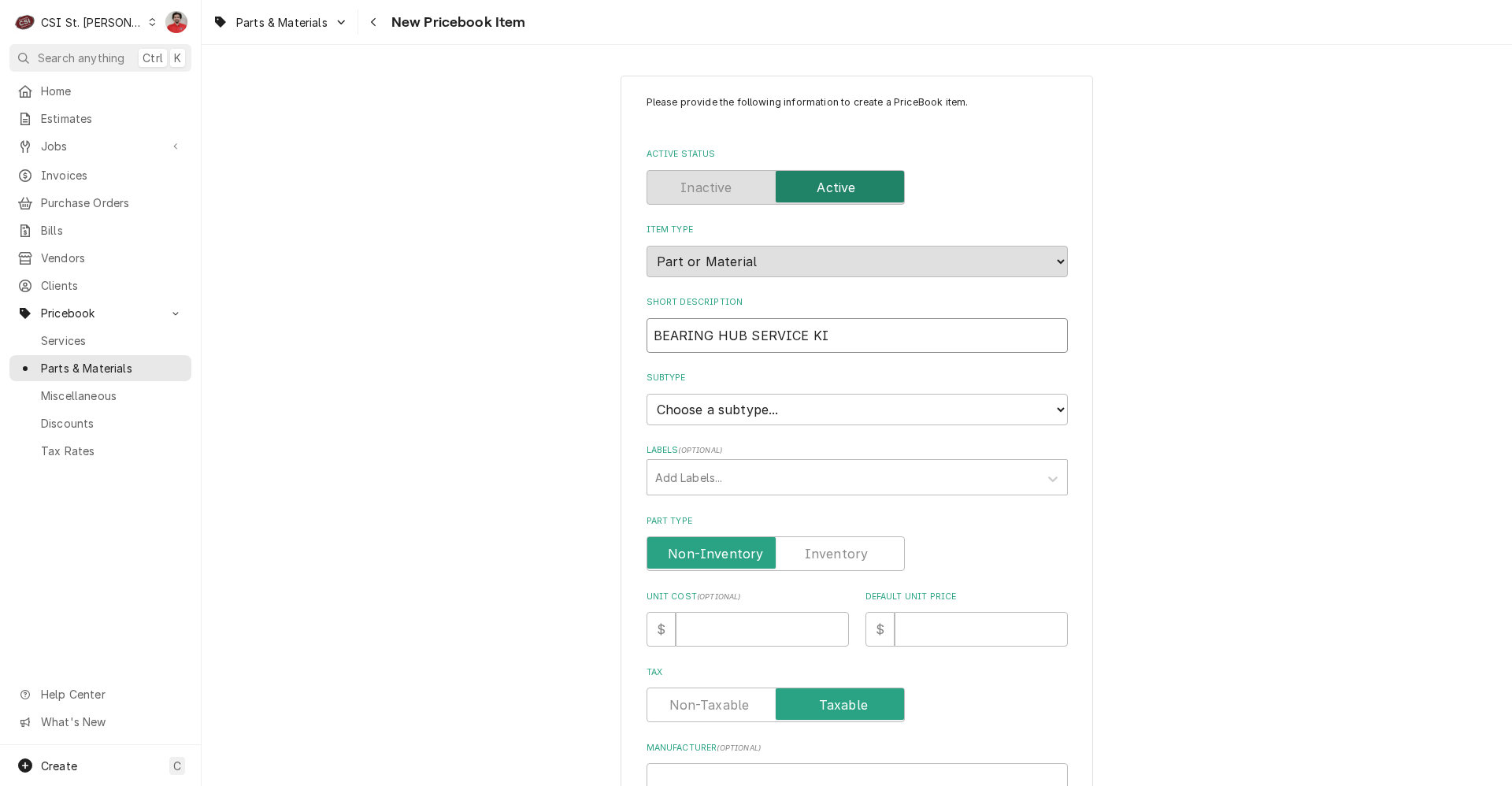
type textarea "x"
type input "BEARING HUB SERVICE KIT"
type textarea "x"
type input "BEARING HUB SERVICE KIT,"
type textarea "x"
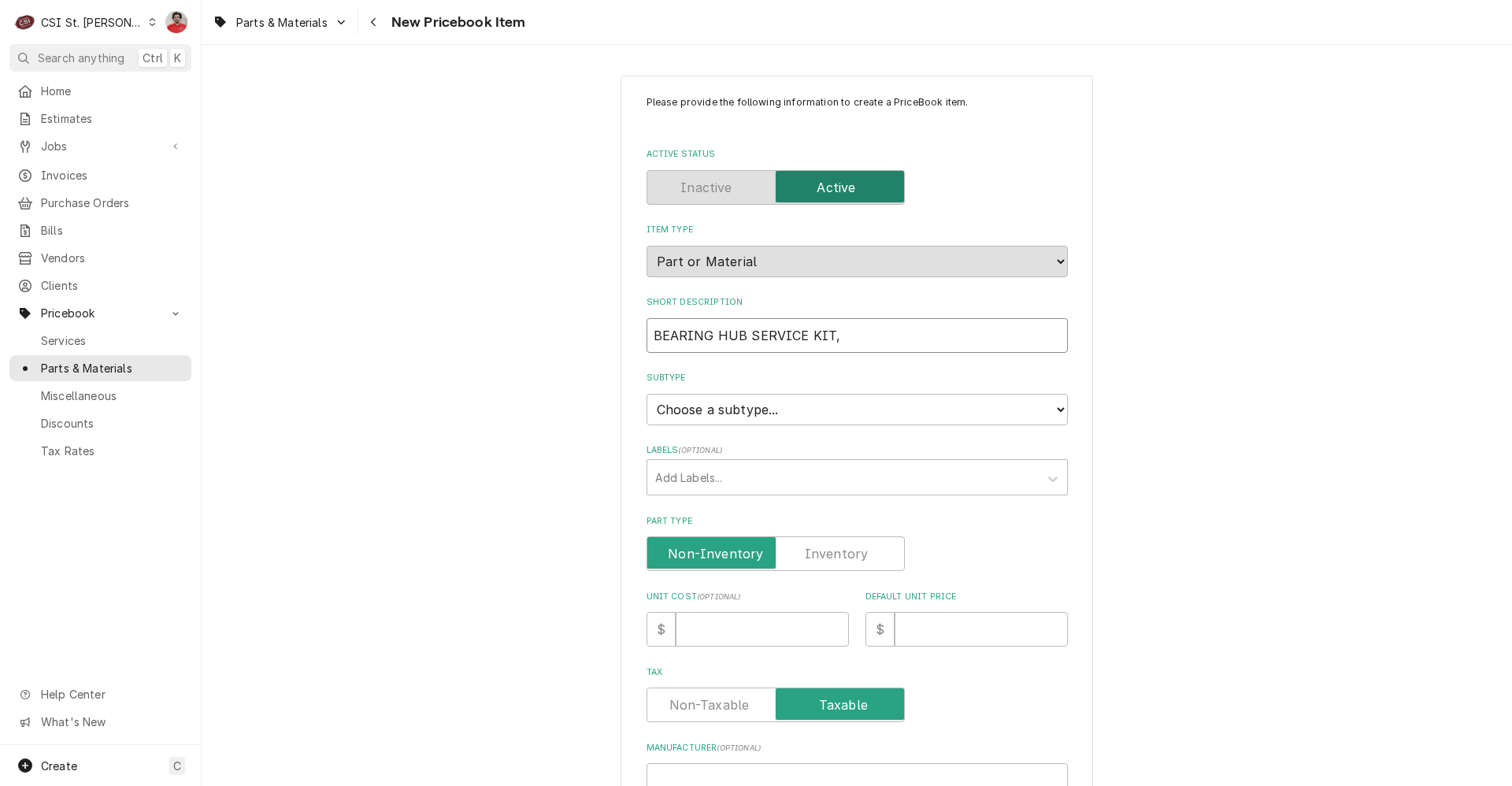
type input "BEARING HUB SERVICE KIT, P"
type textarea "x"
type input "BEARING HUB SERVICE KIT, PA"
type textarea "x"
type input "BEARING HUB SERVICE KIT, PAN"
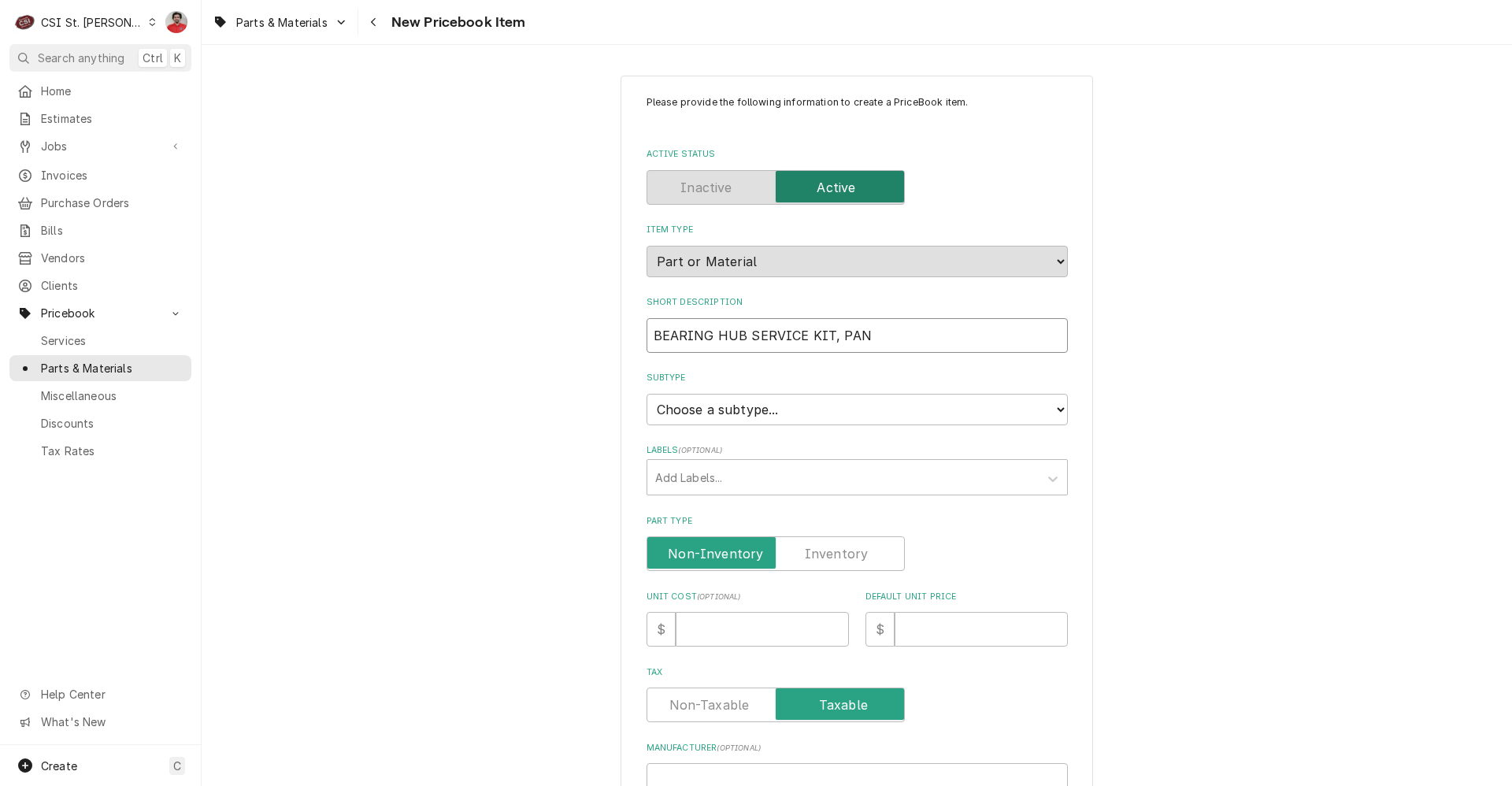
type textarea "x"
type input "BEARING HUB SERVICE KIT, PANI"
type textarea "x"
type input "BEARING HUB SERVICE KIT, PANIN"
type textarea "x"
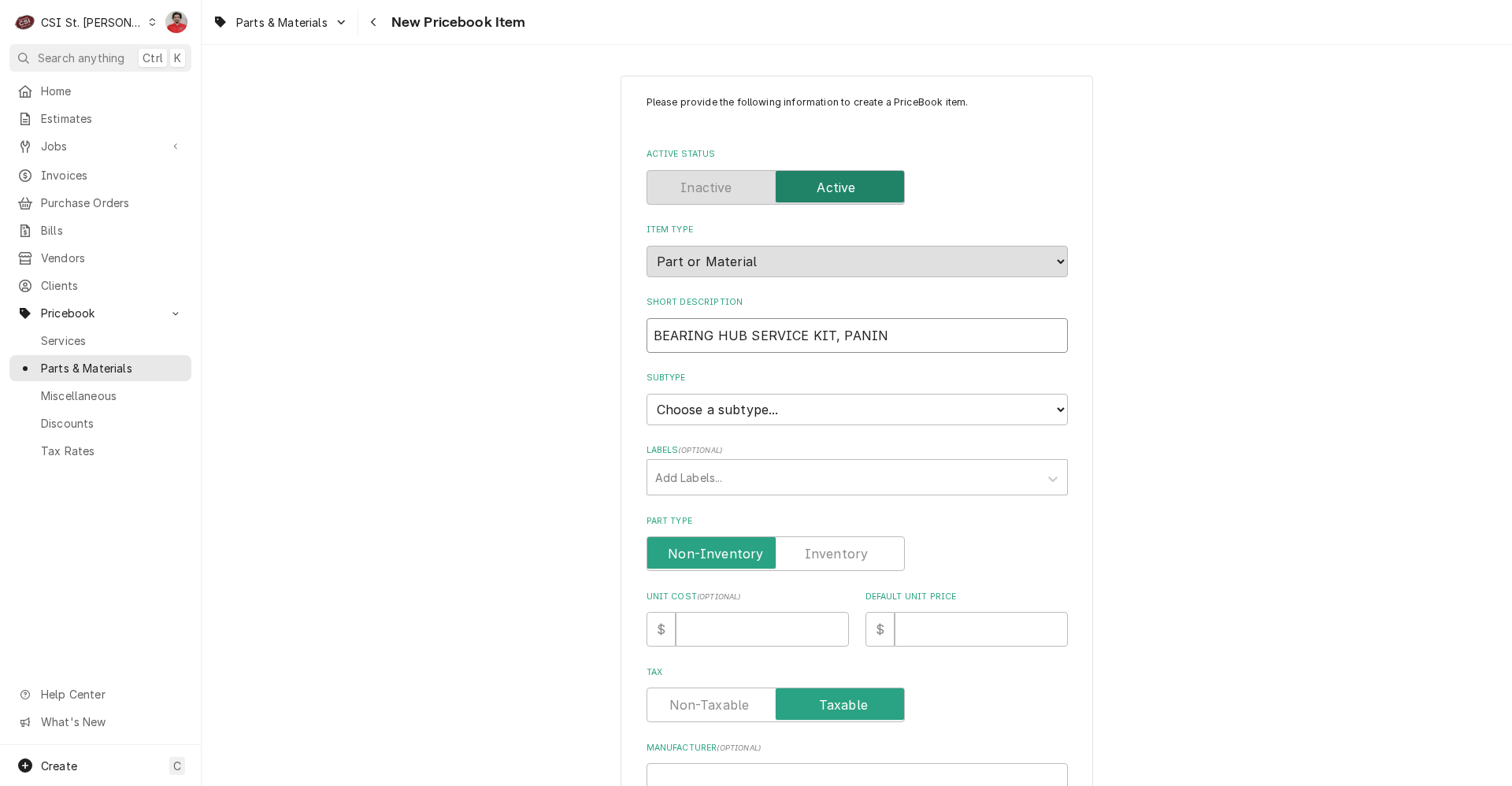
type input "BEARING HUB SERVICE KIT, PANINI"
type textarea "x"
type input "BEARING HUB SERVICE KIT, PANINI"
type textarea "x"
type input "BEARING HUB SERVICE KIT, PANINI P"
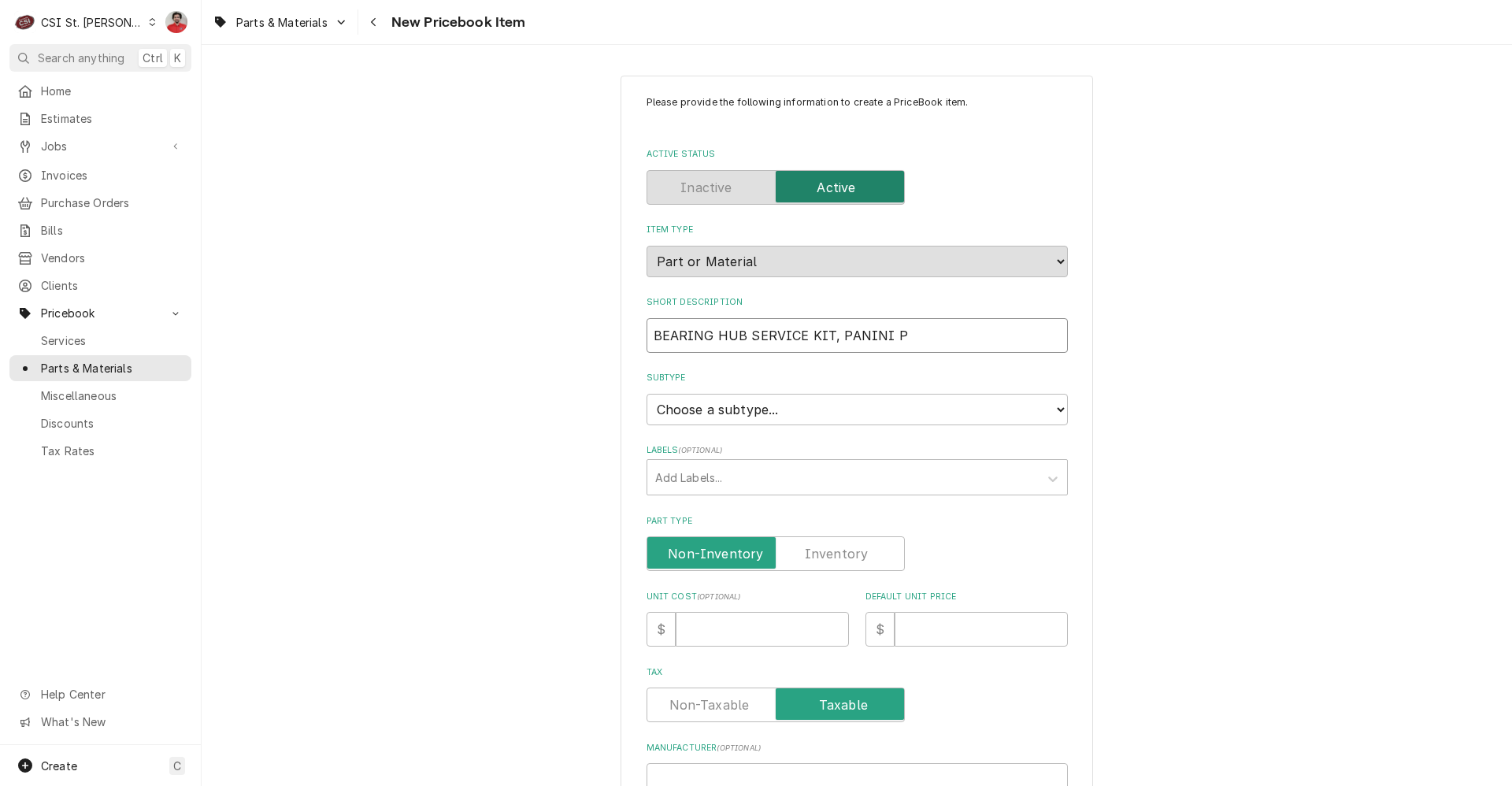
type textarea "x"
type input "BEARING HUB SERVICE KIT, PANINI PR"
type textarea "x"
type input "BEARING HUB SERVICE KIT, PANINI PRE"
type textarea "x"
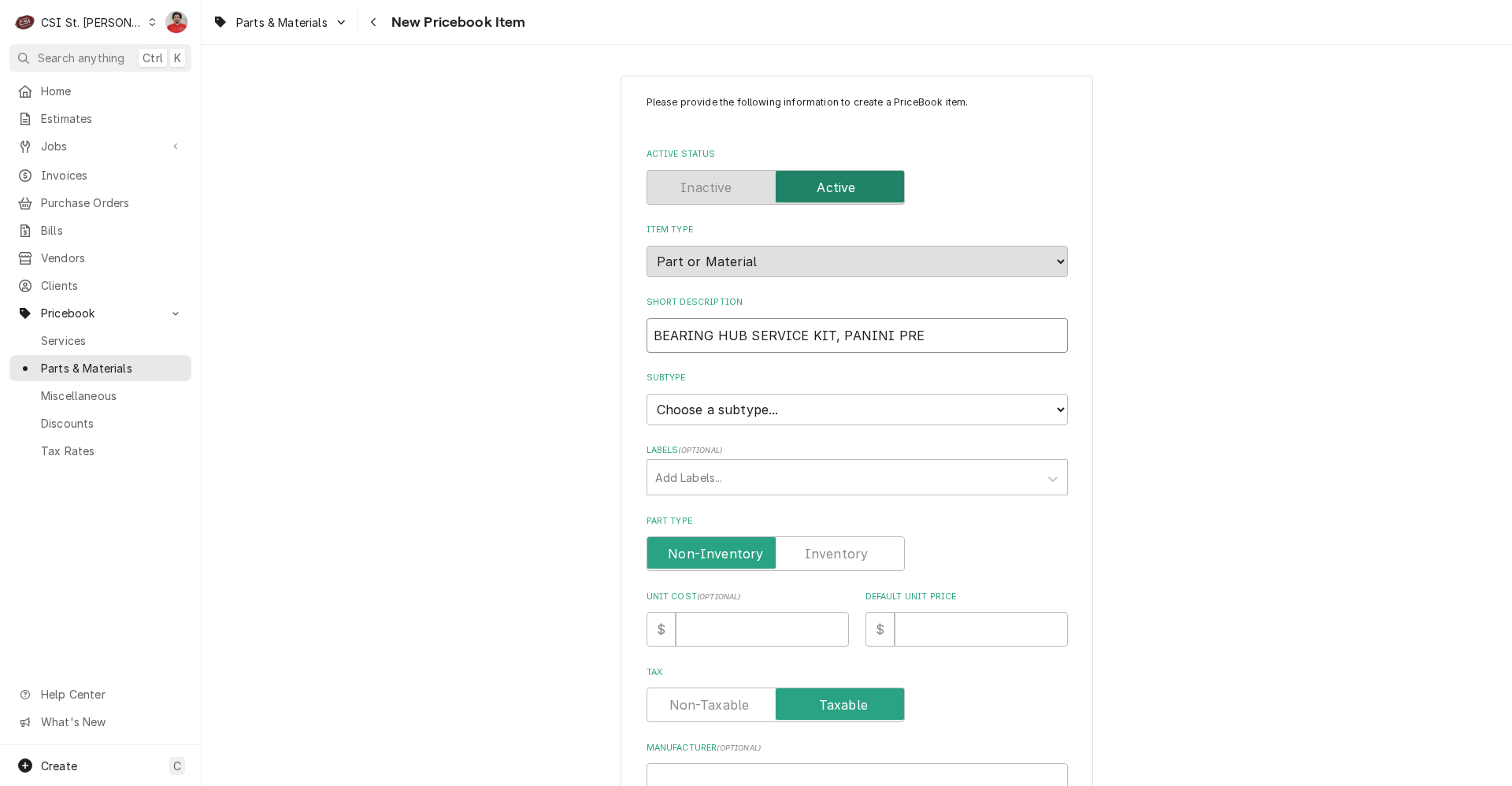
type input "BEARING HUB SERVICE KIT, PANINI PRES"
type textarea "x"
type input "BEARING HUB SERVICE KIT, PANINI PRESS"
click at [730, 478] on div "Labels" at bounding box center [843, 477] width 376 height 28
click at [735, 417] on select "Choose a subtype... [#2-DUAL] AFTERHRS-WH-CHG-2 [#2-DUAL] BEV-EQUIP [#2-DUAL] B…" at bounding box center [857, 409] width 421 height 32
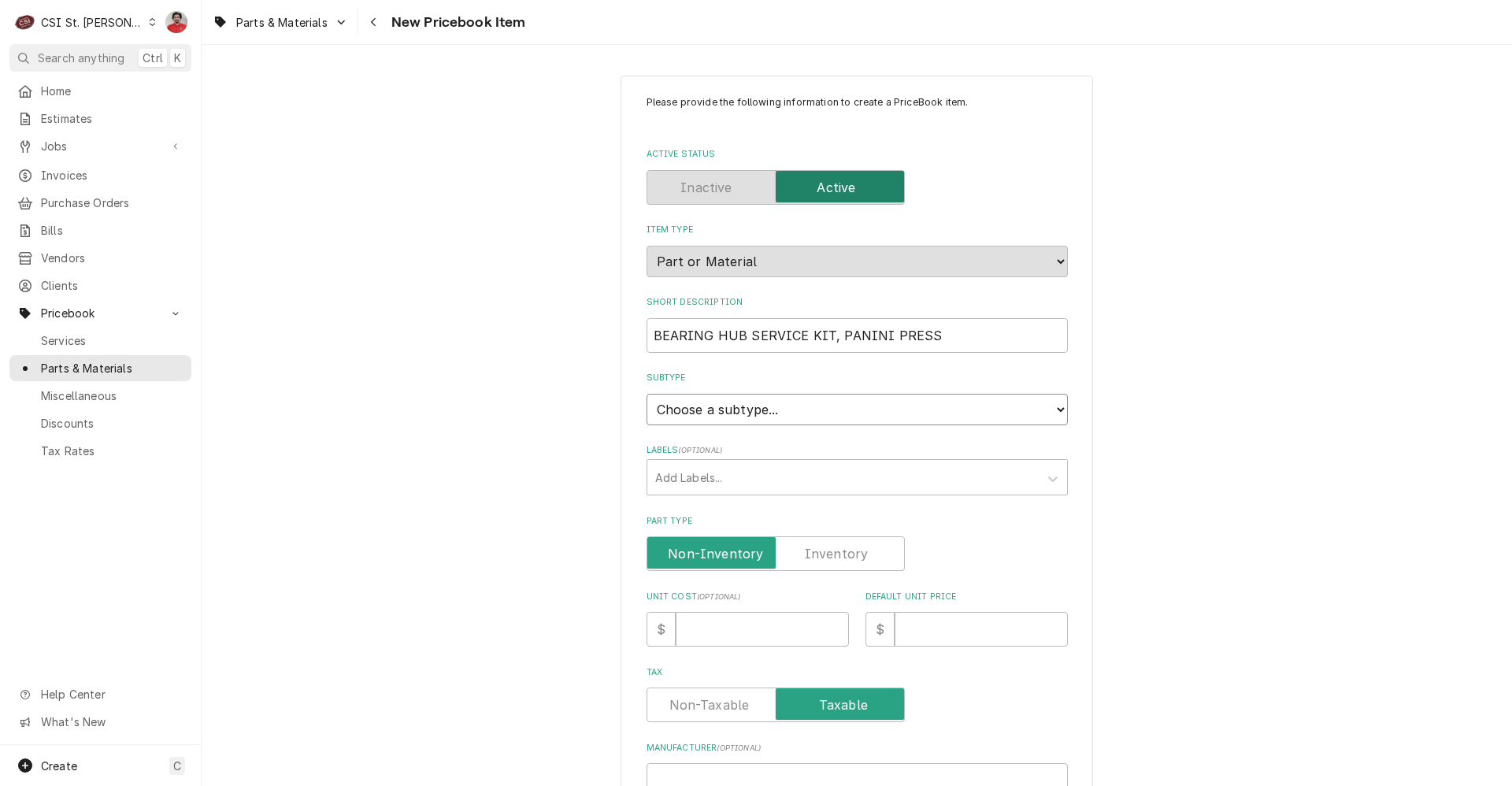
select select "1"
click at [646, 393] on select "Choose a subtype... [#2-DUAL] AFTERHRS-WH-CHG-2 [#2-DUAL] BEV-EQUIP [#2-DUAL] B…" at bounding box center [857, 409] width 421 height 32
click at [574, 527] on div "Please provide the following information to create a PriceBook item. Active Sta…" at bounding box center [857, 662] width 1311 height 1202
click at [716, 623] on input "Unit Cost ( optional )" at bounding box center [762, 628] width 173 height 35
type textarea "x"
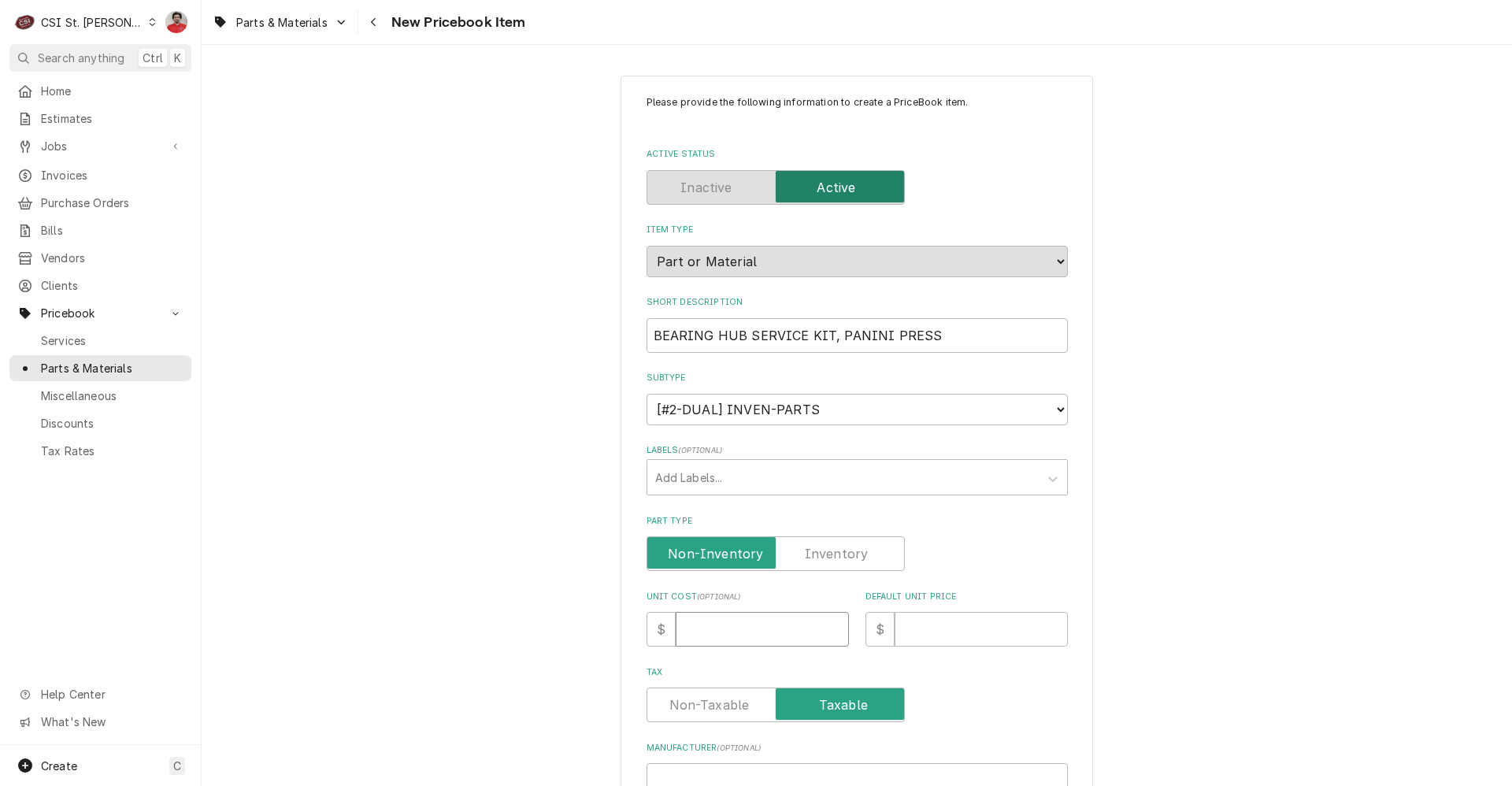
type input "1"
type textarea "x"
type input "13"
type textarea "x"
type input "137"
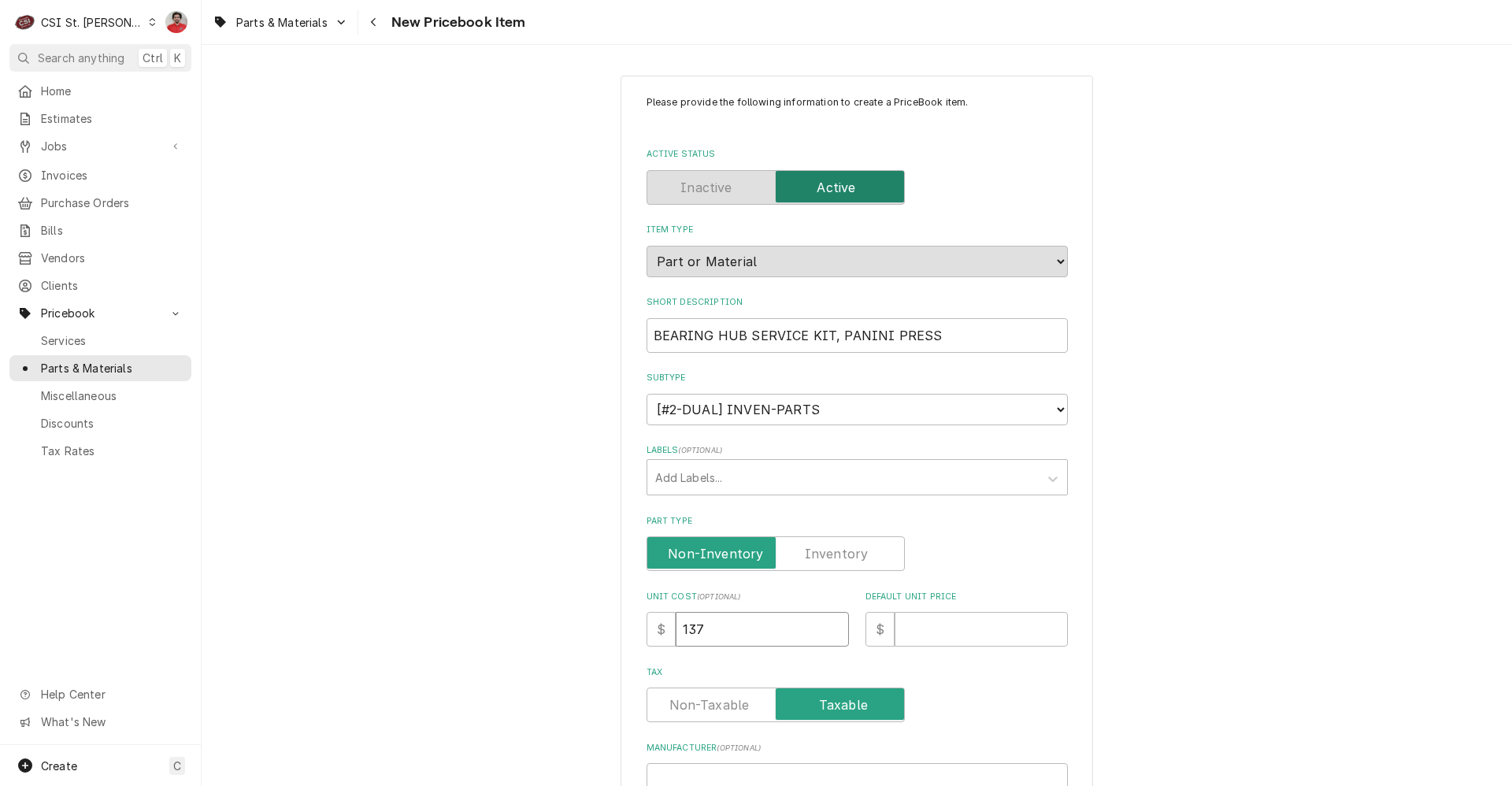
type textarea "x"
type input "137.9"
type textarea "x"
type input "137.93"
type textarea "x"
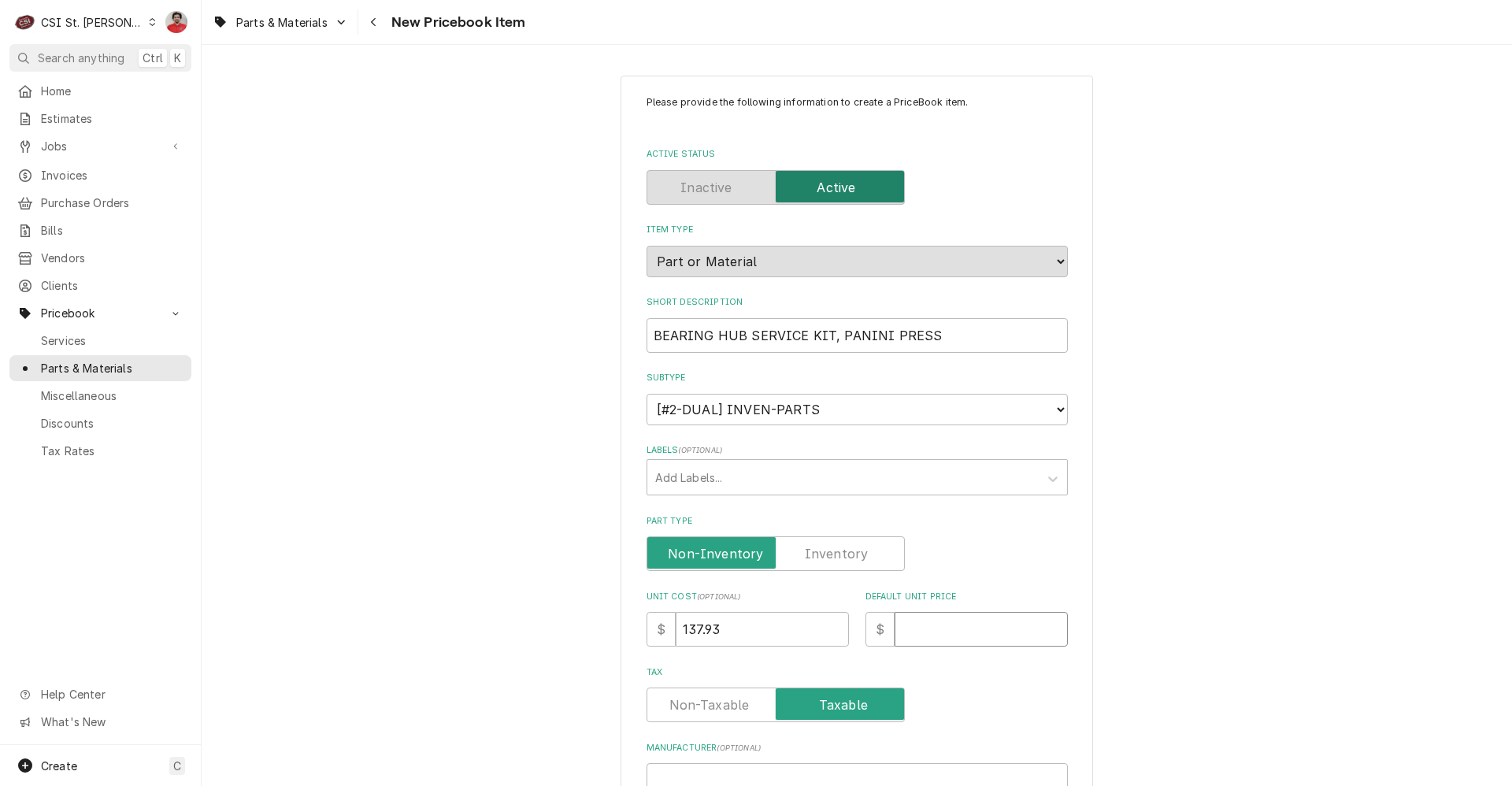
type input "2"
type textarea "x"
type input "27"
type textarea "x"
type input "275"
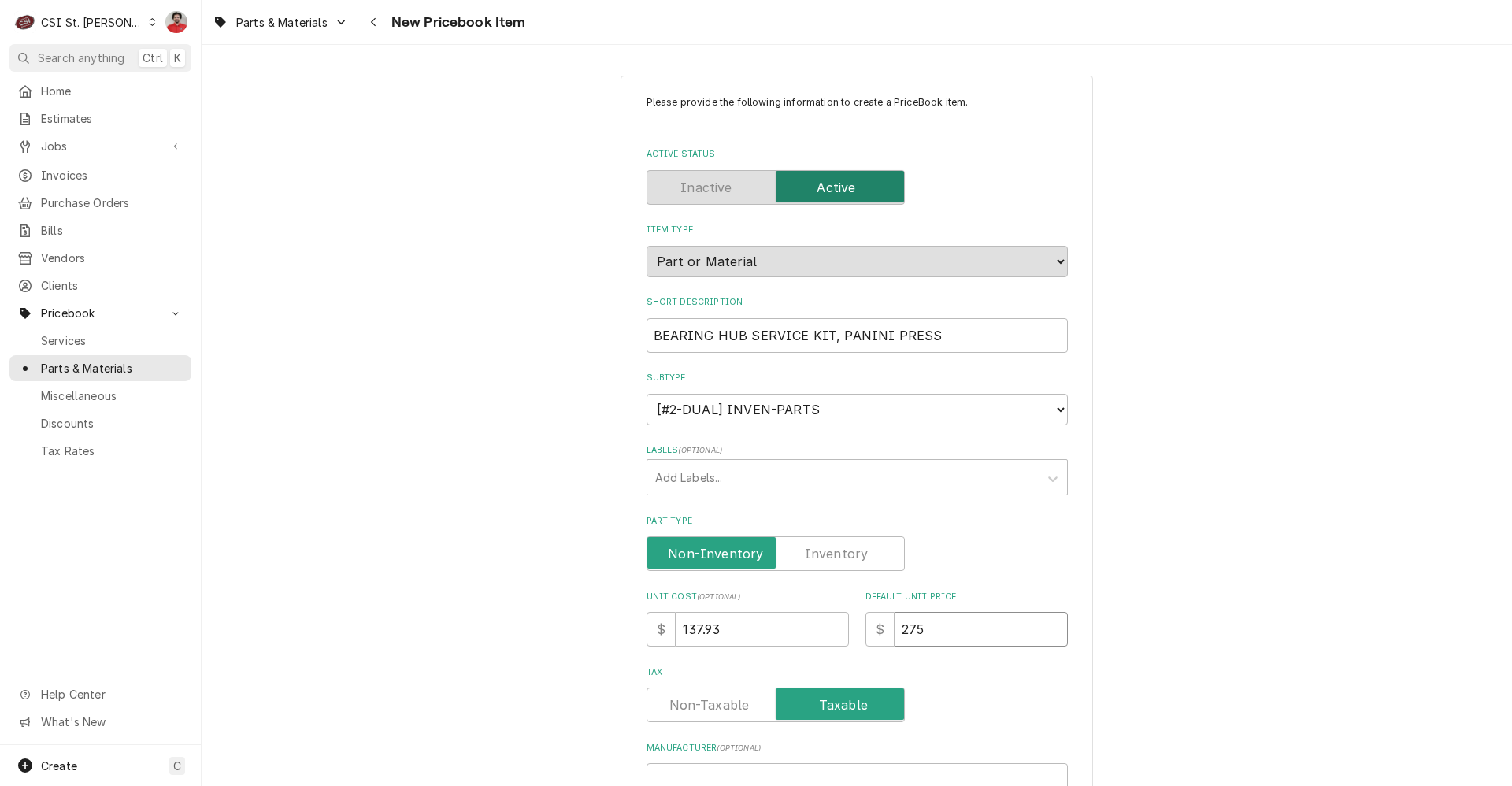
type textarea "x"
type input "275.8"
type textarea "x"
type input "275.85"
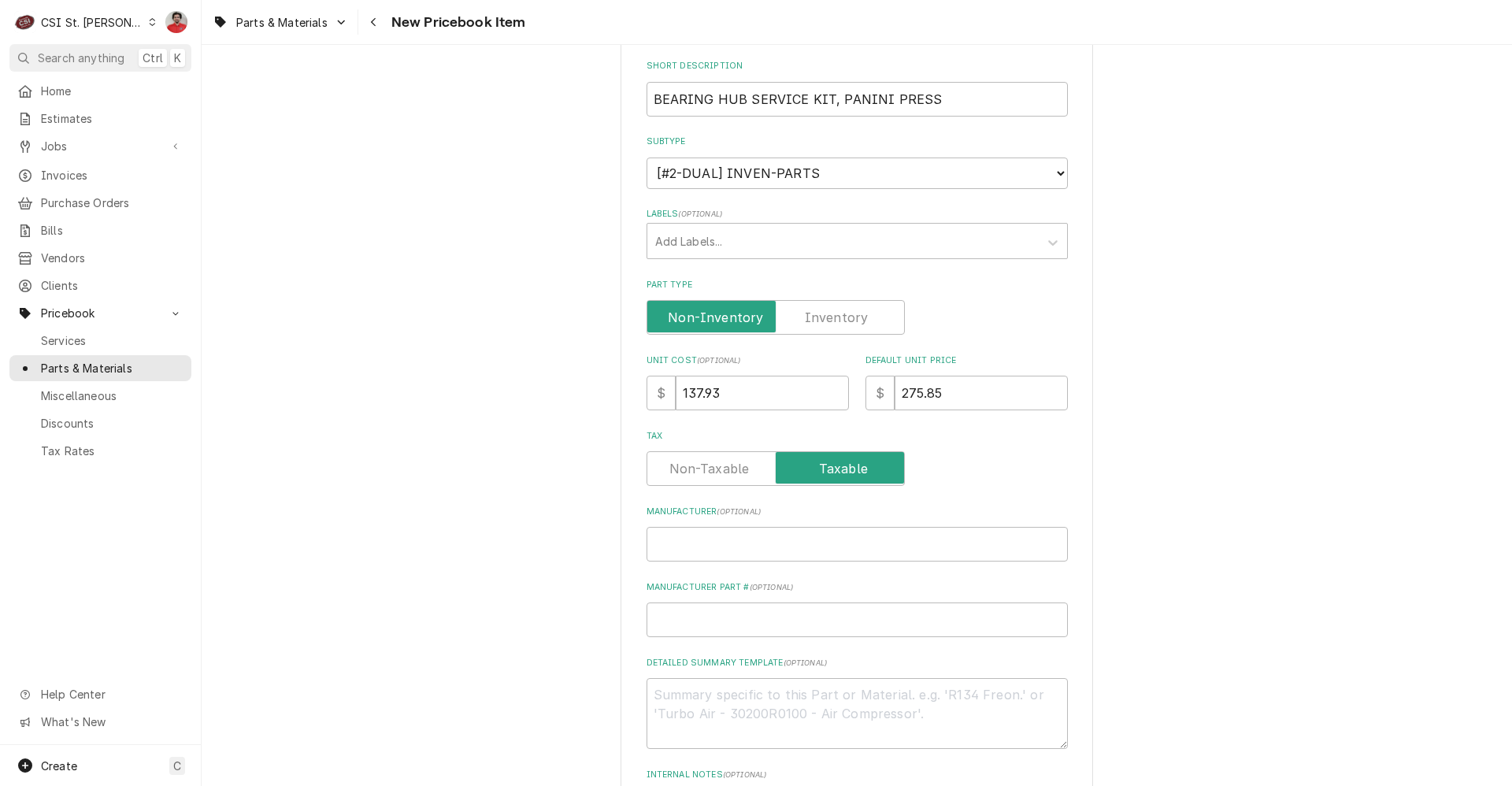
click at [685, 522] on div "Manufacturer ( optional )" at bounding box center [857, 533] width 421 height 56
click at [689, 541] on input "Manufacturer ( optional )" at bounding box center [857, 544] width 421 height 35
click at [767, 545] on input "Manufacturer ( optional )" at bounding box center [857, 544] width 421 height 35
type textarea "x"
type input "T"
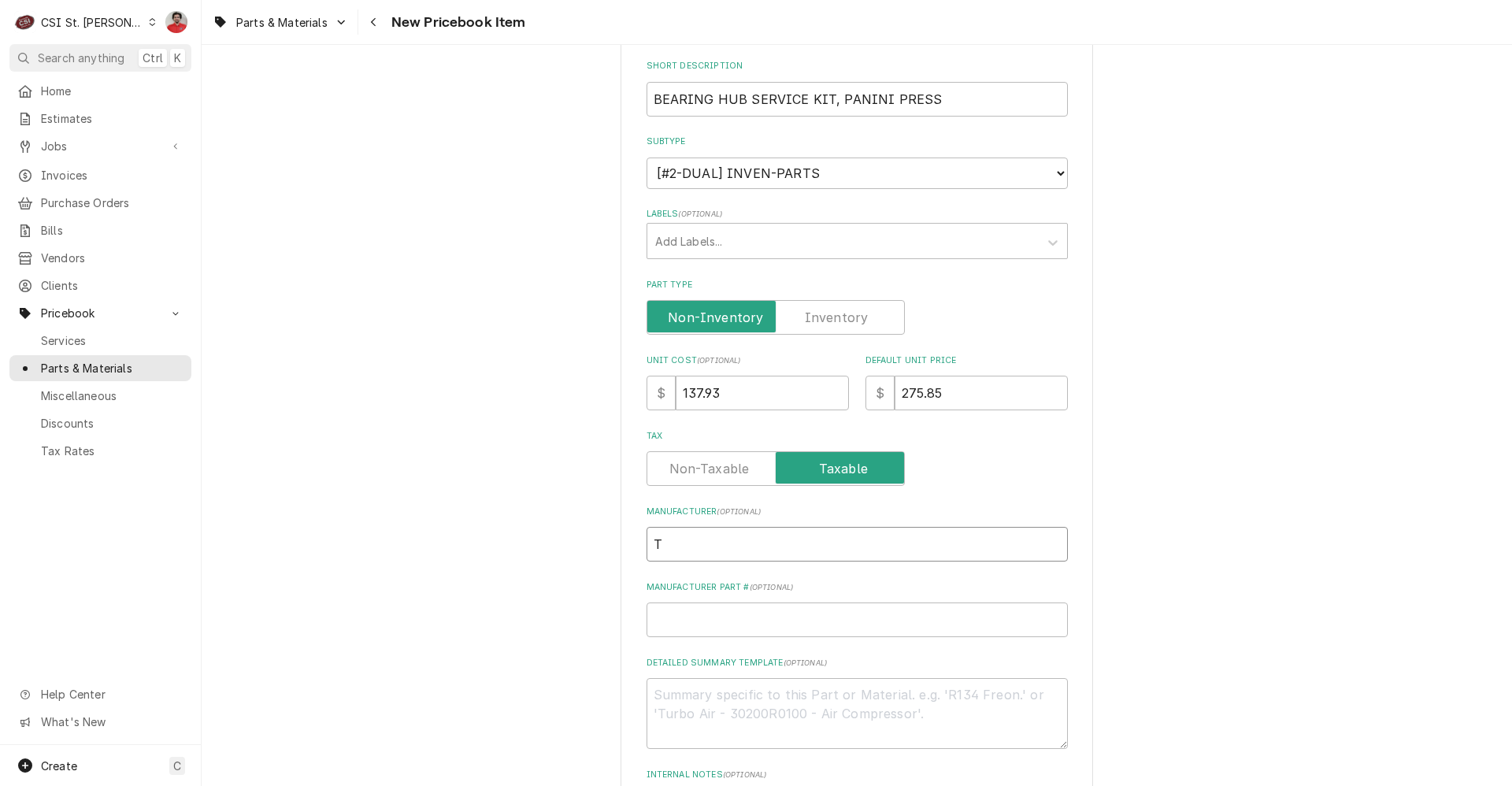
type textarea "x"
type input "TU"
type textarea "x"
type input "TUR"
type textarea "x"
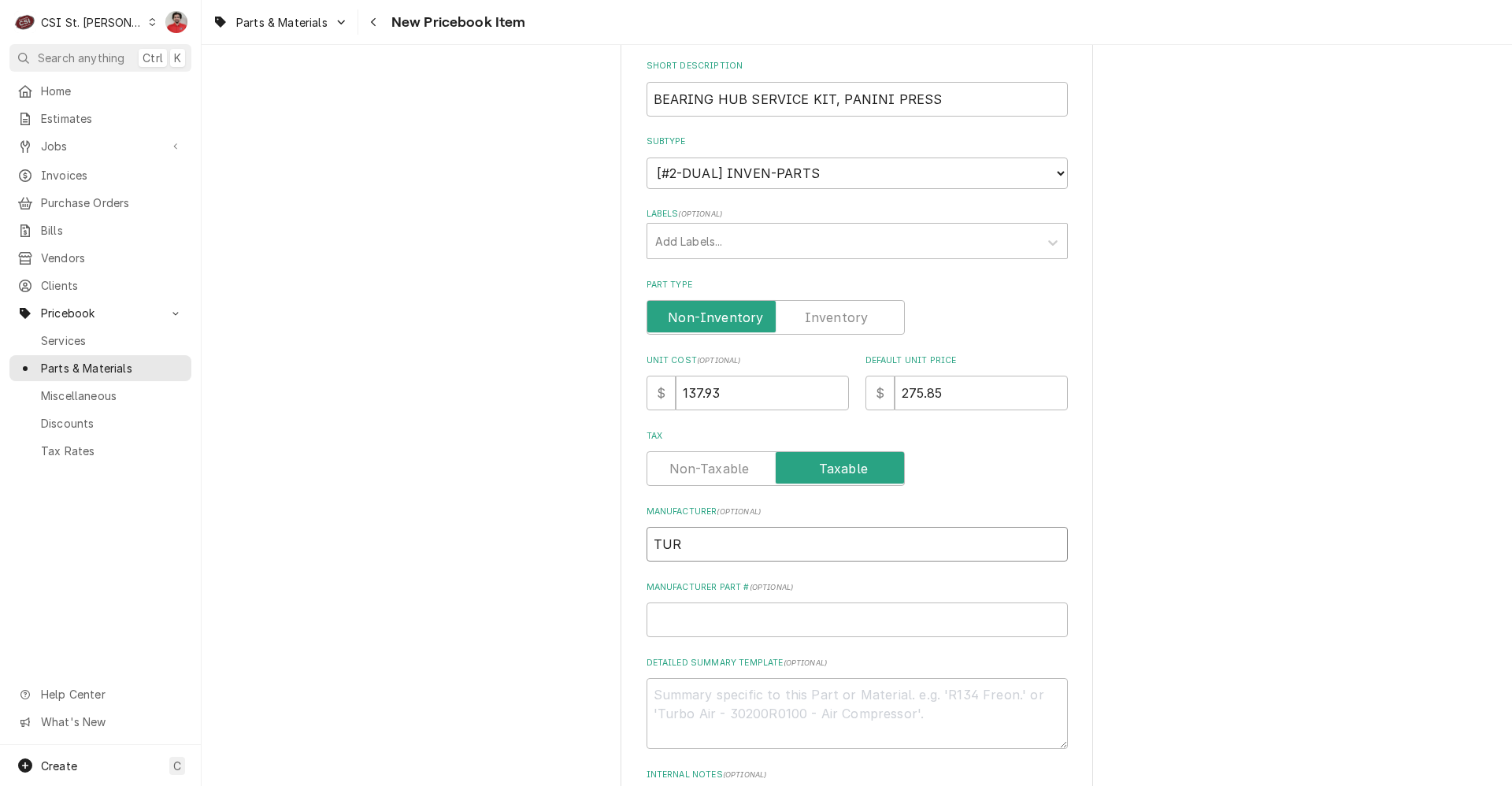
type input "TURB"
type textarea "x"
type input "TURBO"
type textarea "x"
type input "TURBO"
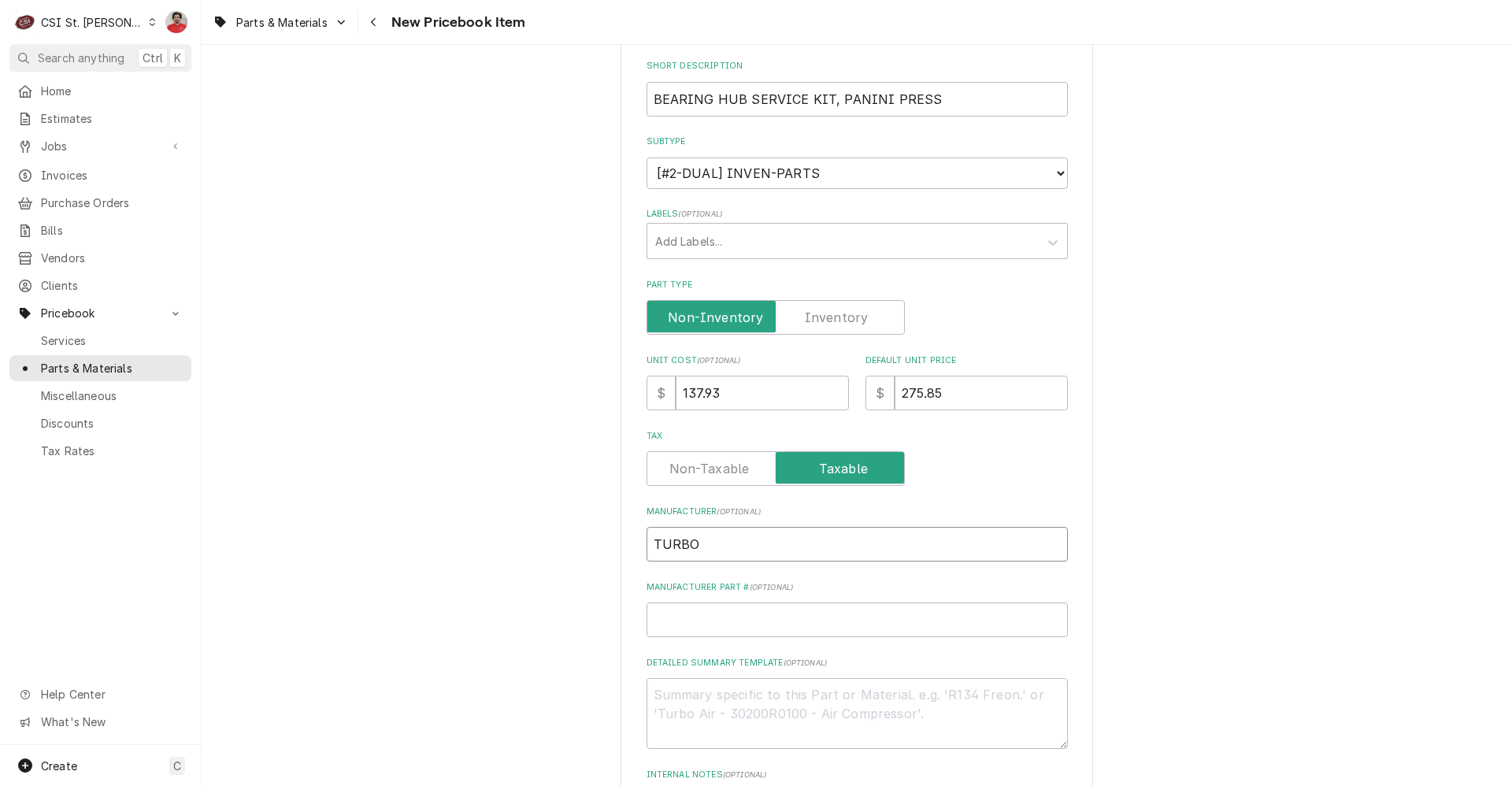
type textarea "x"
type input "TURBO"
type textarea "x"
type input "TURBOC"
type textarea "x"
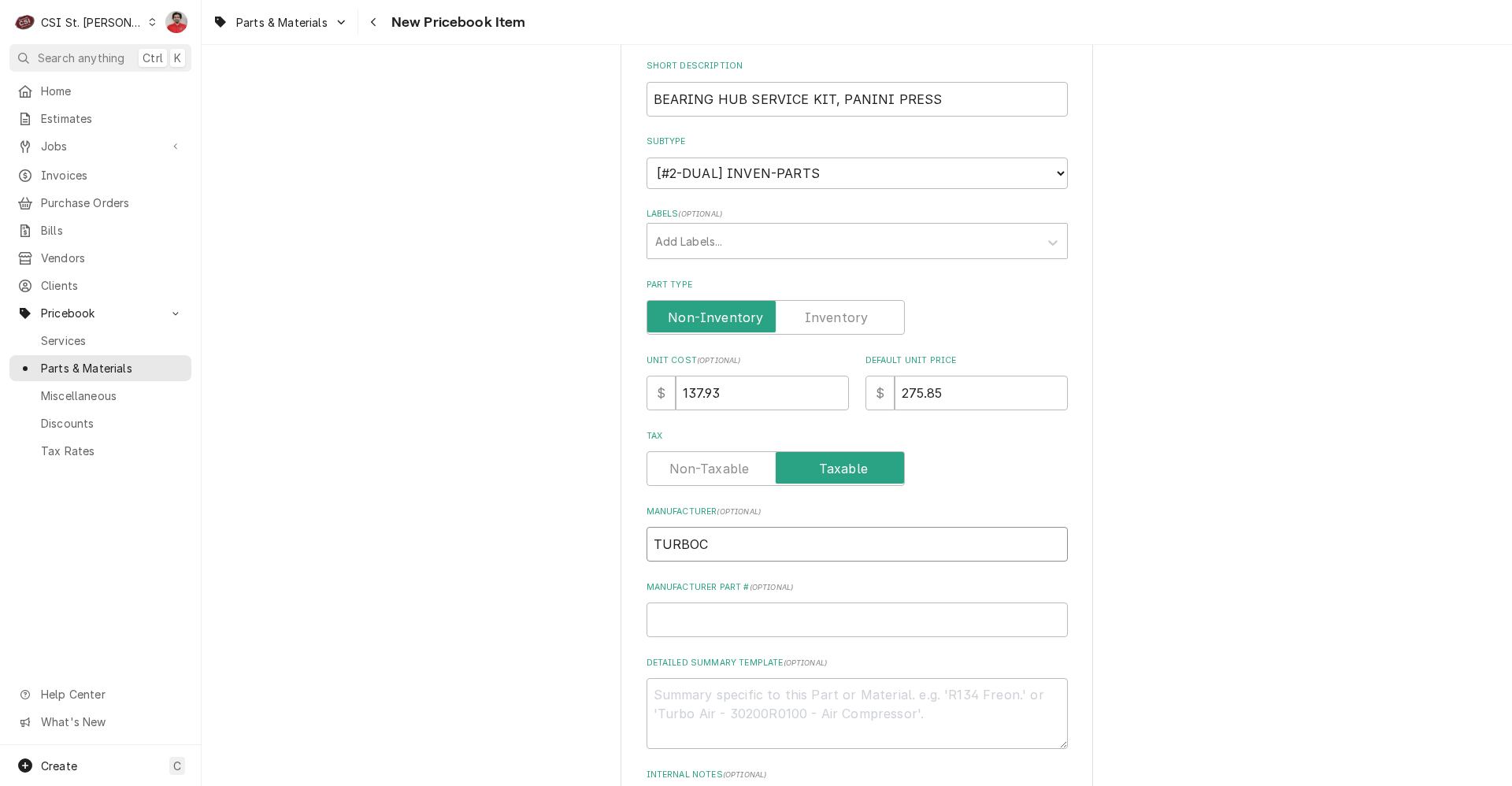
type input "TURBOCH"
type textarea "x"
type input "TURBOCHE"
type textarea "x"
type input "TURBOCHEF"
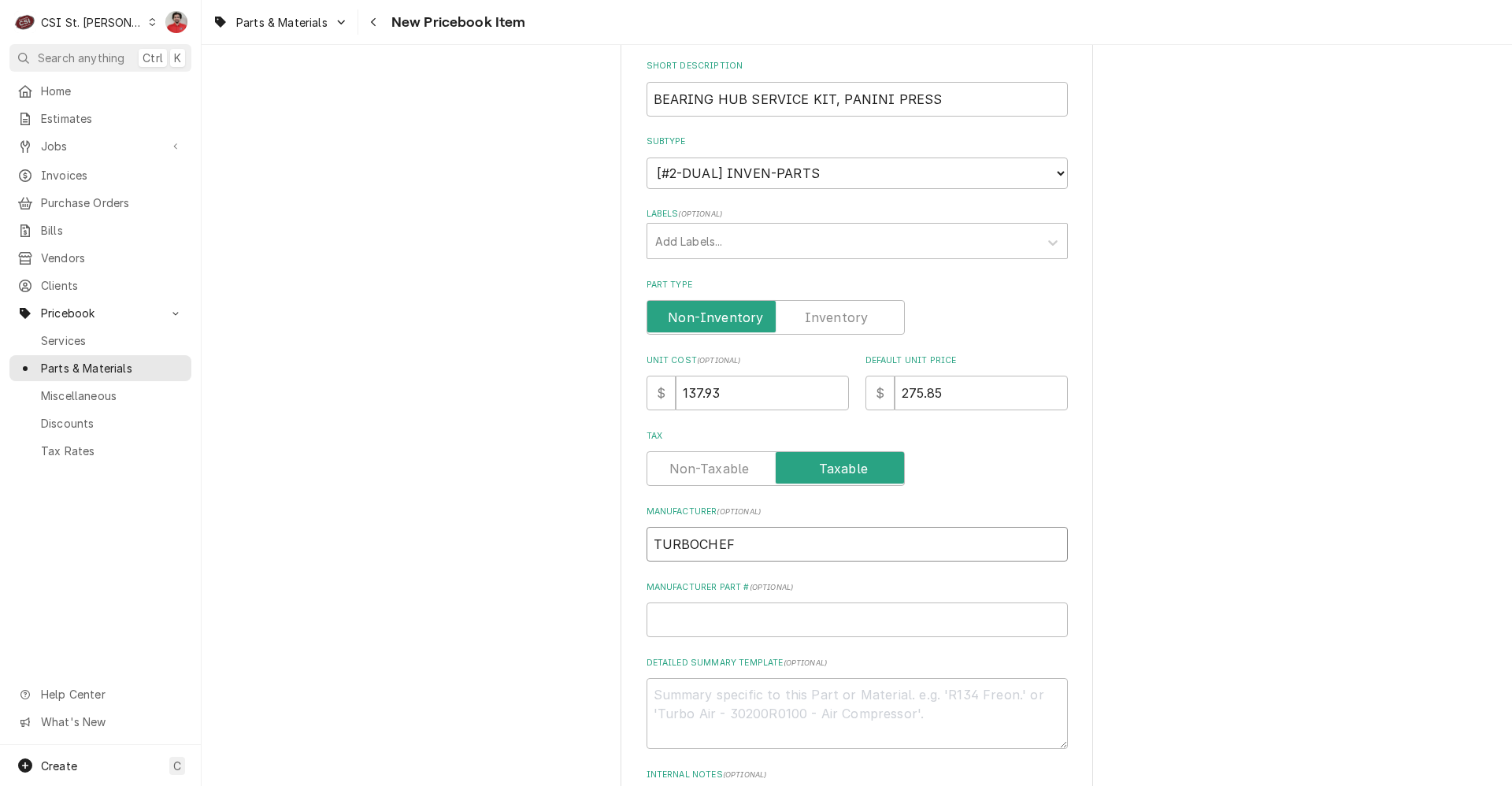
type textarea "x"
type input "TURBOCHEFT"
type textarea "x"
type input "TURBOCHEF"
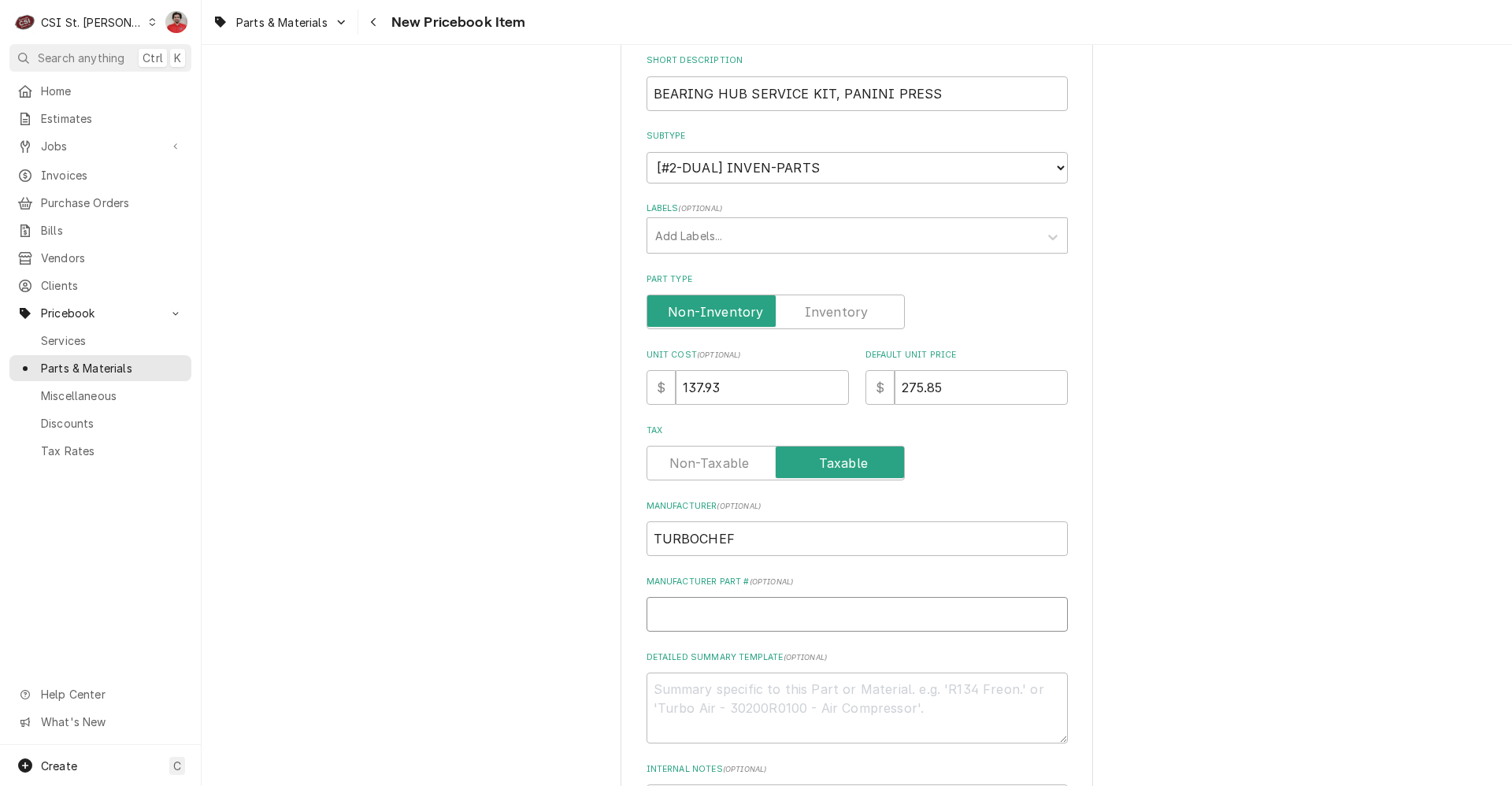
click at [712, 620] on input "Manufacturer Part # ( optional )" at bounding box center [857, 614] width 421 height 35
paste input "I1-3244"
type textarea "x"
type input "I1-3244"
type textarea "x"
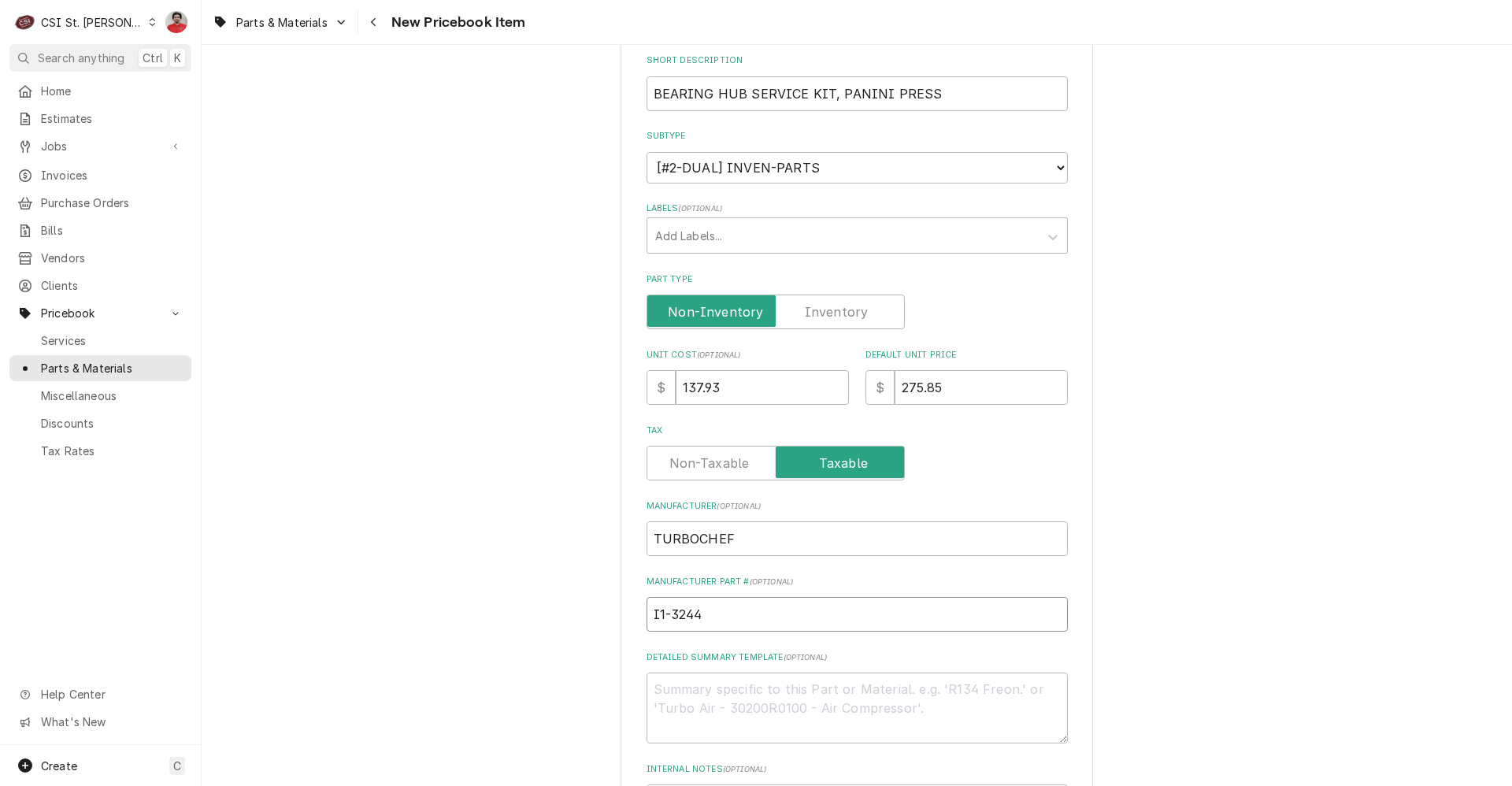
type input "I1-3244"
type textarea "x"
type input "TI1-3244"
type textarea "x"
type input "TUI1-3244"
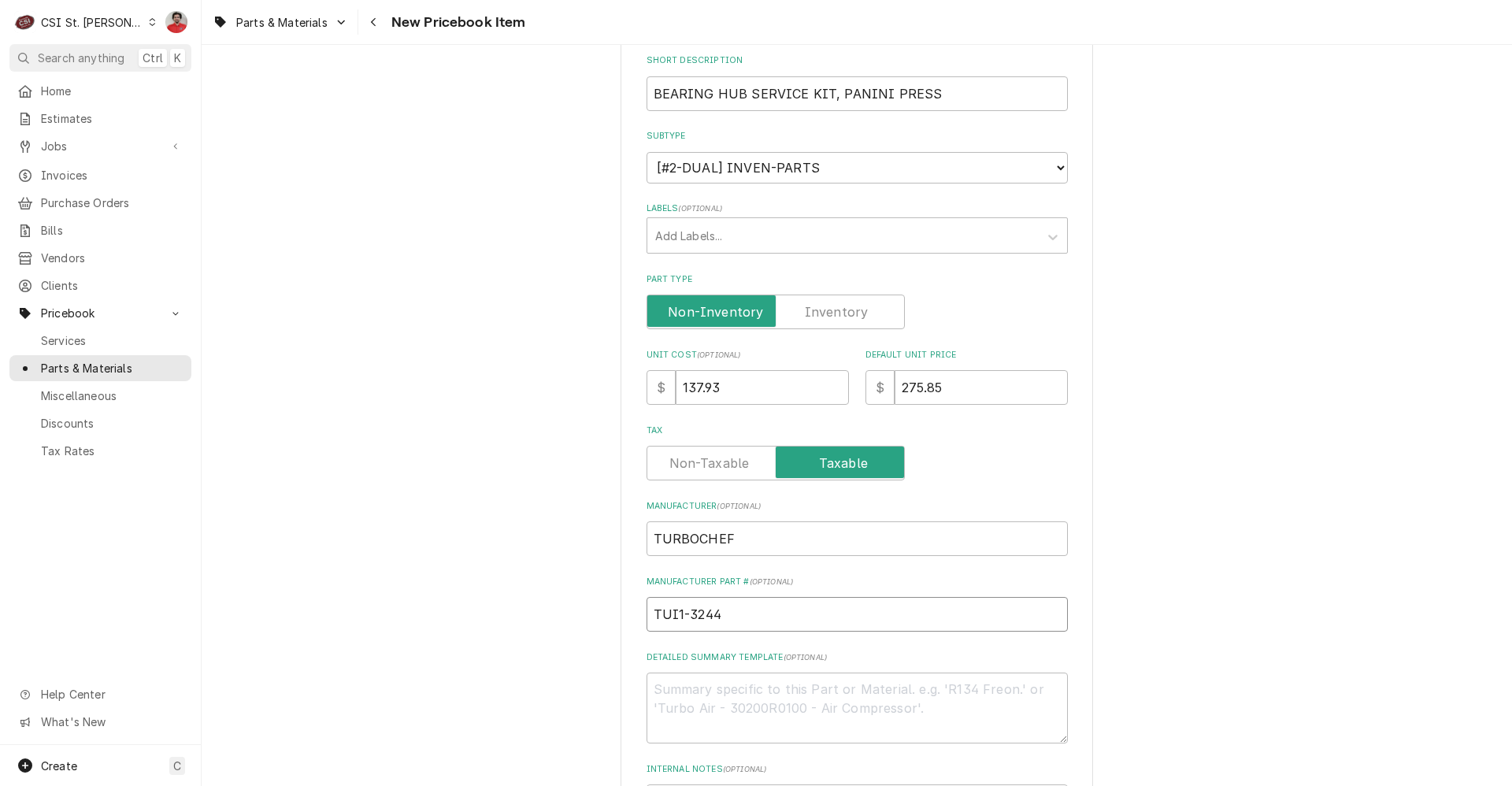
type textarea "x"
type input "TURI1-3244"
type textarea "x"
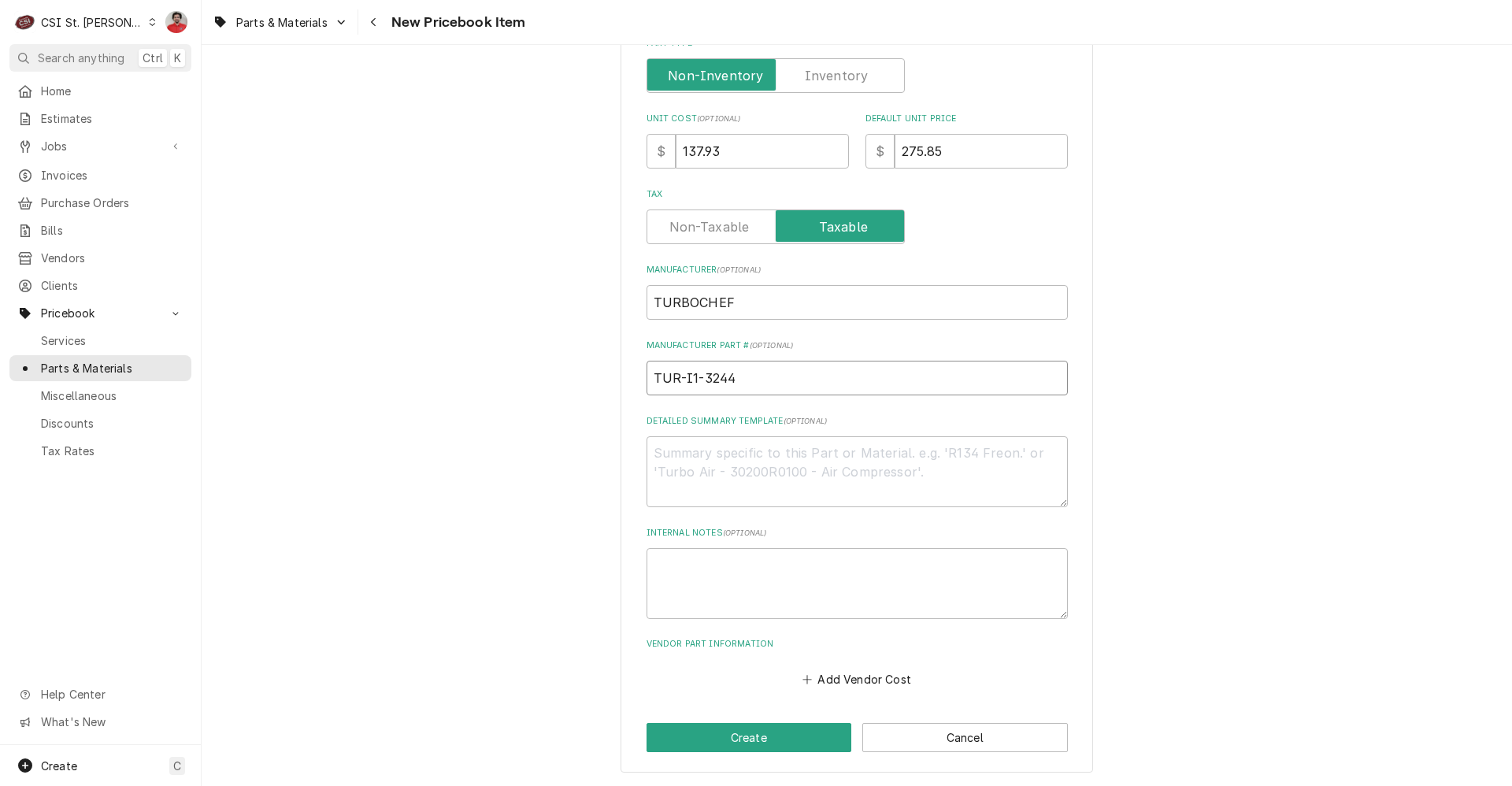
type input "TUR-I1-3244"
click at [835, 82] on label "Part Type" at bounding box center [776, 75] width 259 height 35
click at [835, 82] on input "Part Type" at bounding box center [776, 75] width 244 height 35
checkbox input "true"
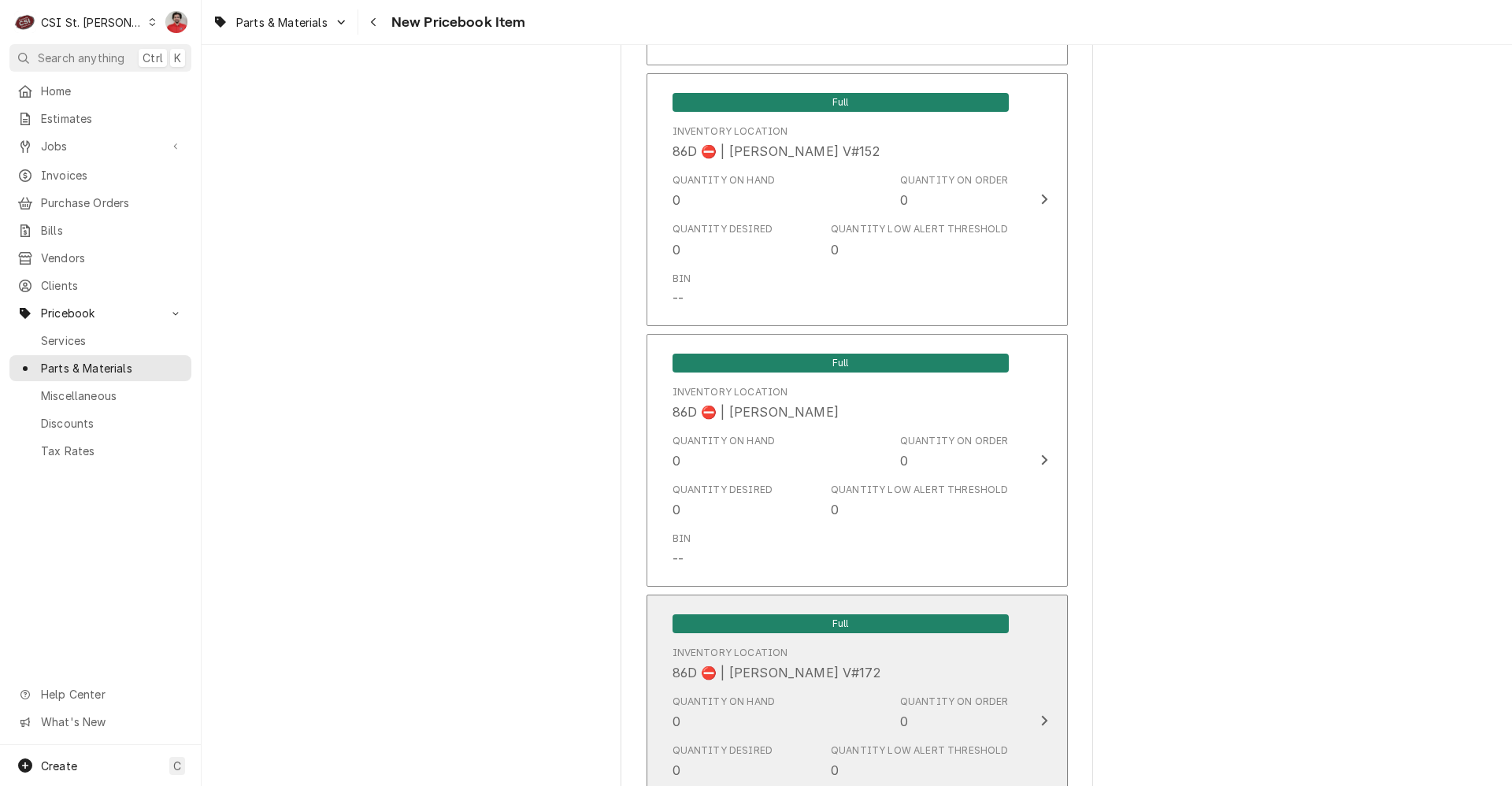
scroll to position [13018, 0]
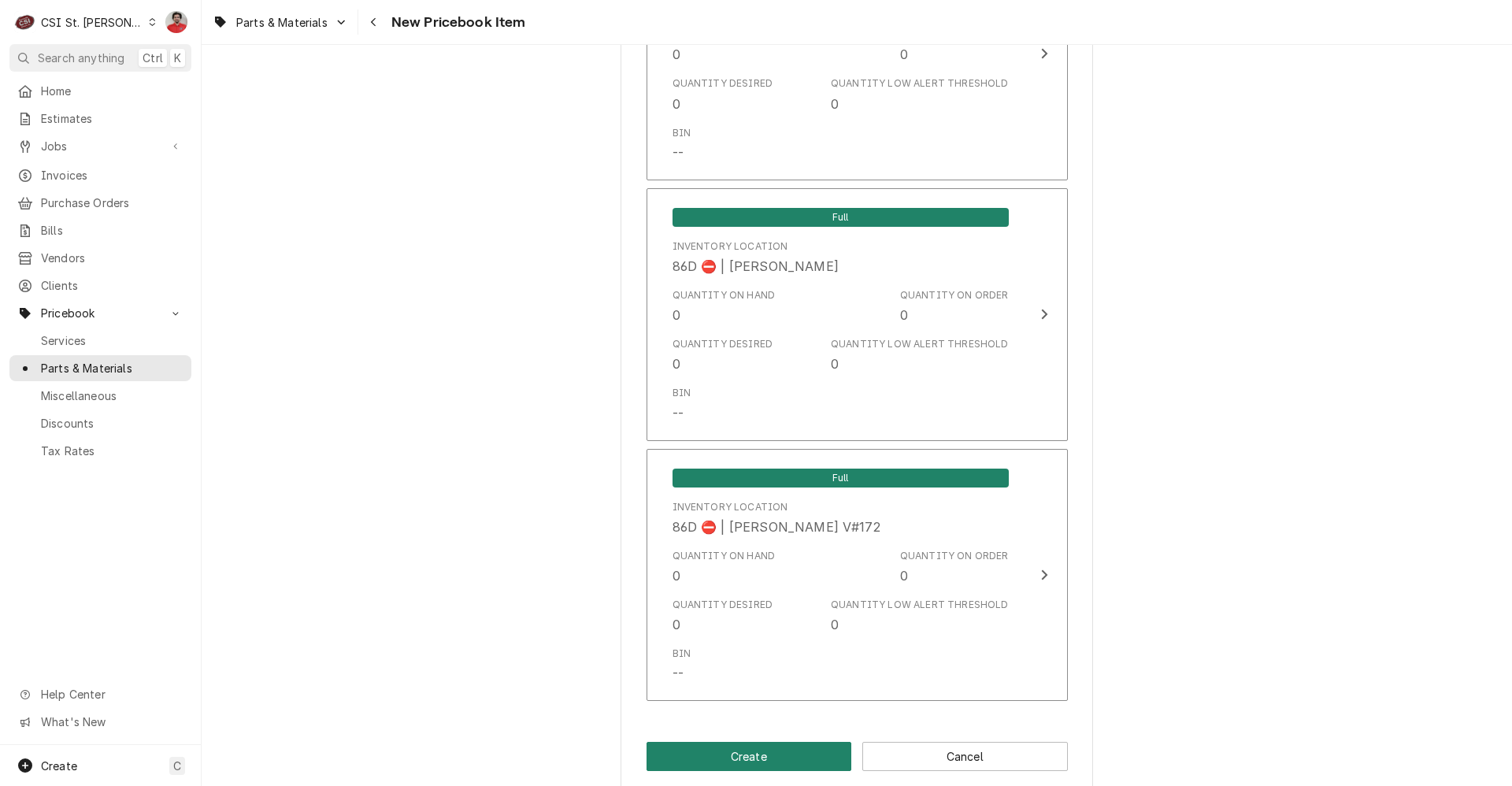
click at [762, 742] on button "Create" at bounding box center [749, 756] width 205 height 29
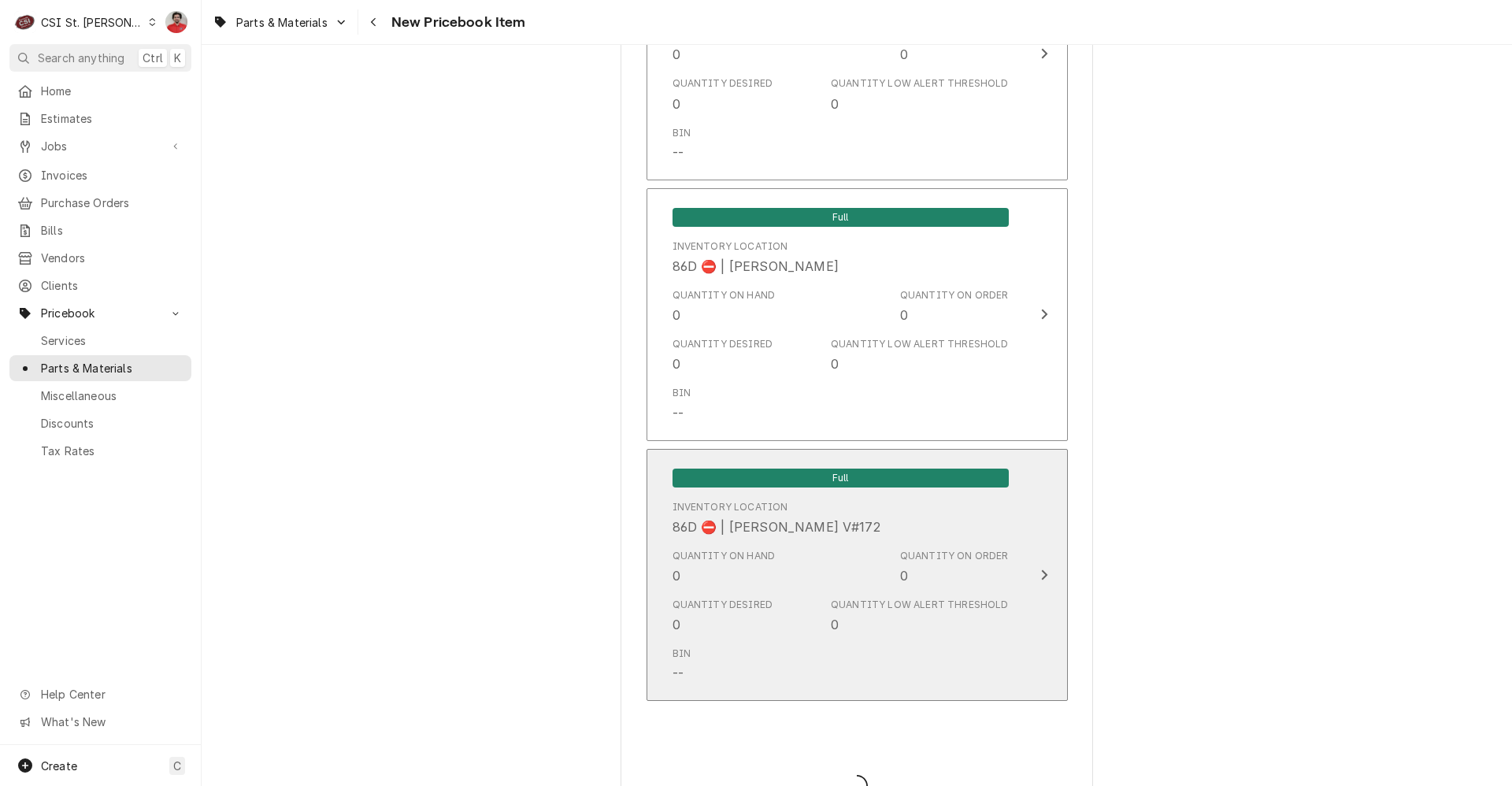
type textarea "x"
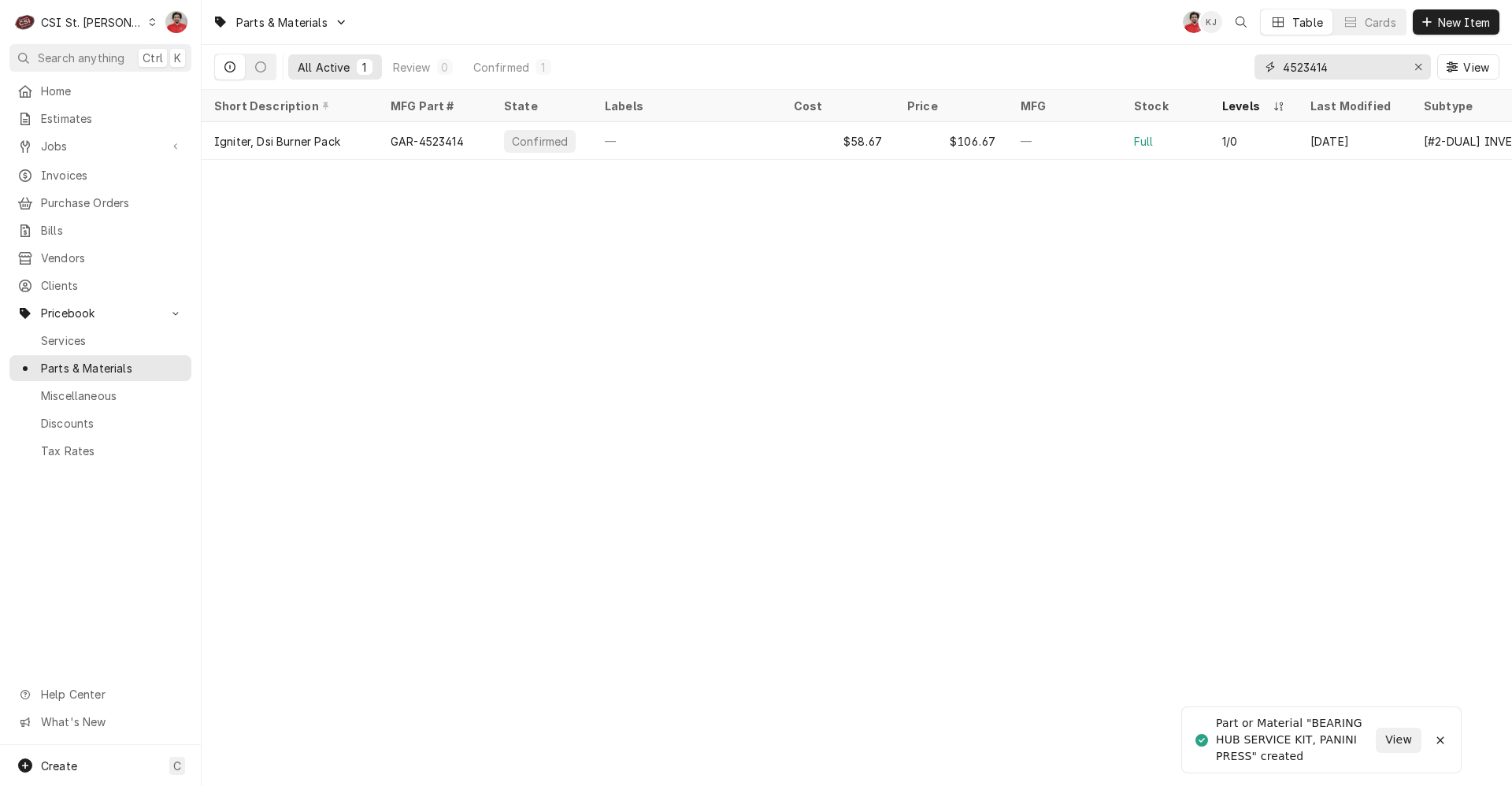
drag, startPoint x: 1333, startPoint y: 63, endPoint x: 1170, endPoint y: 32, distance: 165.9
click at [1184, 38] on div "Parts & Materials NF KJ Table Cards New Item All Active 1 Review 0 Confirmed 1 …" at bounding box center [857, 44] width 1311 height 90
type input "1"
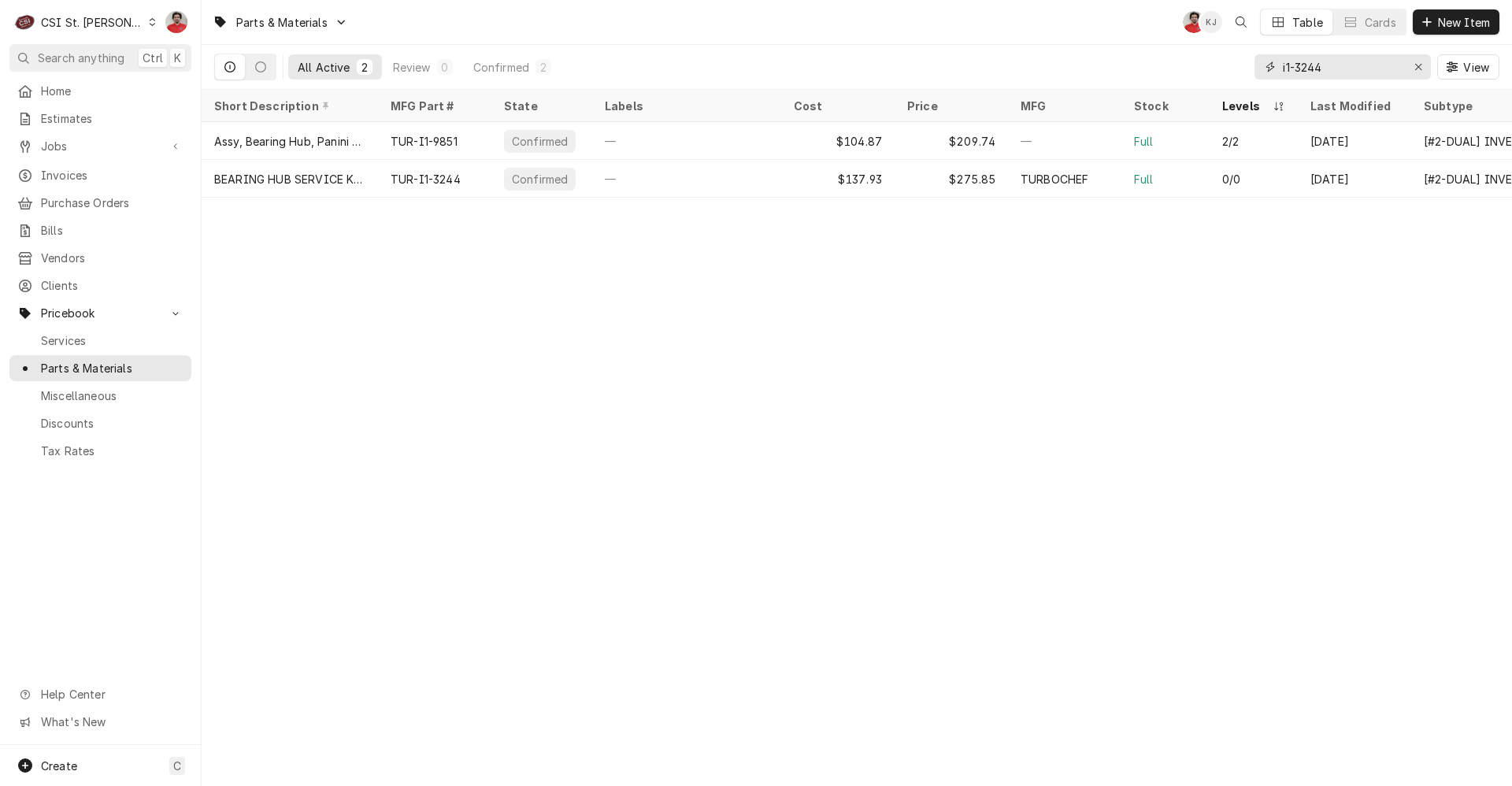
click at [1350, 71] on input "i1-3244" at bounding box center [1342, 66] width 118 height 25
type input "i1-3244"
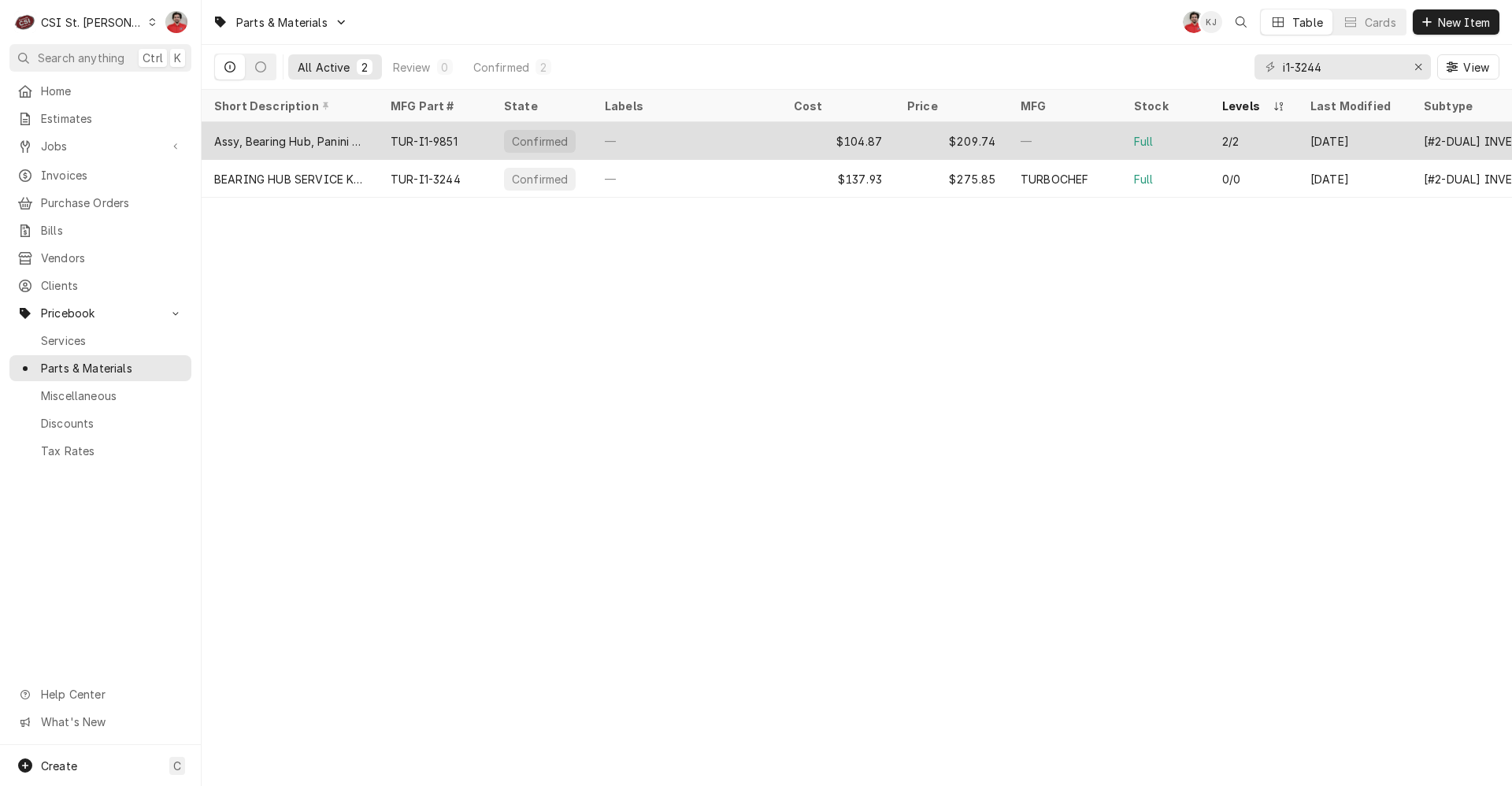
click at [659, 132] on div "—" at bounding box center [687, 141] width 189 height 38
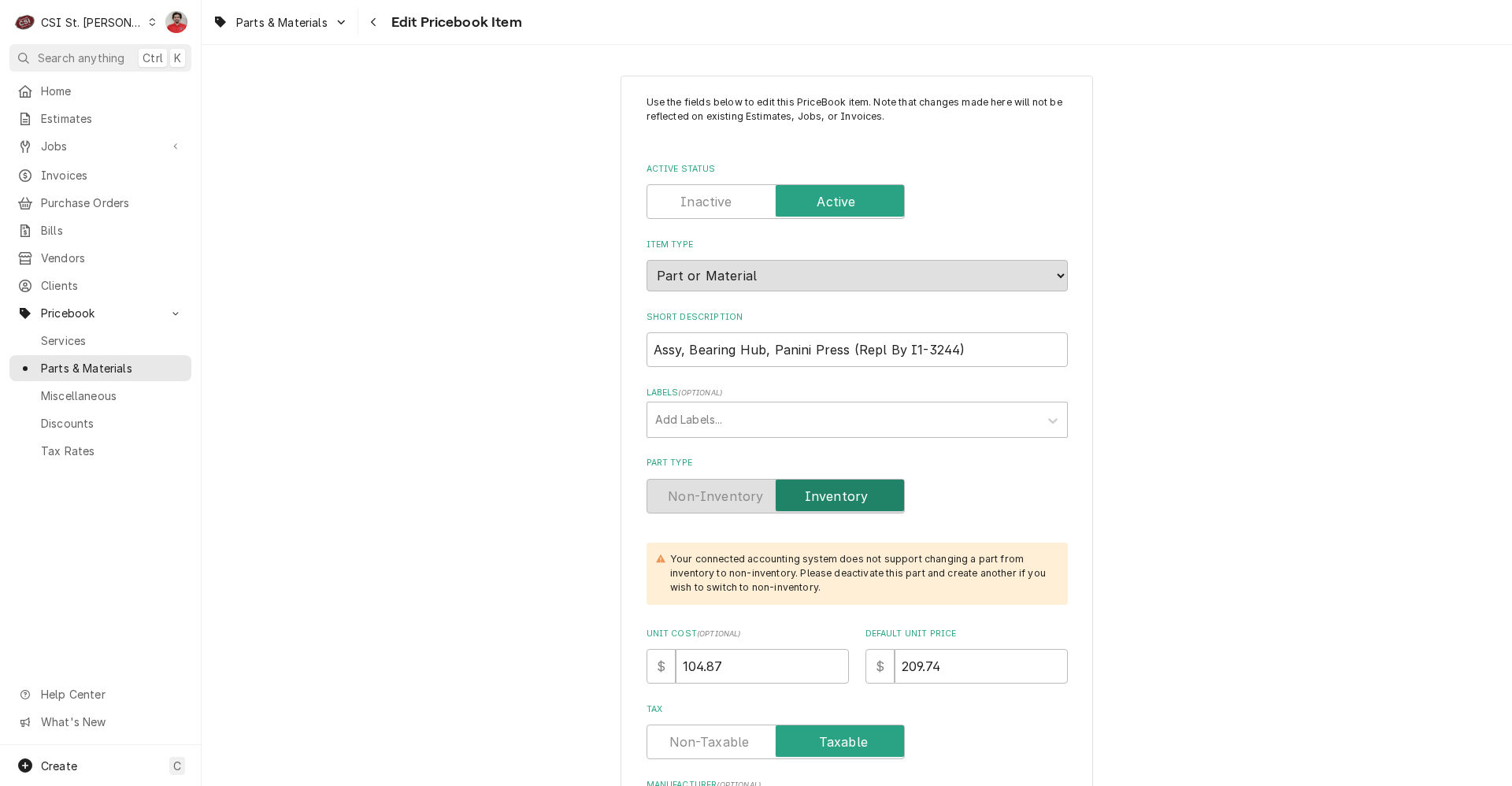
type textarea "x"
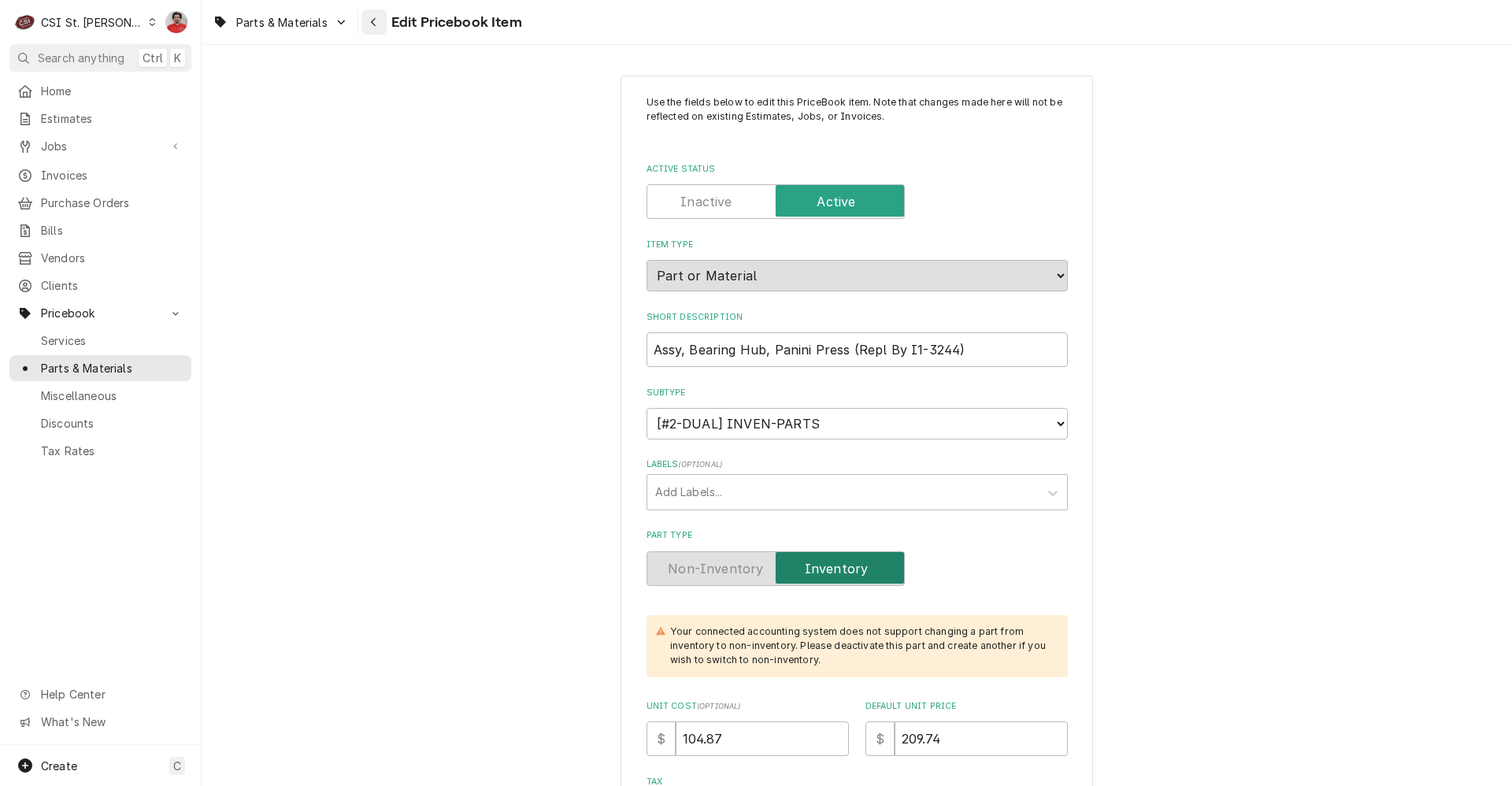
click at [373, 27] on icon "Navigate back" at bounding box center [373, 22] width 7 height 11
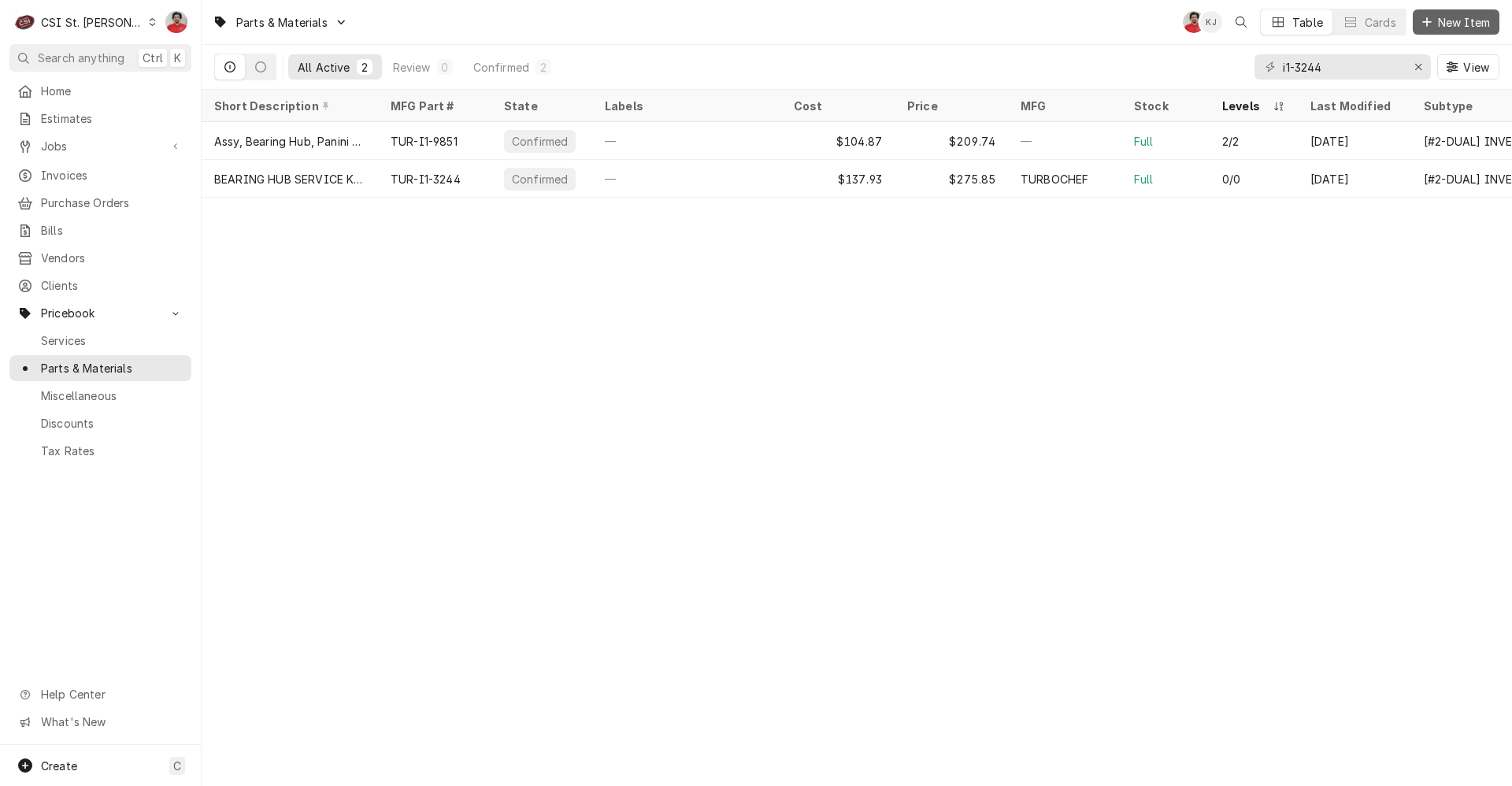
click at [1447, 17] on span "New Item" at bounding box center [1464, 23] width 58 height 16
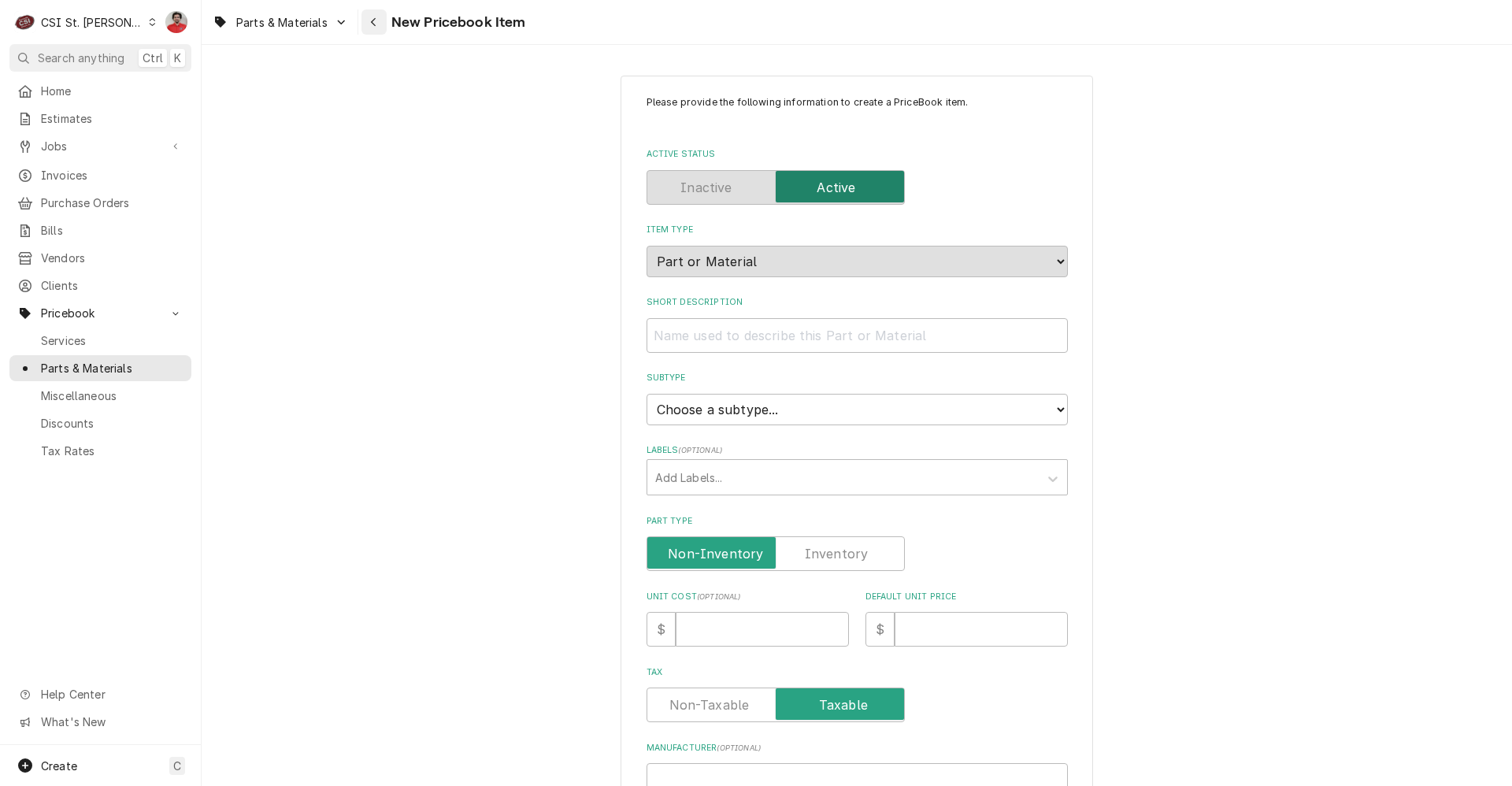
click at [373, 28] on div "Navigate back" at bounding box center [373, 22] width 15 height 15
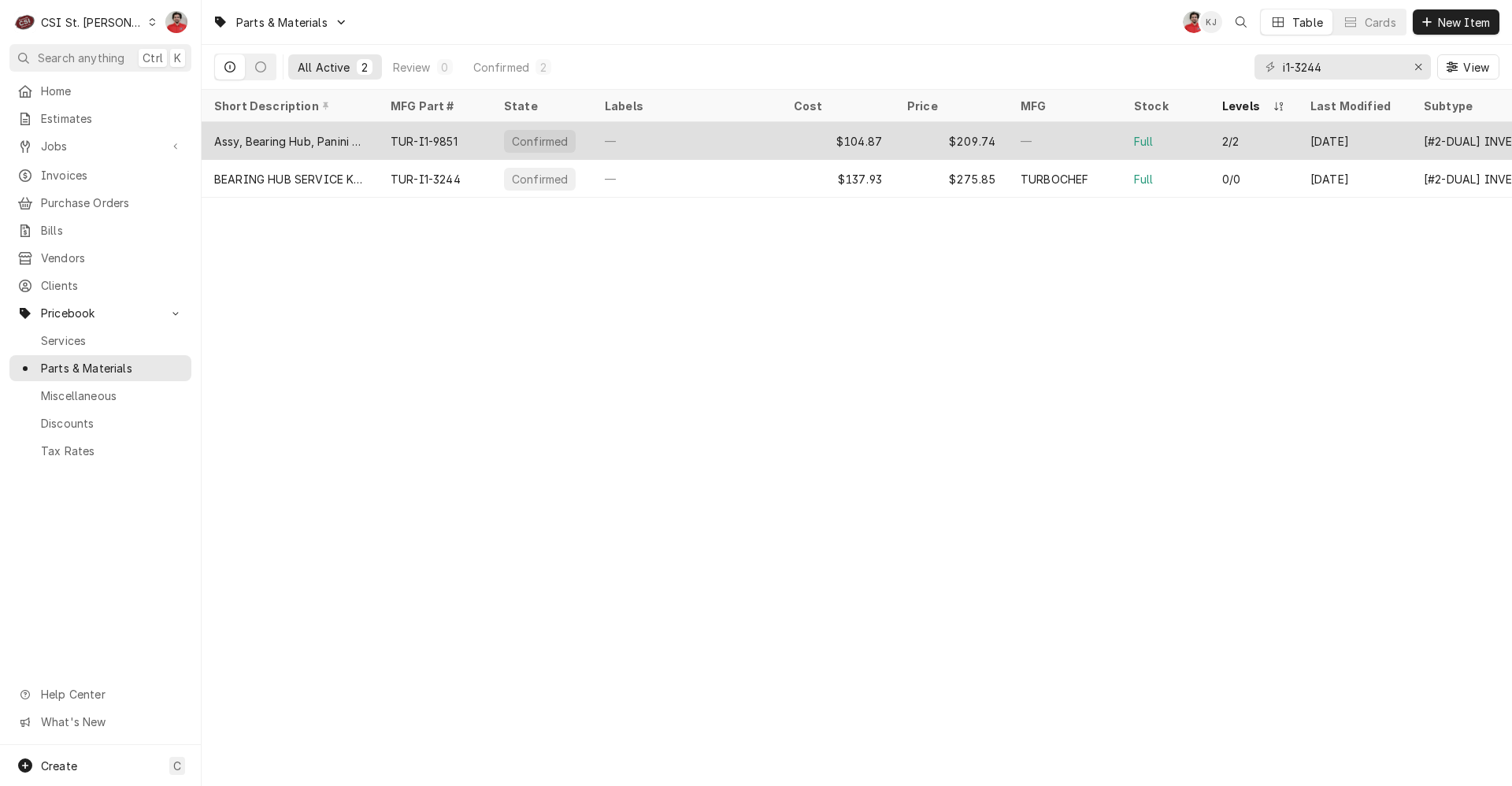
click at [596, 137] on div "—" at bounding box center [687, 141] width 189 height 38
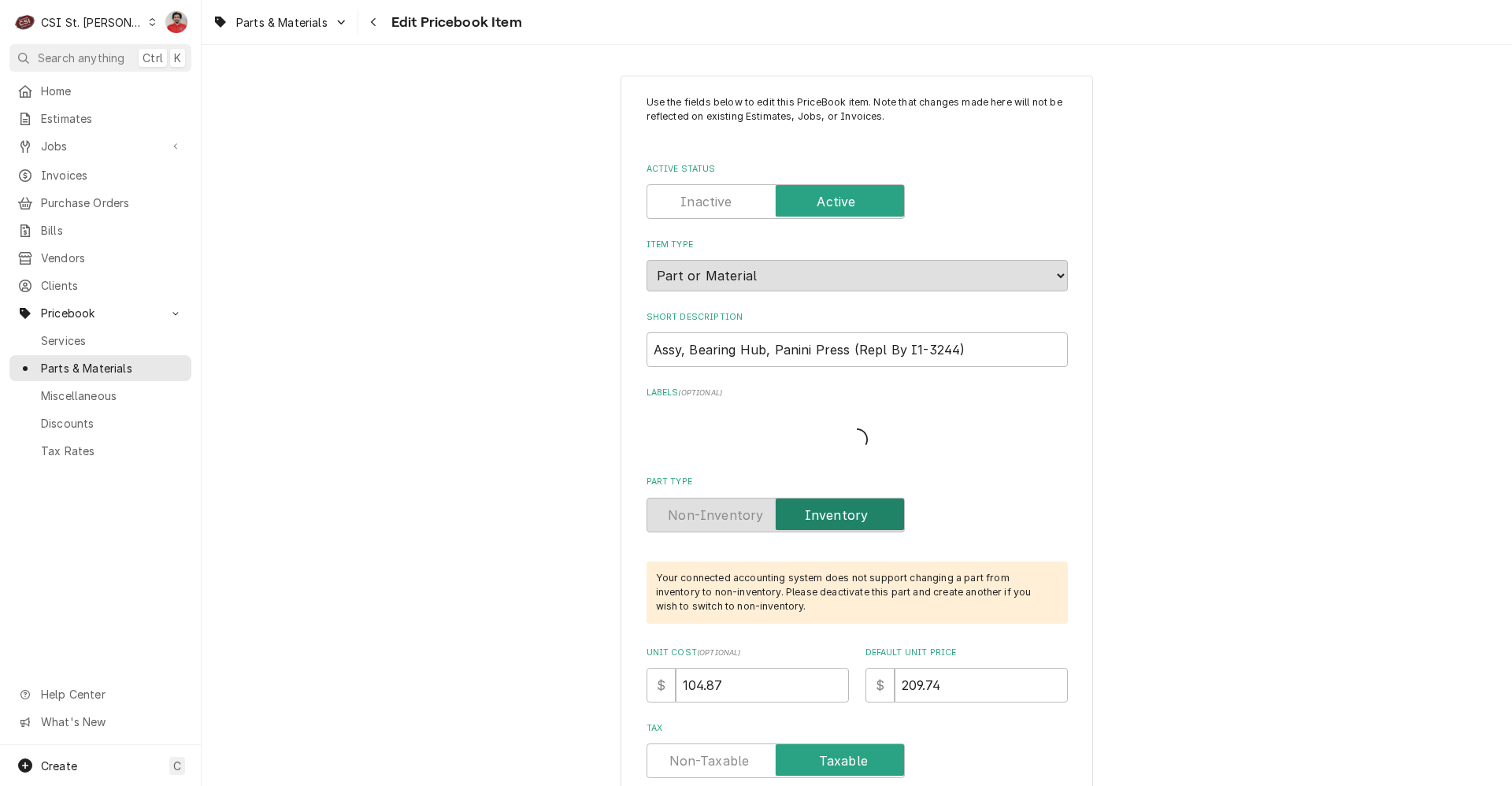
type textarea "x"
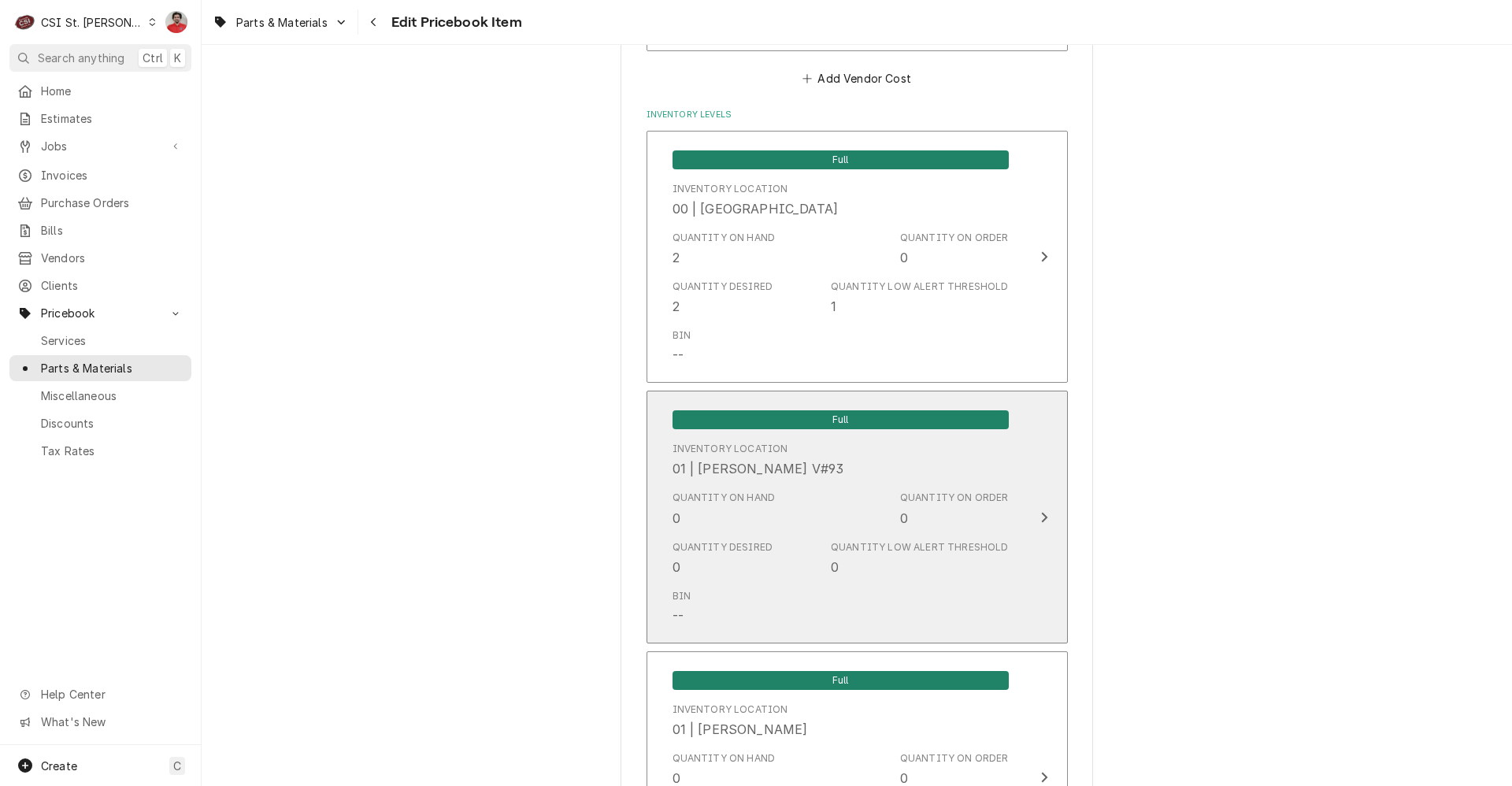
scroll to position [1175, 0]
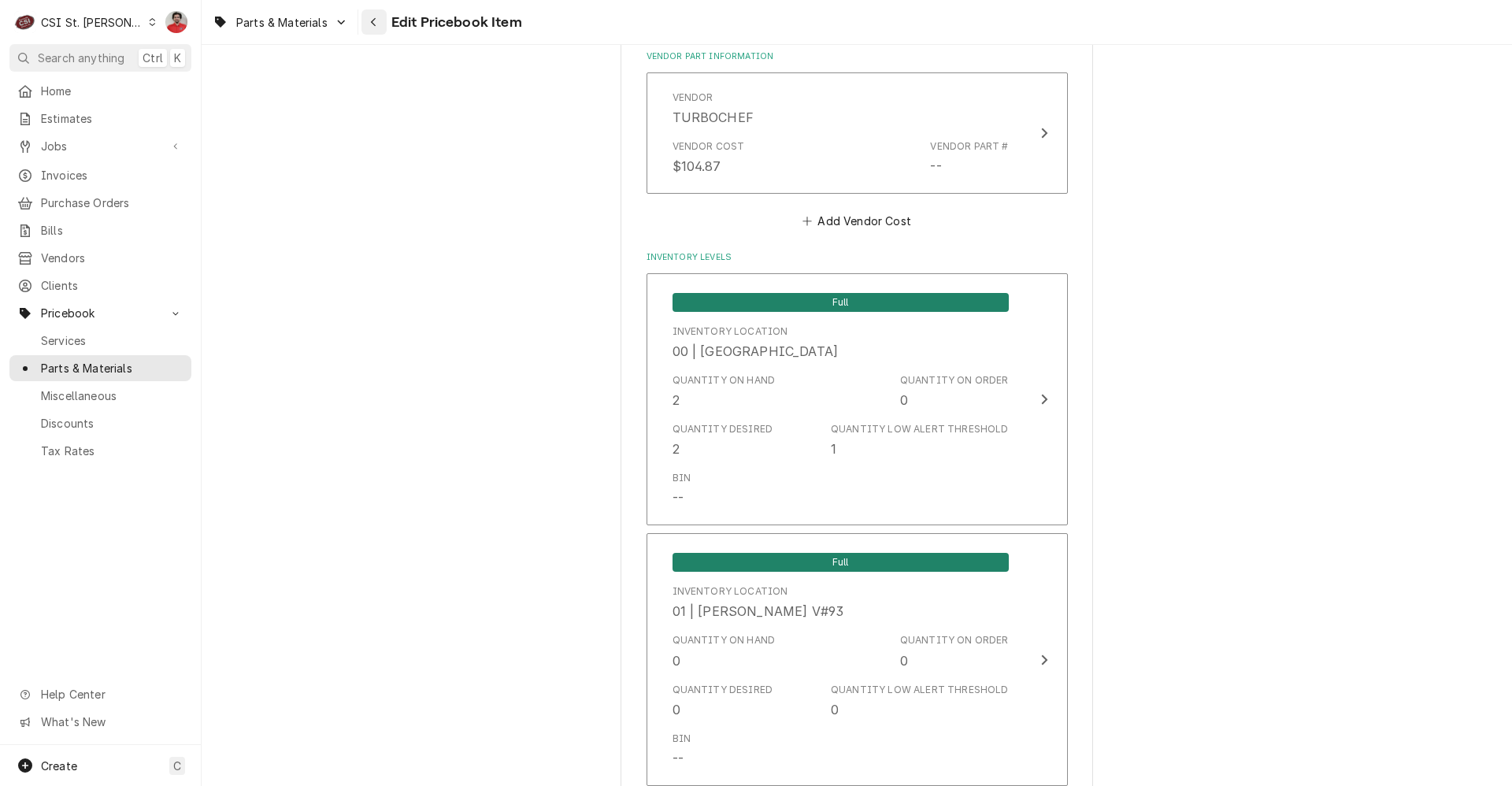
click at [366, 21] on div "Navigate back" at bounding box center [373, 22] width 15 height 15
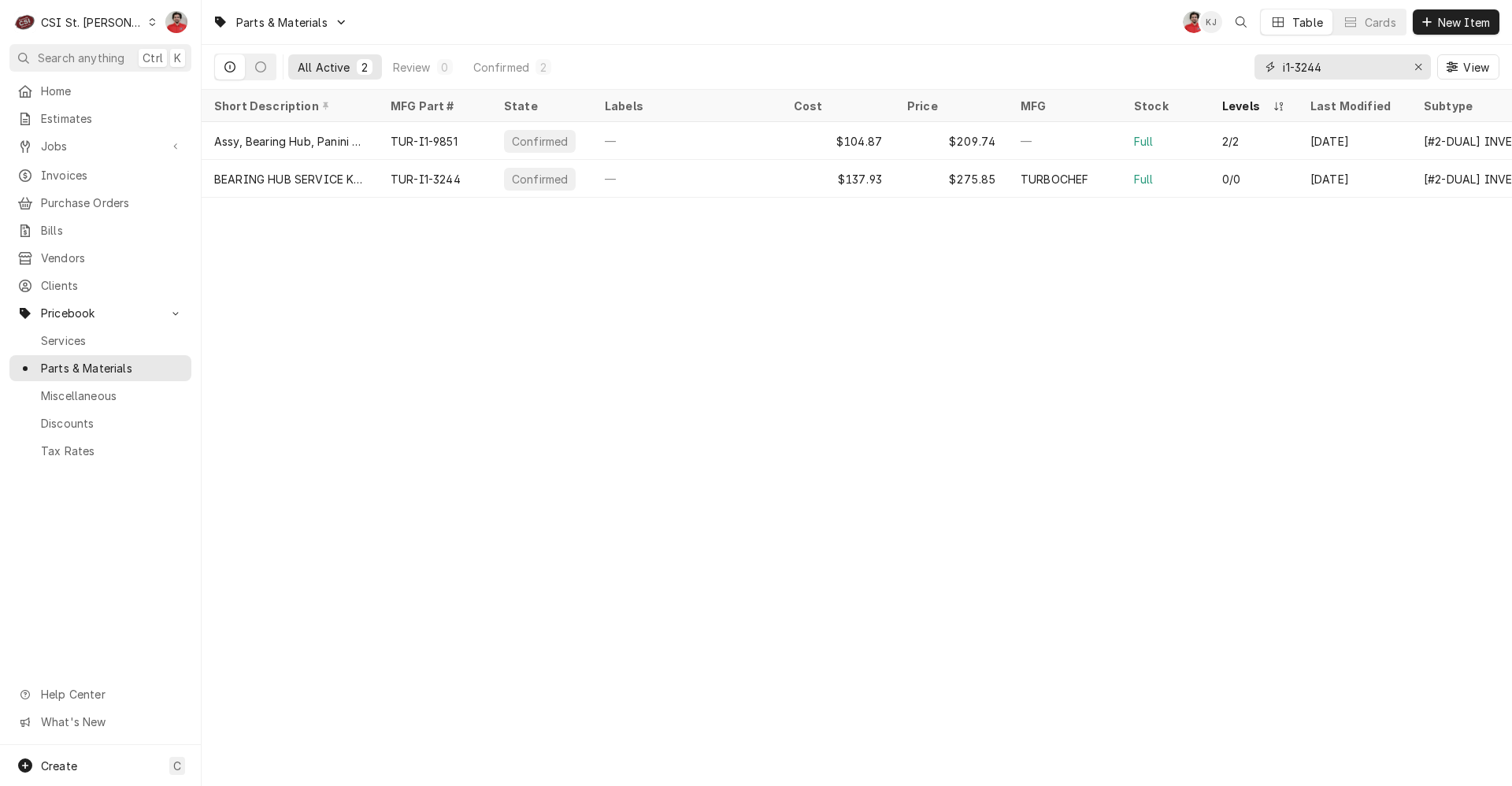
click at [1357, 71] on input "i1-3244" at bounding box center [1342, 66] width 118 height 25
type input "ecs-9758"
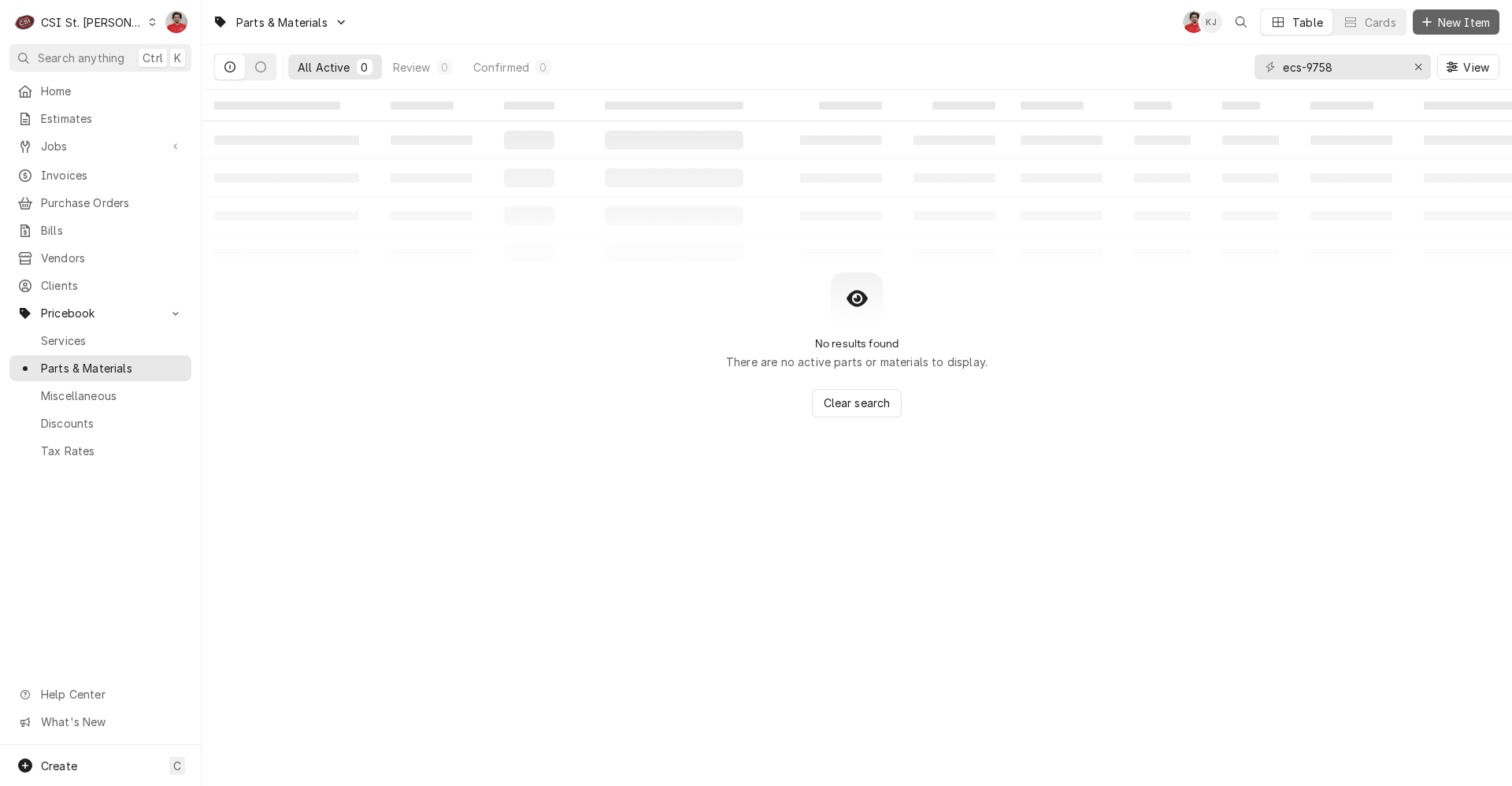
click at [1466, 24] on span "New Item" at bounding box center [1464, 23] width 58 height 16
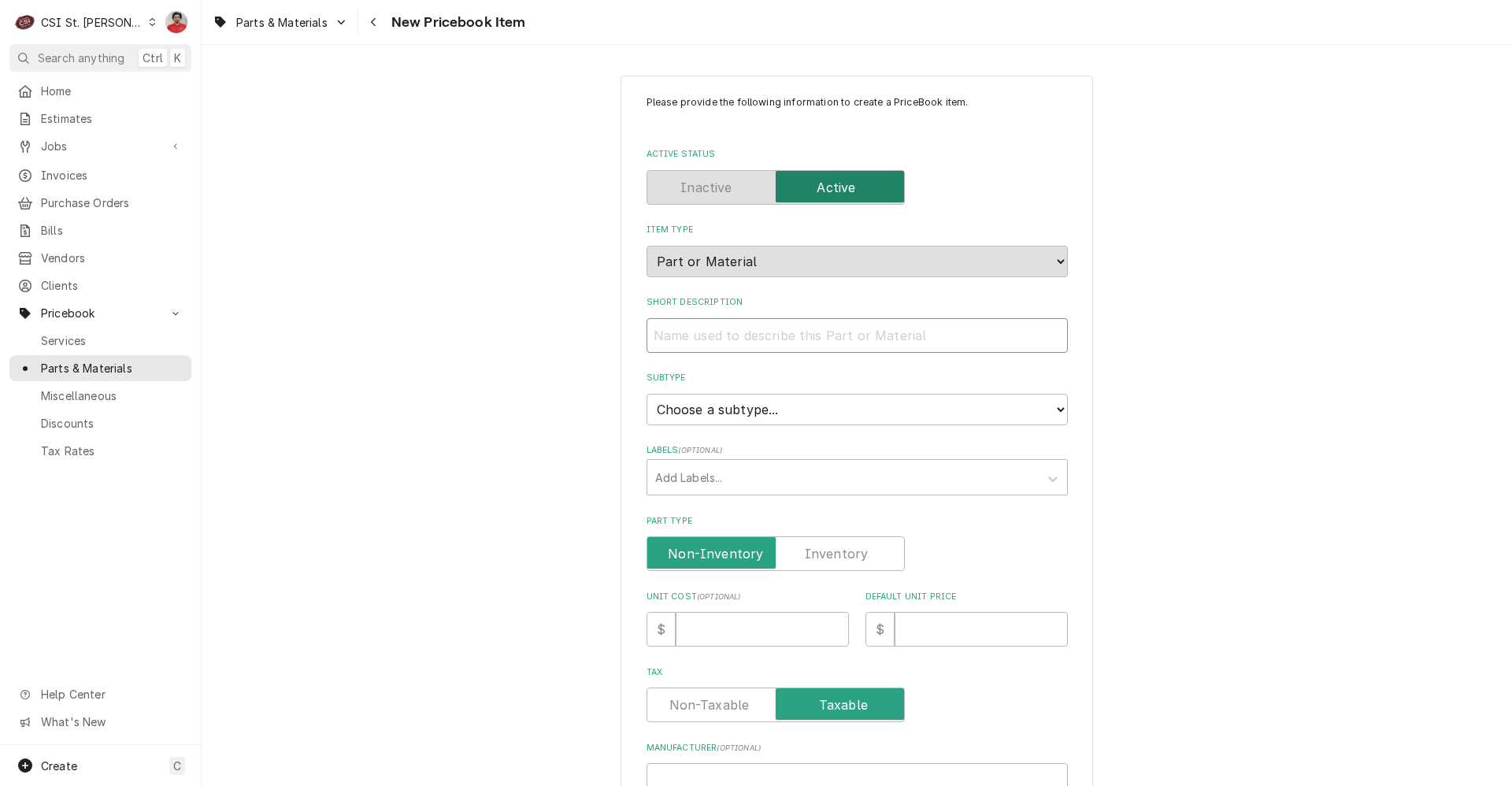
click at [895, 324] on input "Short Description" at bounding box center [857, 335] width 421 height 35
type textarea "x"
type input "R"
type textarea "x"
type input "RA"
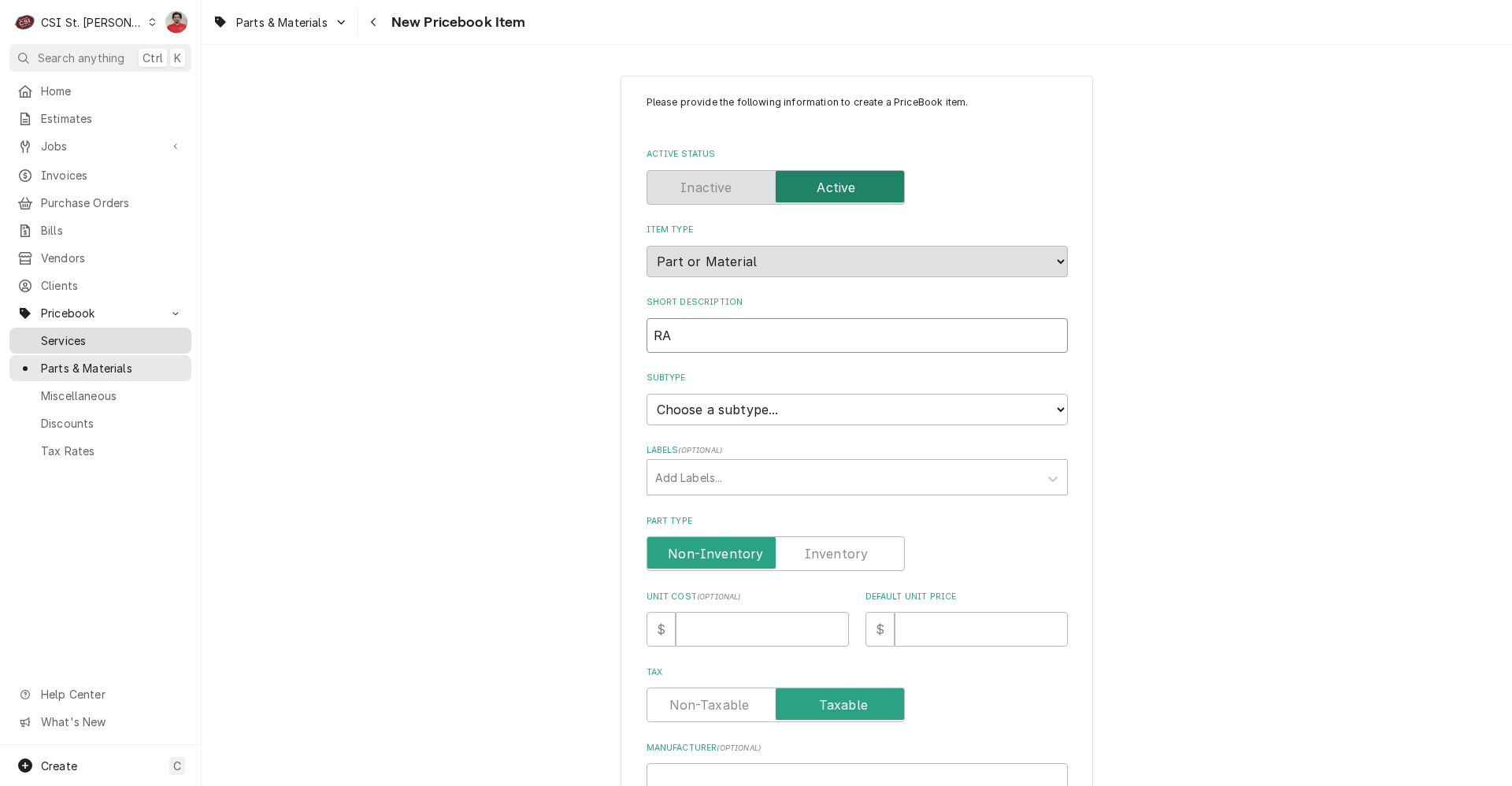
type textarea "x"
type input "RAC"
type textarea "x"
type input "RACK"
type textarea "x"
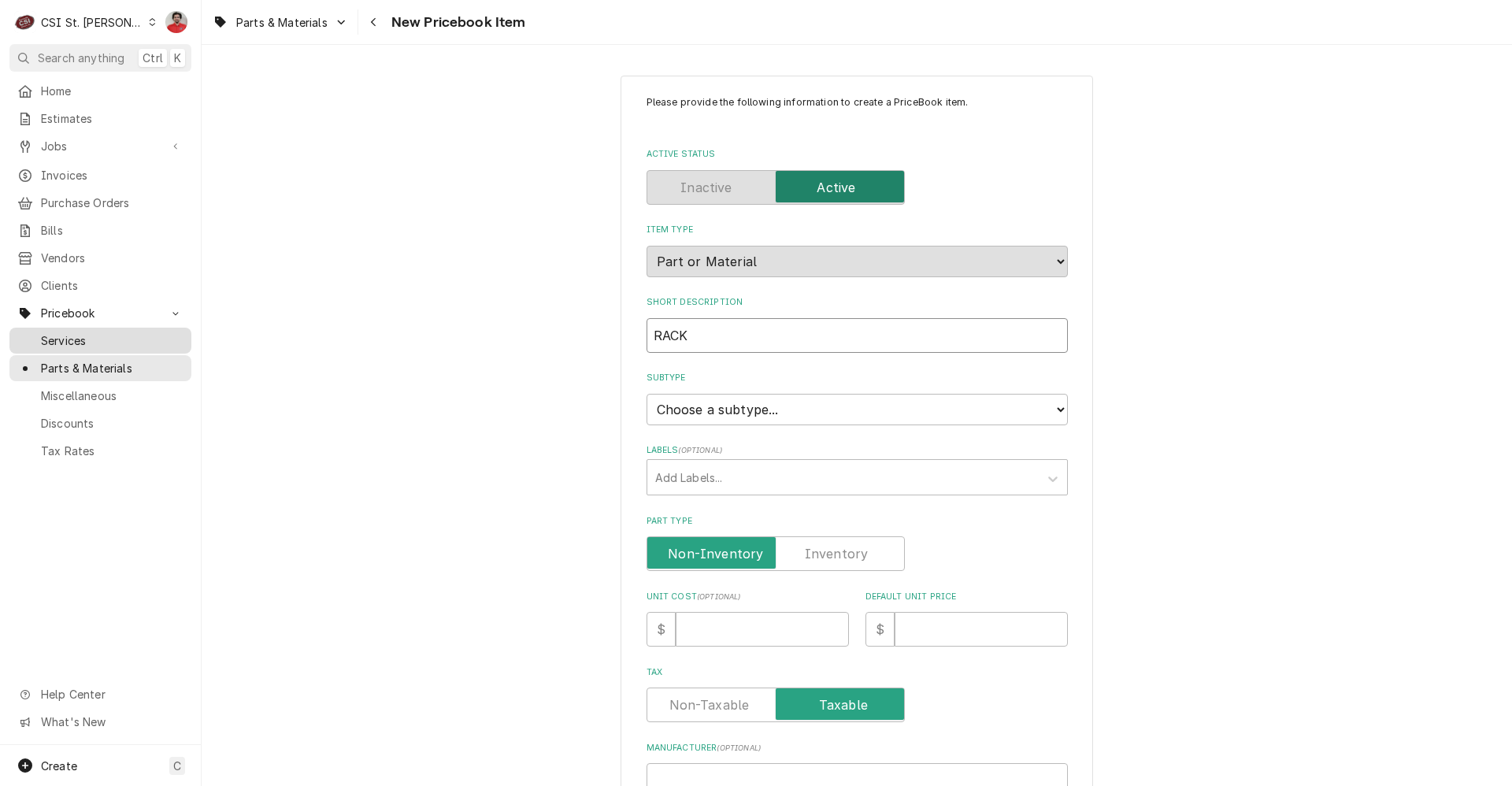
type input "RACK"
type textarea "x"
type input "RACK S"
type textarea "x"
type input "RACK"
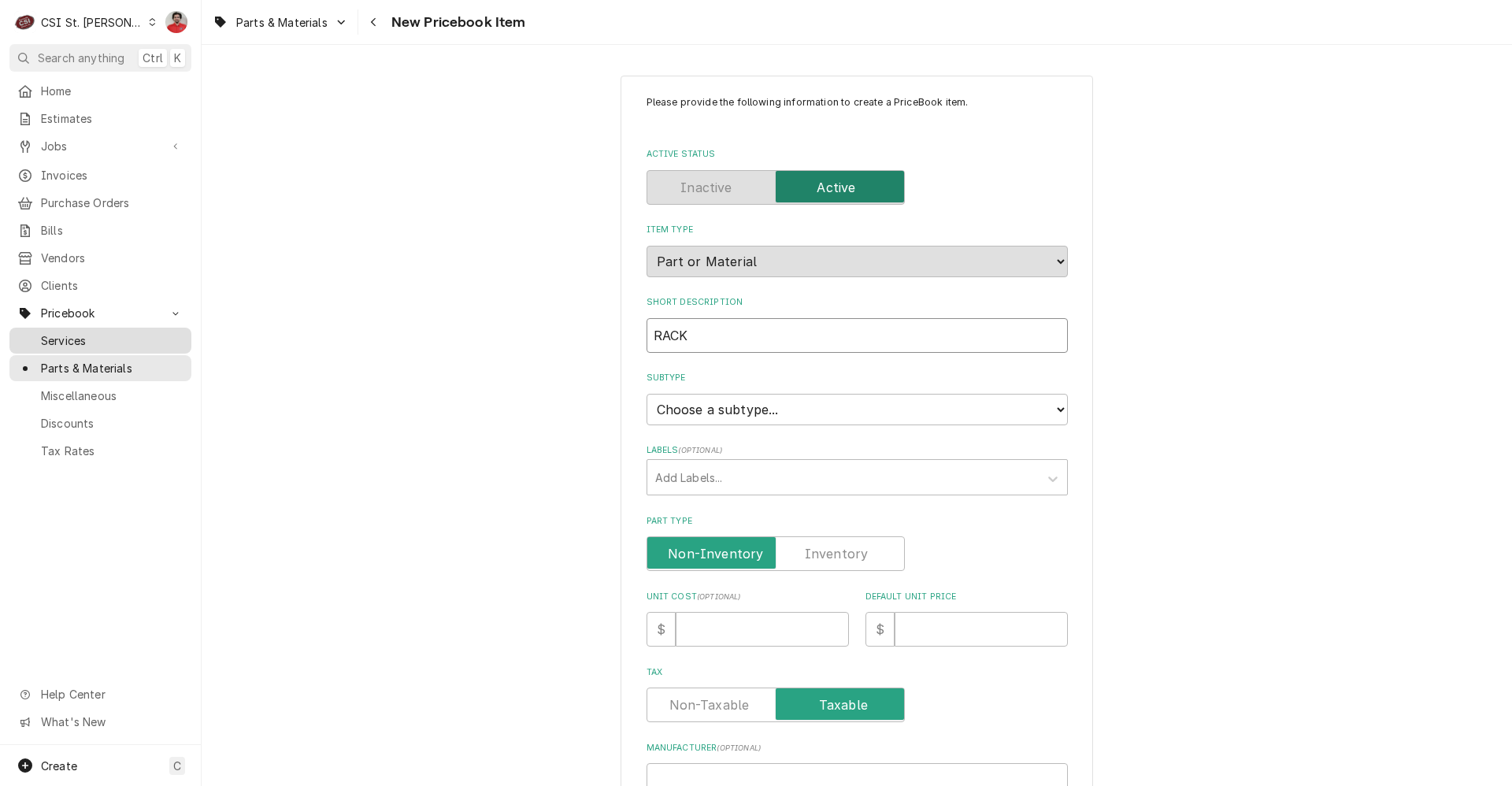
type textarea "x"
type input "RACK A"
type textarea "x"
type input "RACK AS"
type textarea "x"
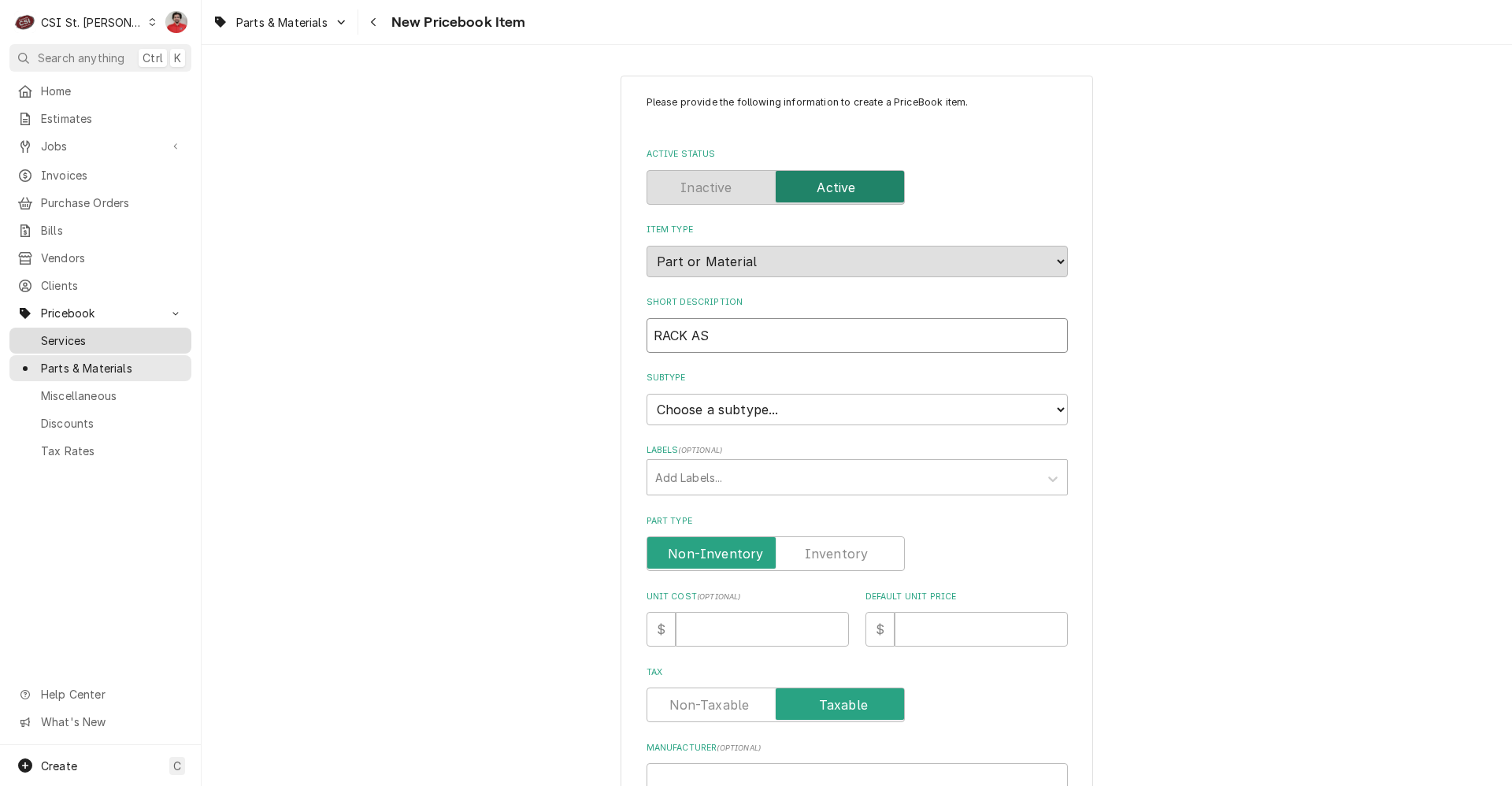
type input "RACK ASS"
type textarea "x"
type input "RACK ASSE"
type textarea "x"
type input "RACK ASSEM"
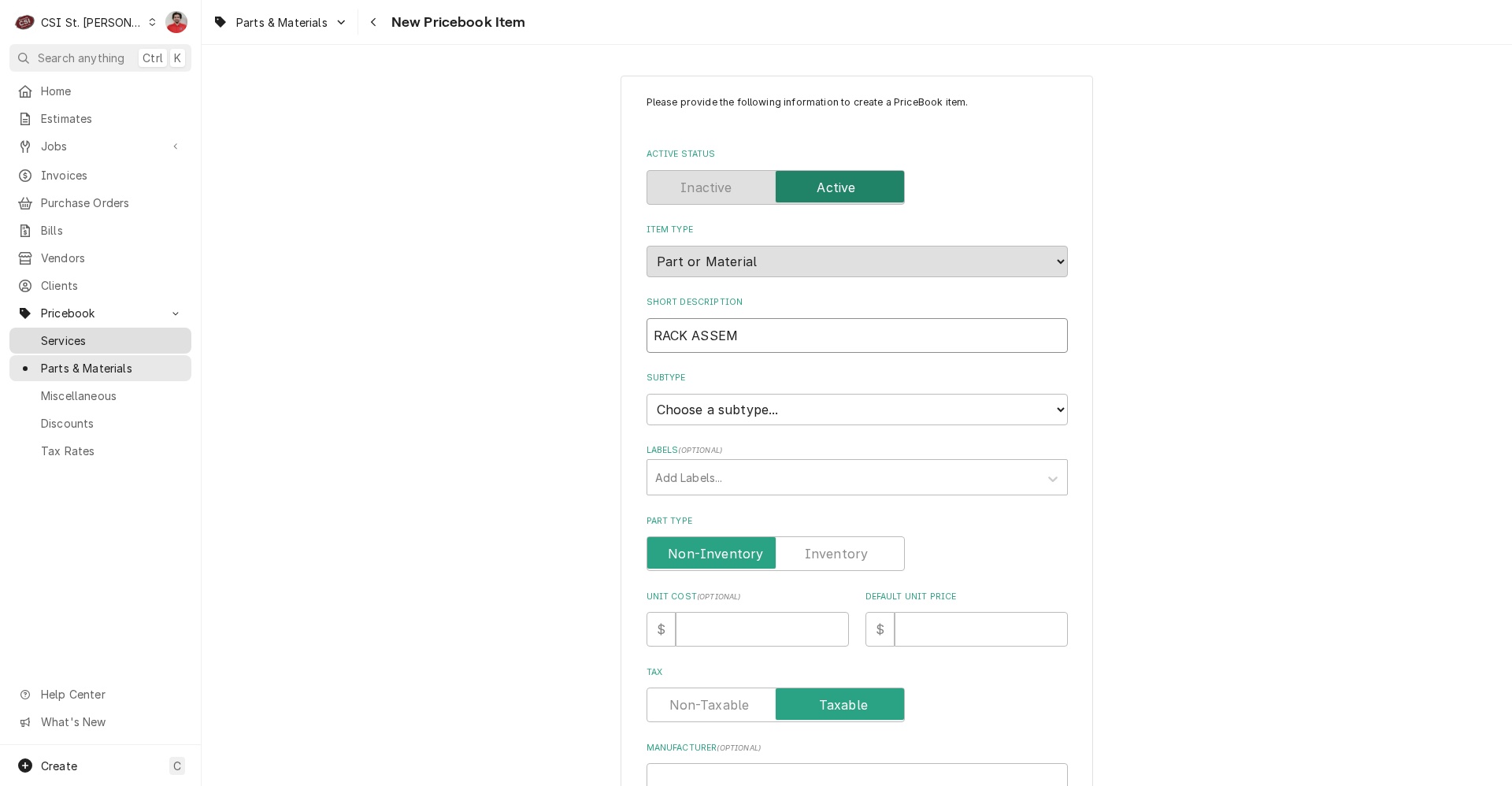
type textarea "x"
type input "RACK ASSEMB"
type textarea "x"
type input "RACK ASSEMBL"
type textarea "x"
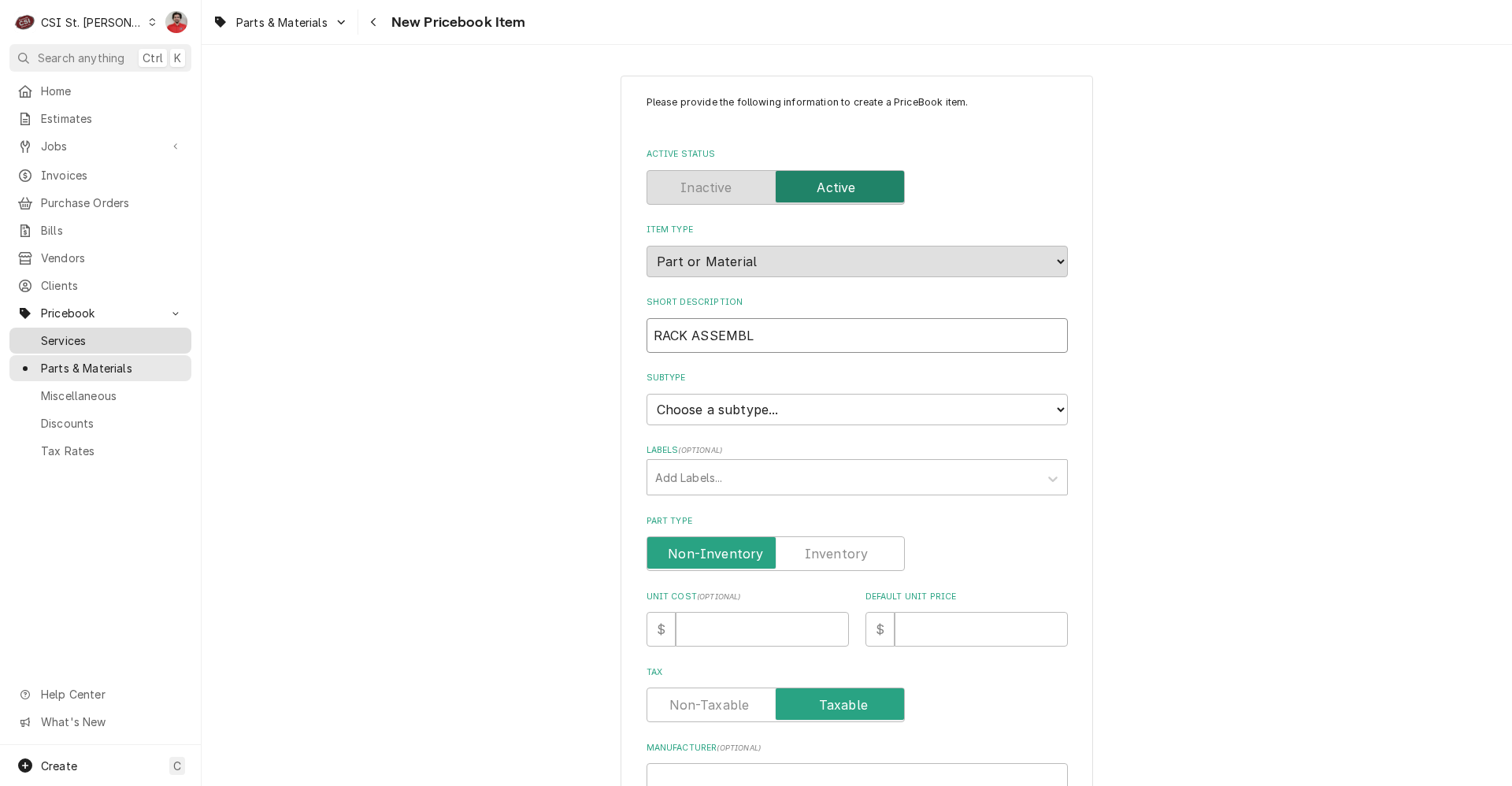
type input "RACK ASSEMBLY"
type textarea "x"
type input "RACK ASSEMBLY,"
type textarea "x"
type input "RACK ASSEMBLY,"
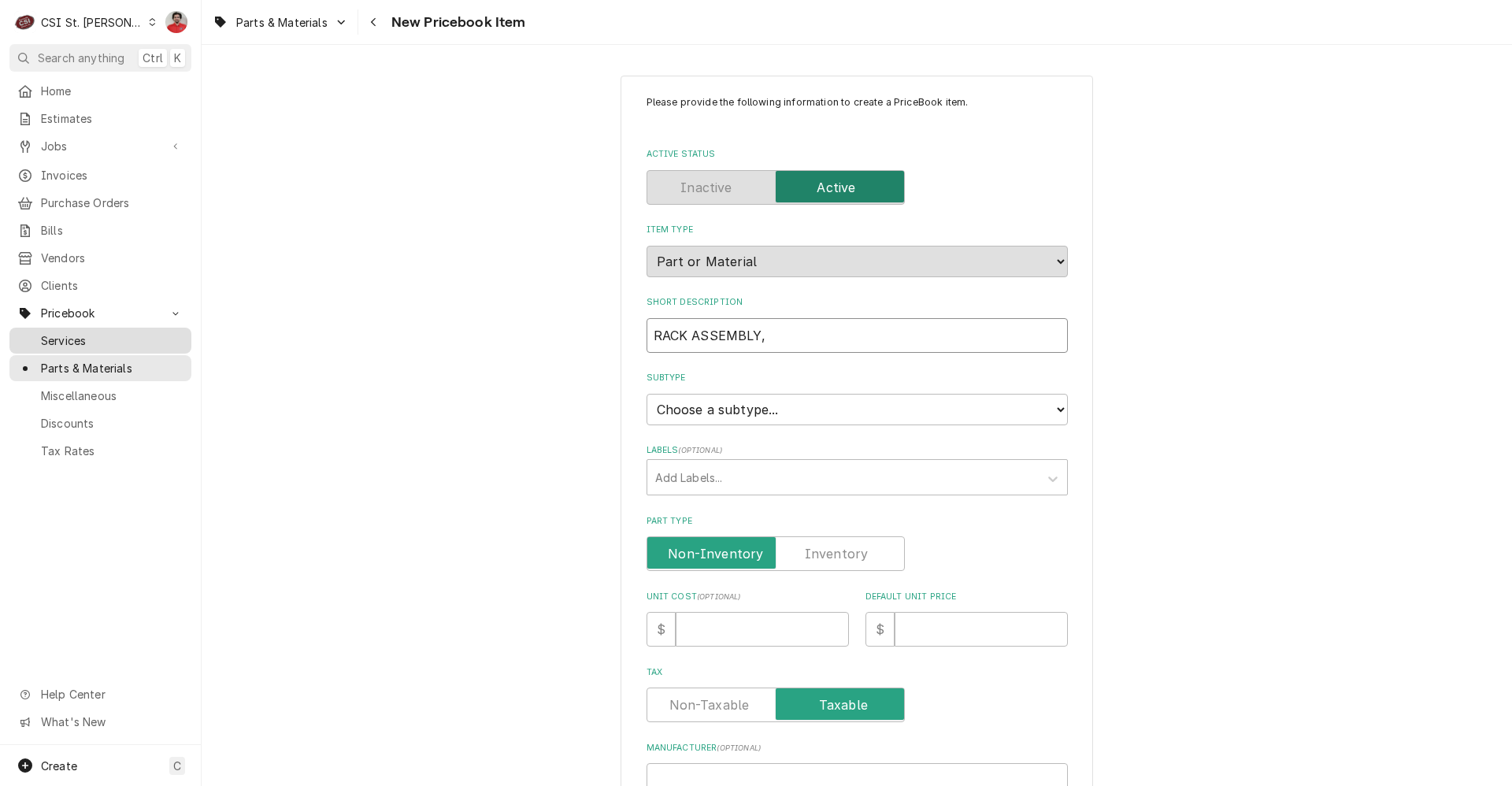
type textarea "x"
type input "RACK ASSEMBLY, P"
type textarea "x"
type input "RACK ASSEMBLY, PA"
type textarea "x"
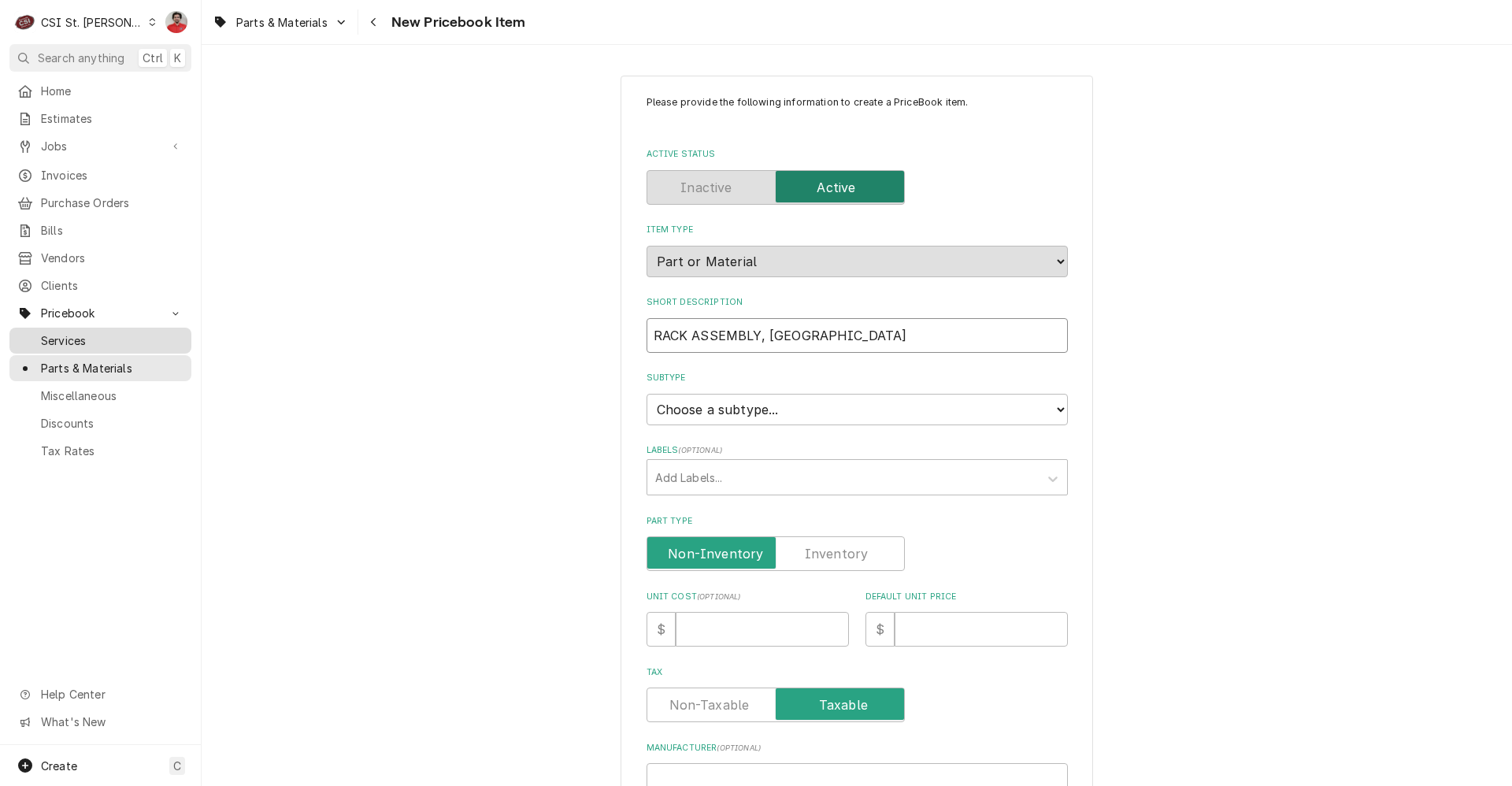
type input "RACK ASSEMBLY, PAN"
type textarea "x"
type input "RACK ASSEMBLY, PANI"
type textarea "x"
type input "RACK ASSEMBLY, PANIN"
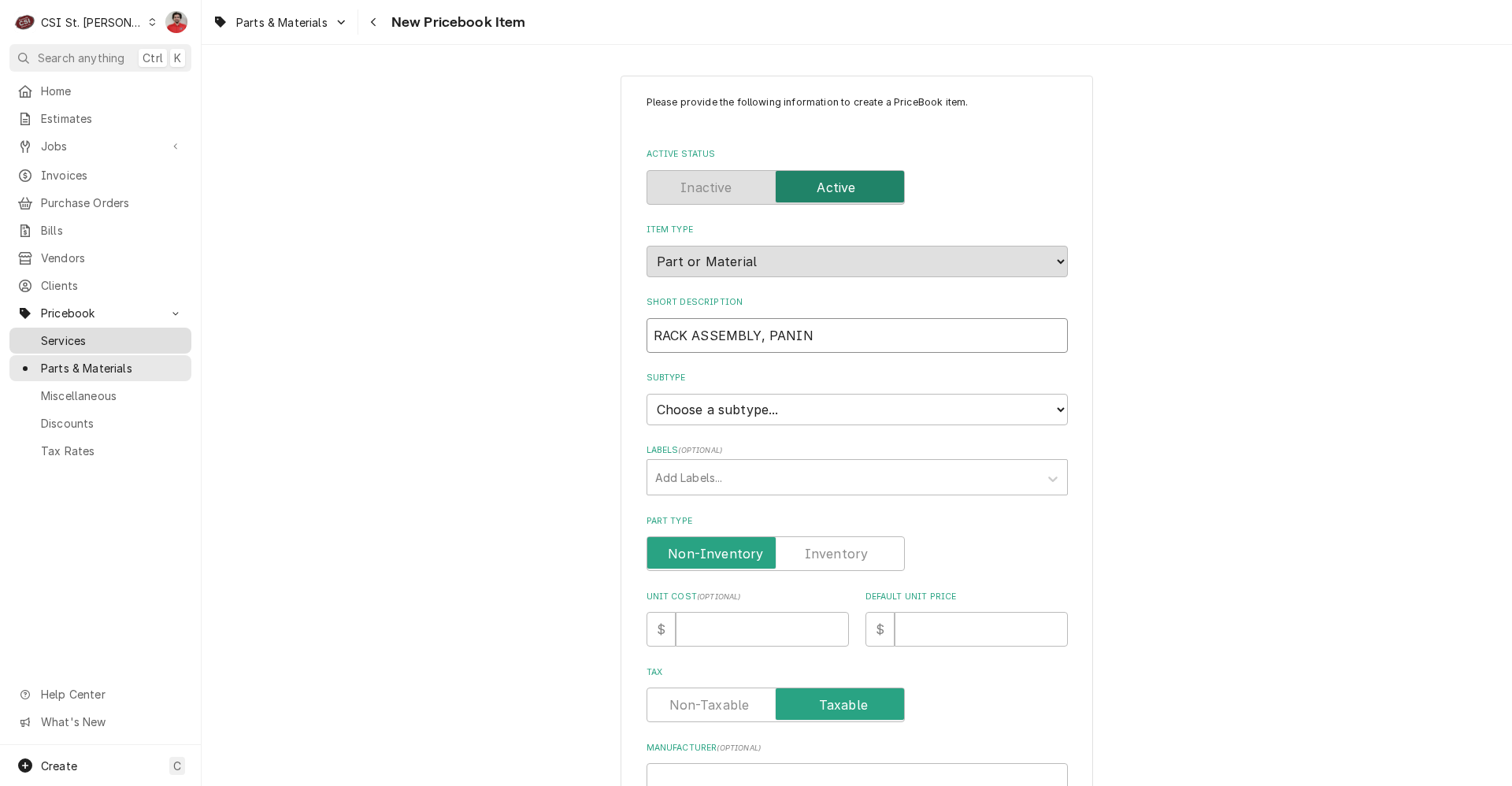
type textarea "x"
type input "RACK ASSEMBLY, PANINI"
type textarea "x"
type input "RACK ASSEMBLY, PANINI"
type textarea "x"
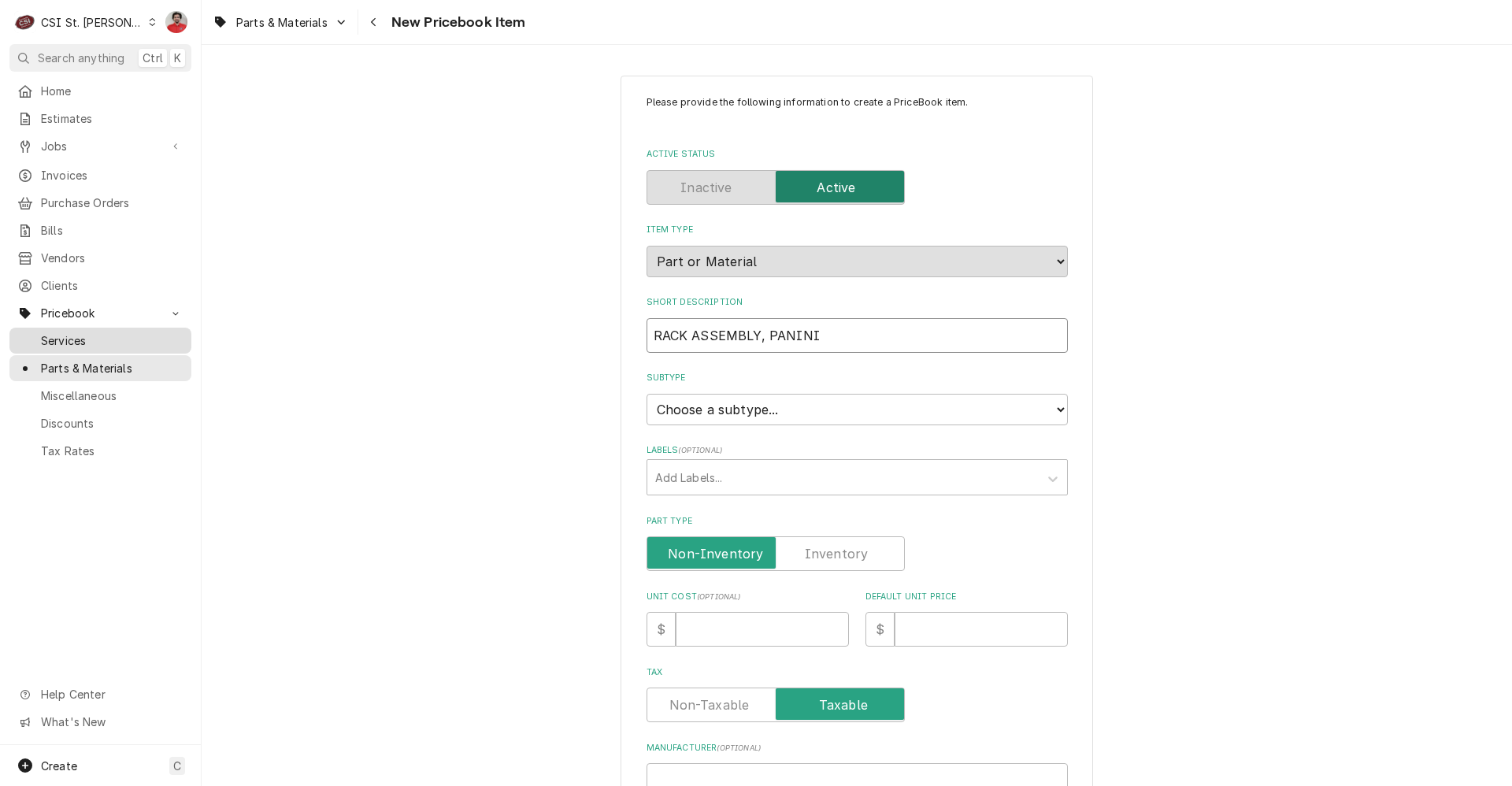
type input "RACK ASSEMBLY, PANINI P"
type textarea "x"
type input "RACK ASSEMBLY, PANINI PR"
type textarea "x"
type input "RACK ASSEMBLY, PANINI PRE"
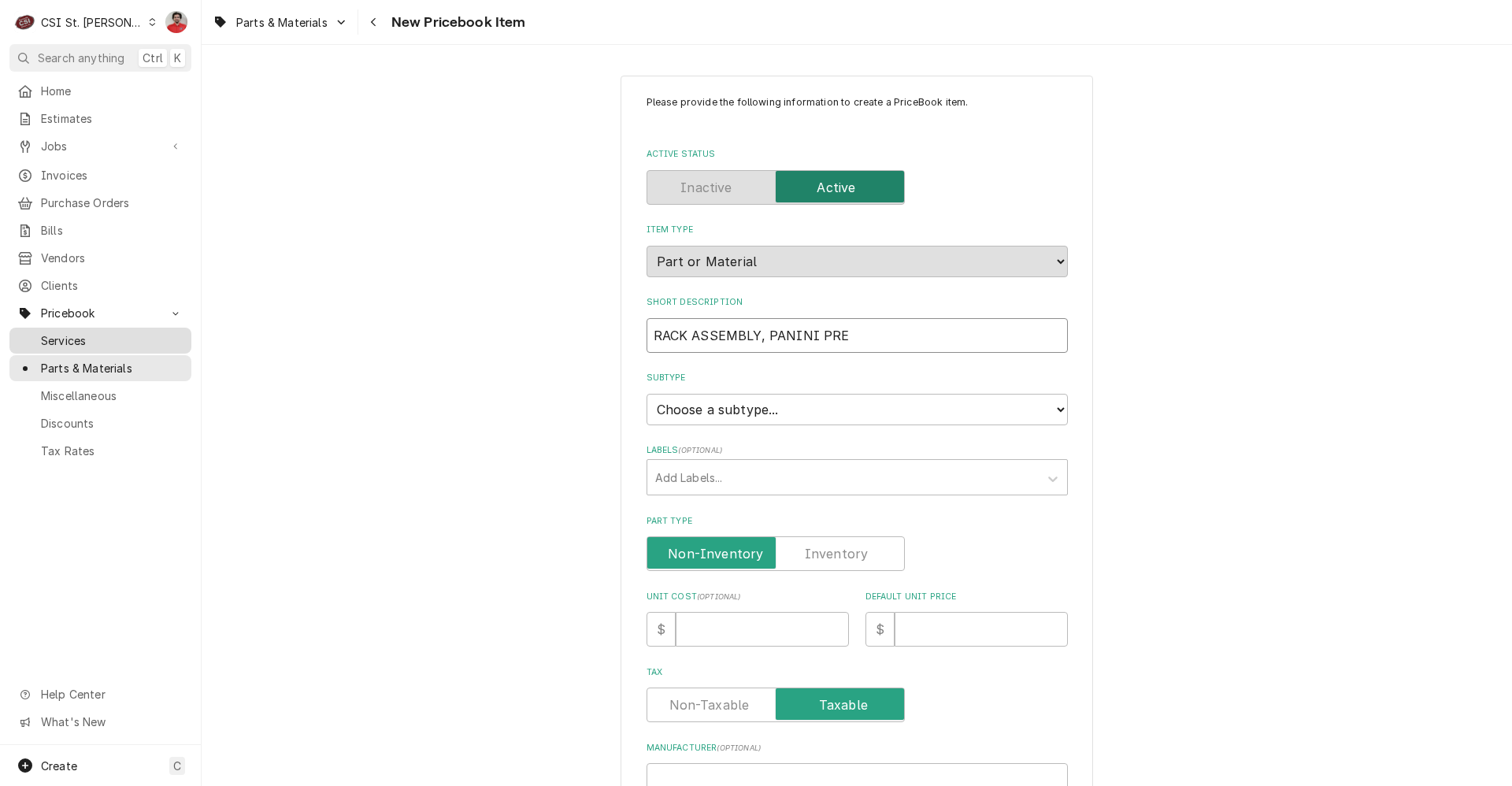
type textarea "x"
type input "RACK ASSEMBLY, PANINI PRES"
type textarea "x"
type input "RACK ASSEMBLY, PANINI PRESS"
click at [794, 401] on select "Choose a subtype... [#2-DUAL] AFTERHRS-WH-CHG-2 [#2-DUAL] BEV-EQUIP [#2-DUAL] B…" at bounding box center [857, 409] width 421 height 32
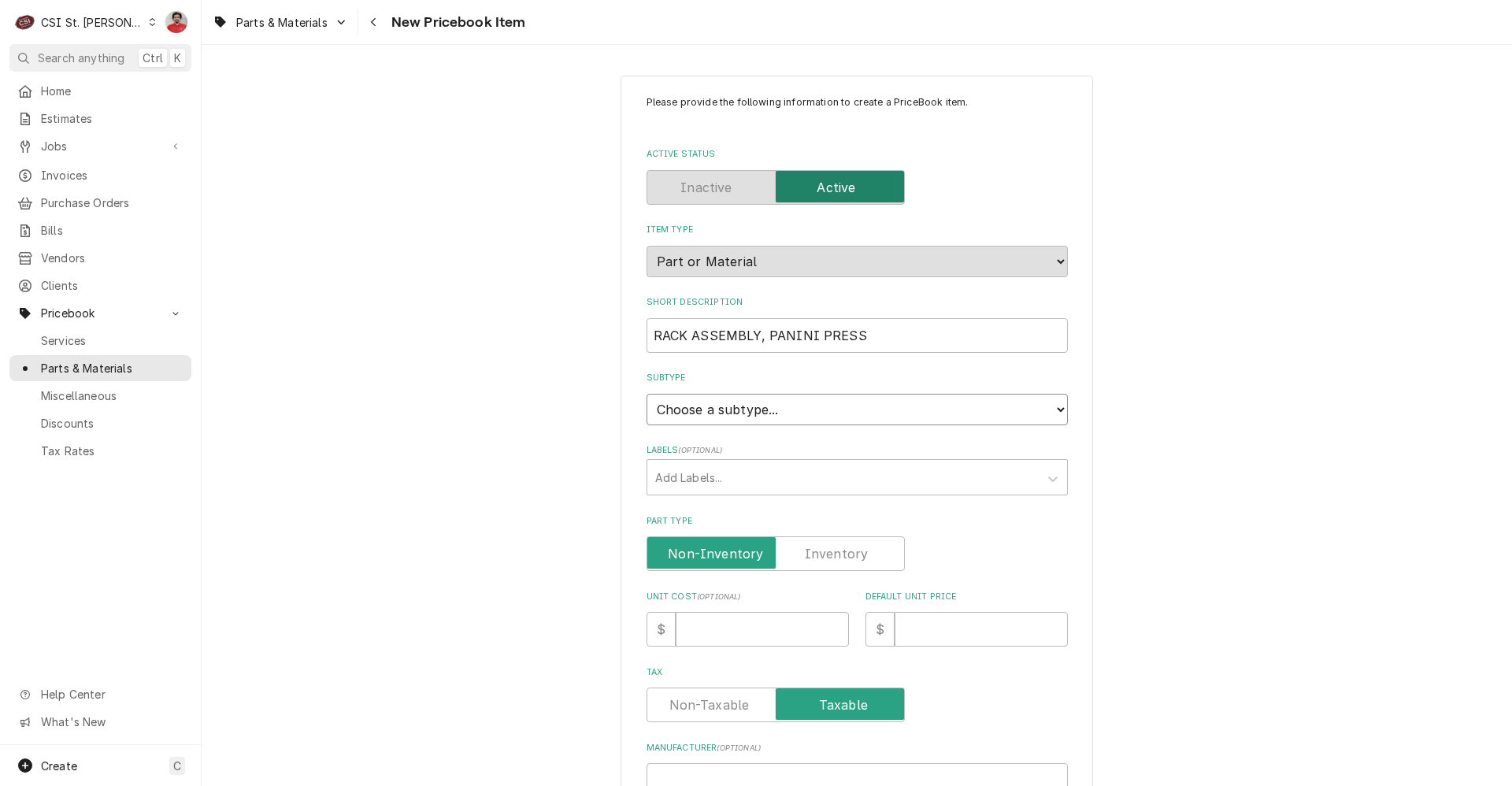
select select "1"
click at [646, 393] on select "Choose a subtype... [#2-DUAL] AFTERHRS-WH-CHG-2 [#2-DUAL] BEV-EQUIP [#2-DUAL] B…" at bounding box center [857, 409] width 421 height 32
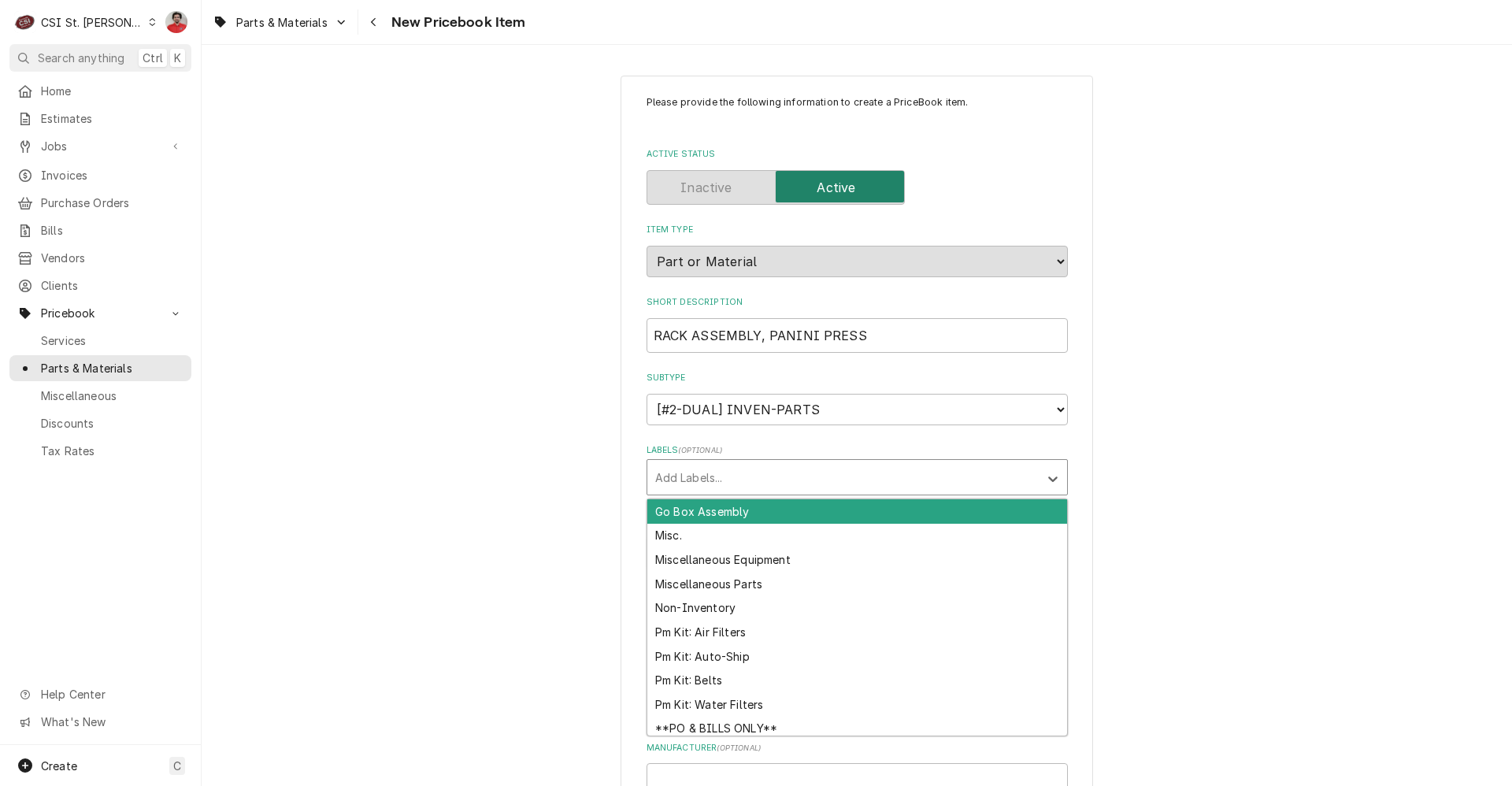
click at [740, 475] on div "Labels" at bounding box center [843, 477] width 376 height 28
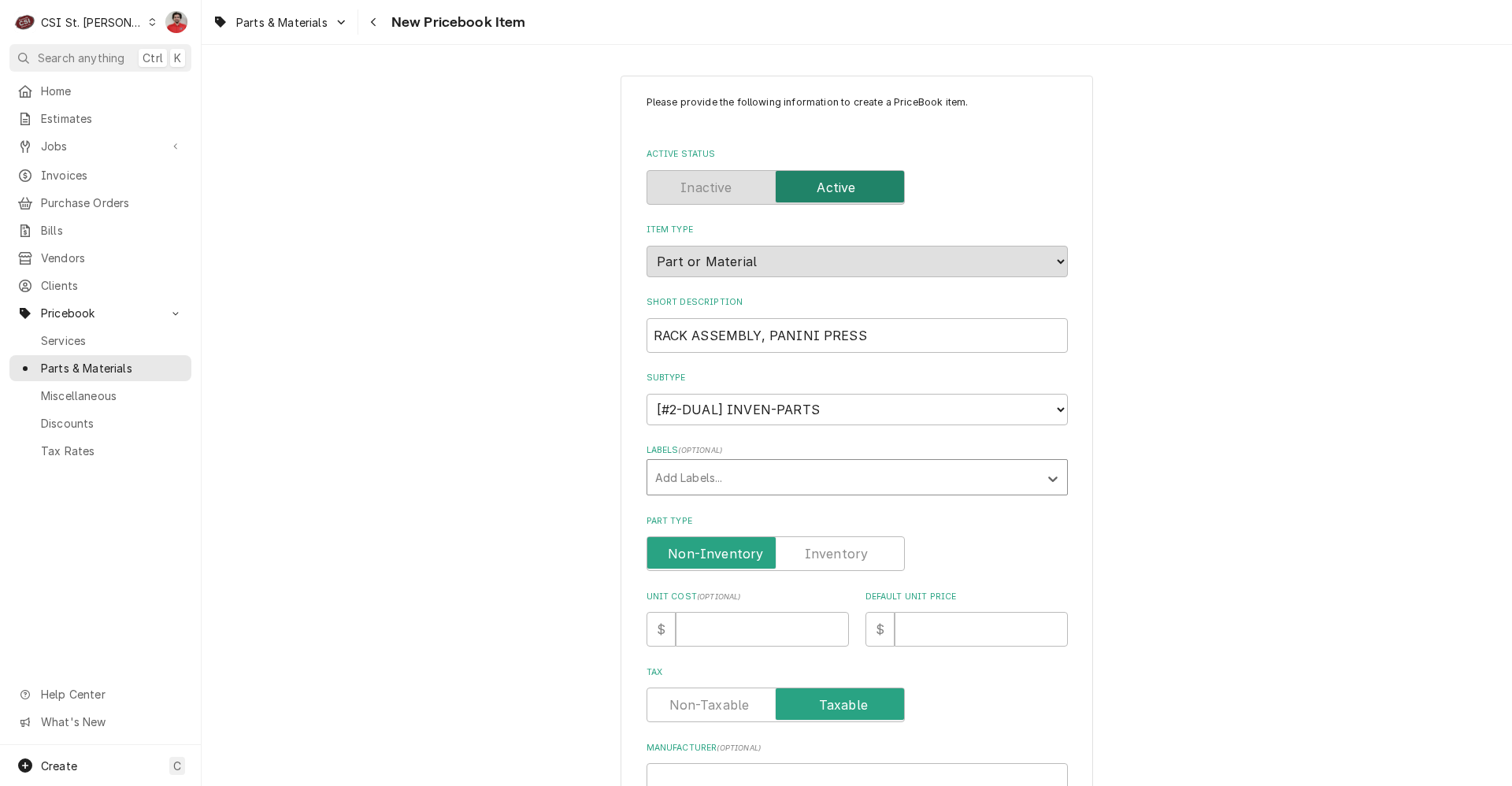
click at [740, 475] on div "Labels" at bounding box center [843, 477] width 376 height 28
click at [708, 622] on input "Unit Cost ( optional )" at bounding box center [762, 628] width 173 height 35
type textarea "x"
type input "8"
type textarea "x"
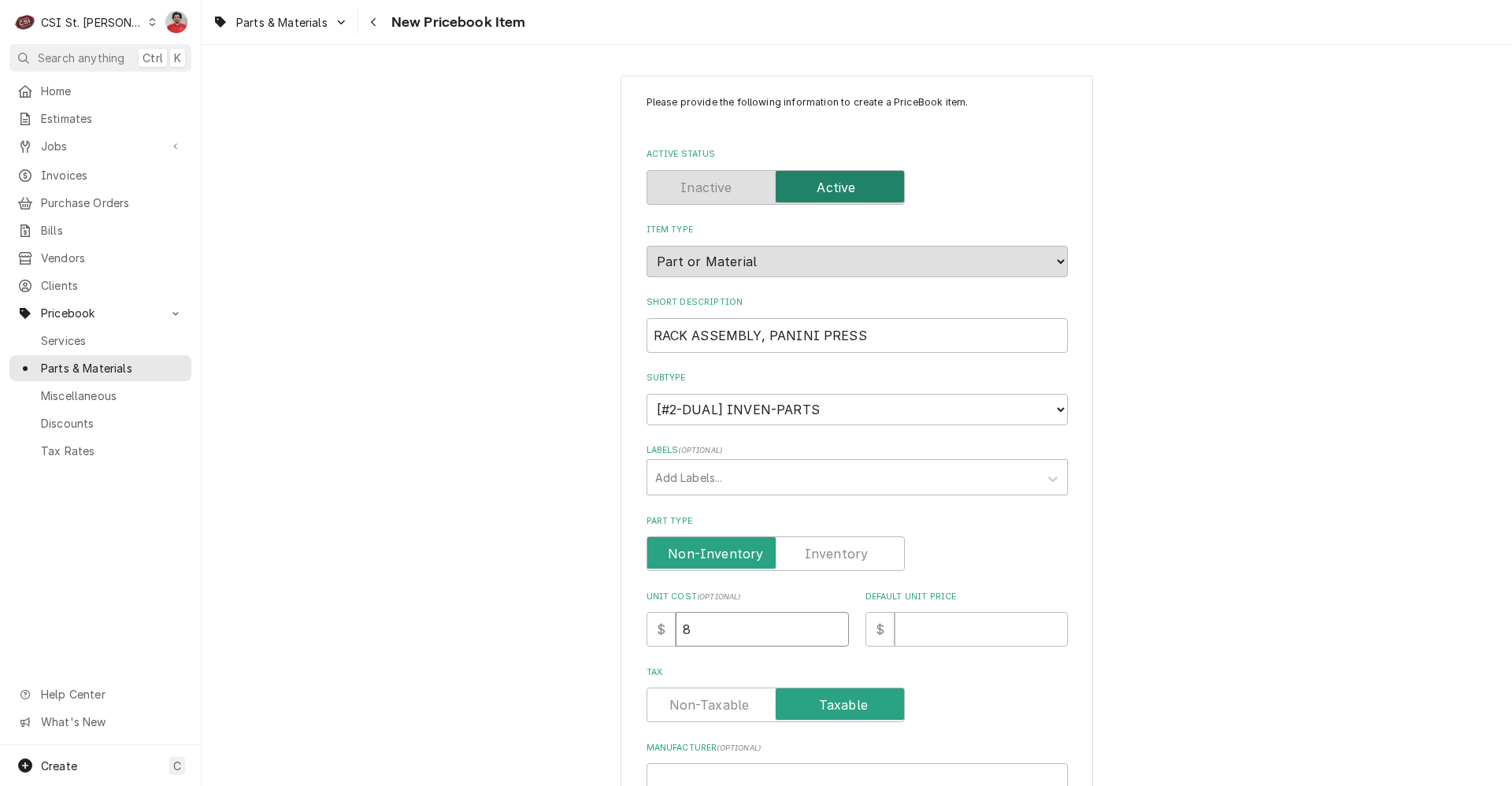
type input "80"
type textarea "x"
type input "808"
type textarea "x"
type input "808.9"
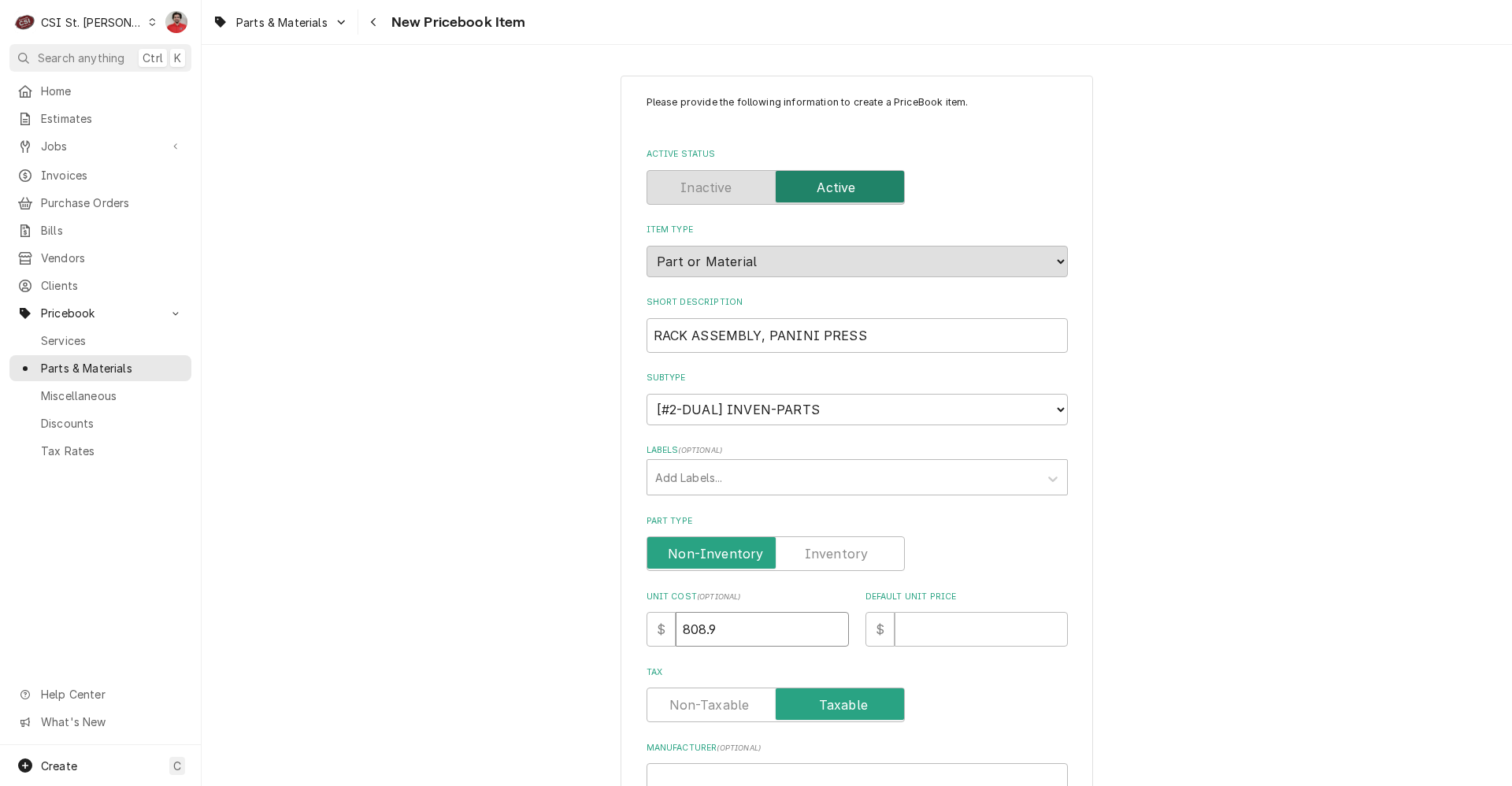
type textarea "x"
type input "808.92"
type textarea "x"
type input "1"
type textarea "x"
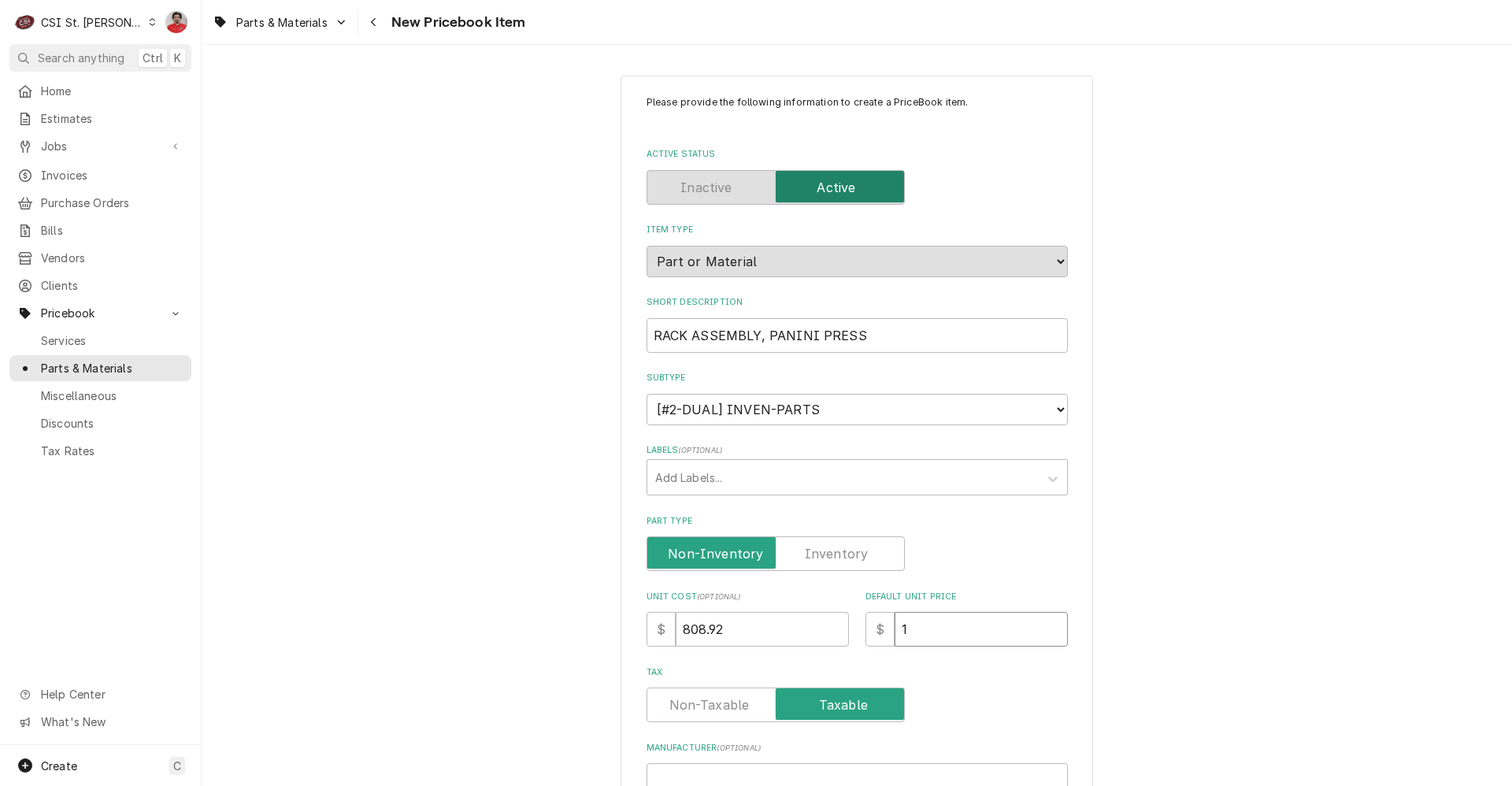
type input "16"
type textarea "x"
type input "161"
type textarea "x"
type input "1617"
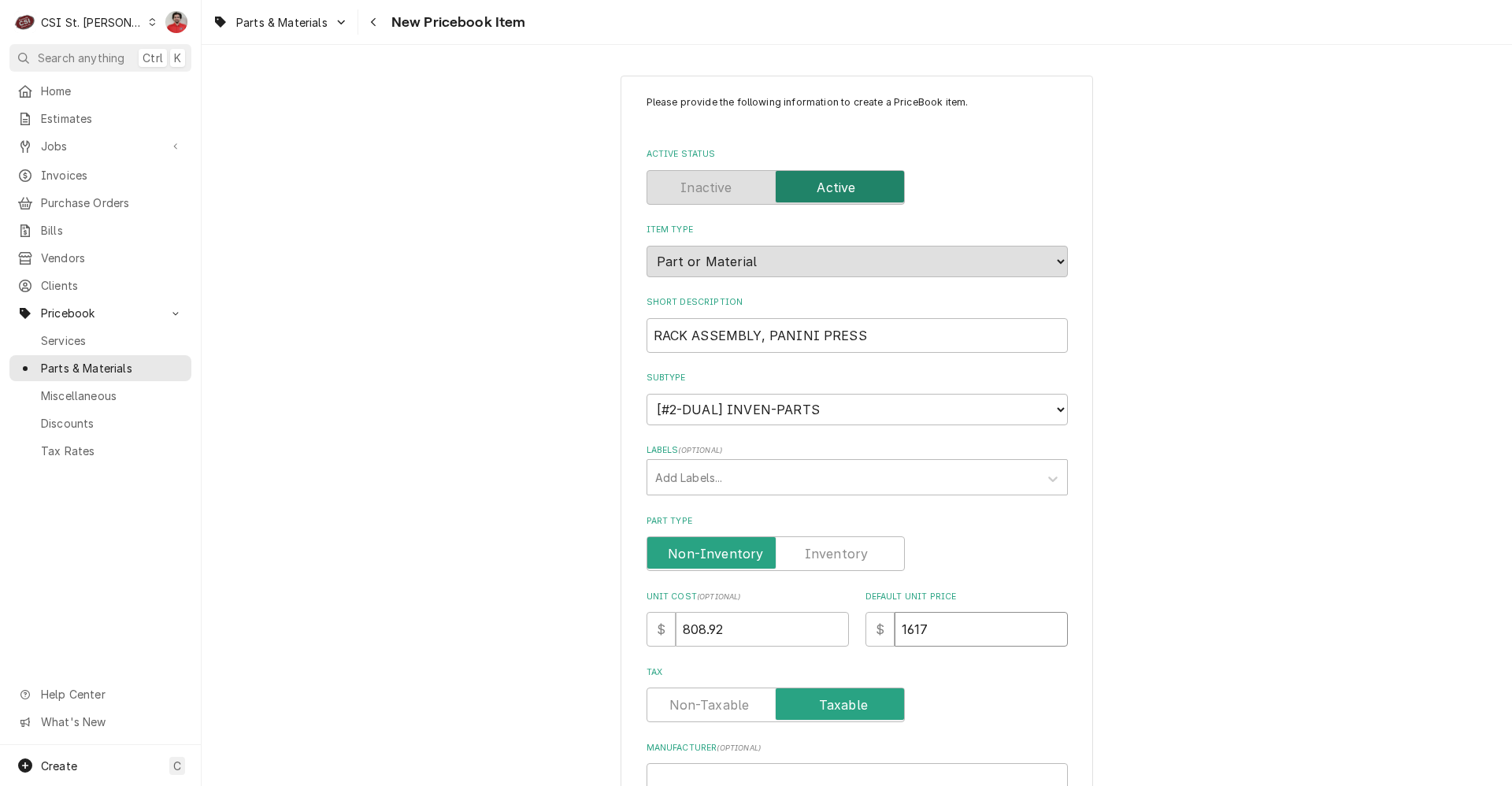
type textarea "x"
type input "1617.8"
type textarea "x"
type input "1617.84"
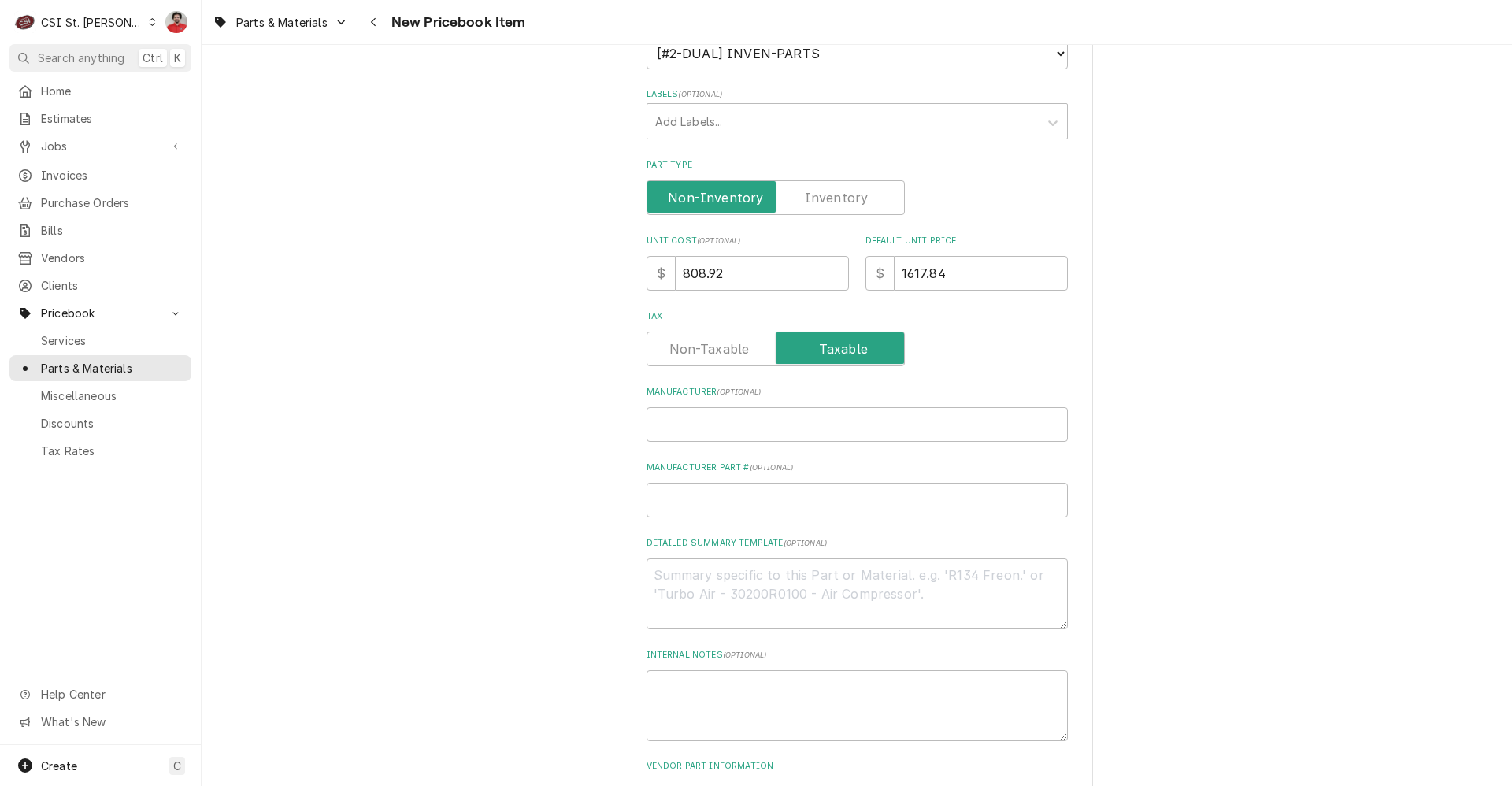
scroll to position [393, 0]
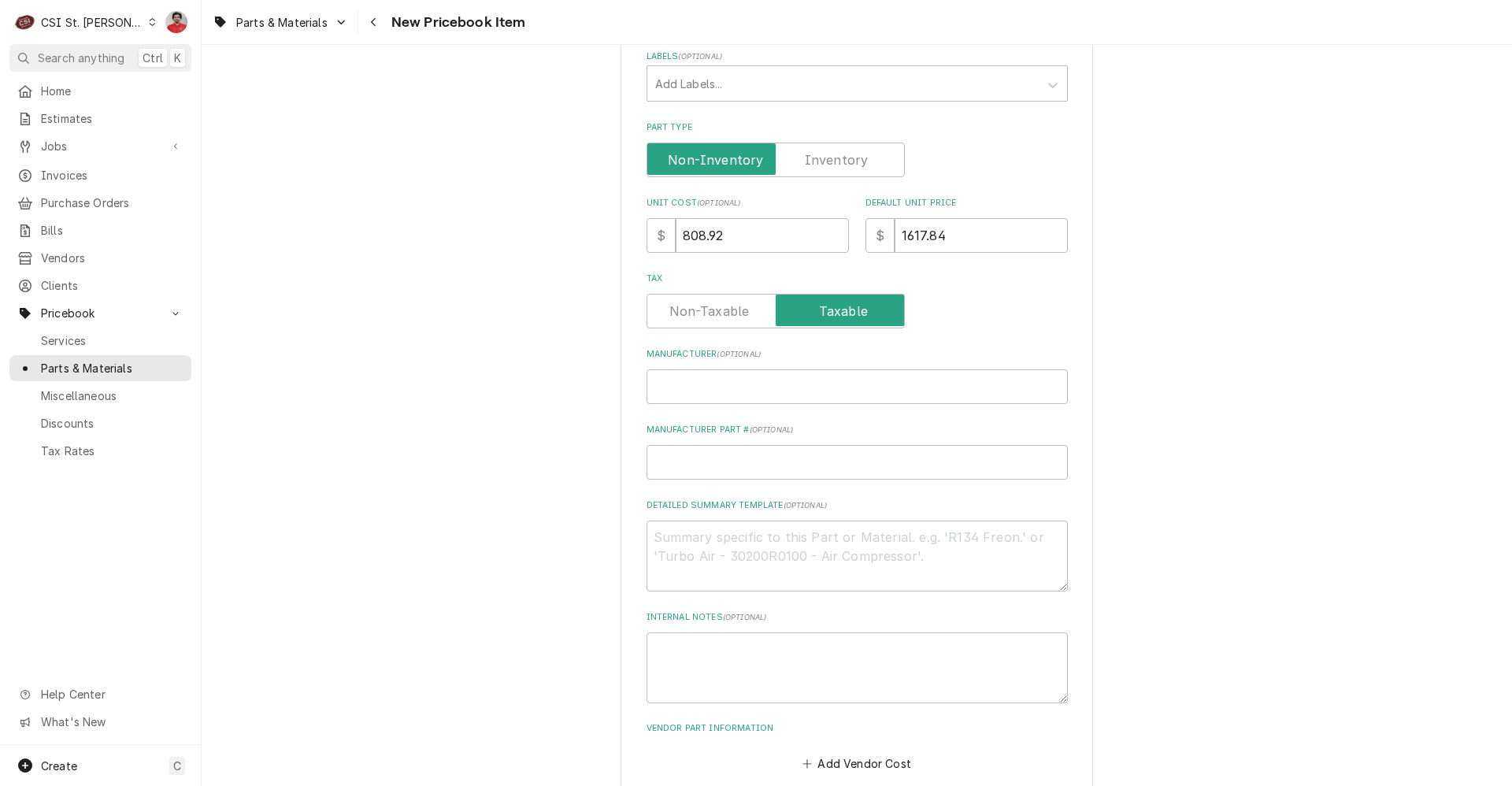
click at [837, 166] on label "Part Type" at bounding box center [776, 159] width 259 height 35
click at [837, 166] on input "Part Type" at bounding box center [776, 159] width 244 height 35
checkbox input "true"
click at [766, 377] on input "Manufacturer ( optional )" at bounding box center [857, 386] width 421 height 35
type textarea "x"
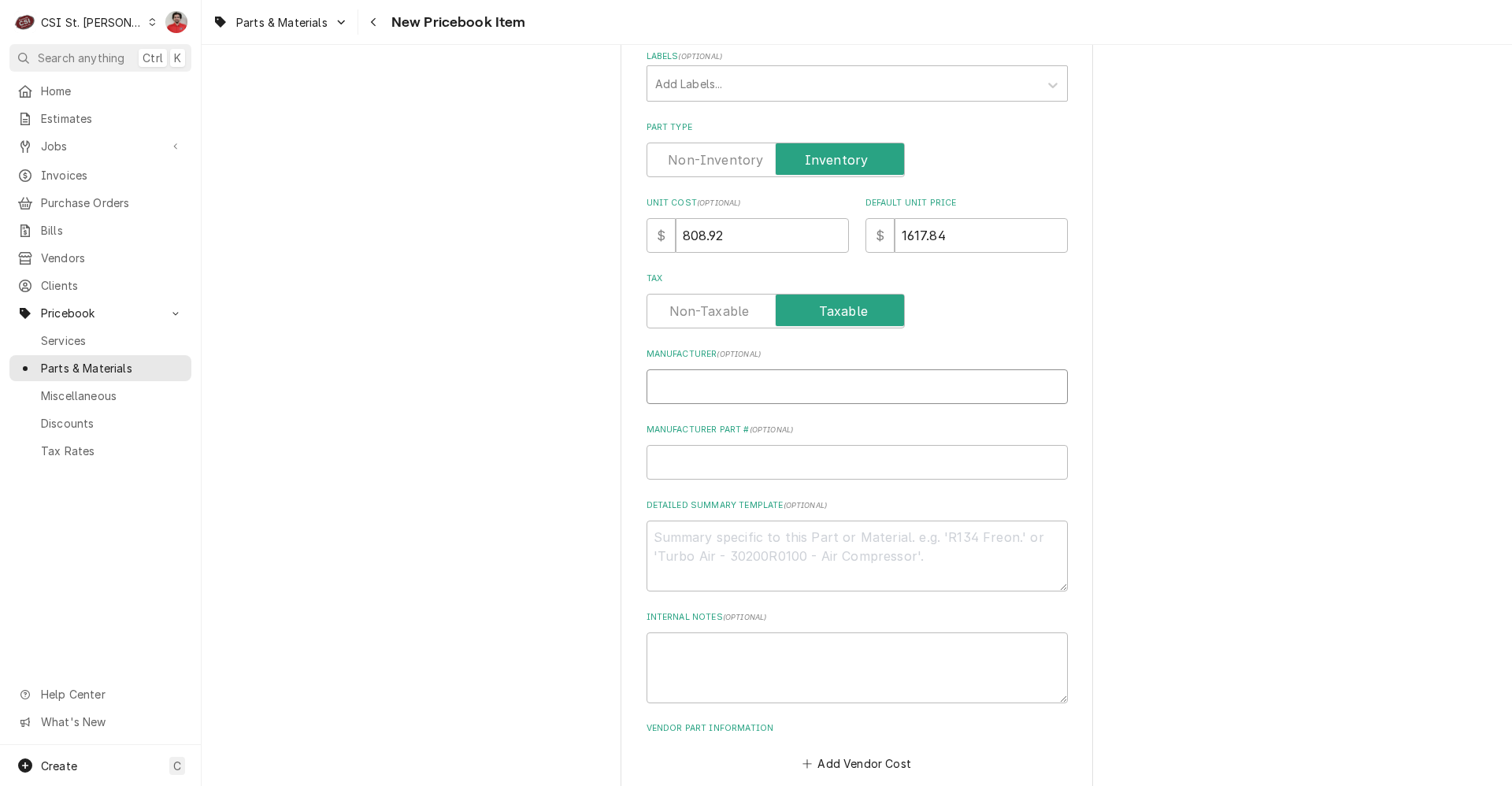
type input "T"
type textarea "x"
type input "TU"
type textarea "x"
type input "TUR"
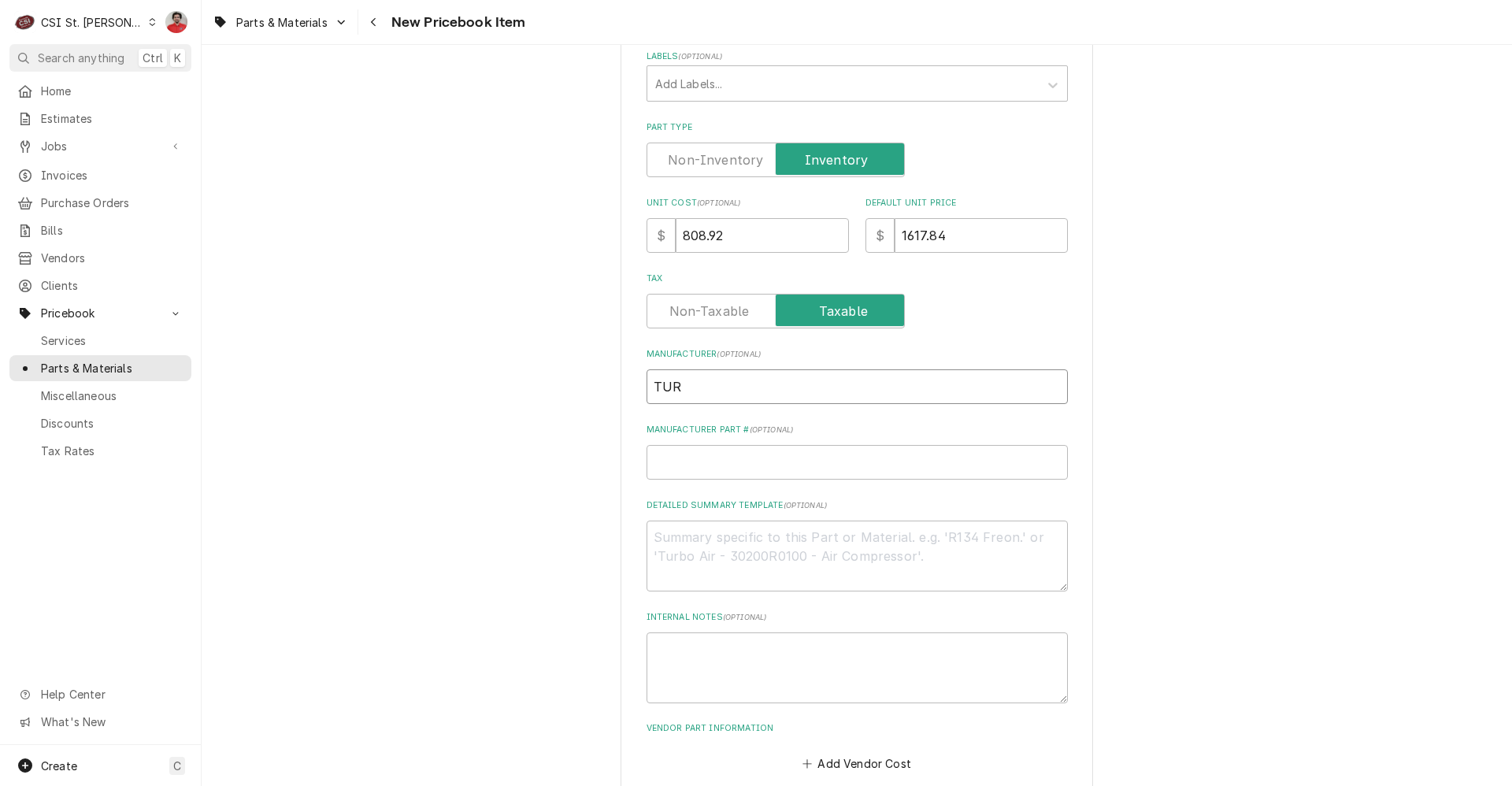
type textarea "x"
type input "TURB"
type textarea "x"
type input "TURBO"
type textarea "x"
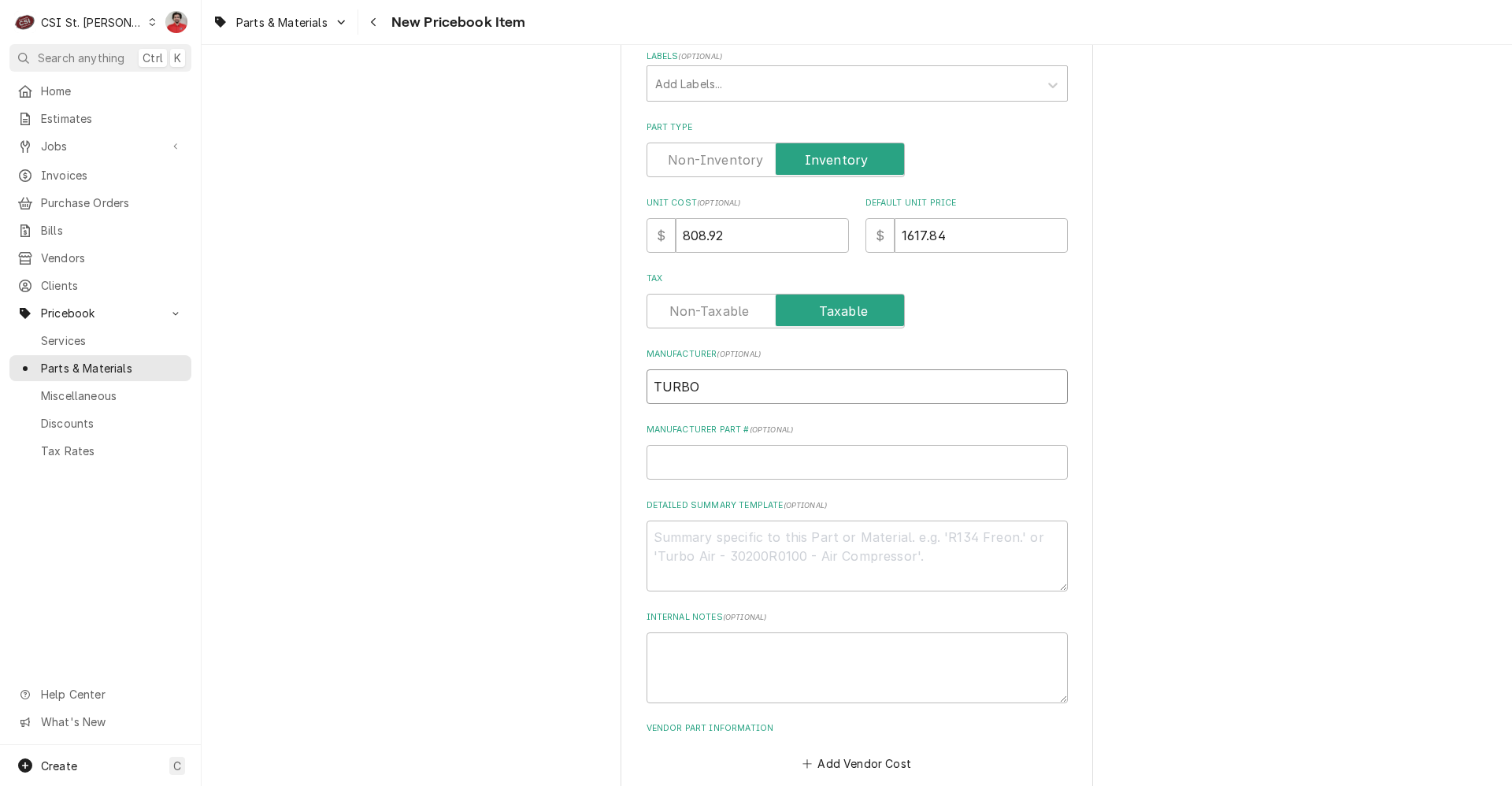
type input "TURBO"
type textarea "x"
type input "TURBO S"
type textarea "x"
type input "TURBO"
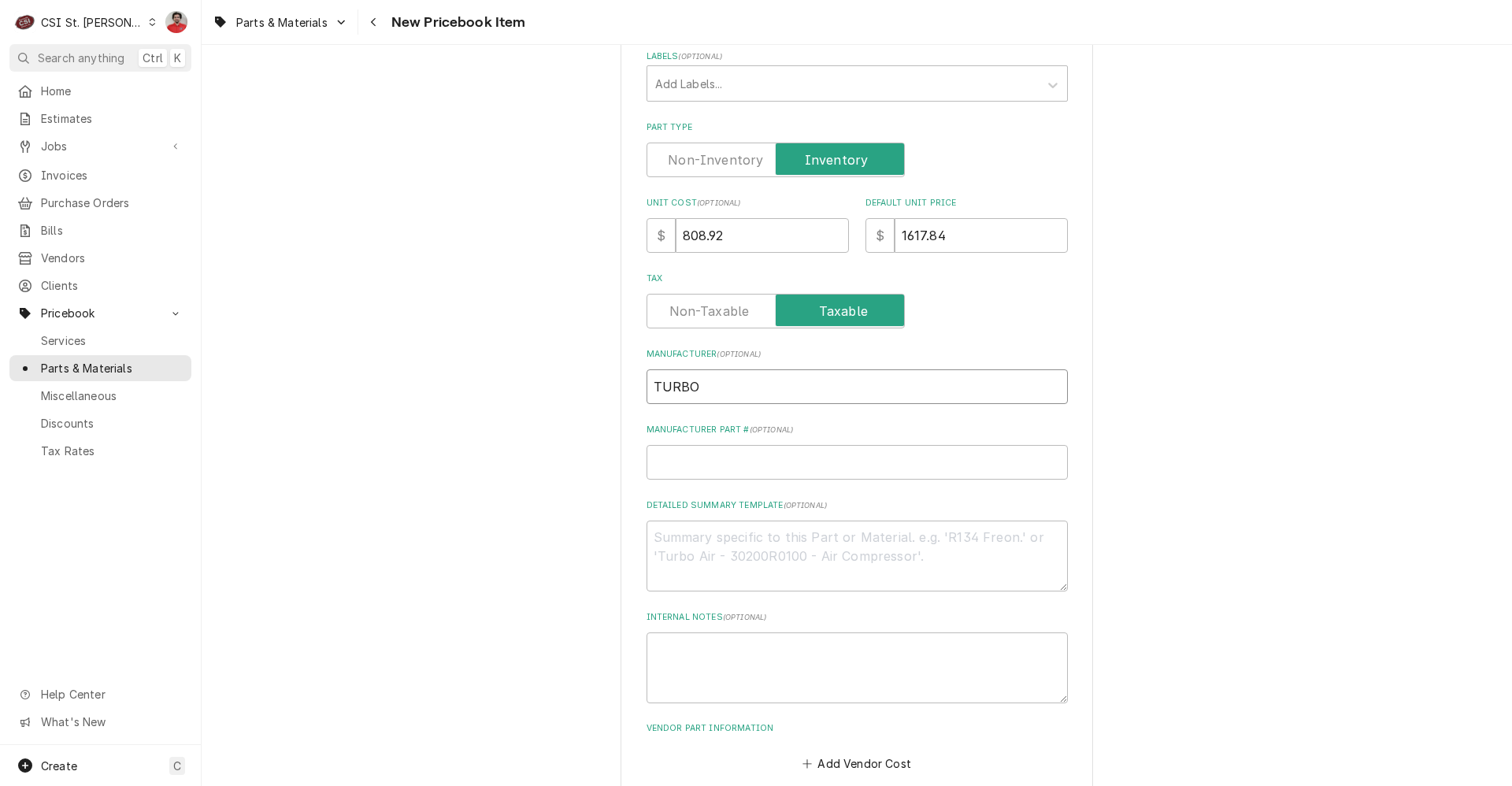
type textarea "x"
type input "TURBOC"
type textarea "x"
type input "TURBOCH"
type textarea "x"
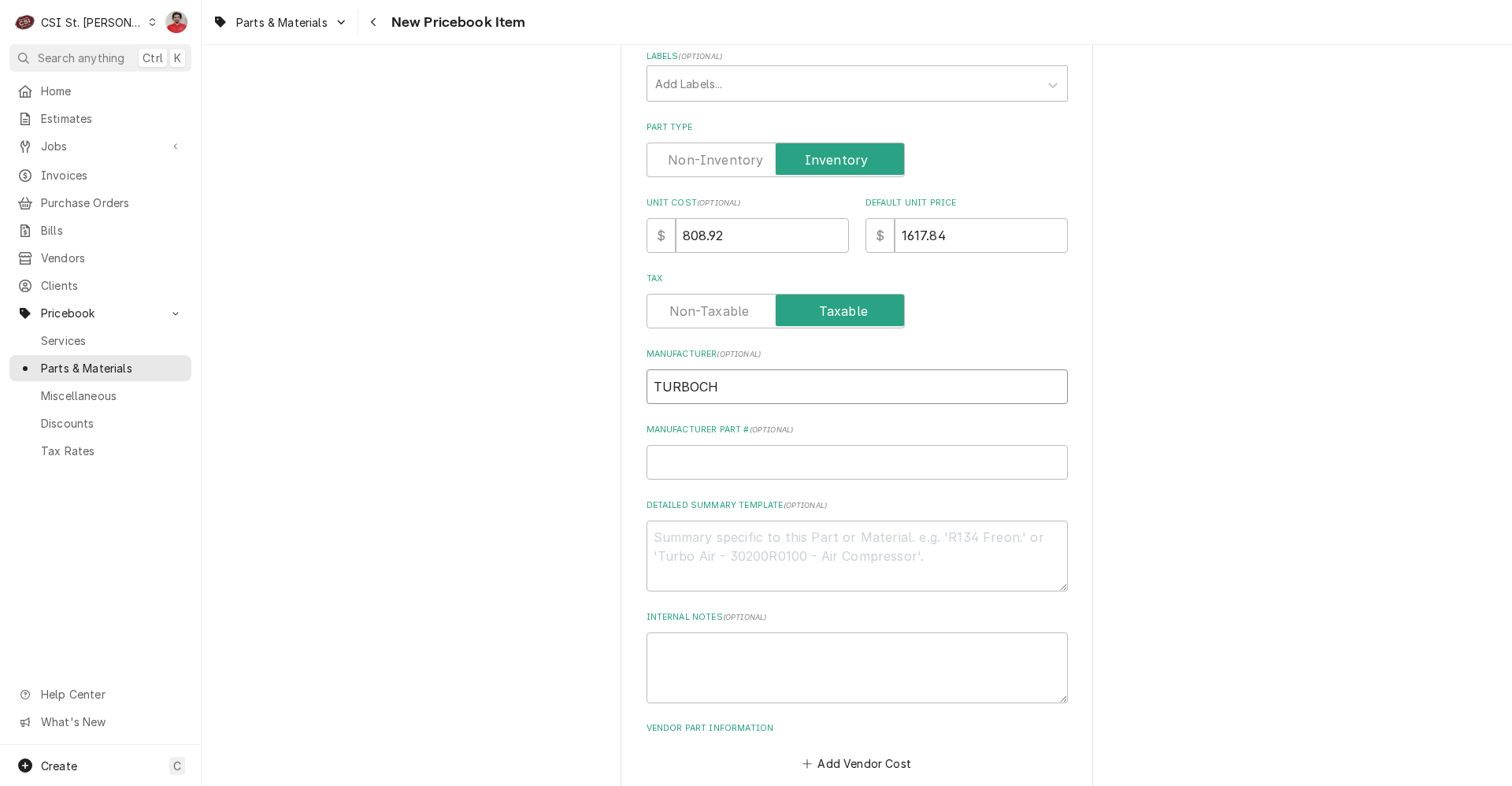
type input "TURBOCHE"
type textarea "x"
type input "TURBOCHEF"
type textarea "x"
type input "TURBOCHEFT"
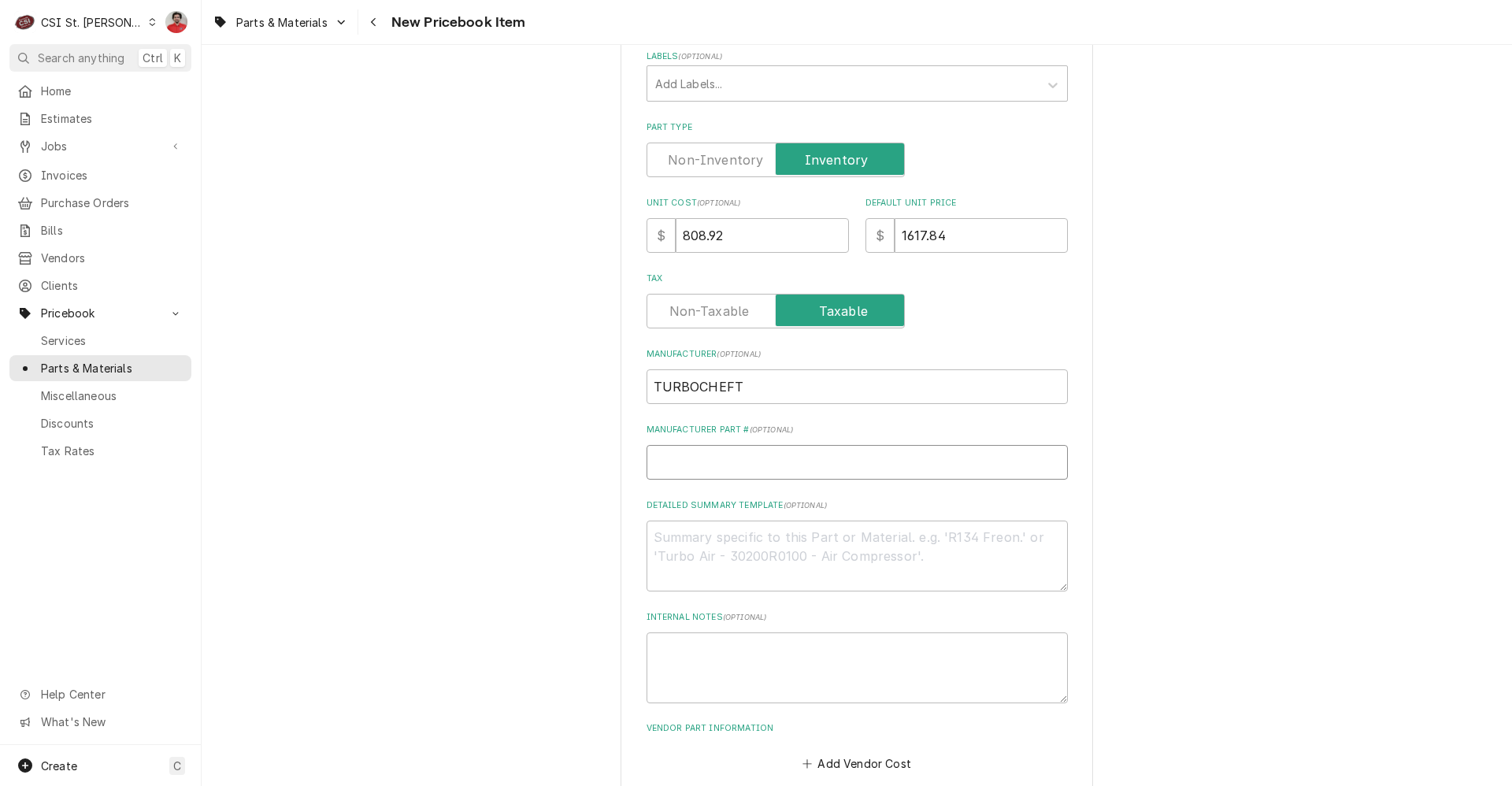
type textarea "x"
type input "T"
type textarea "x"
type input "TU"
type textarea "x"
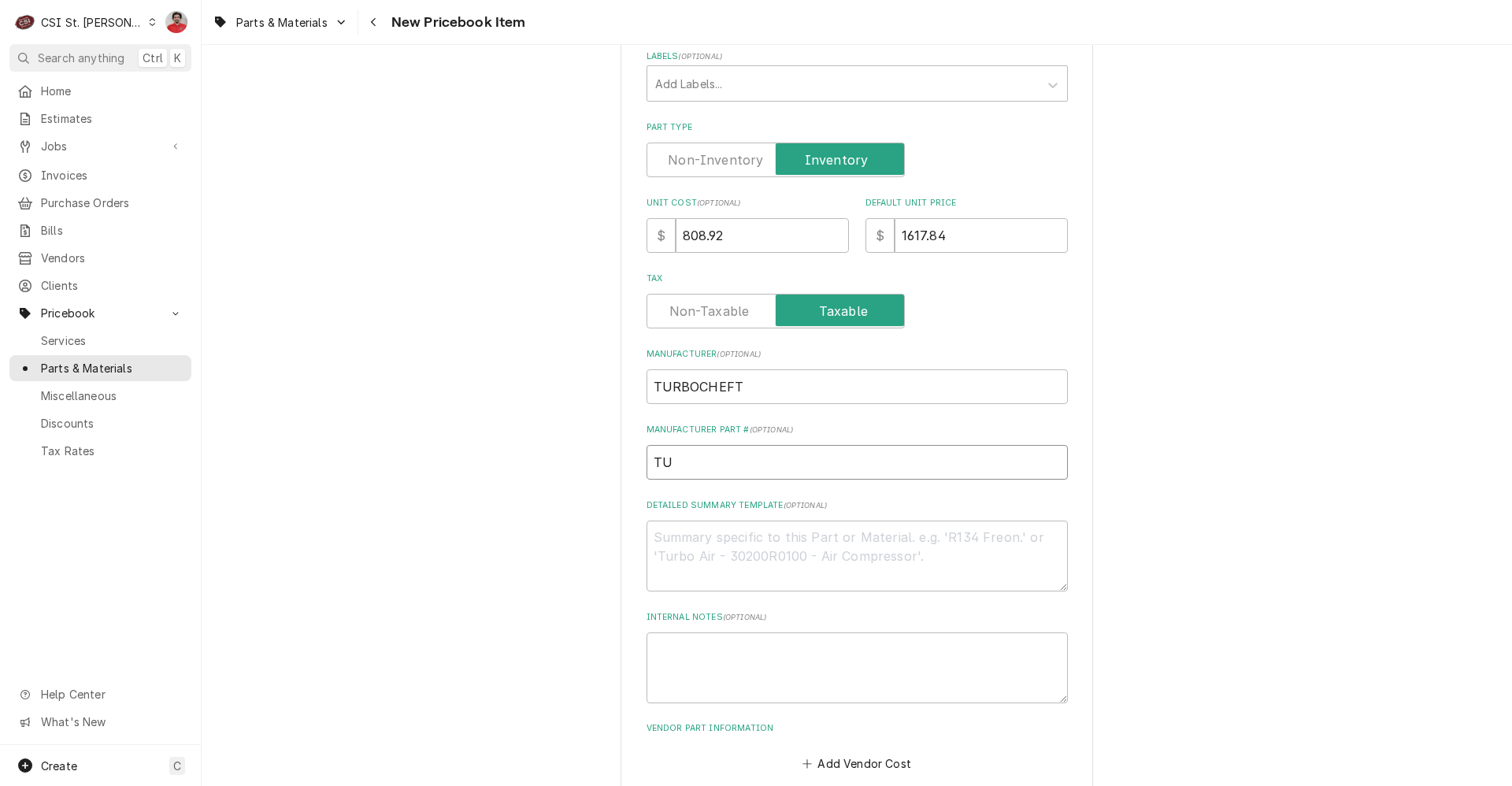
type input "TUR"
type textarea "x"
type input "TUR-"
paste input "I1-3244"
type textarea "x"
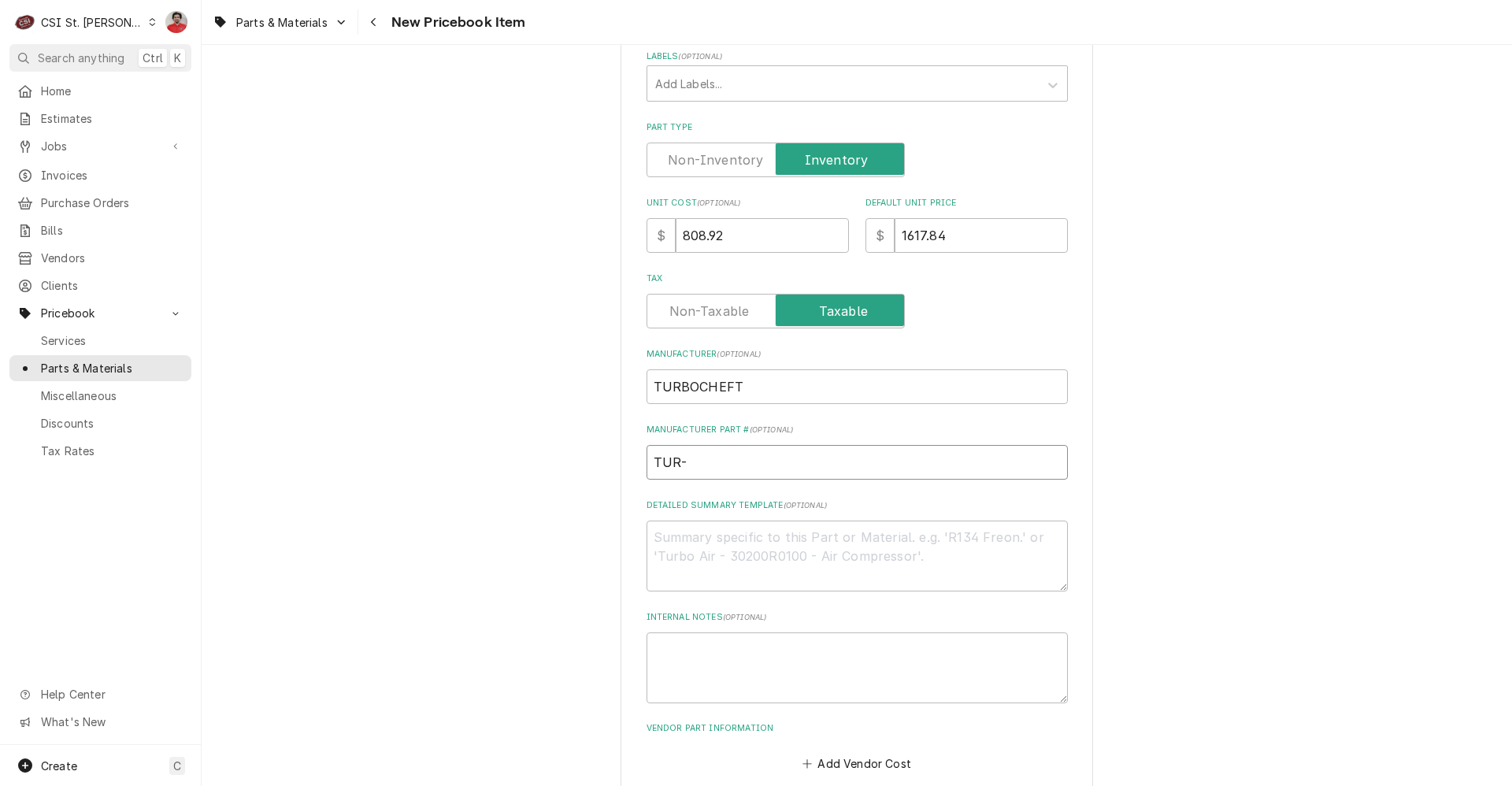
type input "TUR- I1-3244"
type textarea "x"
type input "TUR- I1-324"
type textarea "x"
type input "TUR- I1-32"
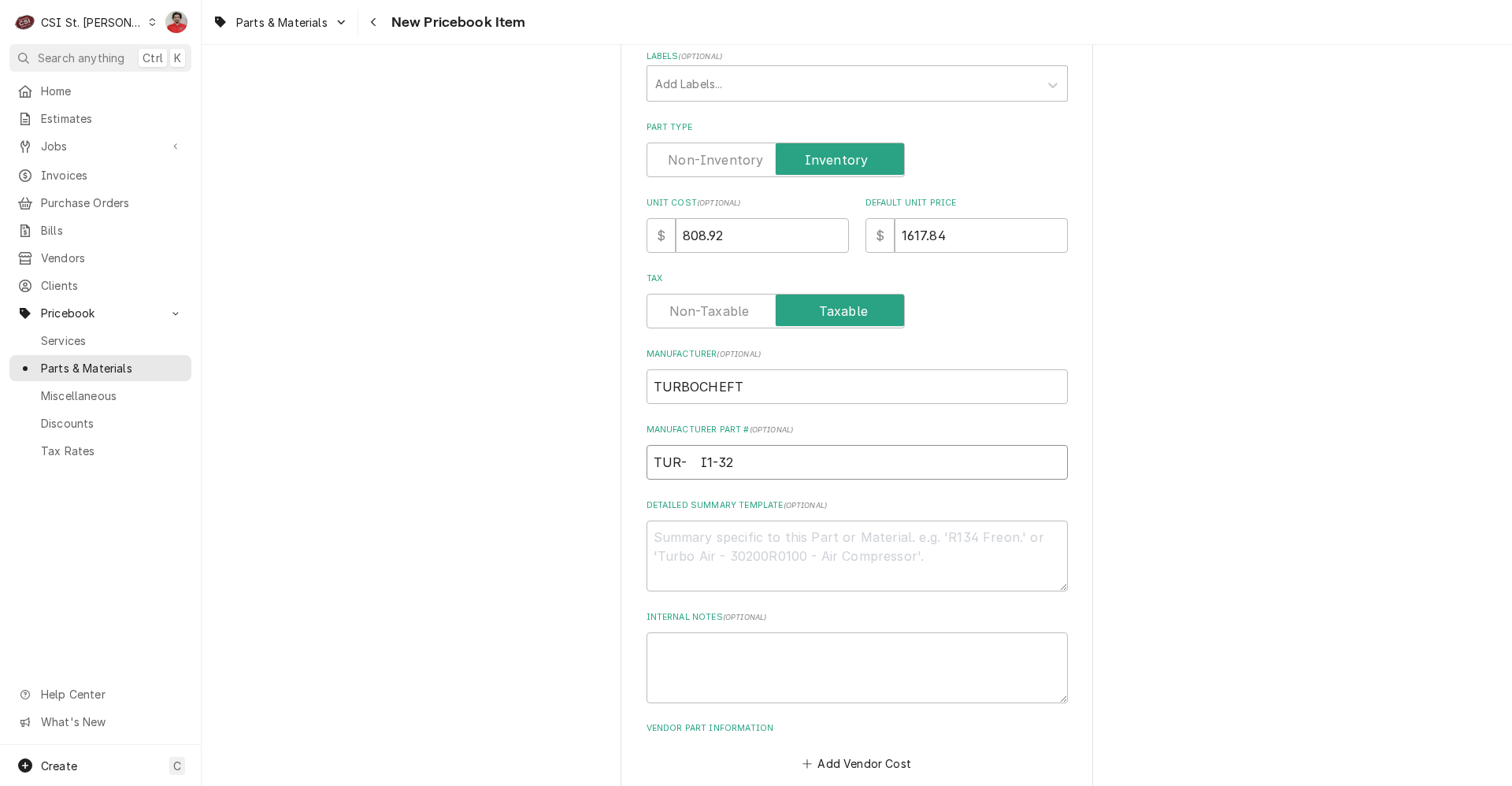
type textarea "x"
type input "TUR- I1-3"
type textarea "x"
type input "TUR- I1-"
type textarea "x"
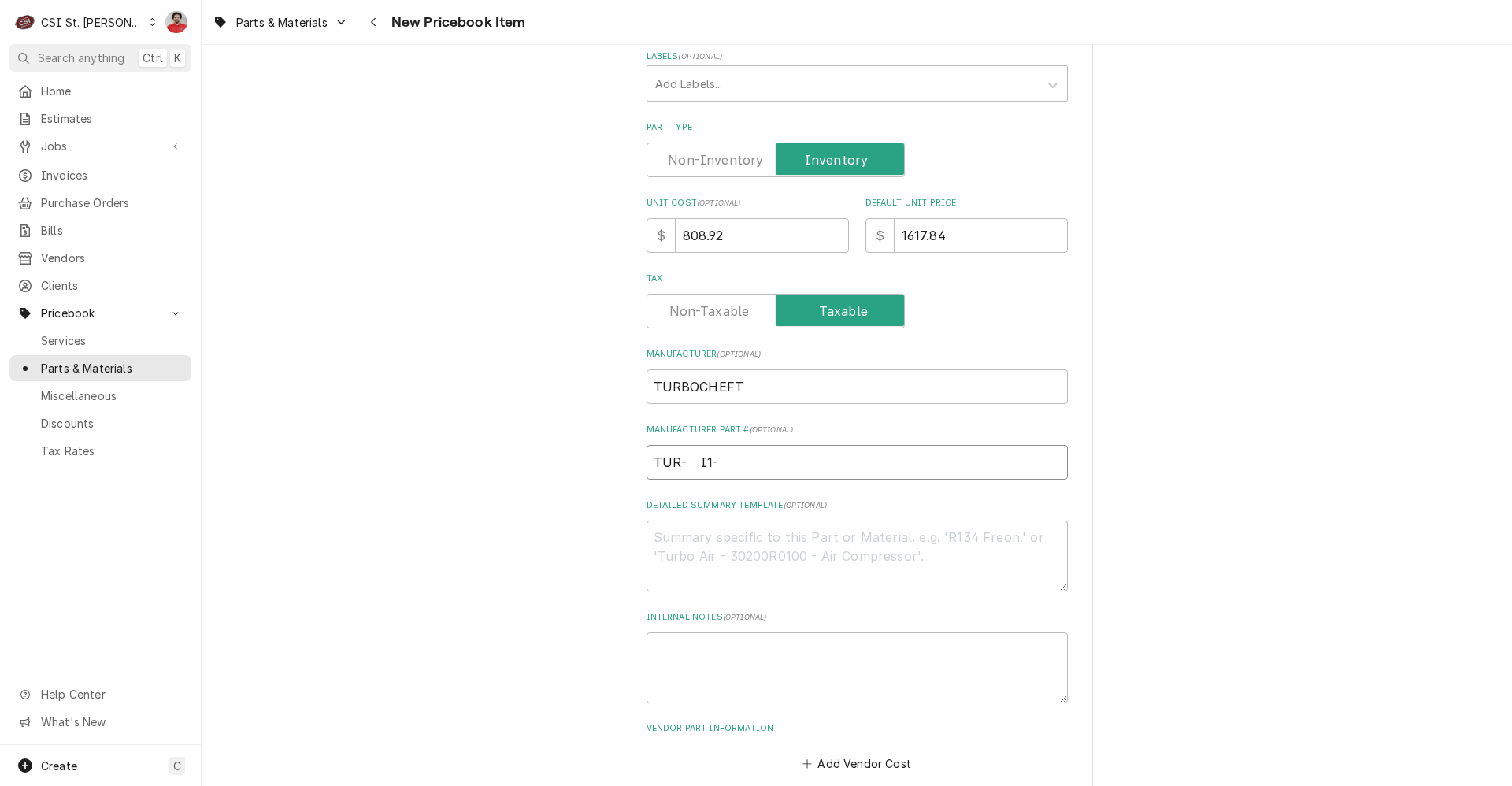
type input "TUR- I1"
type textarea "x"
type input "TUR- I"
type textarea "x"
type input "TUR-"
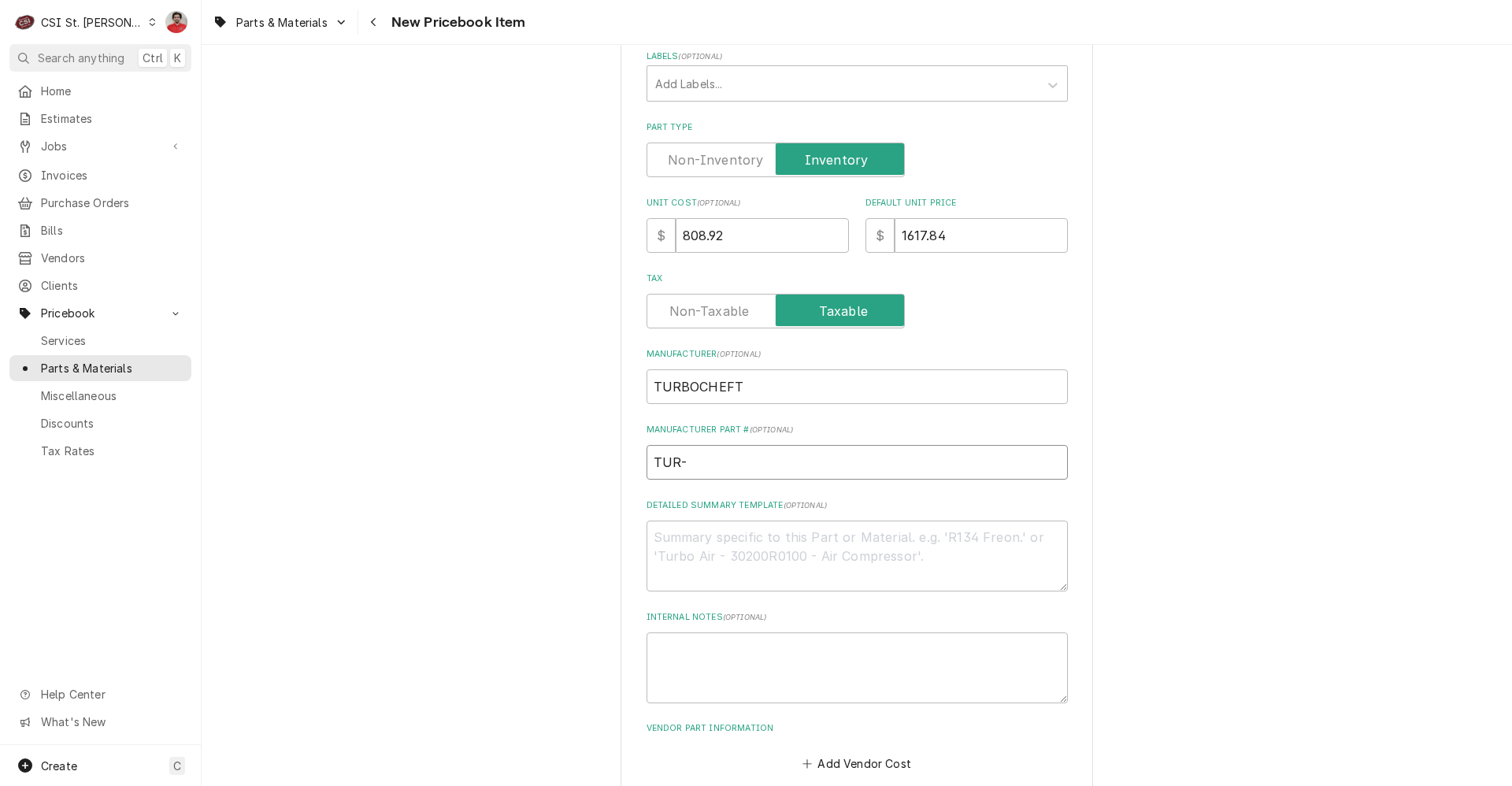
type textarea "x"
type input "TUR-"
type textarea "x"
type input "TUR"
type textarea "x"
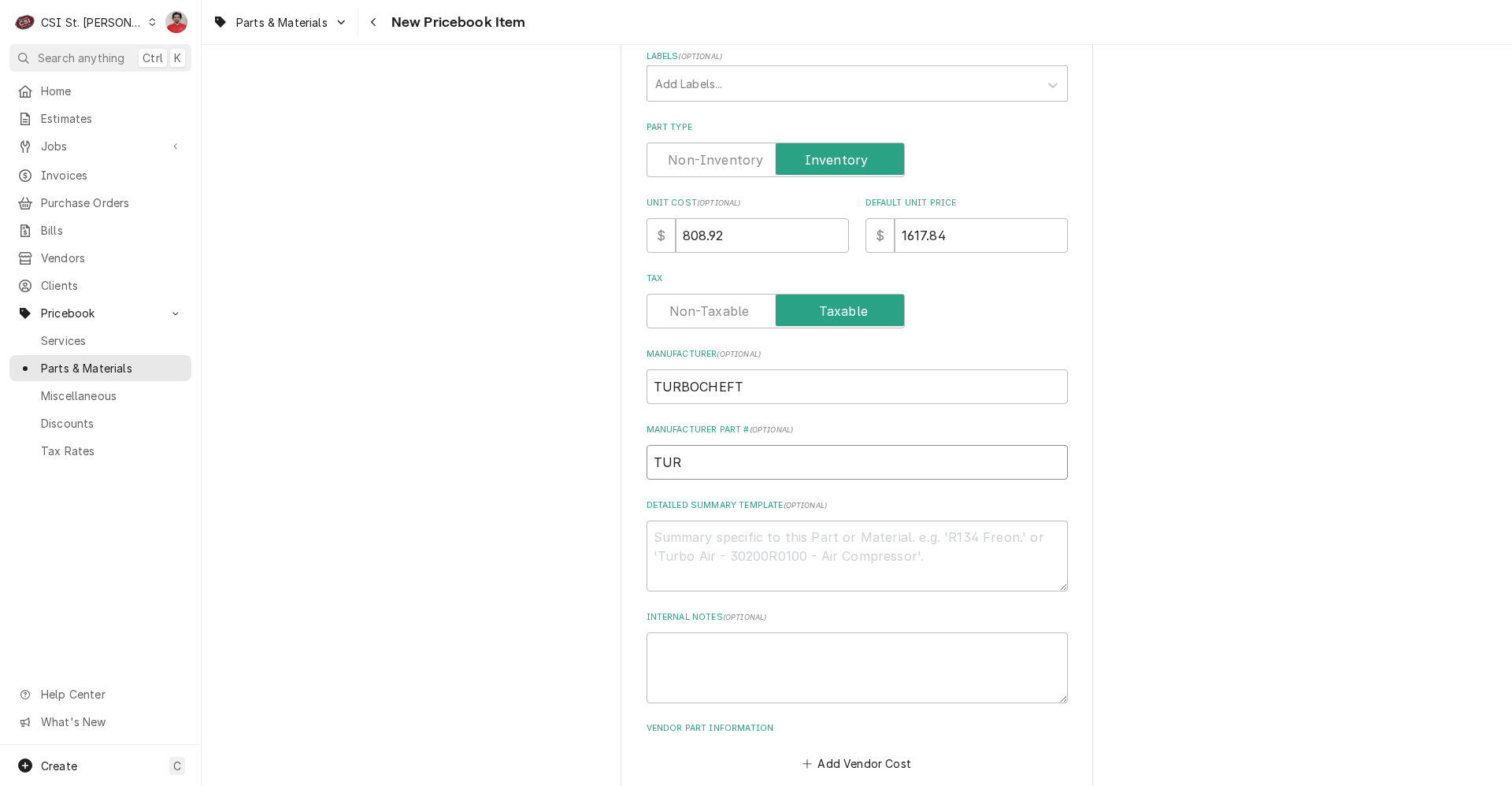
type input "TUR-"
type textarea "x"
type input "TUR-E"
type textarea "x"
type input "TUR-EC"
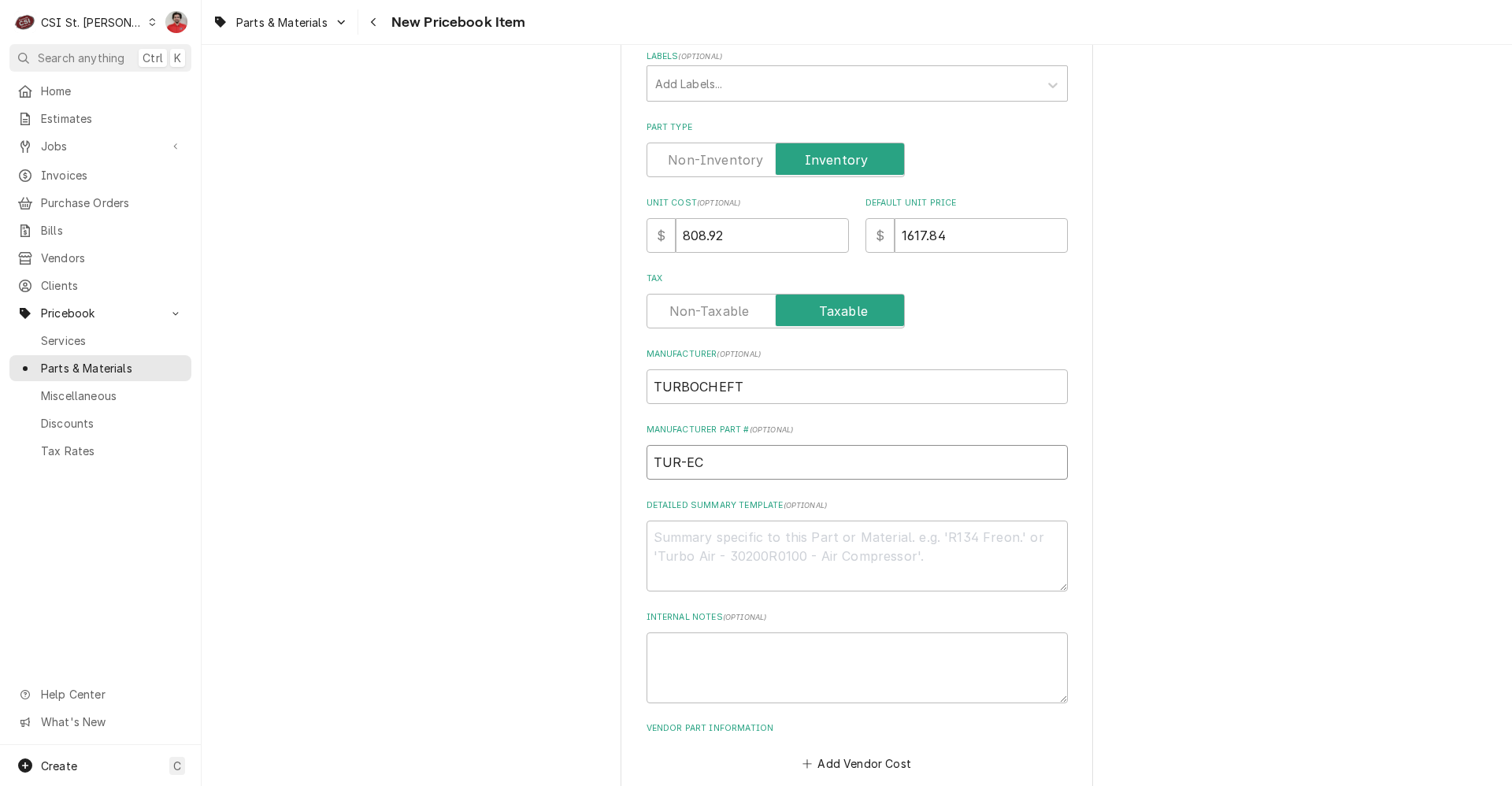
type textarea "x"
type input "TUR-ECS"
type textarea "x"
type input "TUR-ECS-"
type textarea "x"
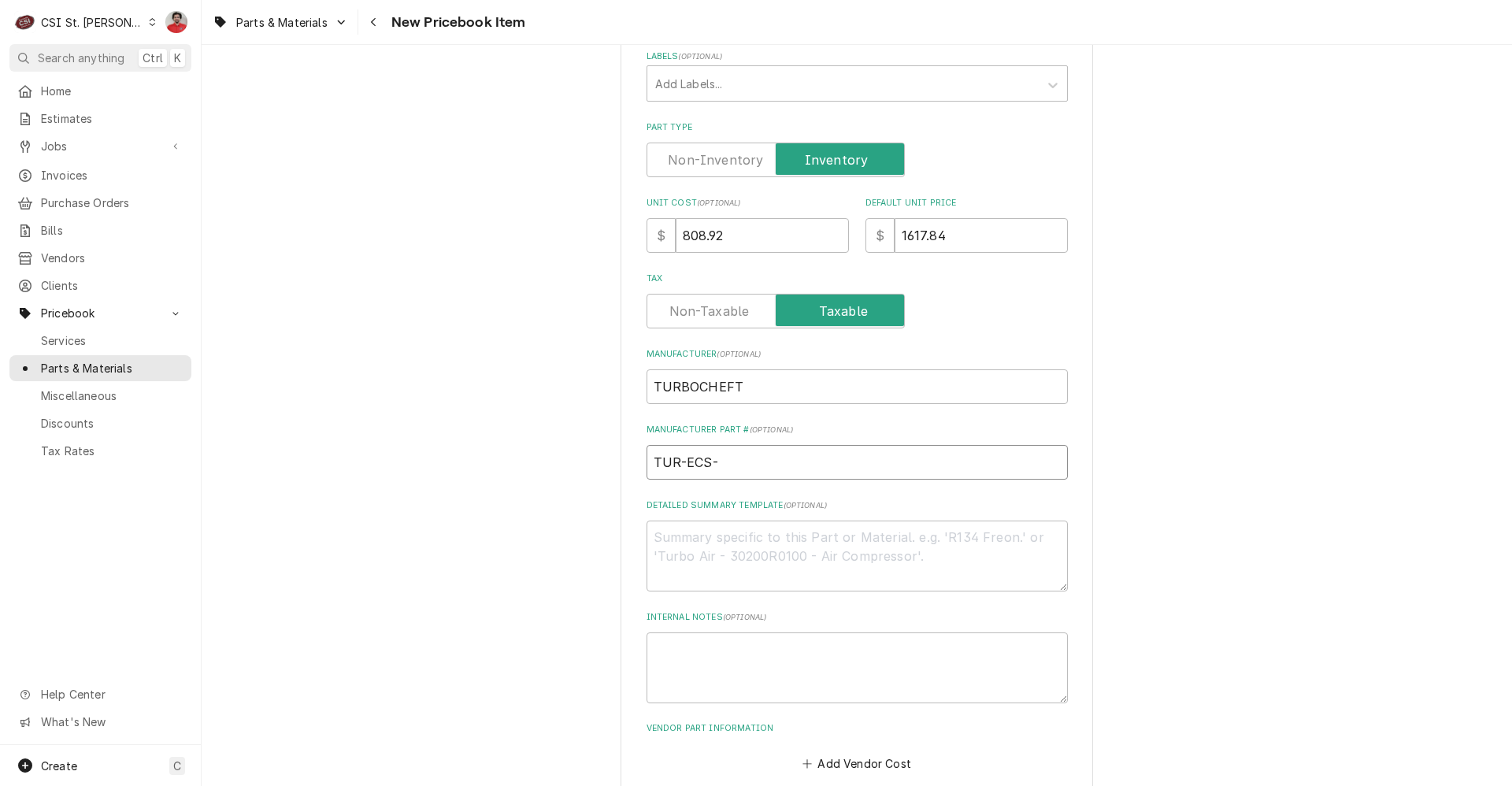
type input "TUR-ECS-9"
type textarea "x"
type input "TUR-ECS-97"
type textarea "x"
type input "TUR-ECS-975"
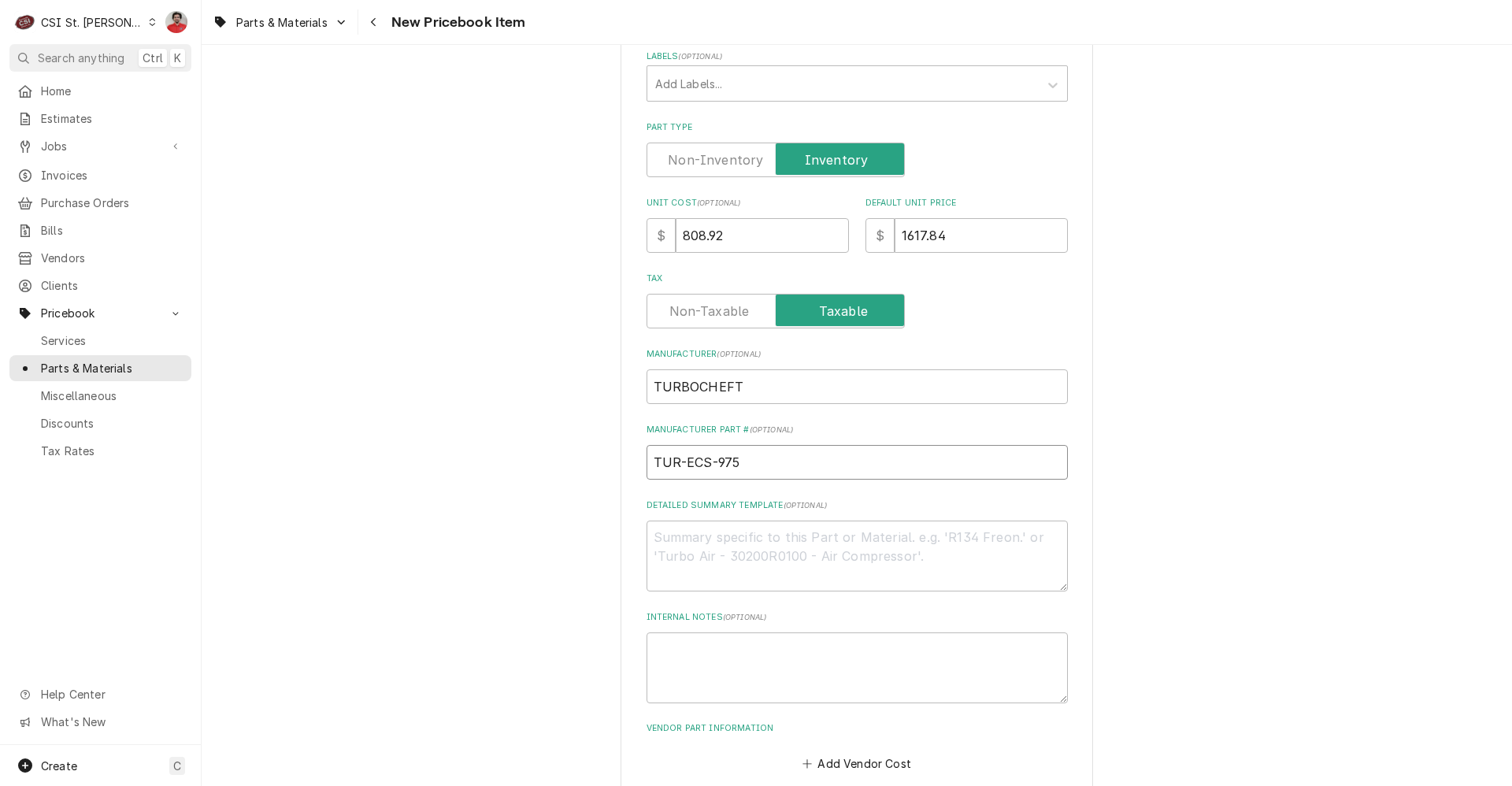
type textarea "x"
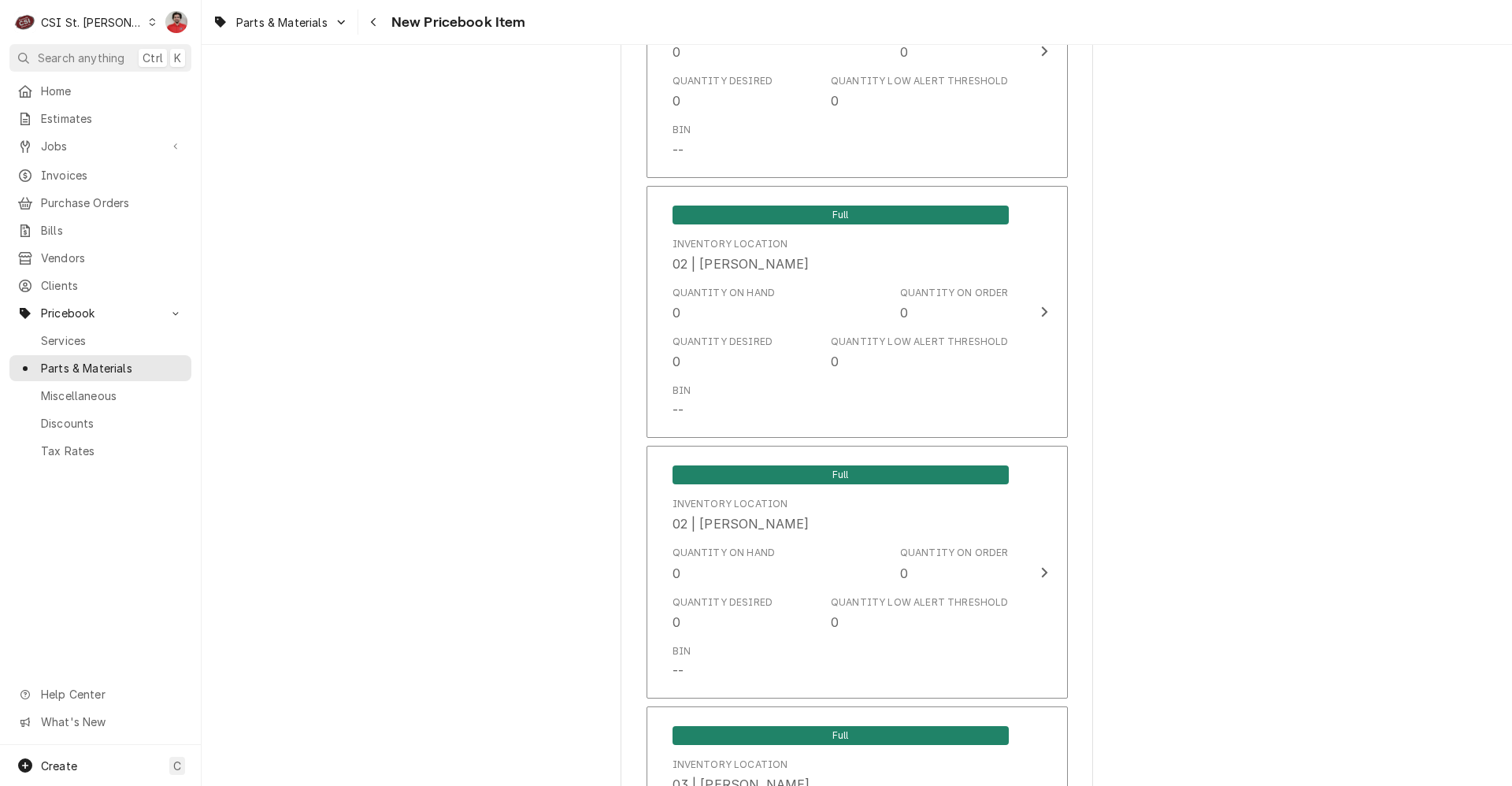
scroll to position [13018, 0]
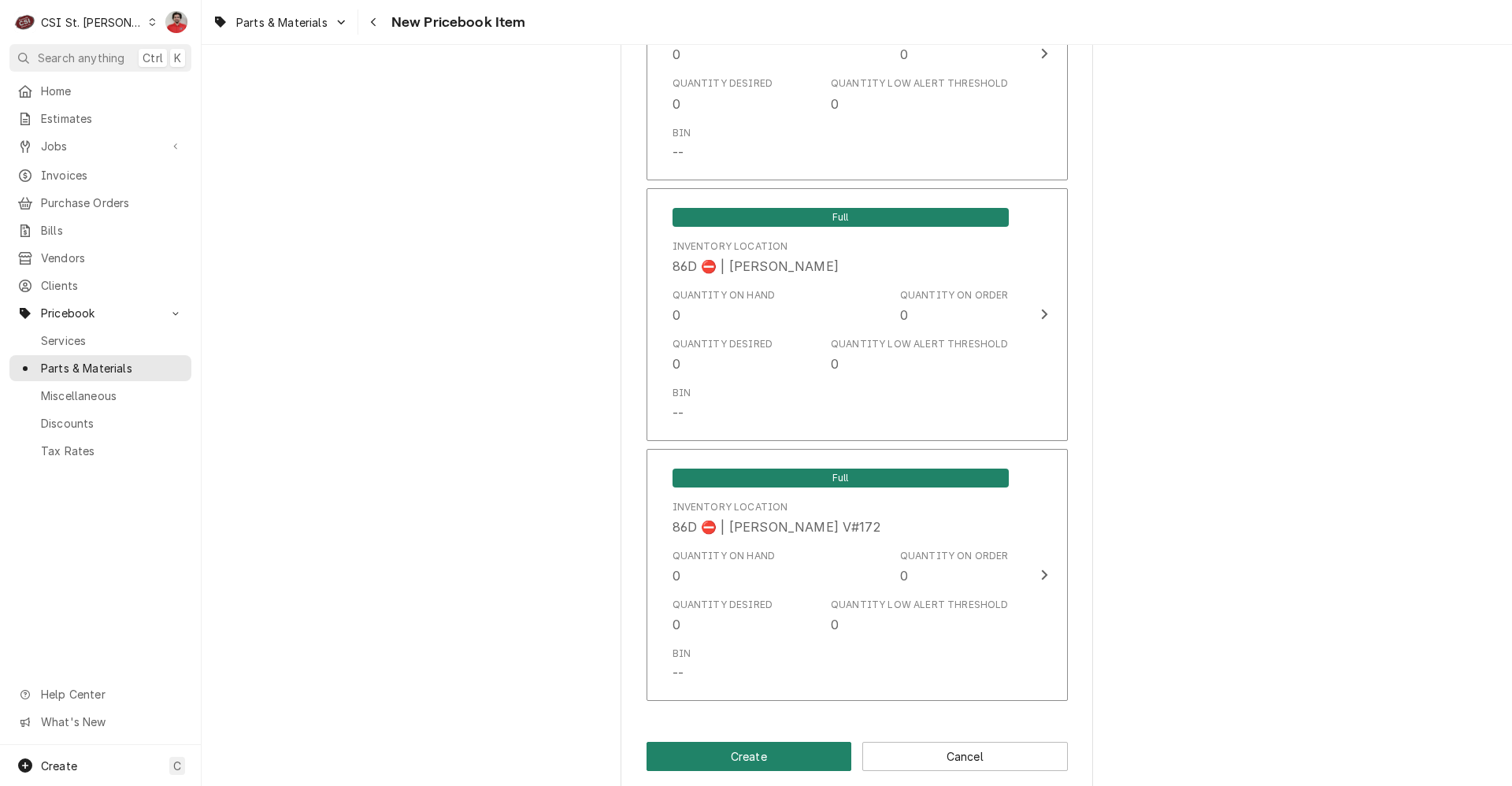
type input "TUR-ECS-9758"
click at [675, 742] on button "Create" at bounding box center [749, 756] width 205 height 29
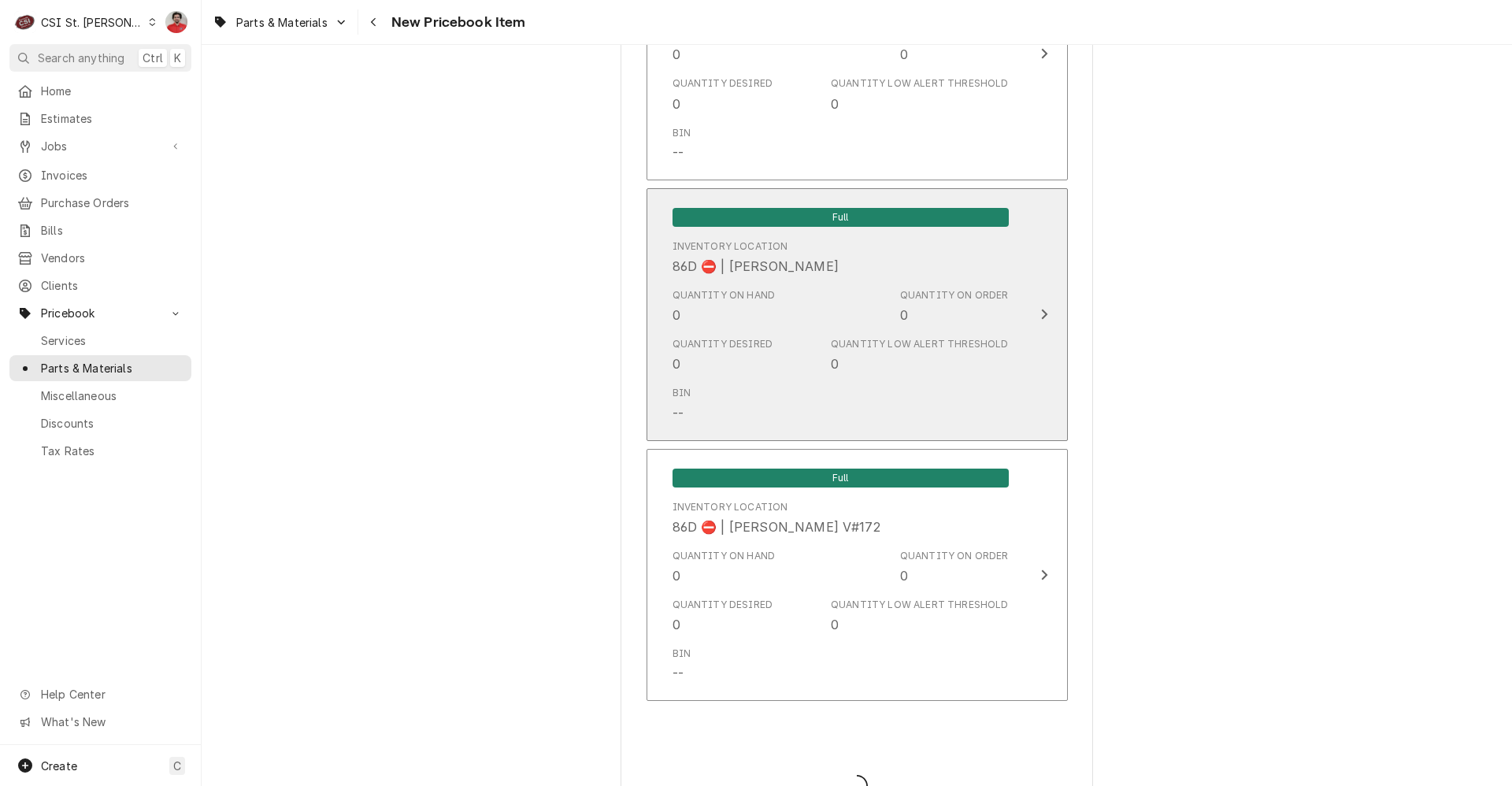
type textarea "x"
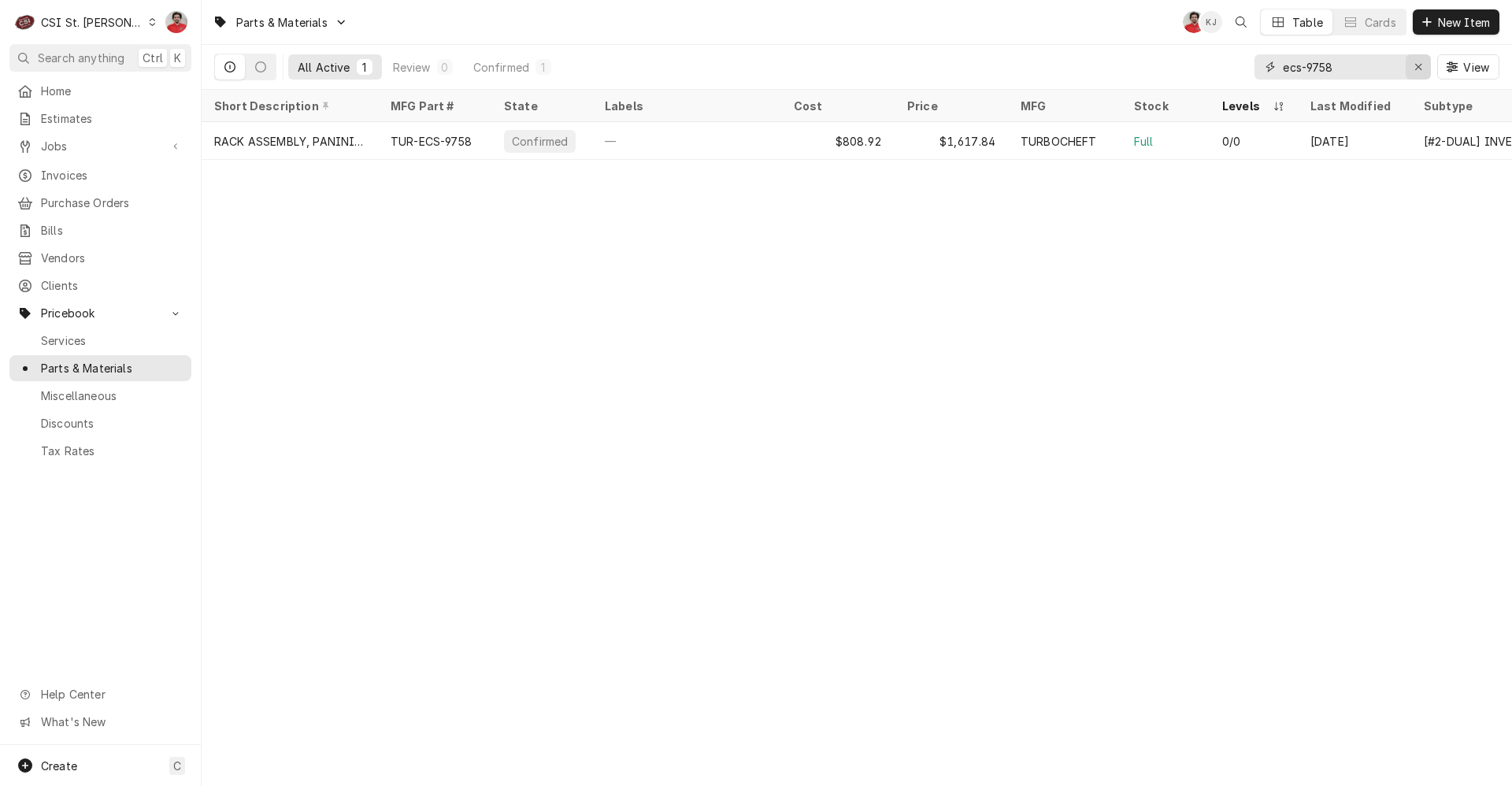
click at [1421, 61] on icon "Erase input" at bounding box center [1418, 67] width 9 height 11
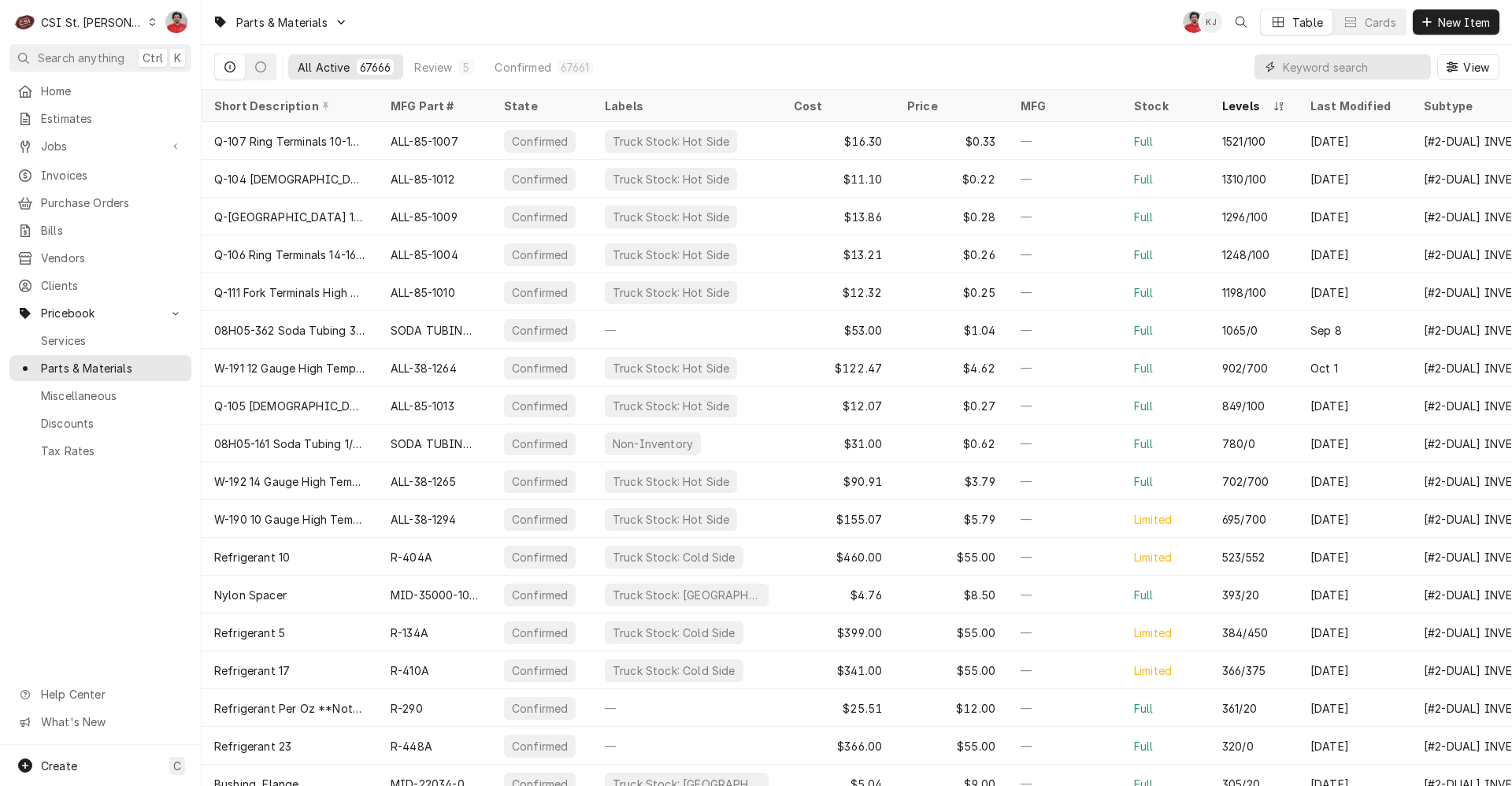
click at [1340, 71] on input "Dynamic Content Wrapper" at bounding box center [1353, 66] width 140 height 25
type input "25001"
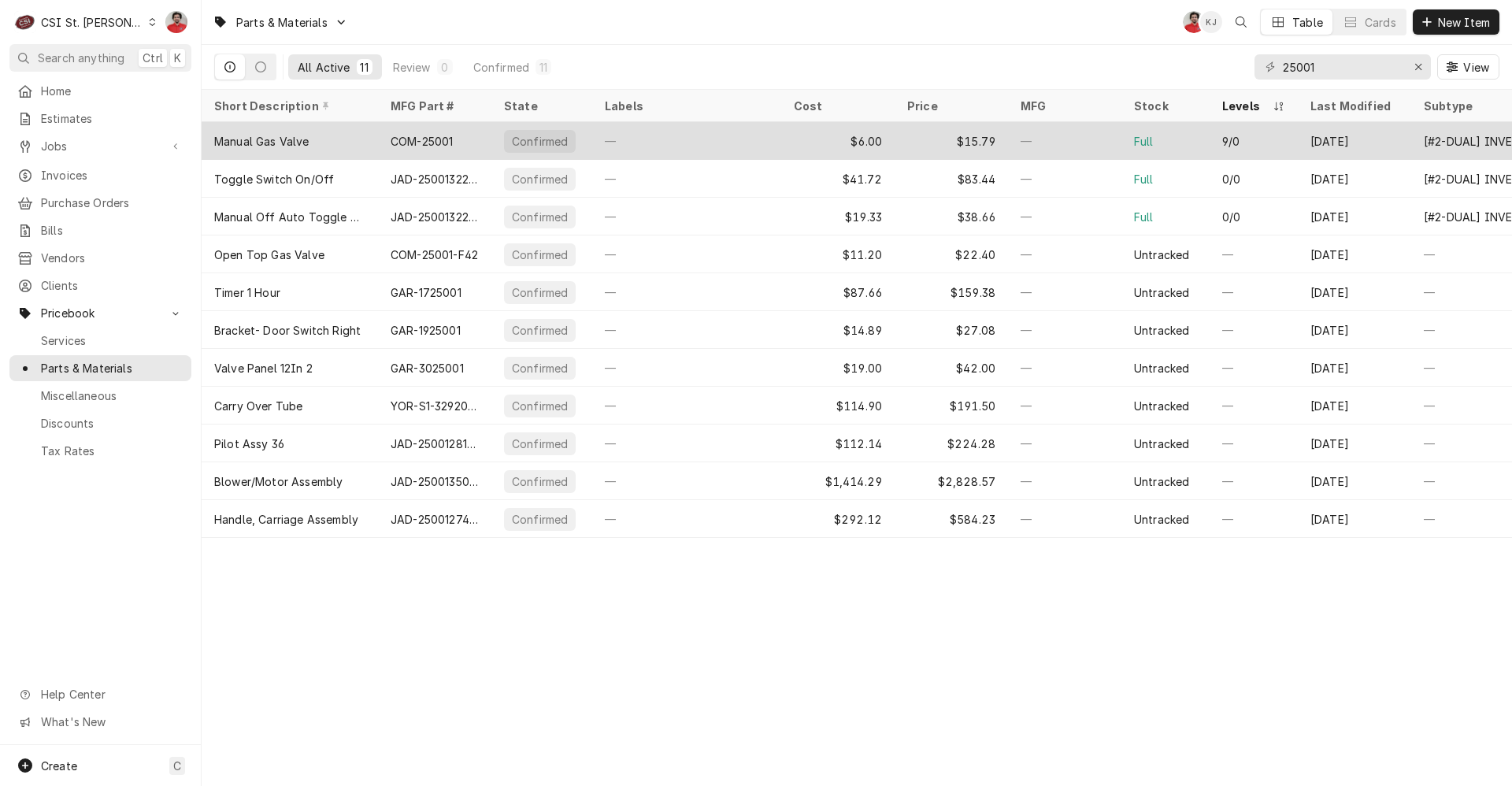
click at [1088, 140] on div "—" at bounding box center [1064, 141] width 113 height 38
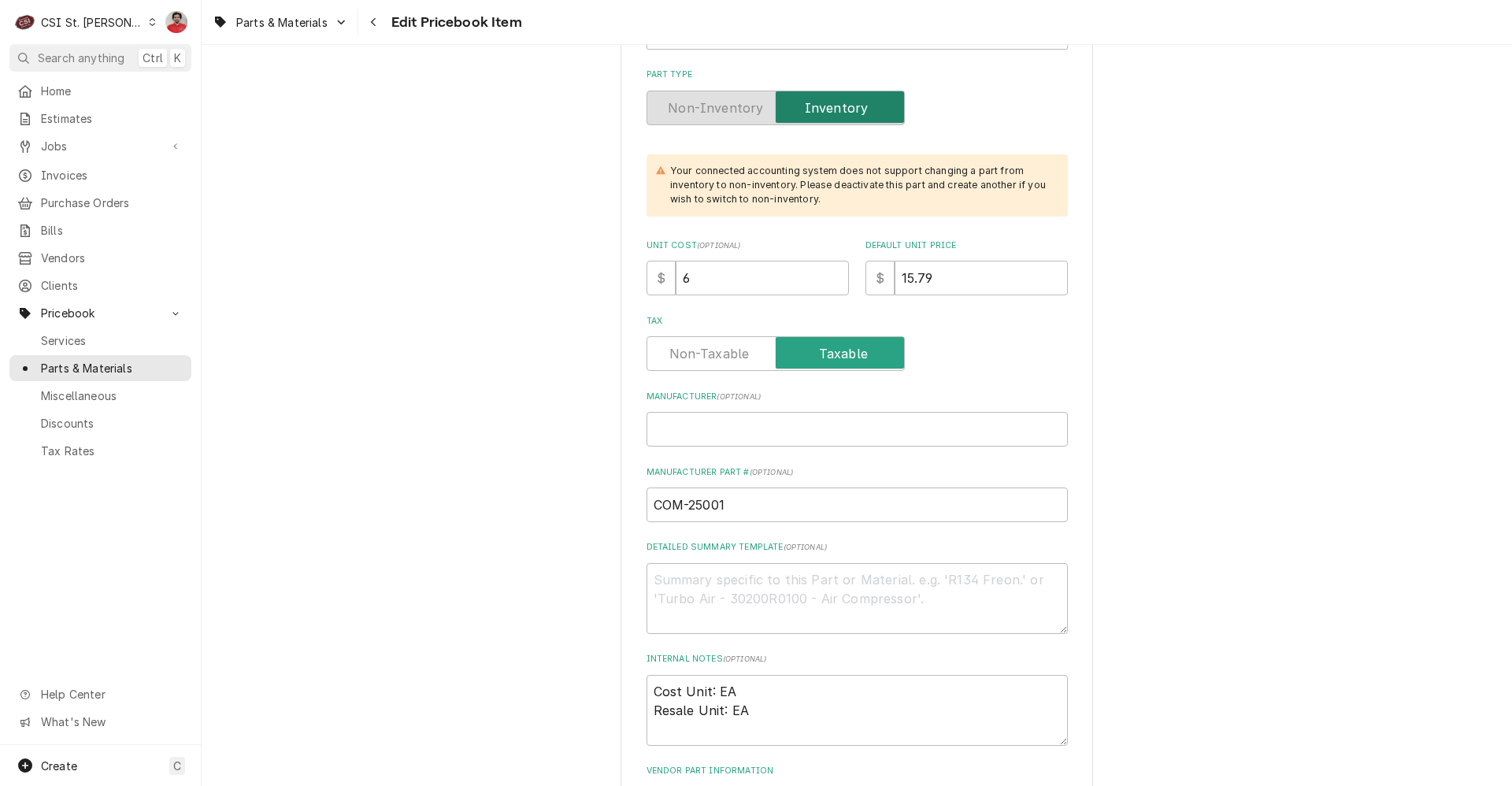
scroll to position [315, 0]
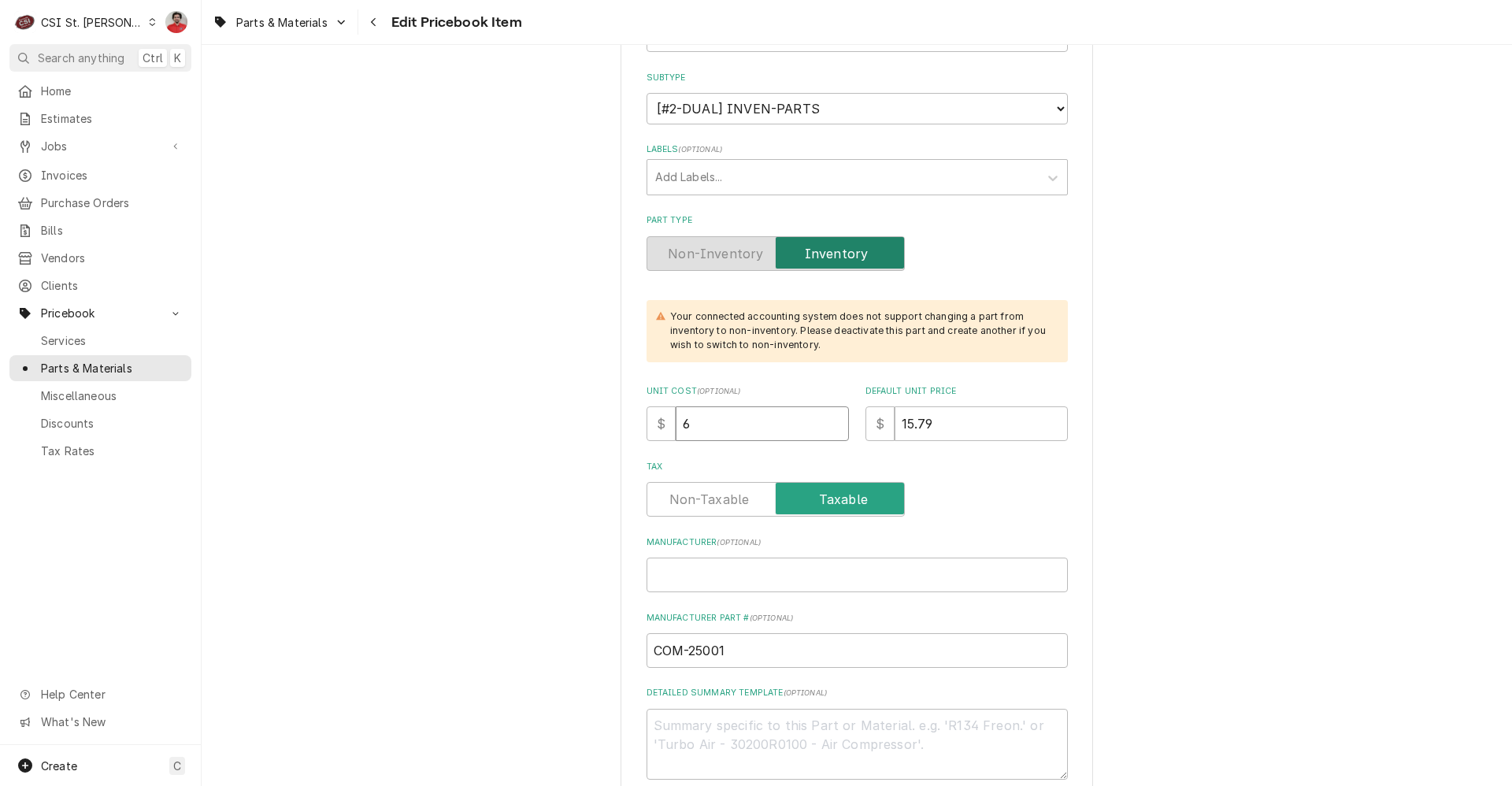
drag, startPoint x: 721, startPoint y: 429, endPoint x: 606, endPoint y: 413, distance: 116.1
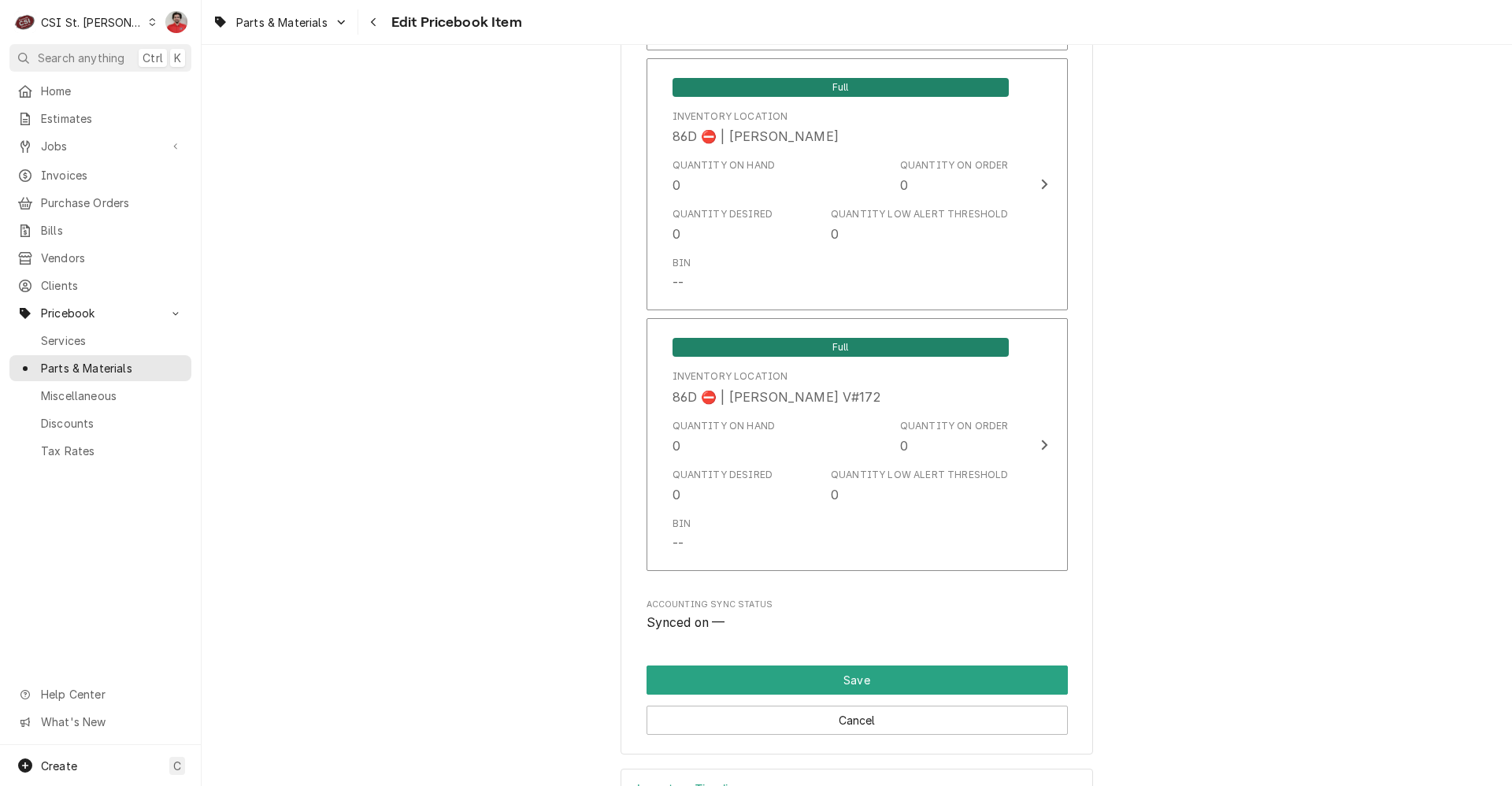
scroll to position [13369, 0]
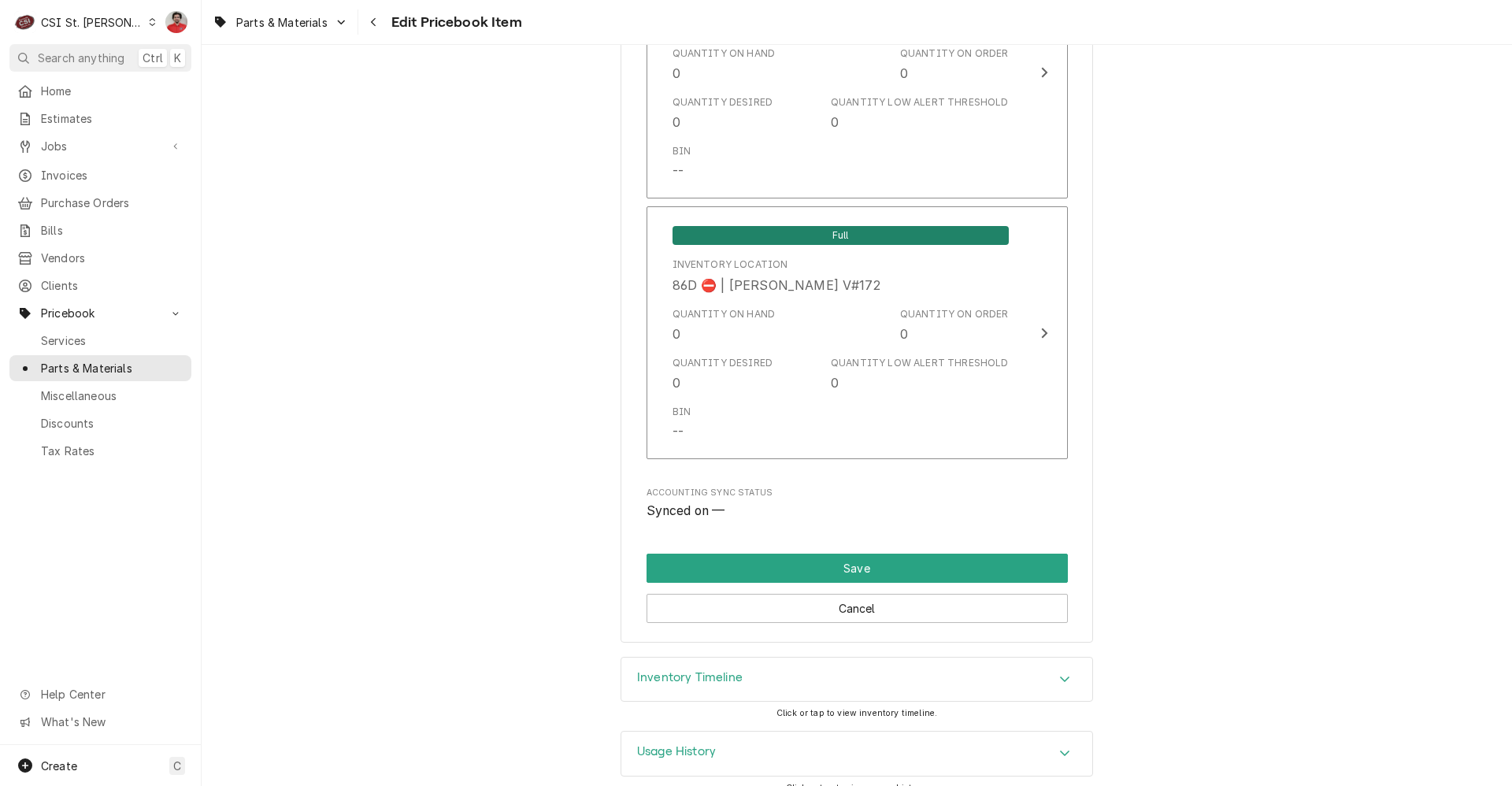
drag, startPoint x: 947, startPoint y: 658, endPoint x: 1128, endPoint y: 581, distance: 196.7
click at [947, 658] on div "Inventory Timeline" at bounding box center [857, 679] width 471 height 44
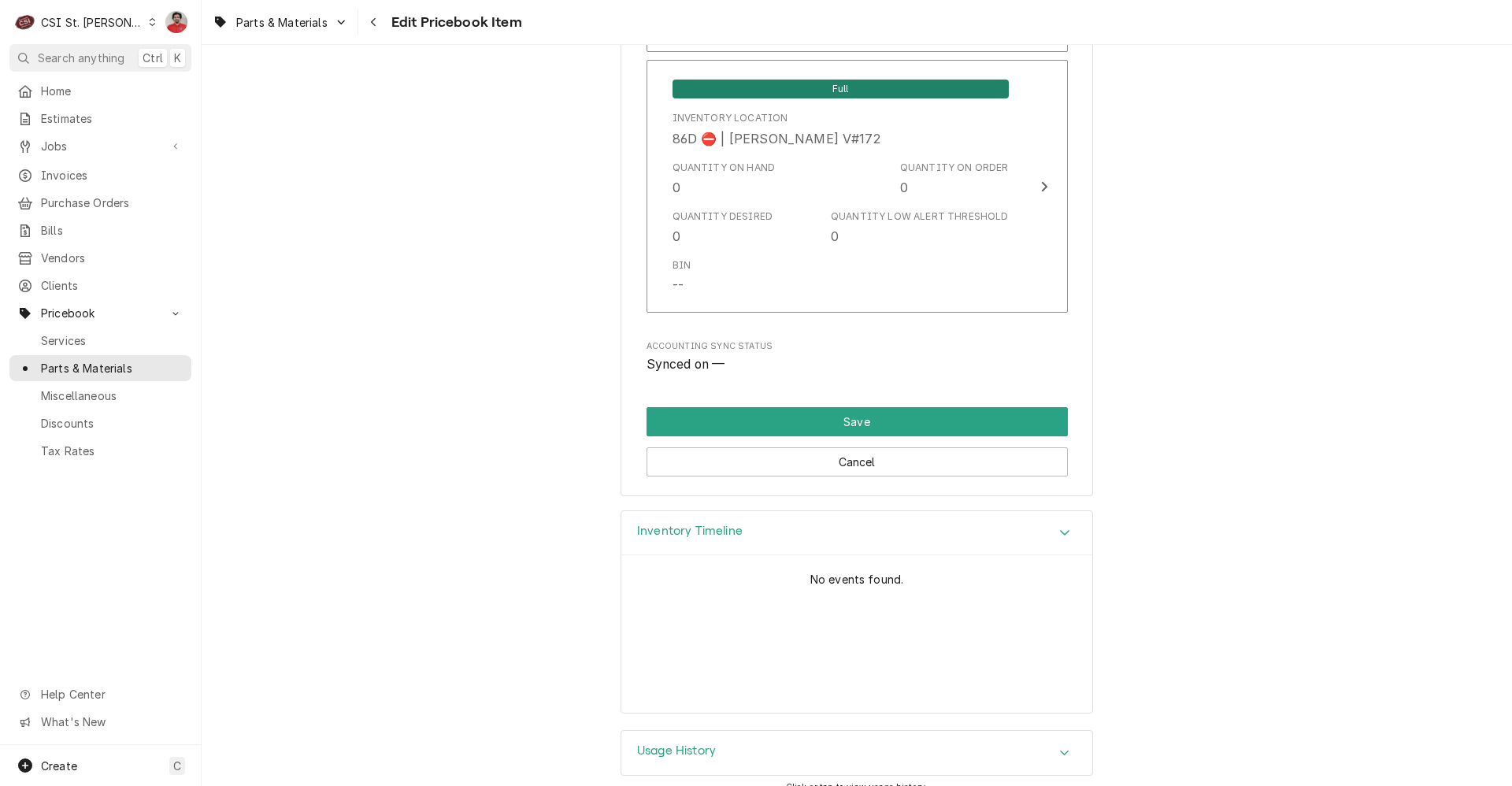
click at [873, 730] on div "Usage History" at bounding box center [857, 752] width 471 height 44
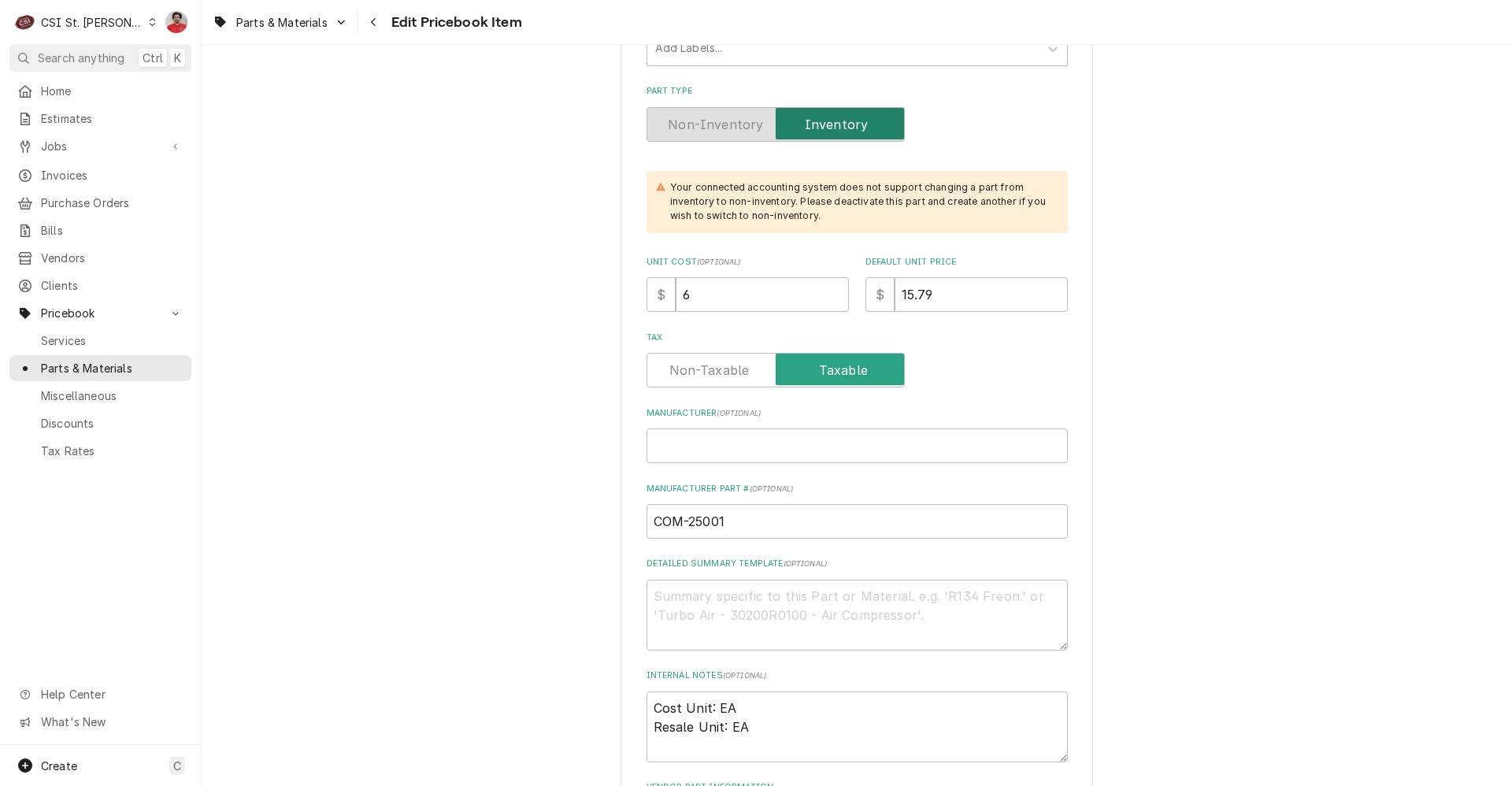
scroll to position [473, 0]
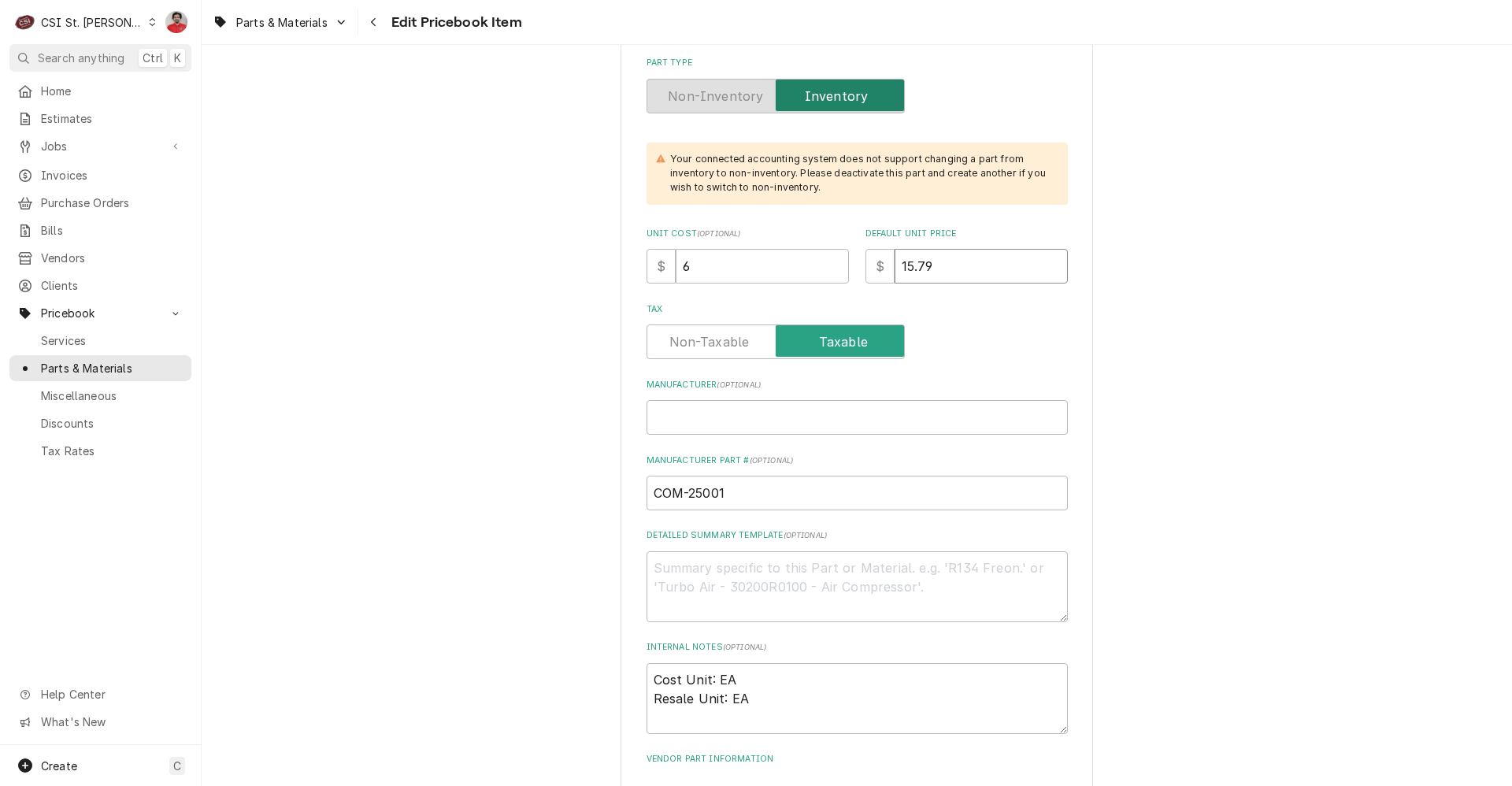
drag, startPoint x: 1008, startPoint y: 263, endPoint x: 802, endPoint y: 262, distance: 206.0
click at [807, 263] on div "Unit Cost ( optional ) $ 6 Default Unit Price $ 15.79" at bounding box center [857, 255] width 421 height 56
type textarea "x"
type input "2"
type textarea "x"
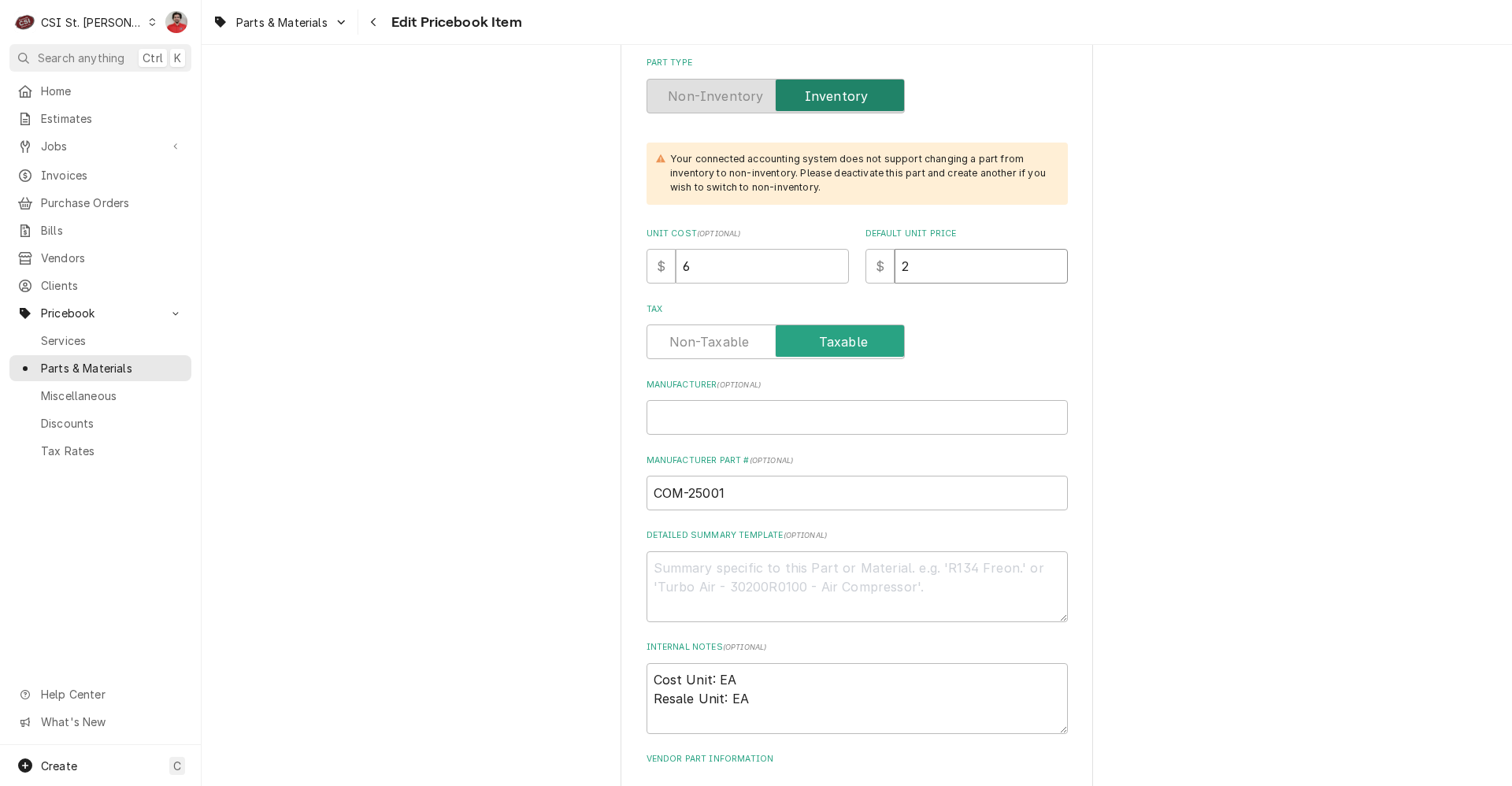
type input "22"
type textarea "x"
type input "22.0"
type textarea "x"
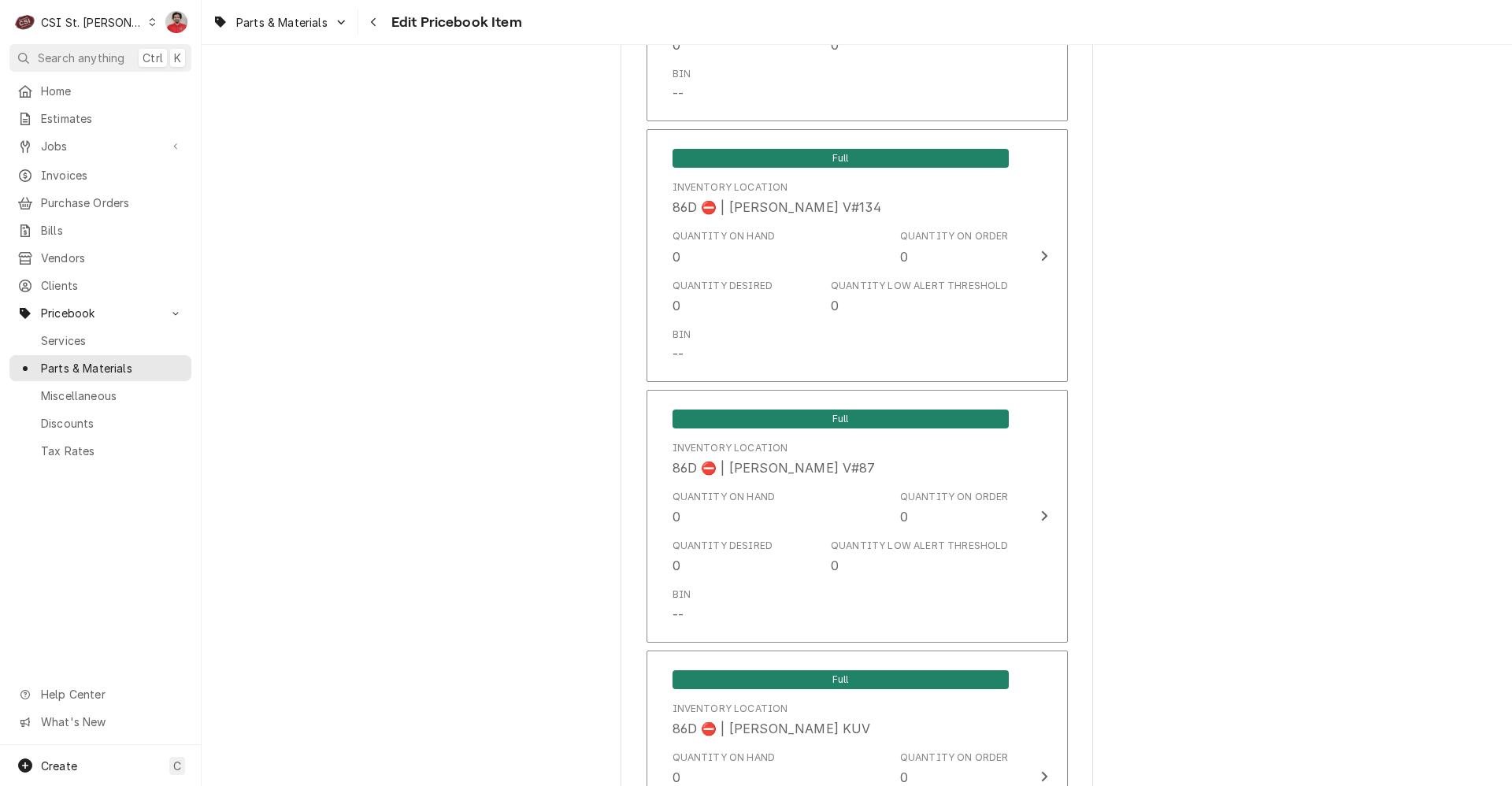
scroll to position [13661, 0]
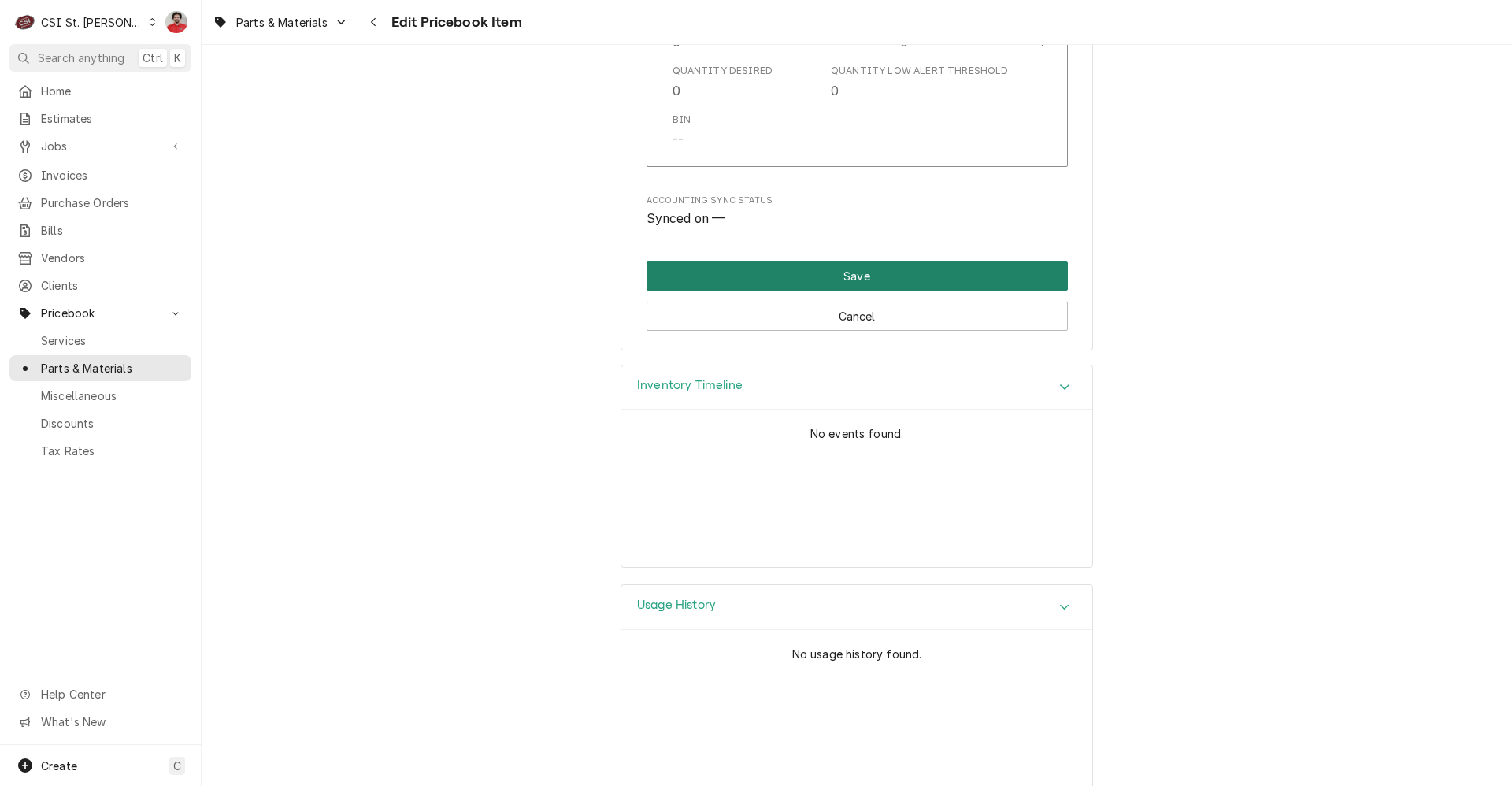
type input "22.00"
click at [878, 262] on button "Save" at bounding box center [857, 276] width 421 height 29
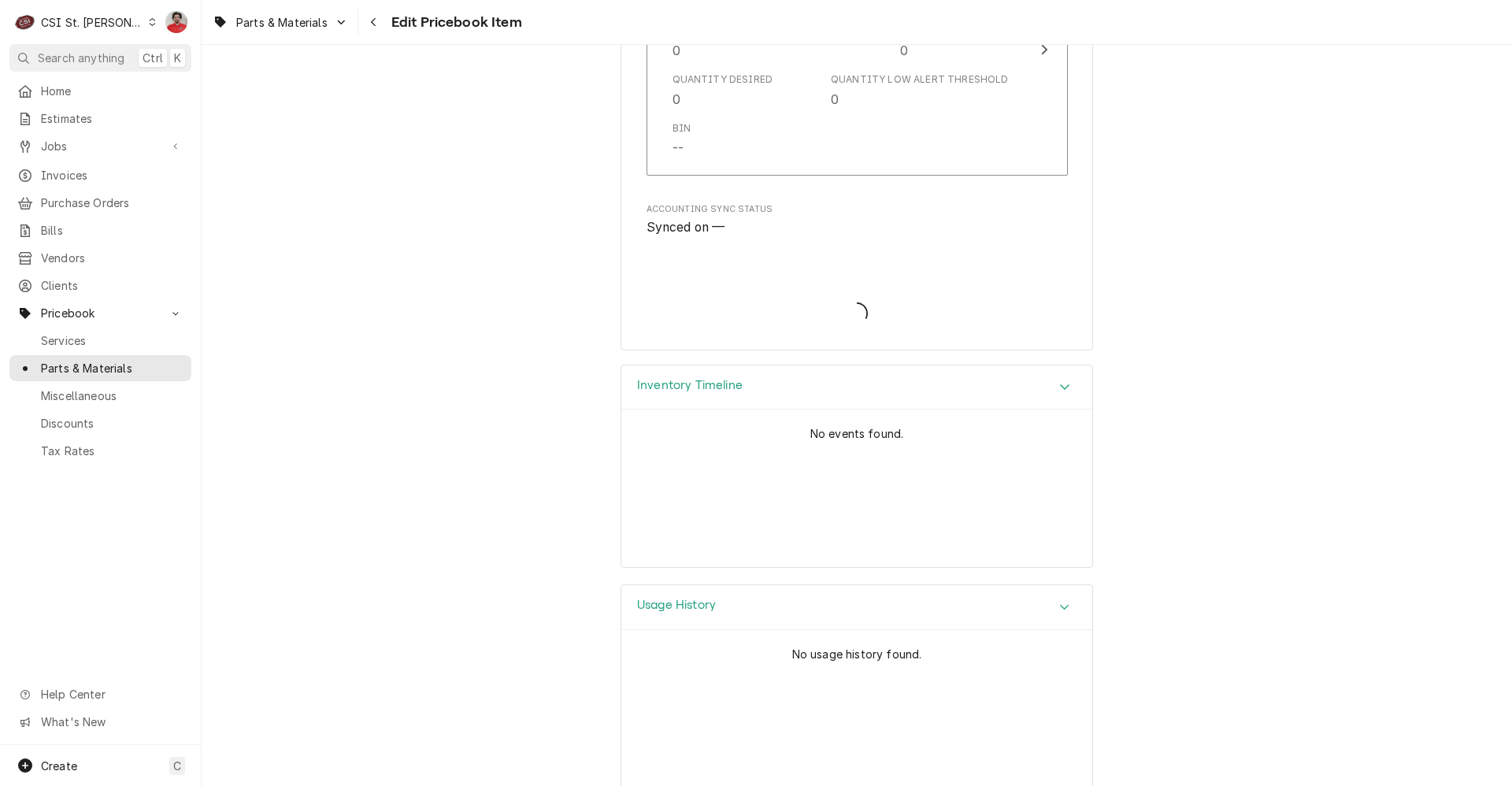
type textarea "x"
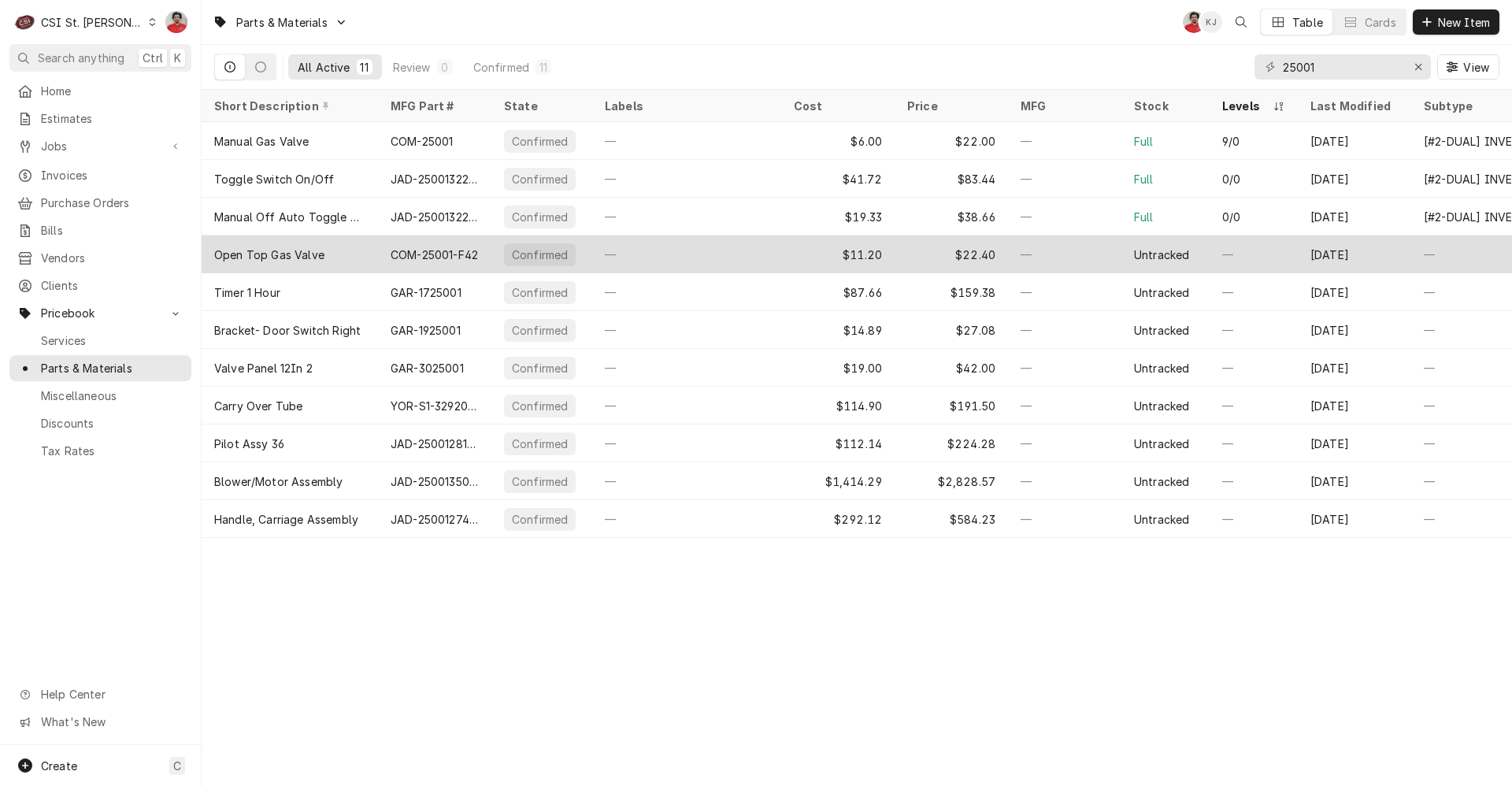
click at [428, 261] on div "COM-25001-F42" at bounding box center [435, 254] width 113 height 38
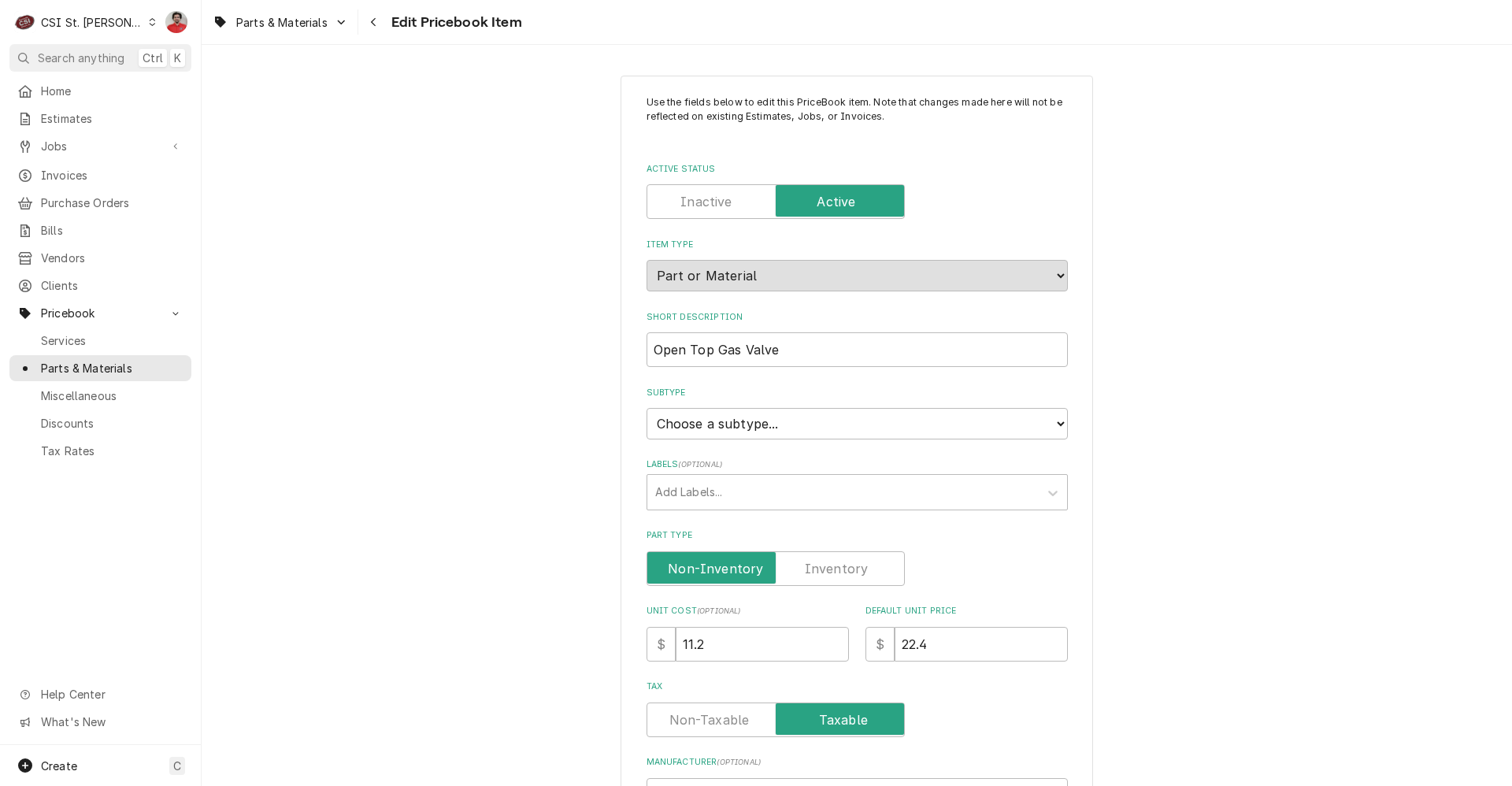
scroll to position [630, 0]
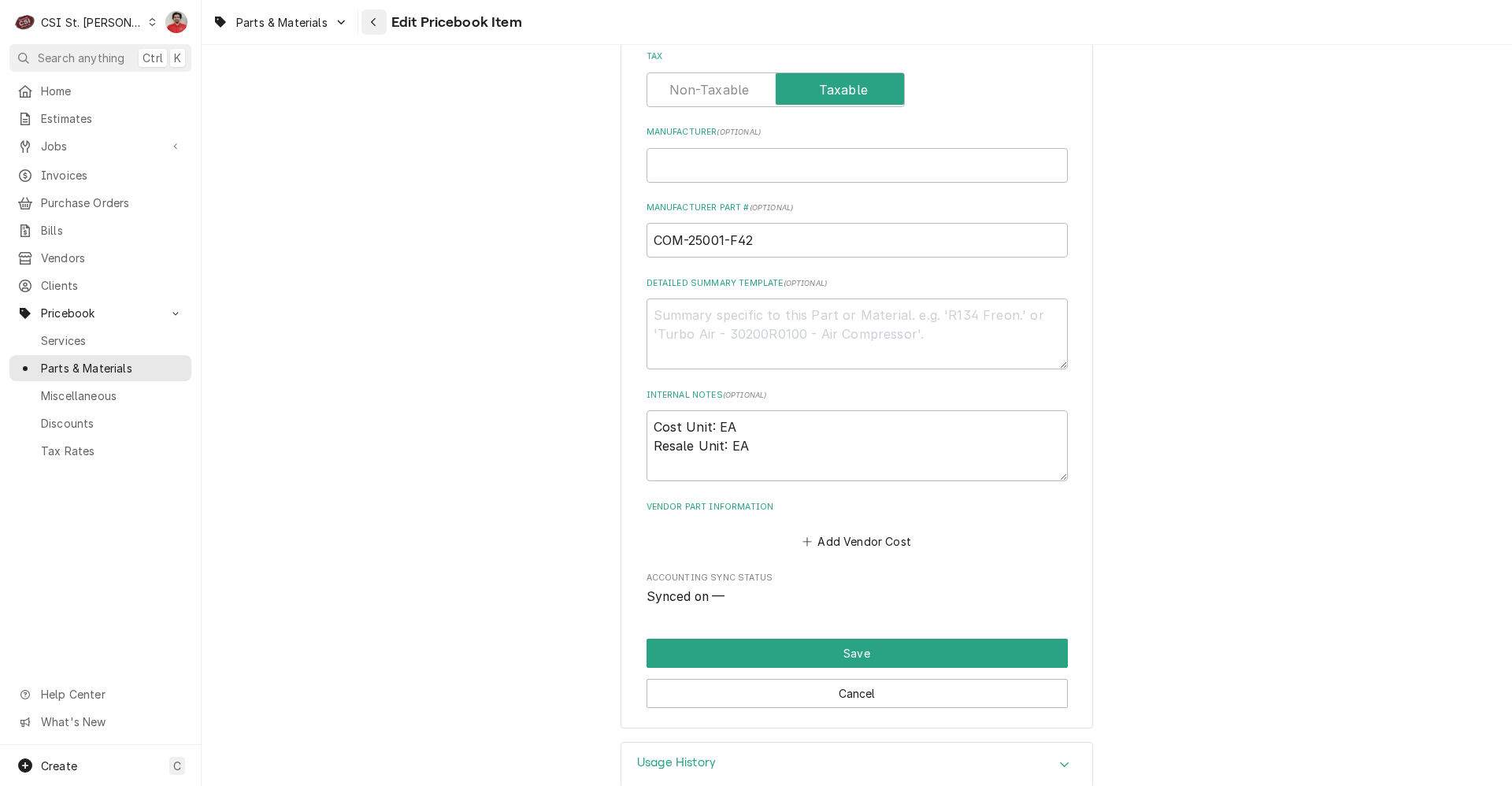
click at [385, 21] on button "Navigate back" at bounding box center [373, 22] width 25 height 25
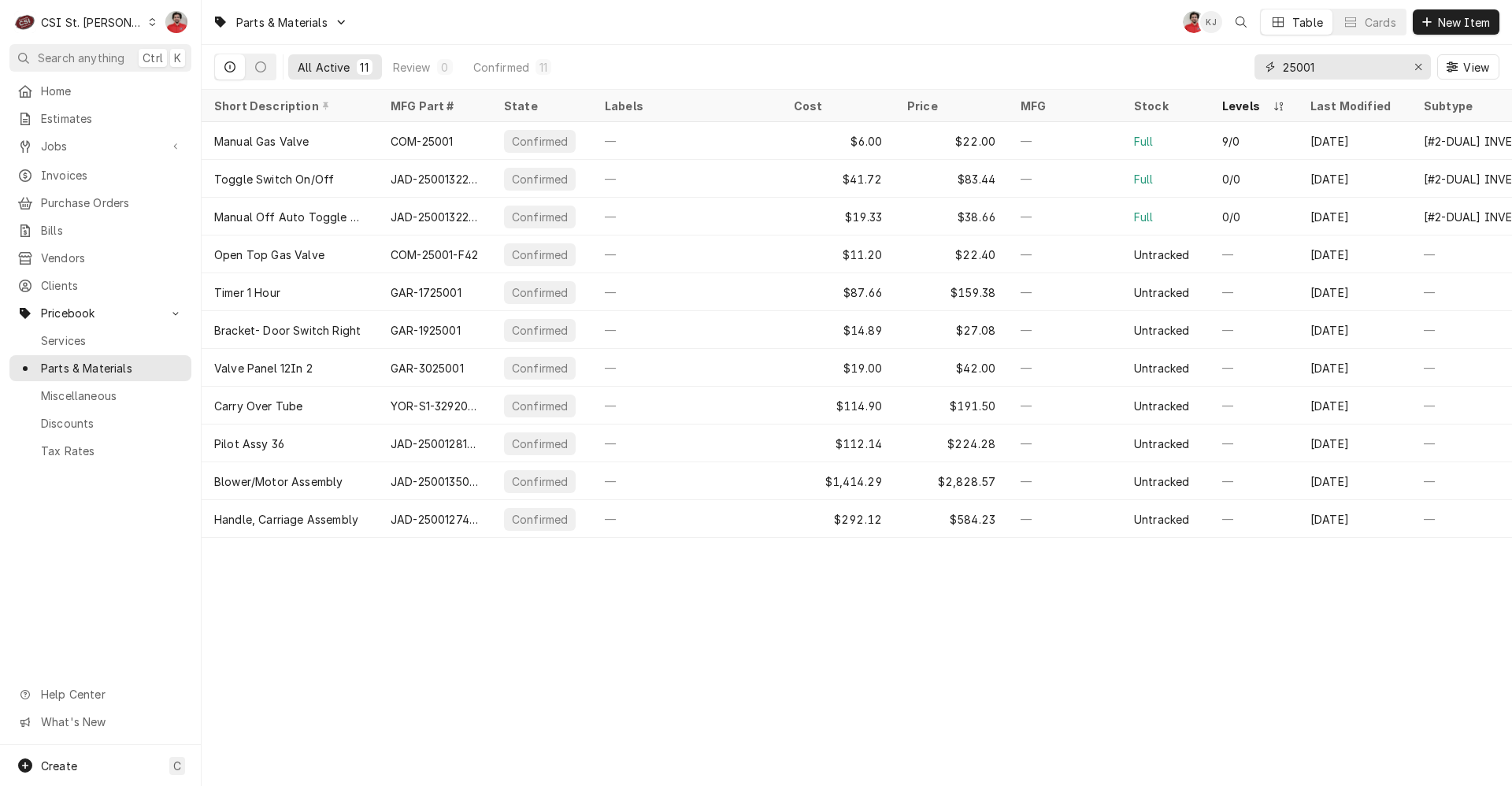
click at [1332, 71] on input "25001" at bounding box center [1342, 66] width 118 height 25
click at [104, 145] on span "Jobs" at bounding box center [100, 146] width 119 height 16
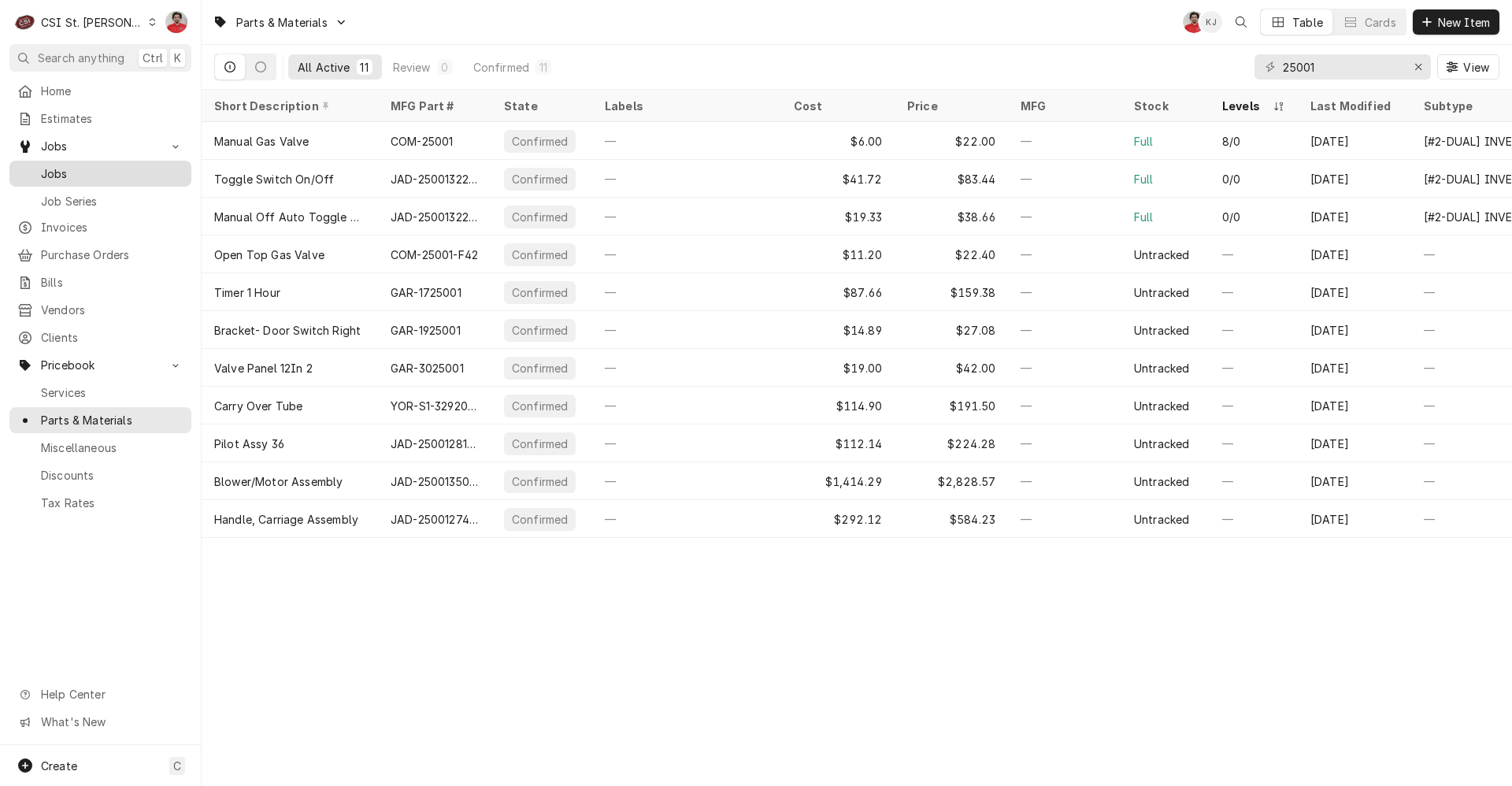
click at [104, 170] on span "Jobs" at bounding box center [112, 174] width 142 height 16
